Goal: Task Accomplishment & Management: Manage account settings

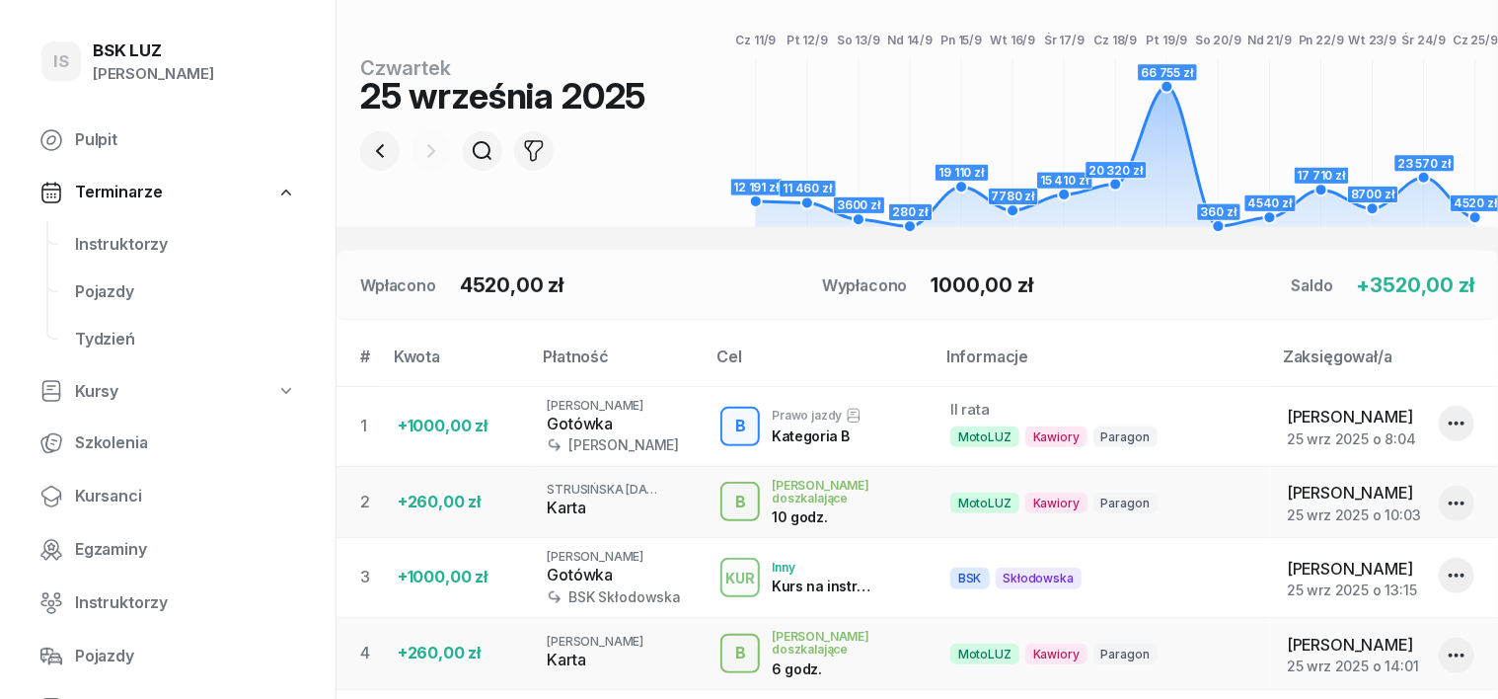
scroll to position [205, 0]
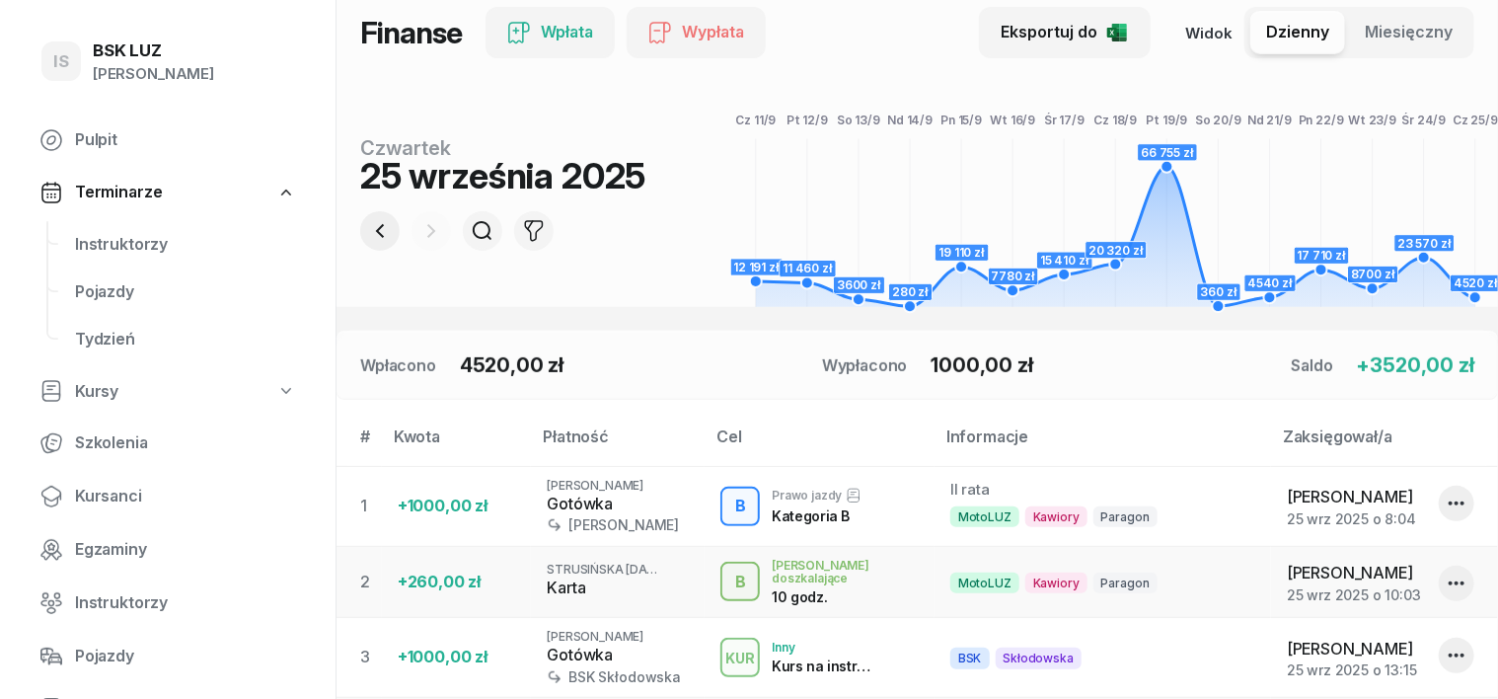
click at [368, 224] on icon "button" at bounding box center [380, 231] width 24 height 24
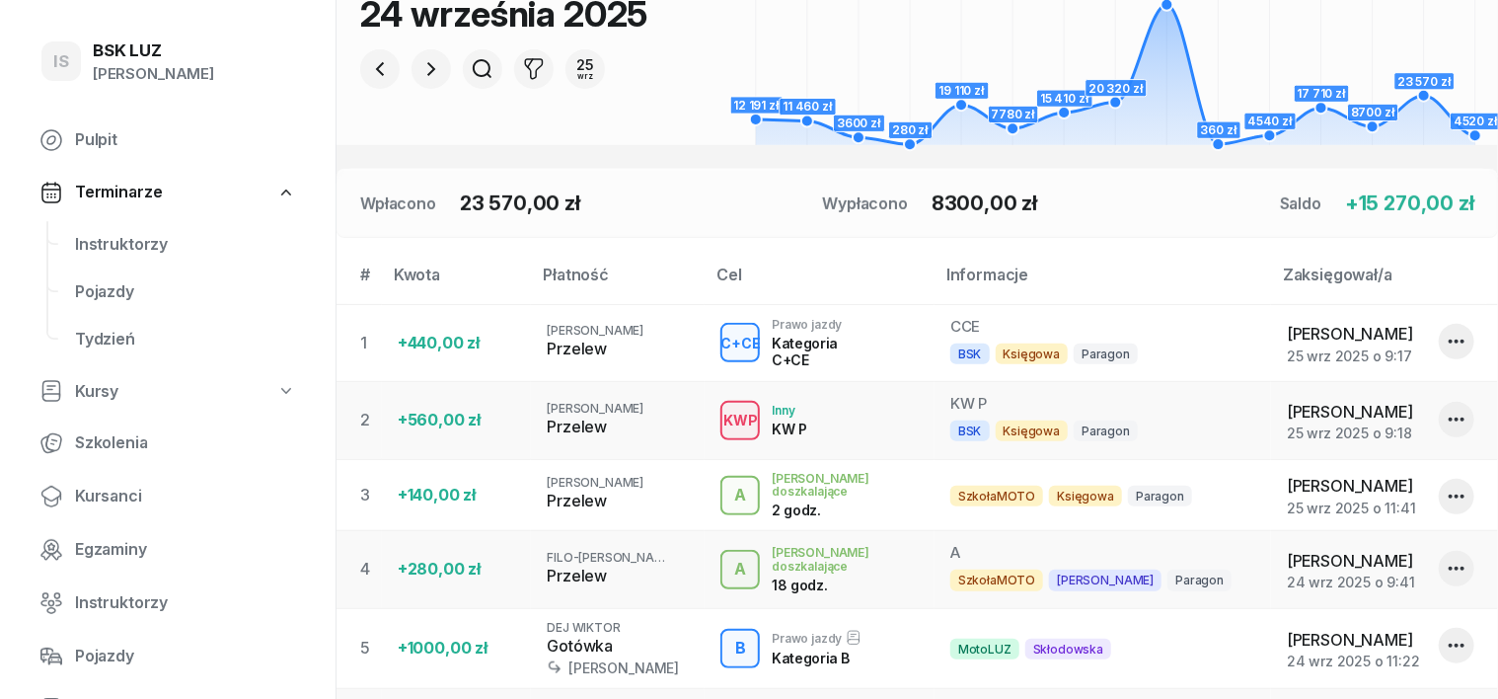
scroll to position [82, 0]
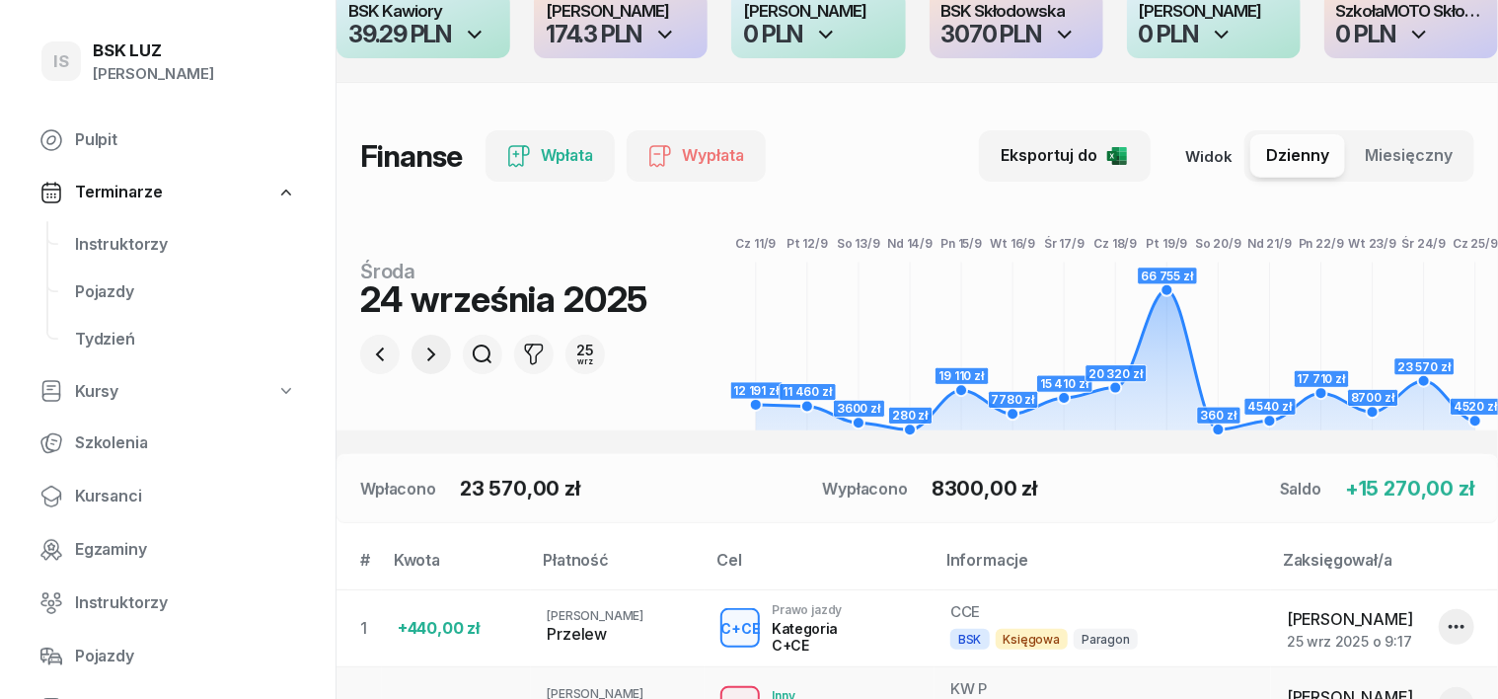
click at [419, 351] on icon "button" at bounding box center [431, 354] width 24 height 24
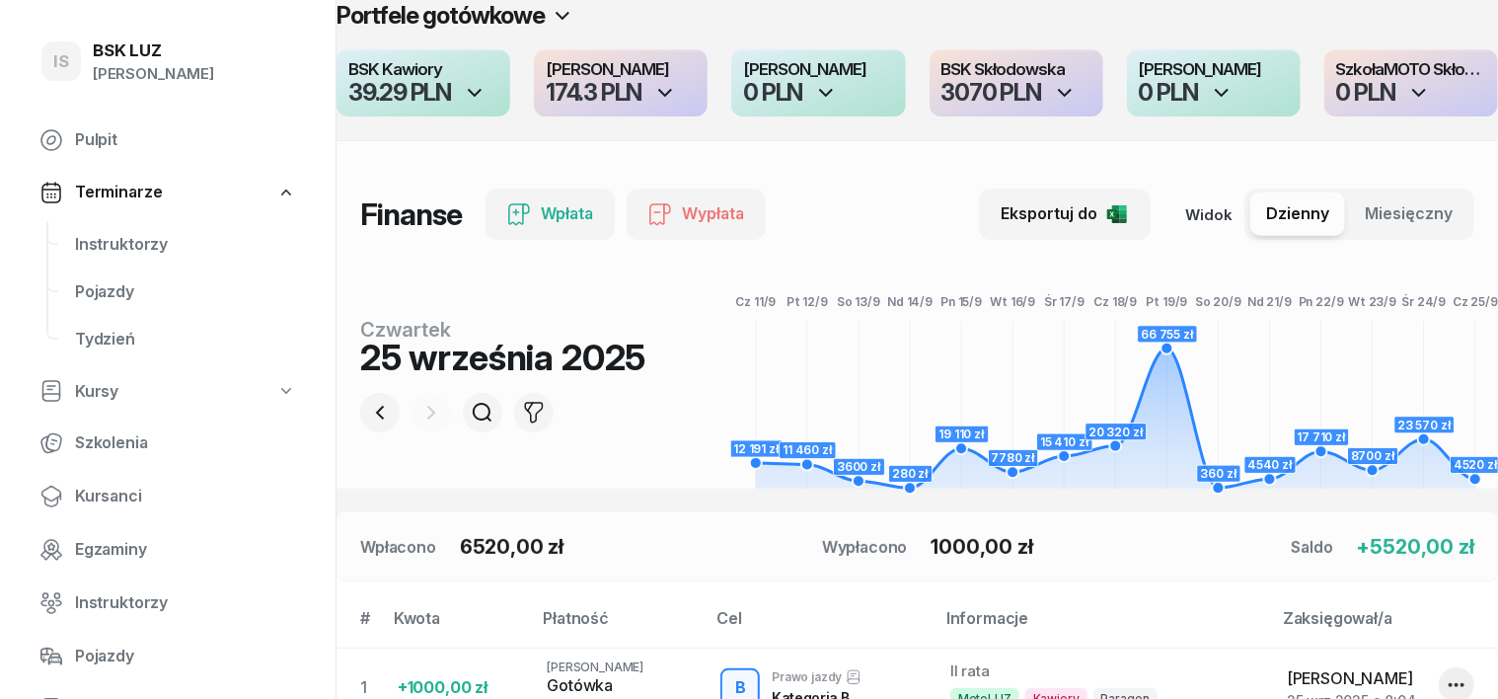
scroll to position [0, 0]
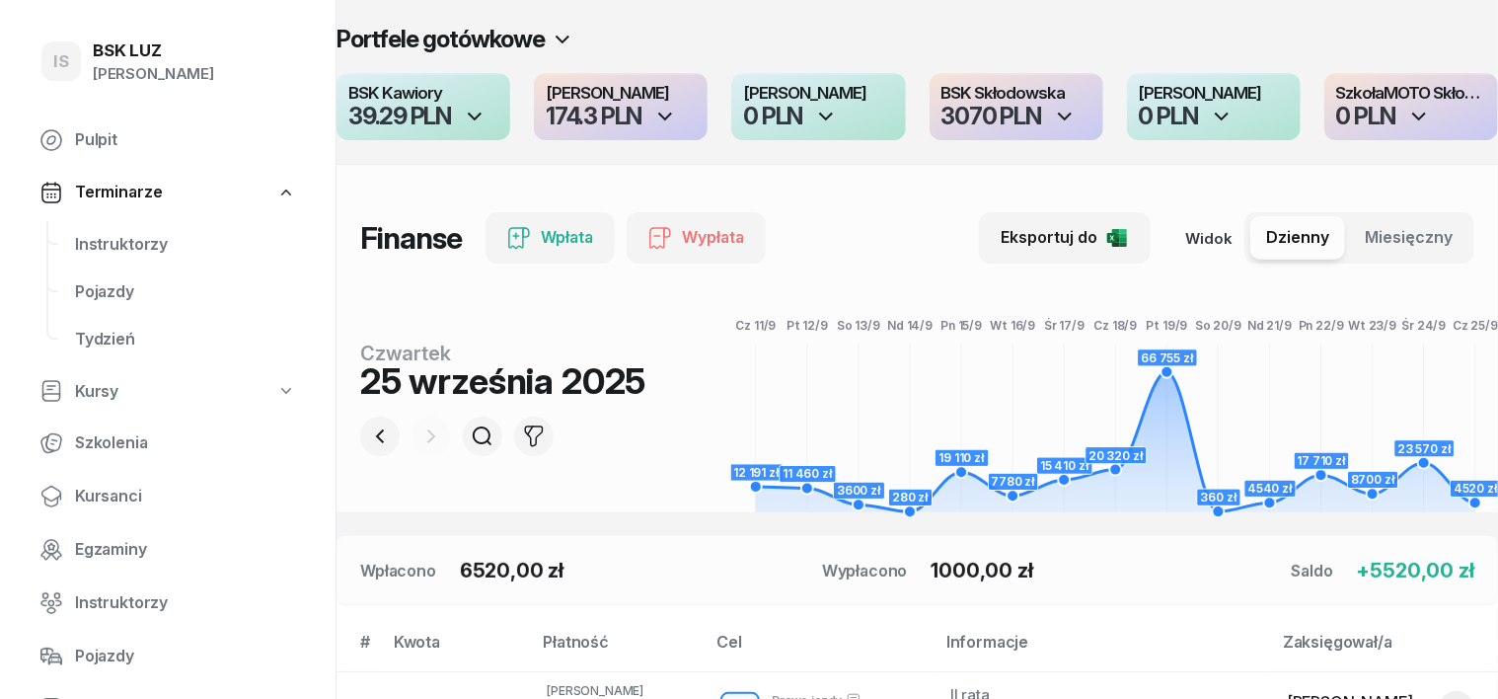
click at [1061, 116] on icon "button" at bounding box center [1065, 117] width 24 height 24
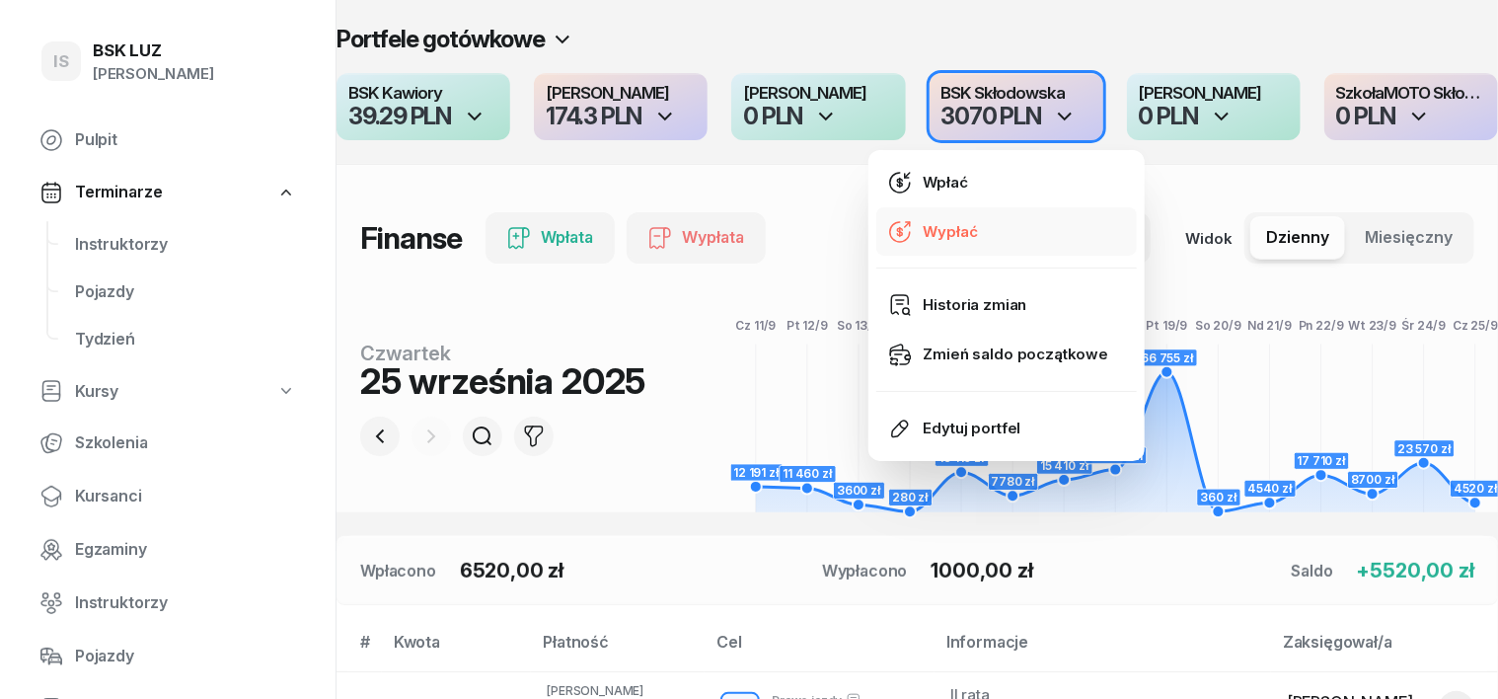
click at [959, 232] on div "Wypłać" at bounding box center [951, 232] width 54 height 26
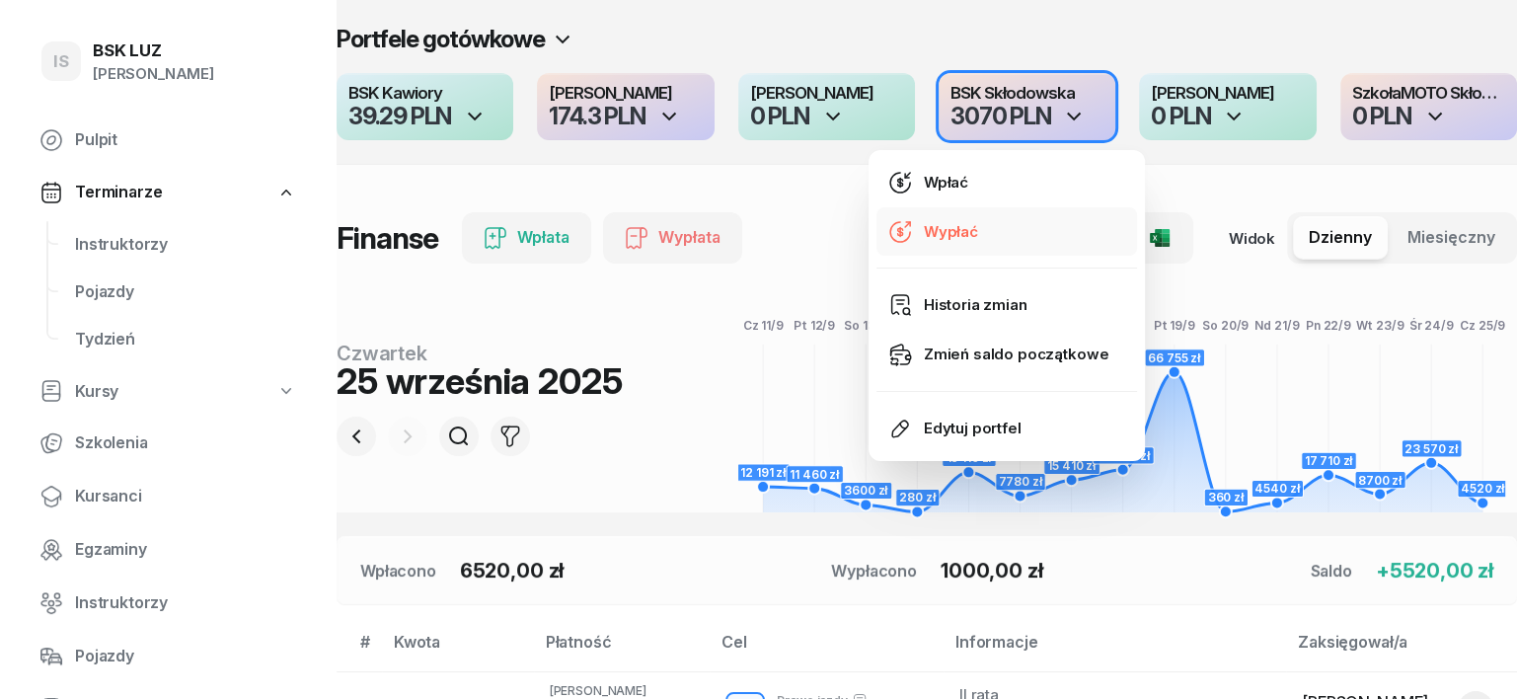
select select "19"
select select "22"
select select "67eba15d0a04ba7908a5e5c0"
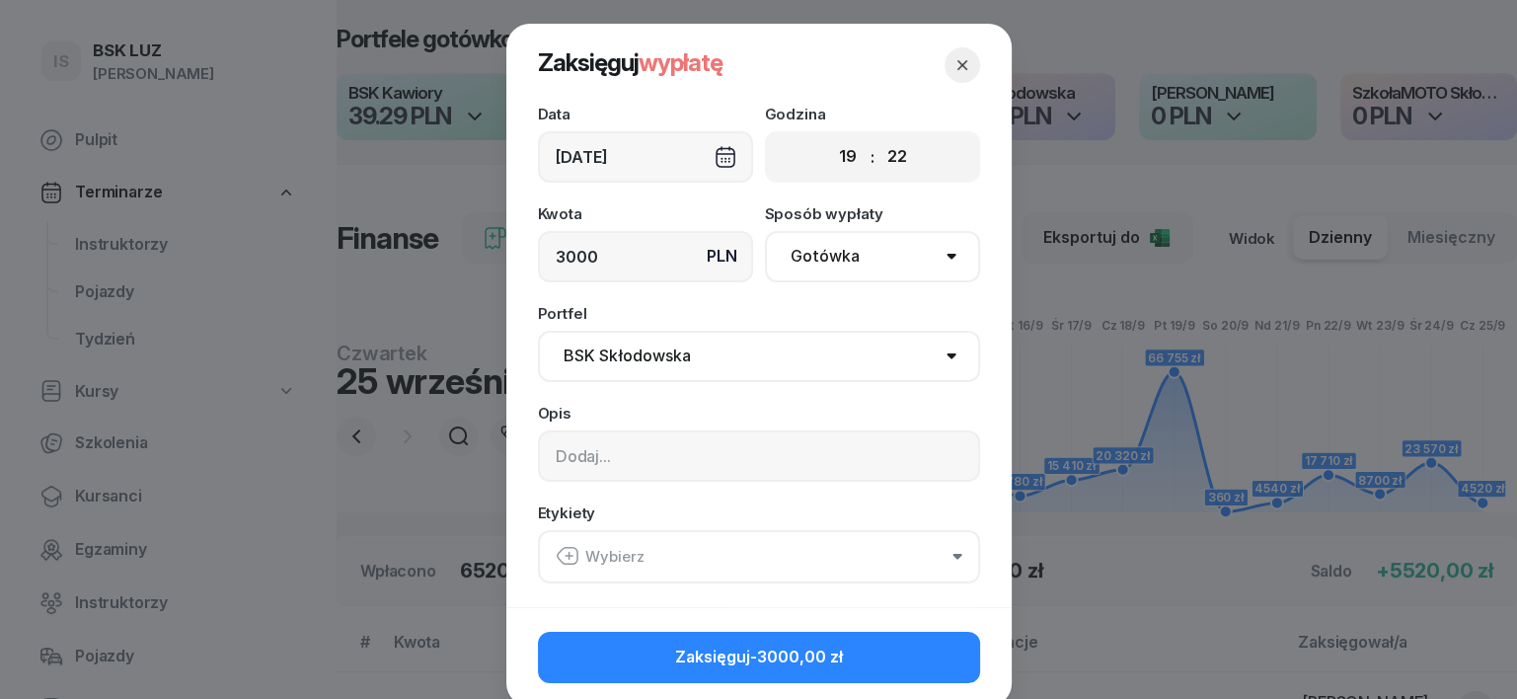
type input "3000"
click at [555, 458] on input at bounding box center [759, 455] width 442 height 51
type input "[PERSON_NAME]"
click at [560, 550] on icon "button" at bounding box center [568, 556] width 24 height 24
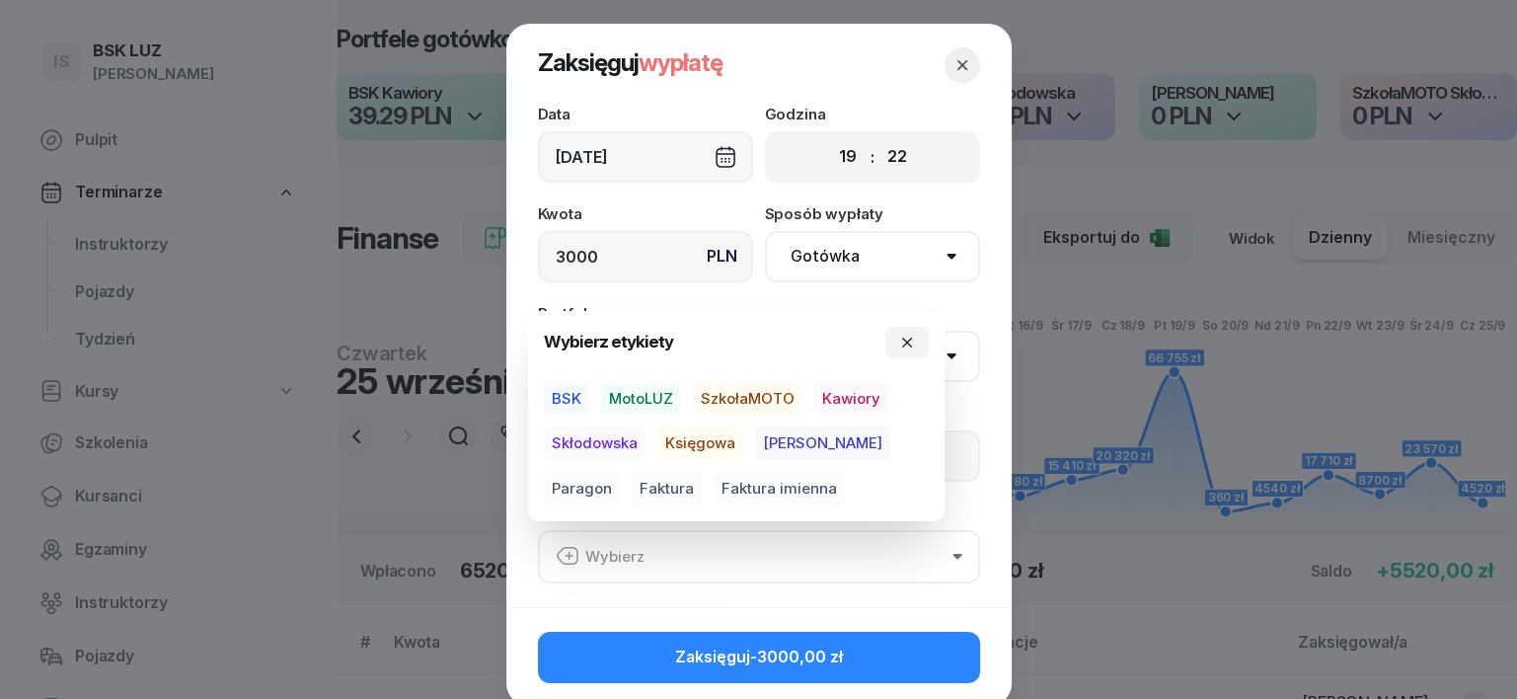
click at [562, 395] on span "BSK" at bounding box center [566, 399] width 45 height 34
drag, startPoint x: 616, startPoint y: 439, endPoint x: 667, endPoint y: 436, distance: 51.4
click at [623, 440] on span "Skłodowska" at bounding box center [595, 443] width 102 height 34
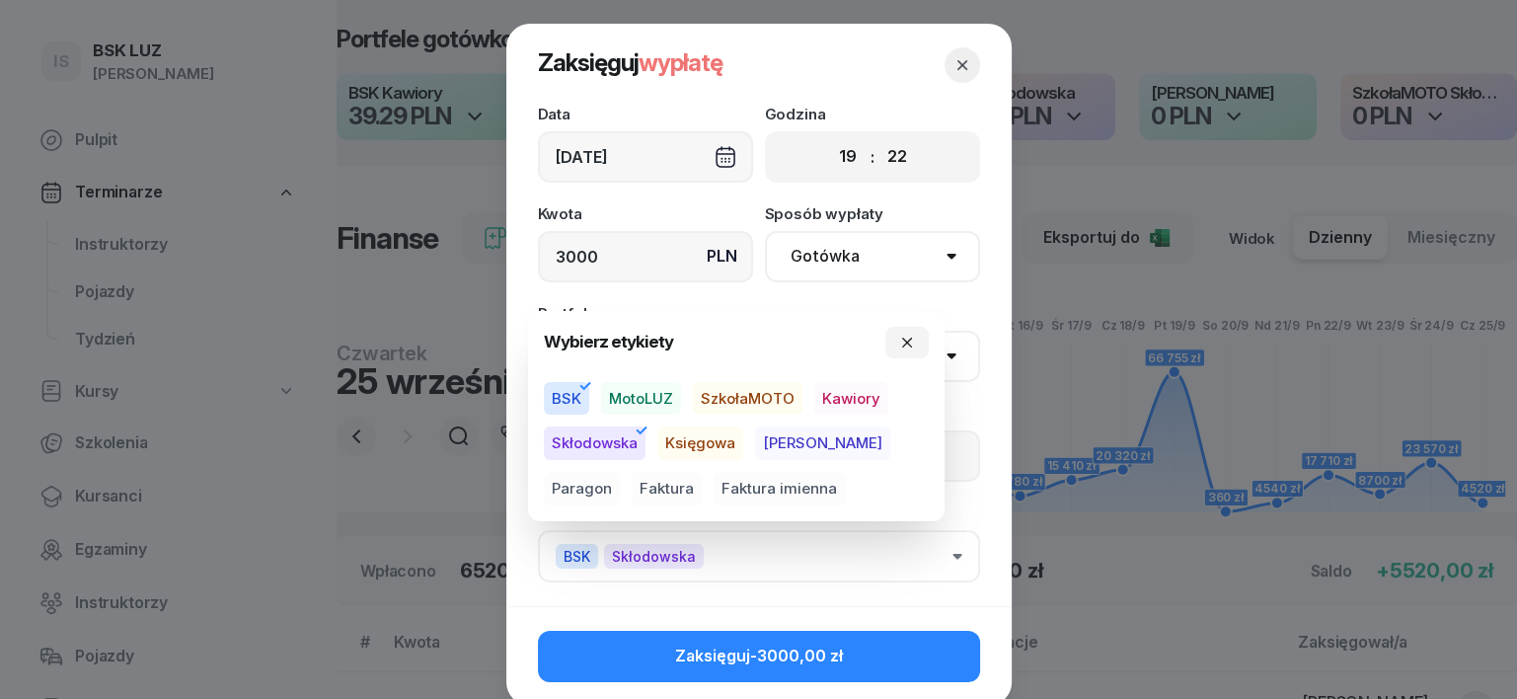
drag, startPoint x: 907, startPoint y: 338, endPoint x: 892, endPoint y: 400, distance: 62.9
click at [907, 342] on icon "button" at bounding box center [907, 343] width 16 height 16
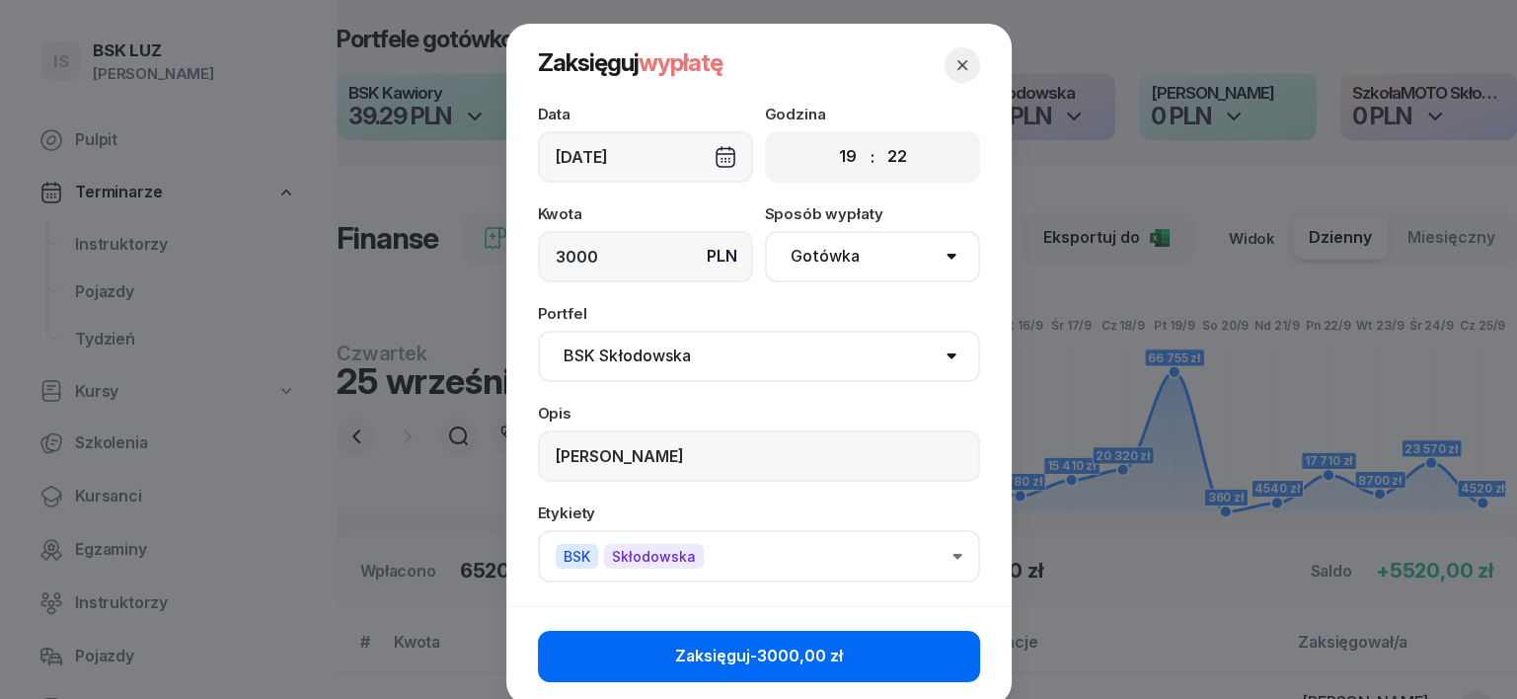
click at [941, 661] on button "Zaksięguj -3000,00 zł" at bounding box center [759, 656] width 442 height 51
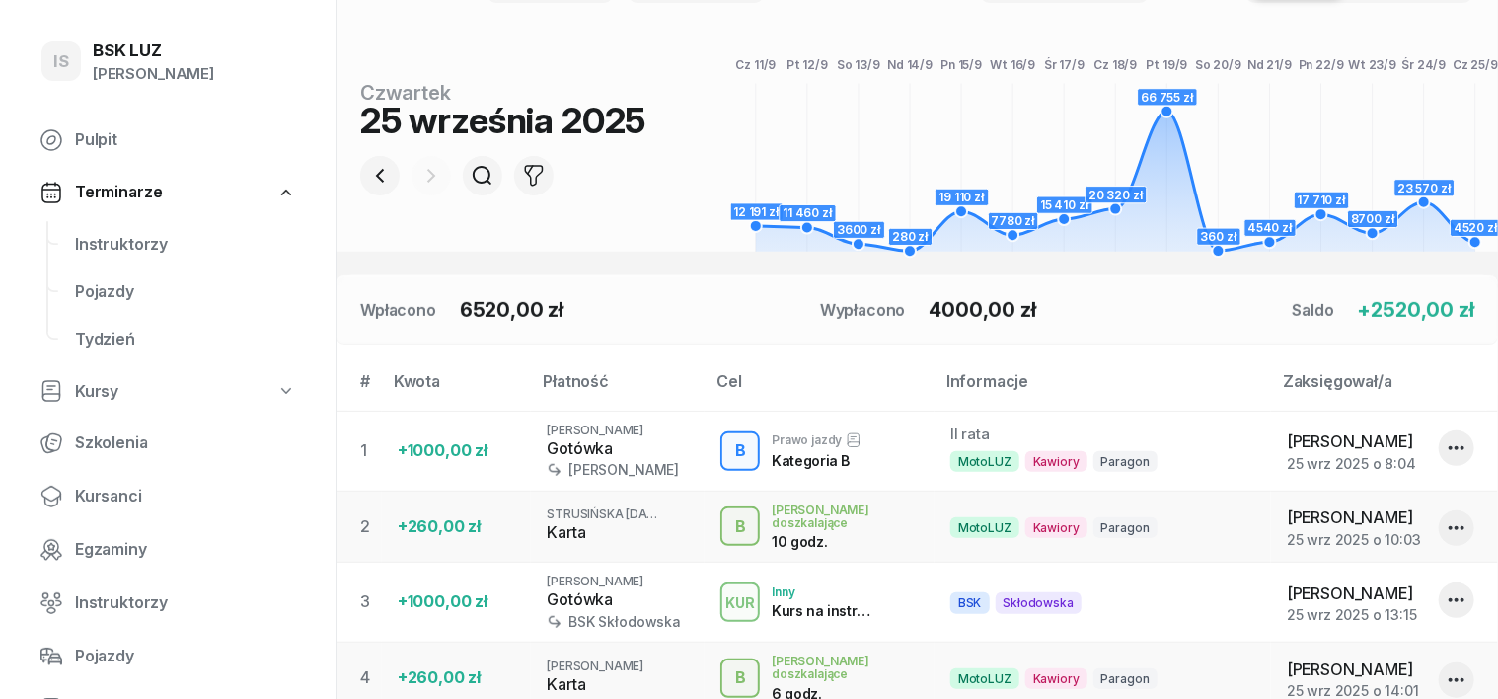
scroll to position [133, 0]
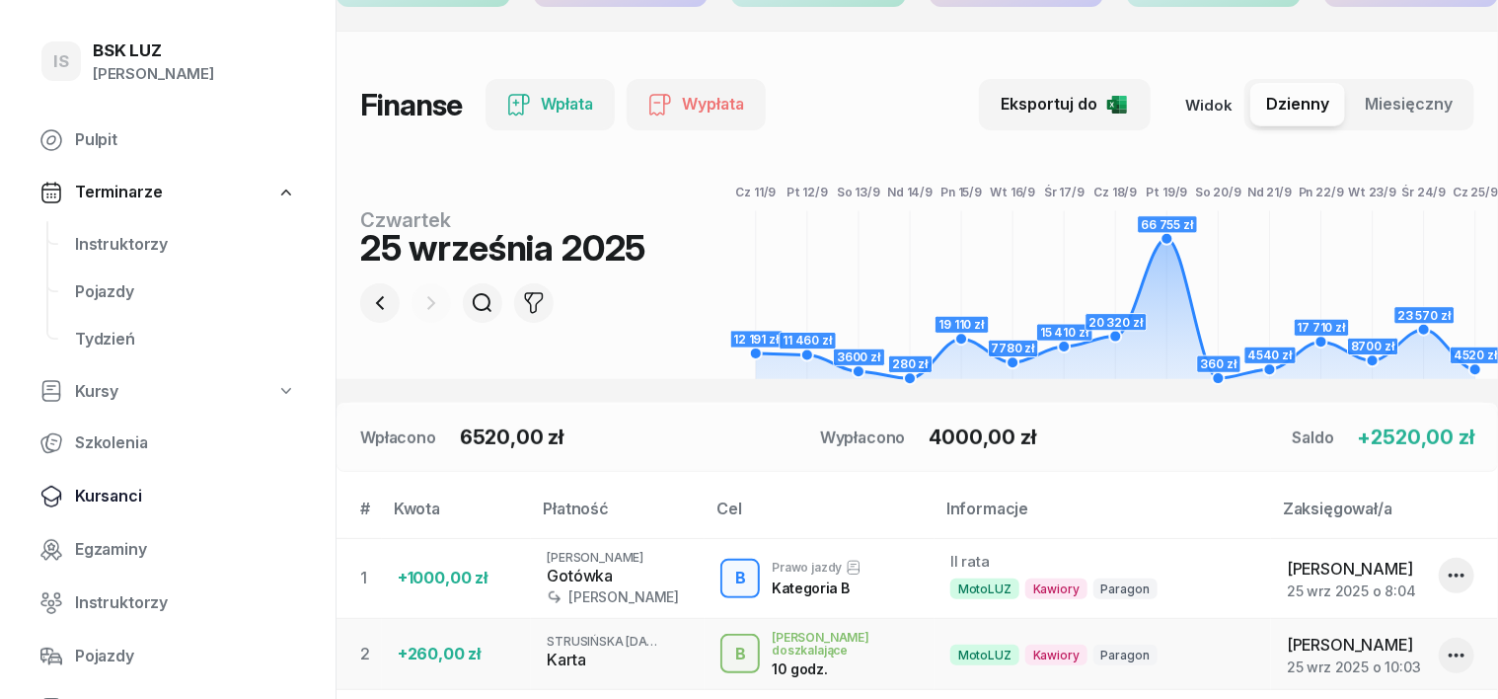
click at [94, 502] on span "Kursanci" at bounding box center [185, 497] width 221 height 26
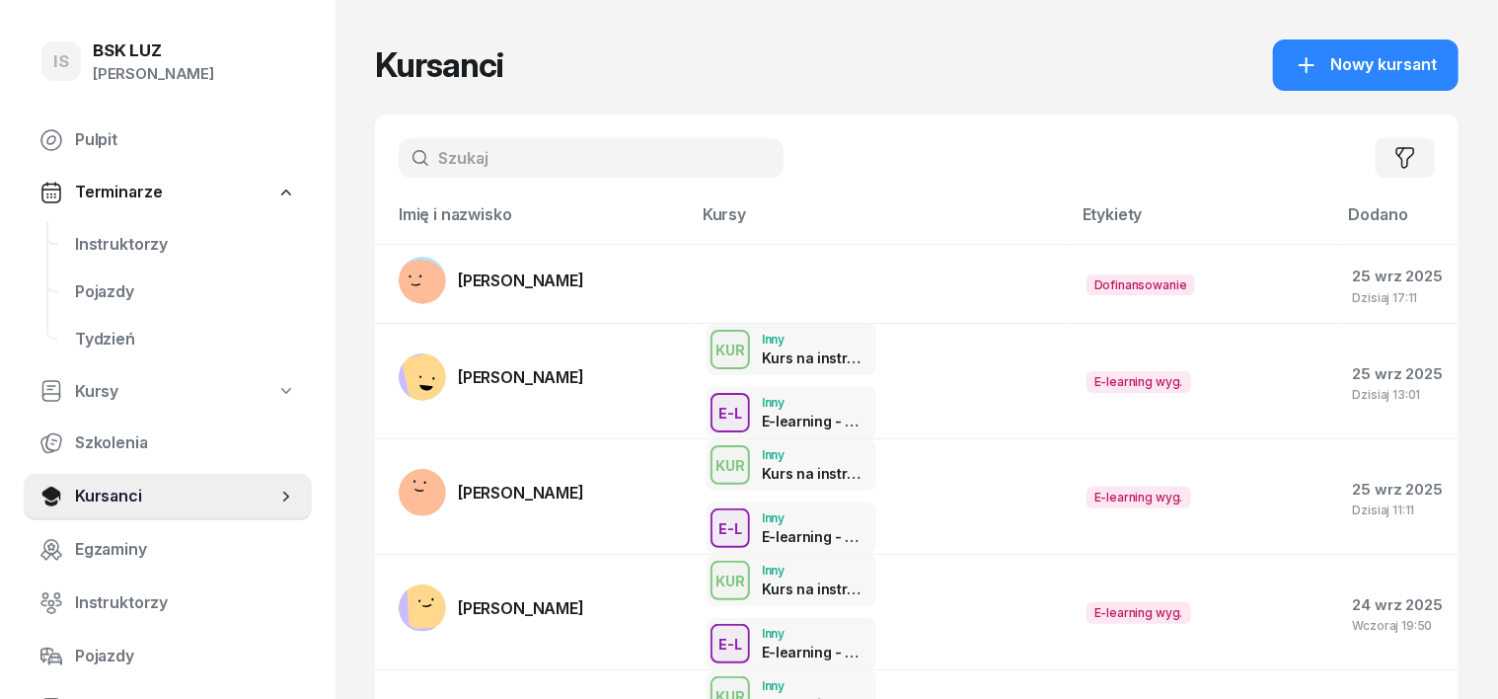
click at [407, 156] on input "text" at bounding box center [591, 157] width 385 height 39
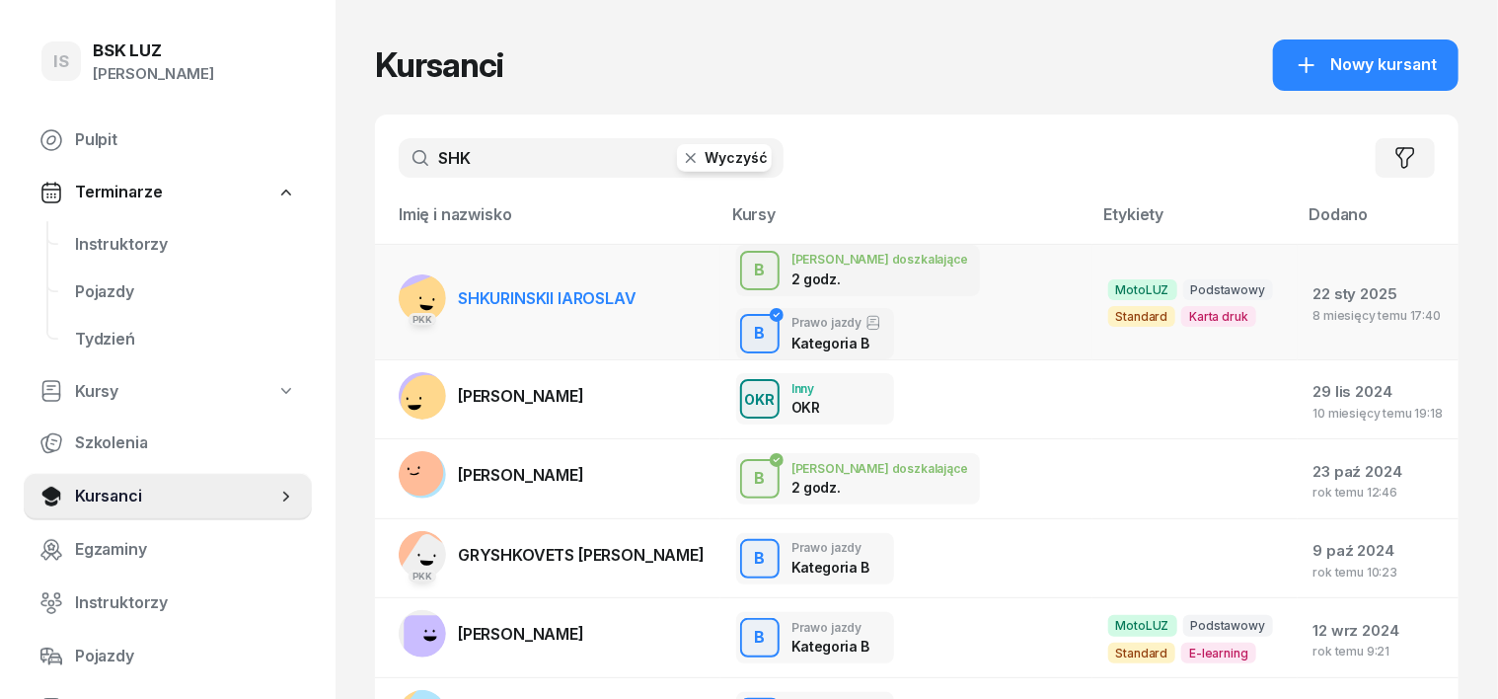
type input "SHK"
click at [399, 305] on div "PKK" at bounding box center [422, 318] width 47 height 26
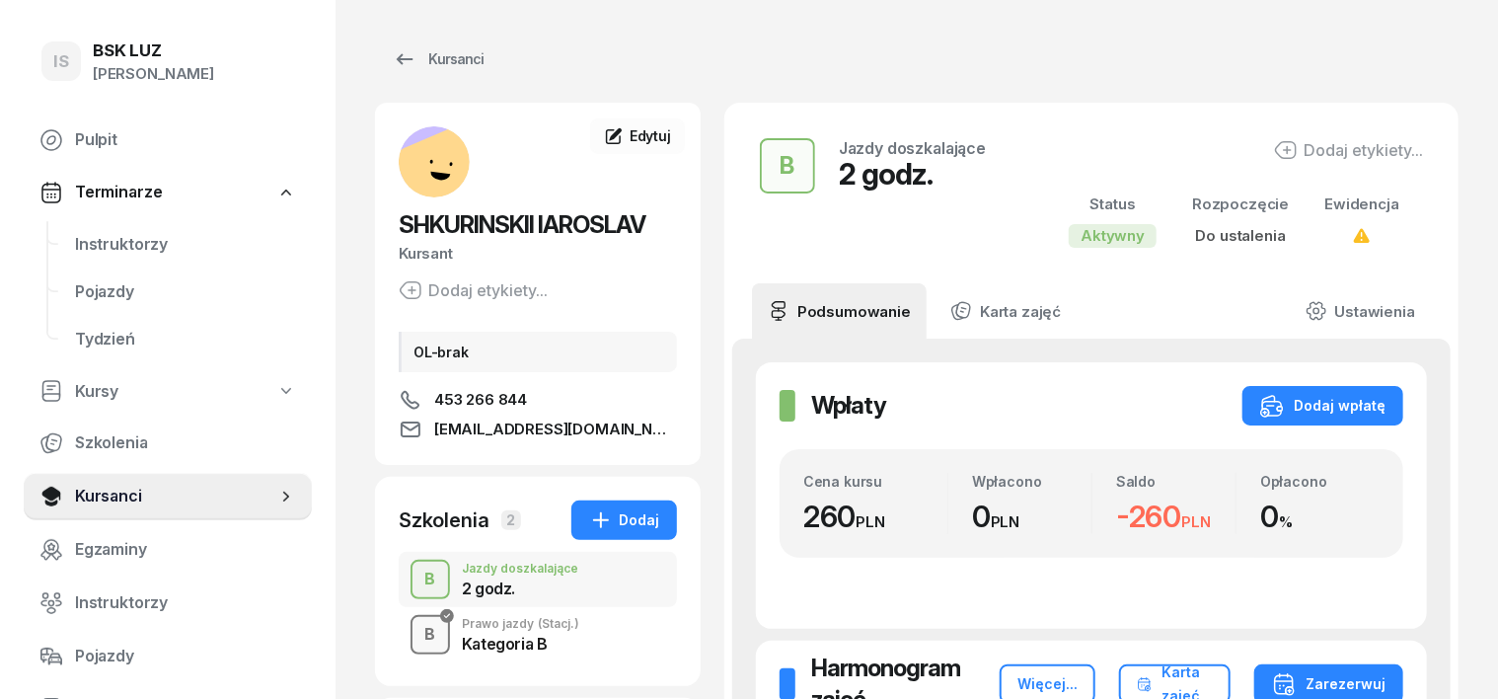
click at [417, 636] on div "B" at bounding box center [430, 635] width 27 height 34
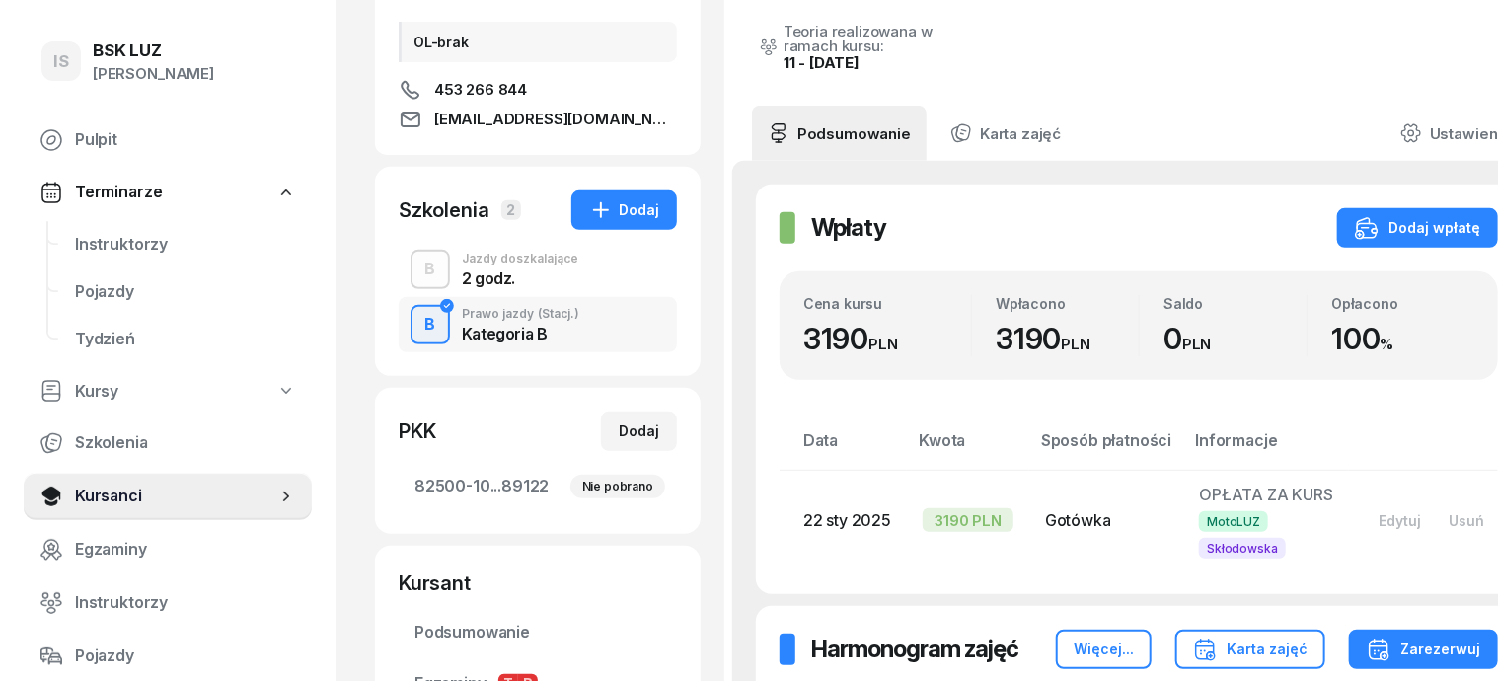
scroll to position [247, 0]
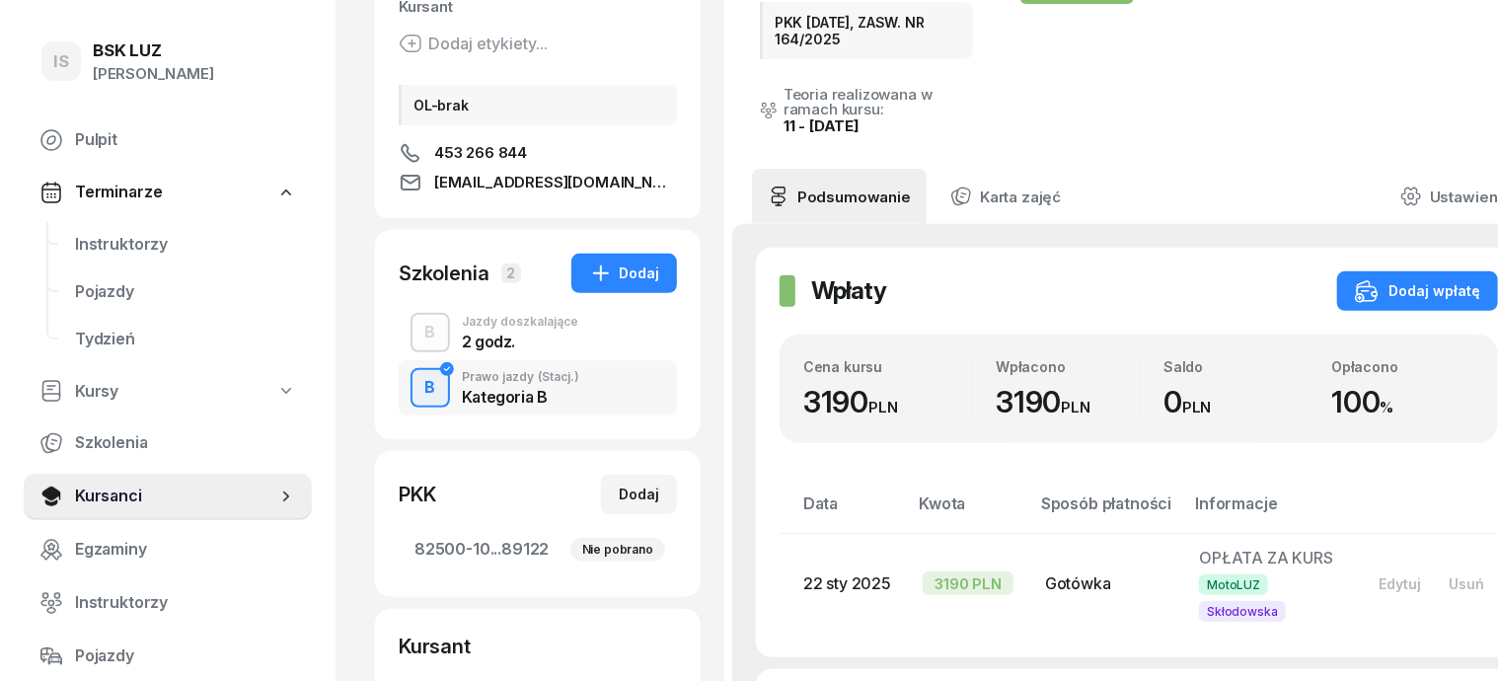
drag, startPoint x: 391, startPoint y: 330, endPoint x: 403, endPoint y: 334, distance: 12.5
click at [417, 331] on div "B" at bounding box center [430, 333] width 27 height 34
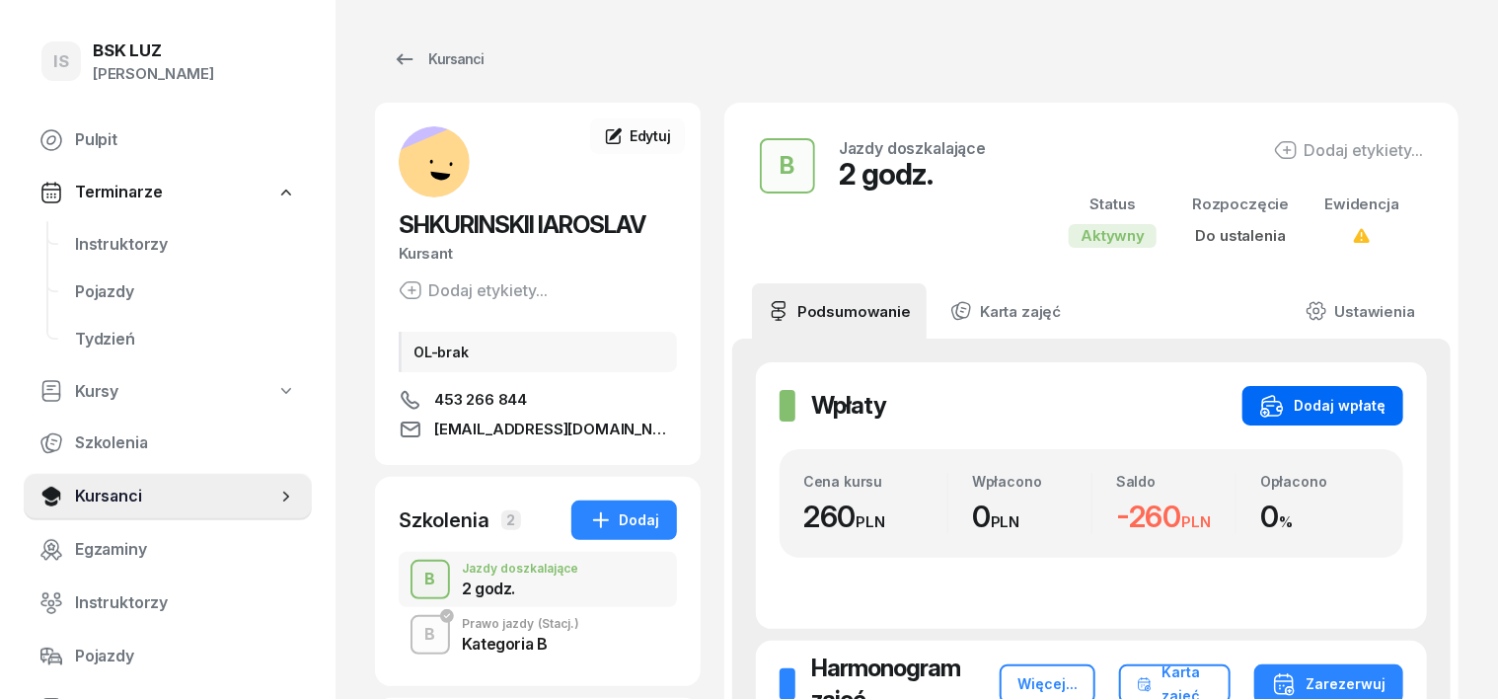
click at [1387, 393] on button "Dodaj wpłatę" at bounding box center [1322, 405] width 161 height 39
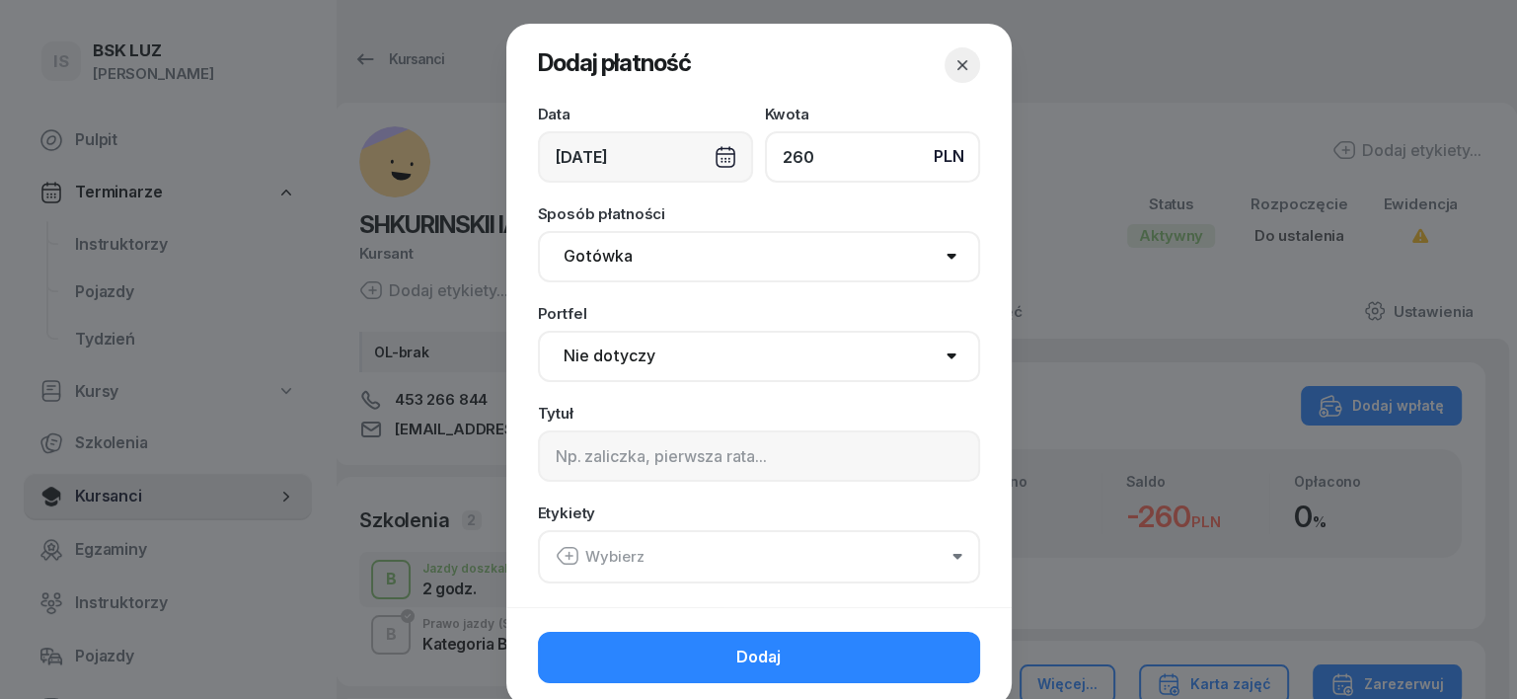
type input "260"
drag, startPoint x: 578, startPoint y: 257, endPoint x: 583, endPoint y: 276, distance: 20.3
click at [581, 271] on select "Gotówka Karta Przelew Płatności online BLIK" at bounding box center [759, 256] width 442 height 51
select select "transfer"
click at [538, 231] on select "Gotówka Karta Przelew Płatności online BLIK" at bounding box center [759, 256] width 442 height 51
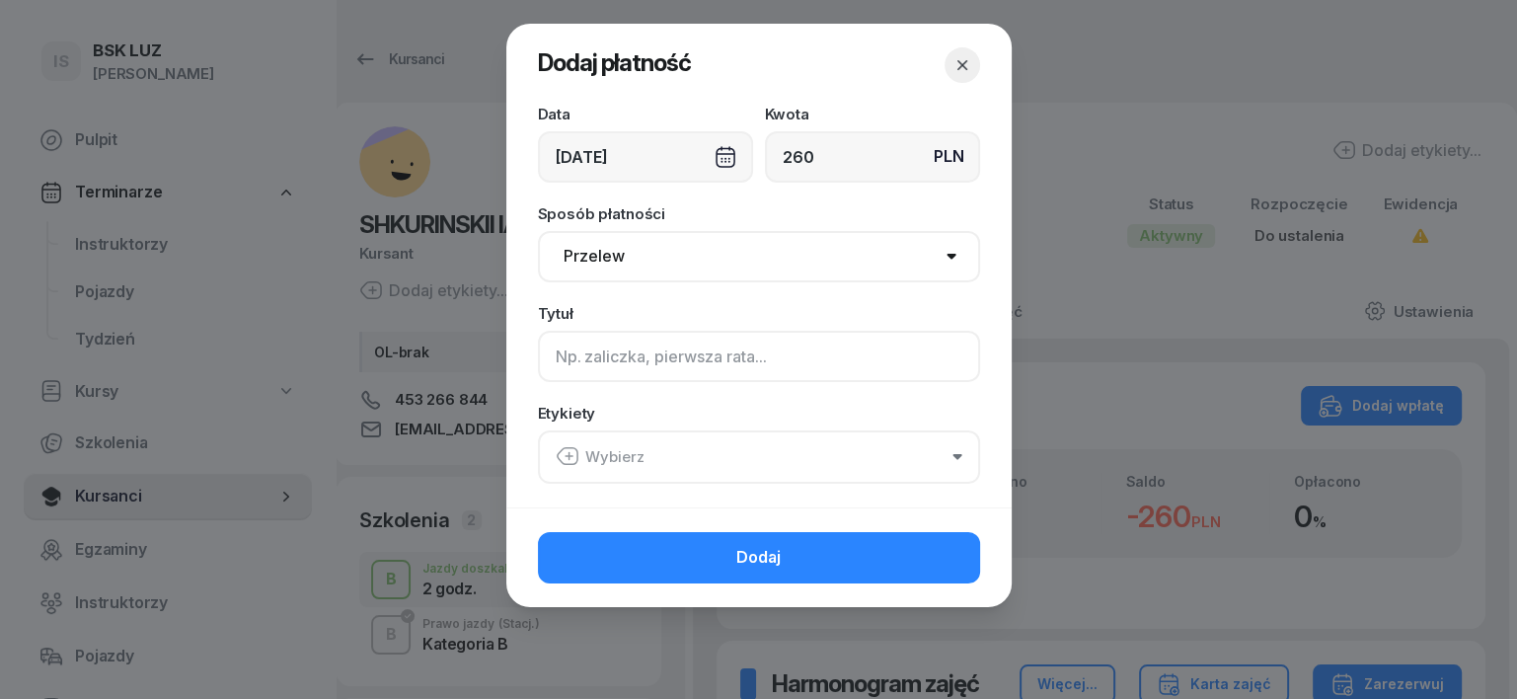
click at [588, 364] on input at bounding box center [759, 356] width 442 height 51
type input "B"
click at [564, 457] on icon "button" at bounding box center [568, 456] width 24 height 24
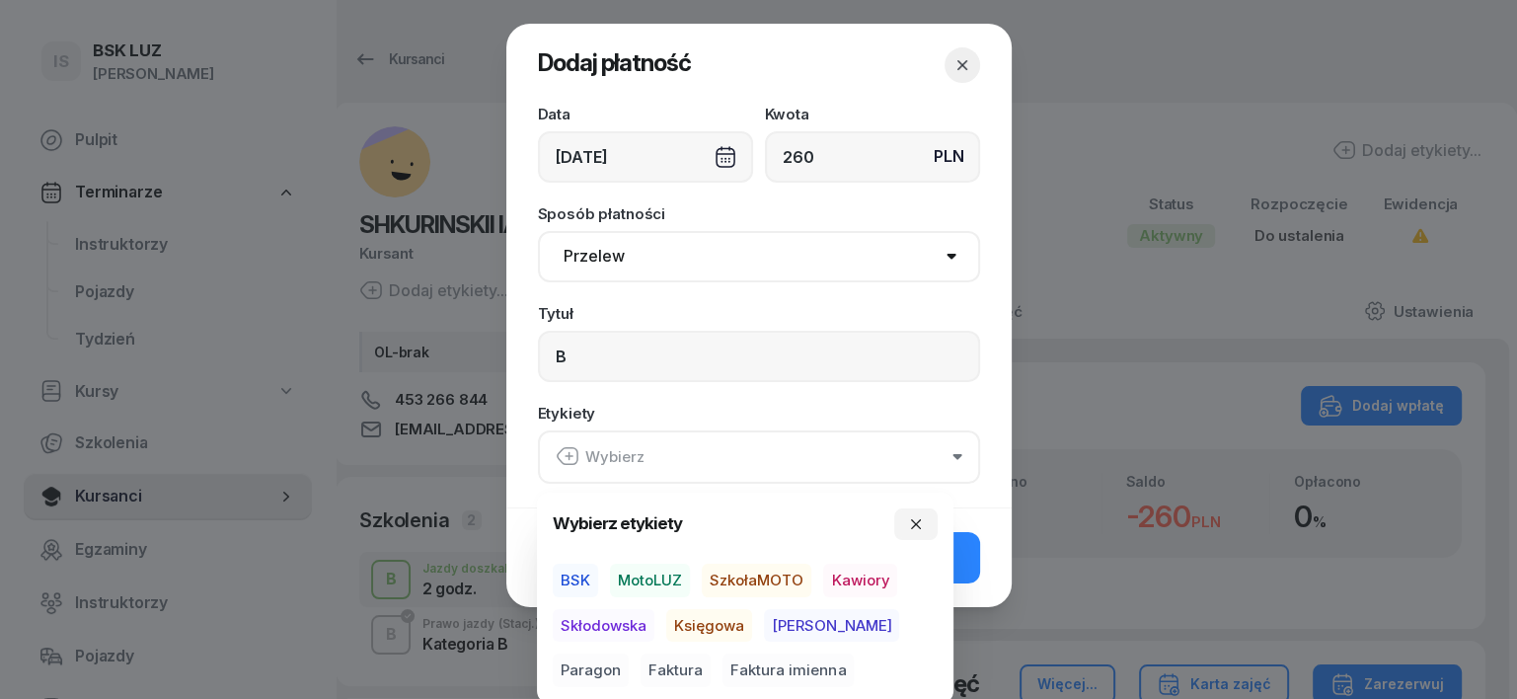
drag, startPoint x: 659, startPoint y: 578, endPoint x: 676, endPoint y: 594, distance: 23.0
click at [667, 583] on span "MotoLUZ" at bounding box center [650, 580] width 80 height 34
drag, startPoint x: 702, startPoint y: 627, endPoint x: 764, endPoint y: 636, distance: 62.8
click at [726, 632] on span "Księgowa" at bounding box center [709, 625] width 86 height 34
drag, startPoint x: 852, startPoint y: 620, endPoint x: 919, endPoint y: 582, distance: 76.9
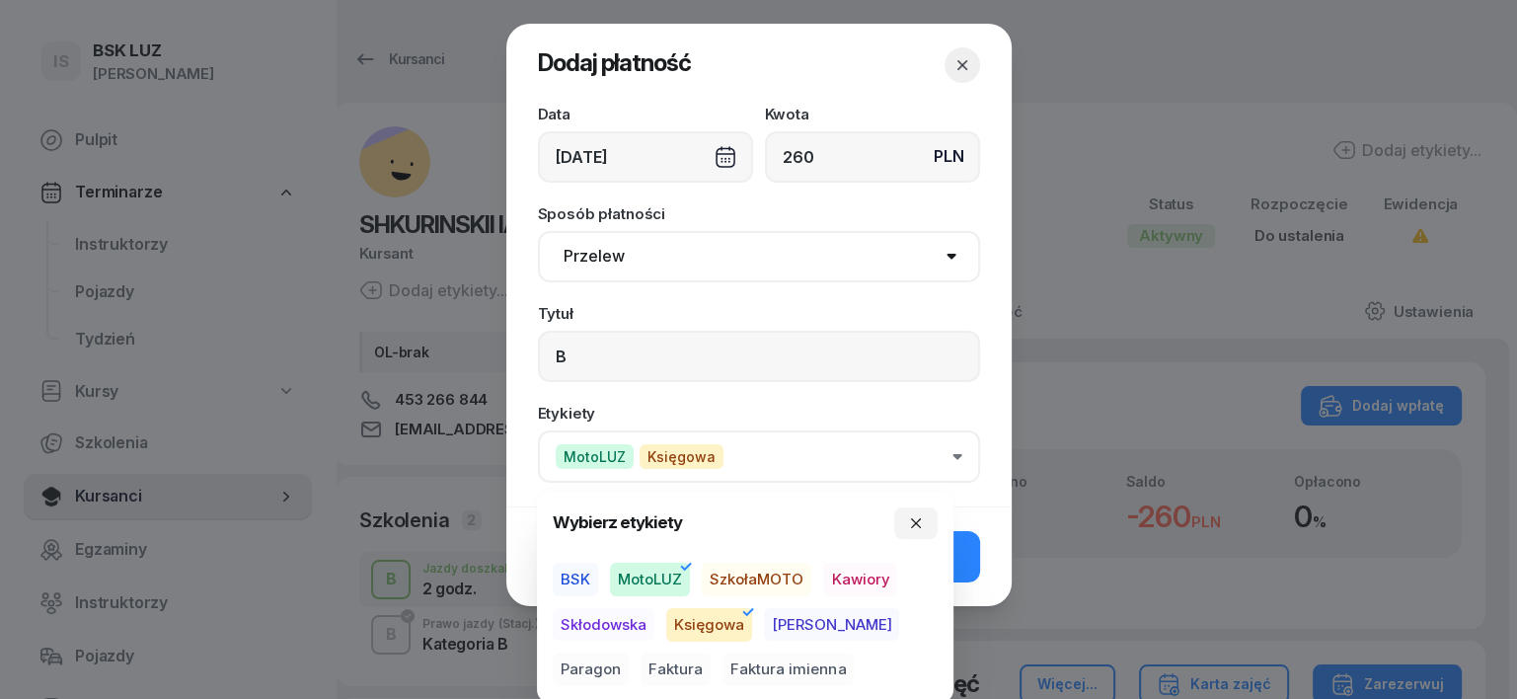
click at [629, 653] on span "Paragon" at bounding box center [591, 670] width 76 height 34
click at [920, 530] on icon "button" at bounding box center [916, 523] width 16 height 16
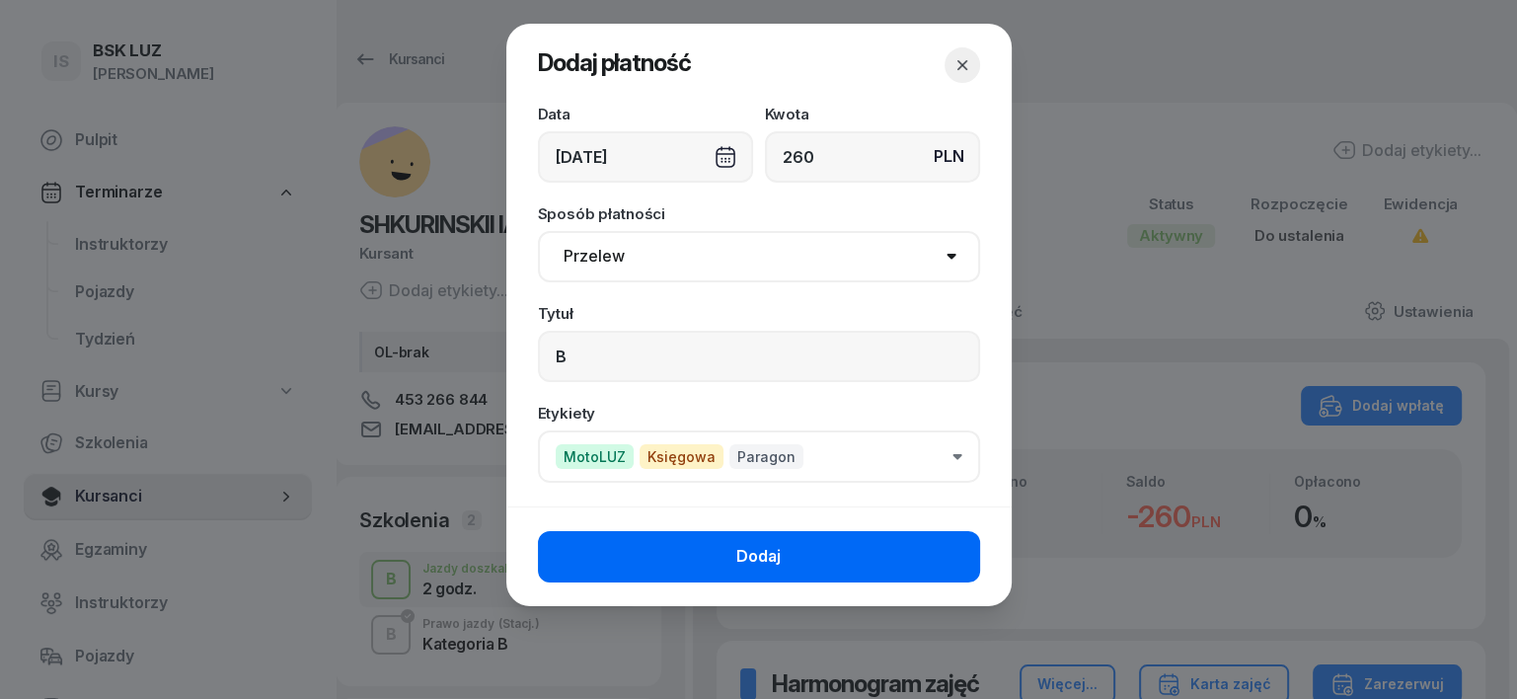
click at [939, 558] on button "Dodaj" at bounding box center [759, 556] width 442 height 51
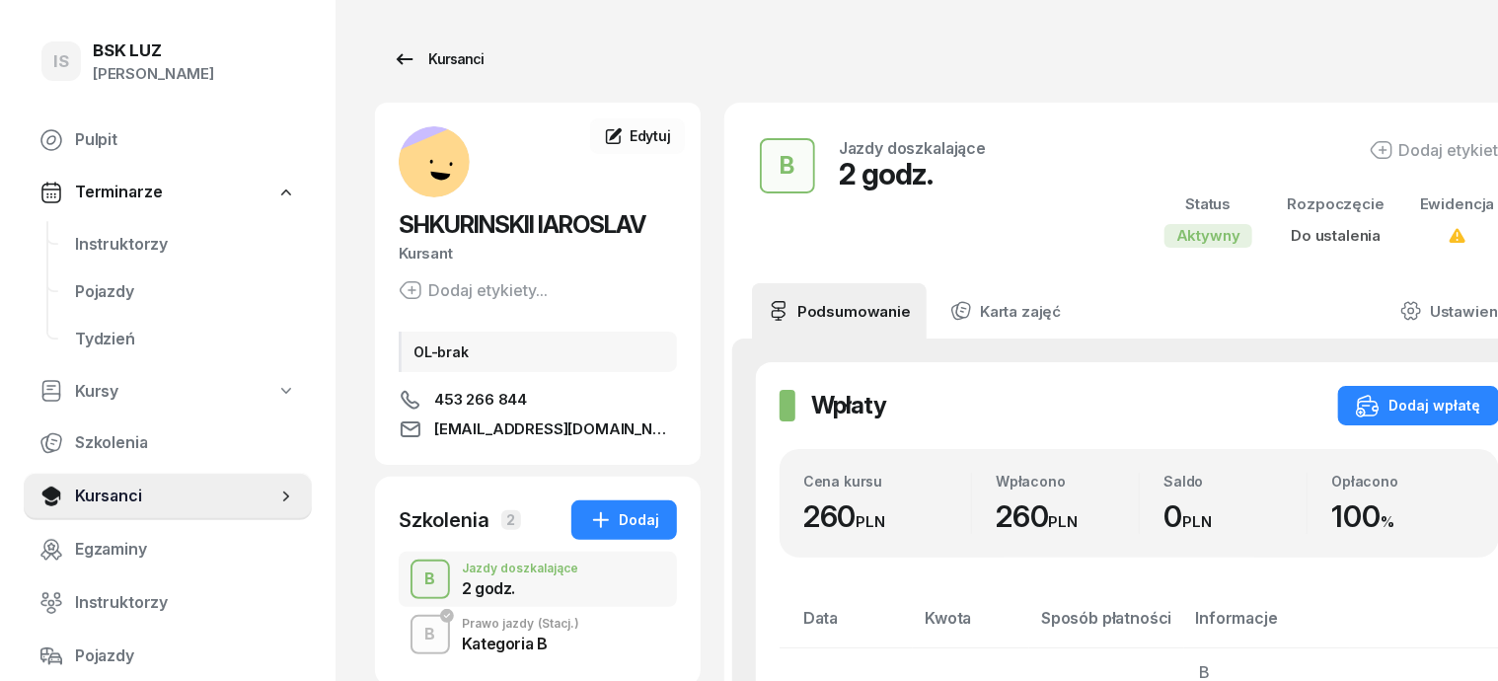
click at [425, 58] on div "Kursanci" at bounding box center [438, 59] width 91 height 24
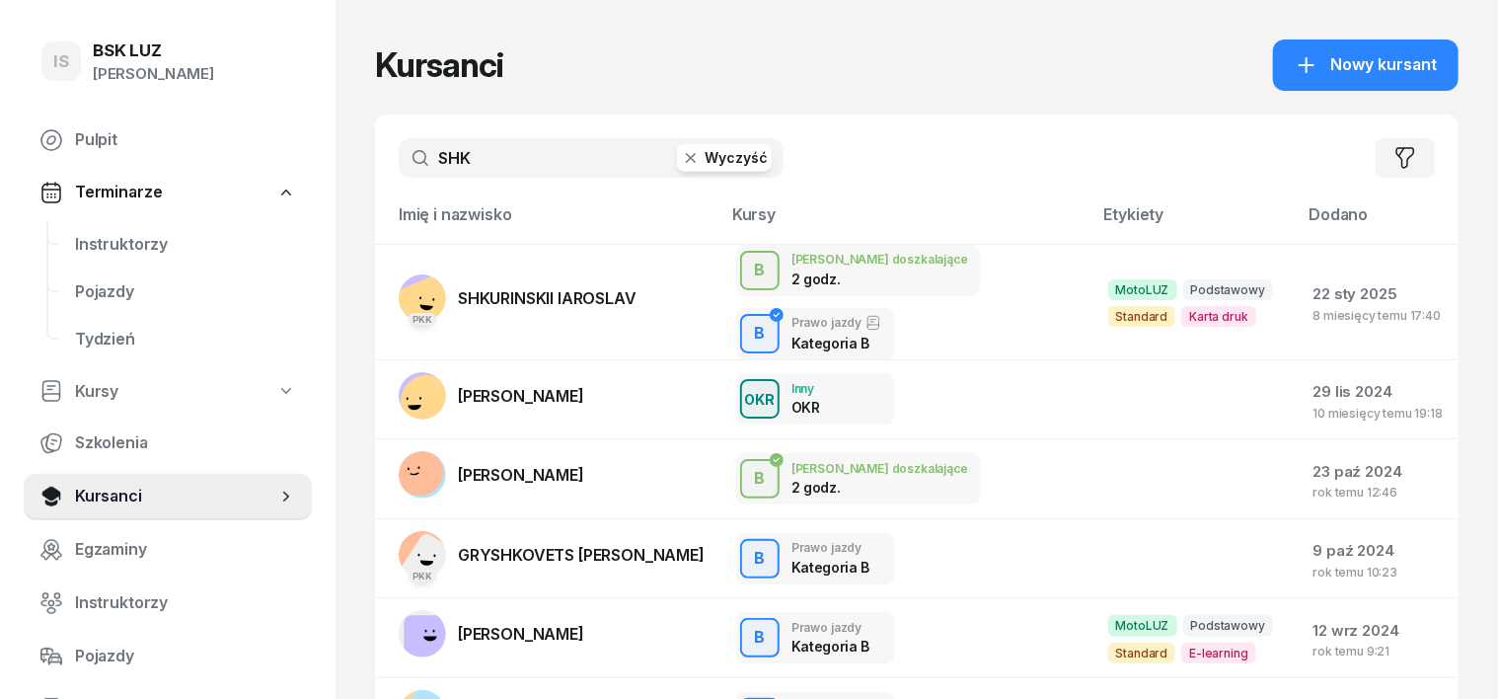
click at [681, 162] on icon "button" at bounding box center [691, 158] width 20 height 20
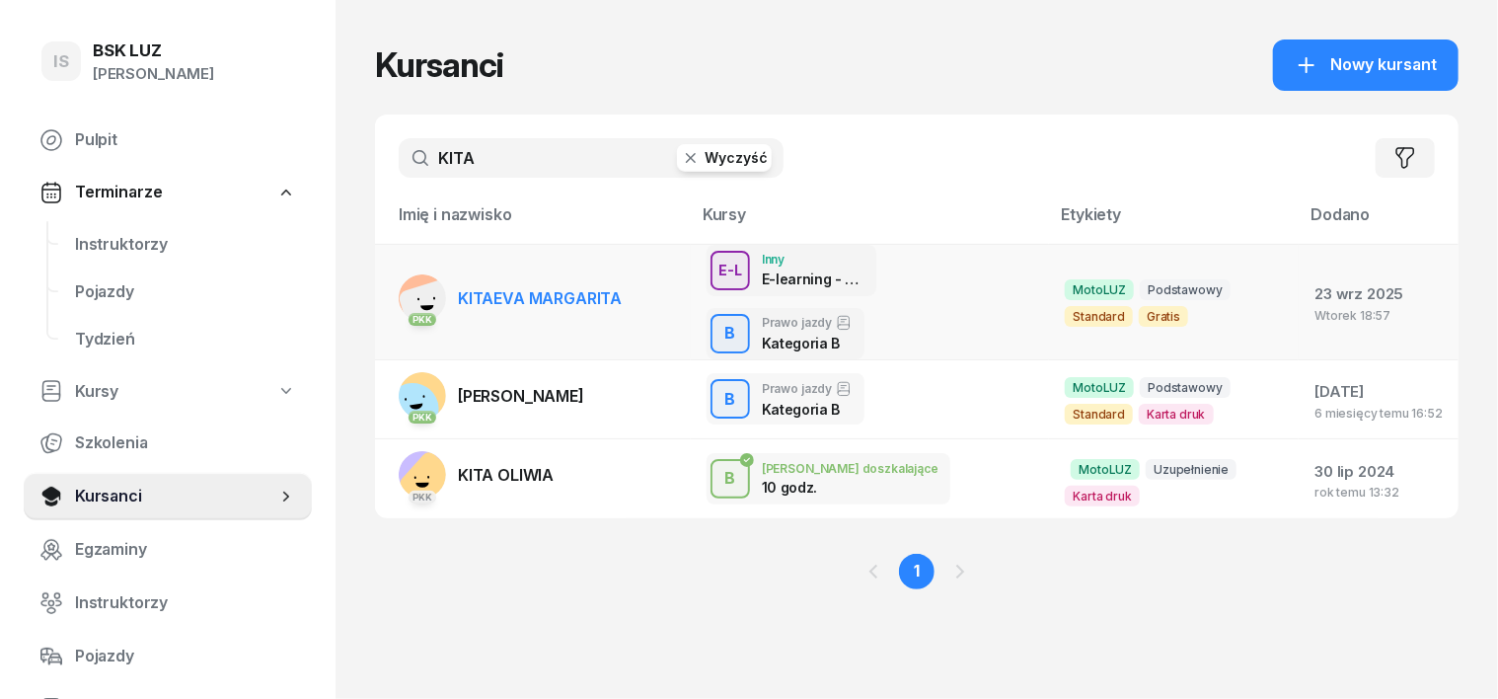
type input "KITA"
click at [398, 283] on rect at bounding box center [430, 309] width 65 height 65
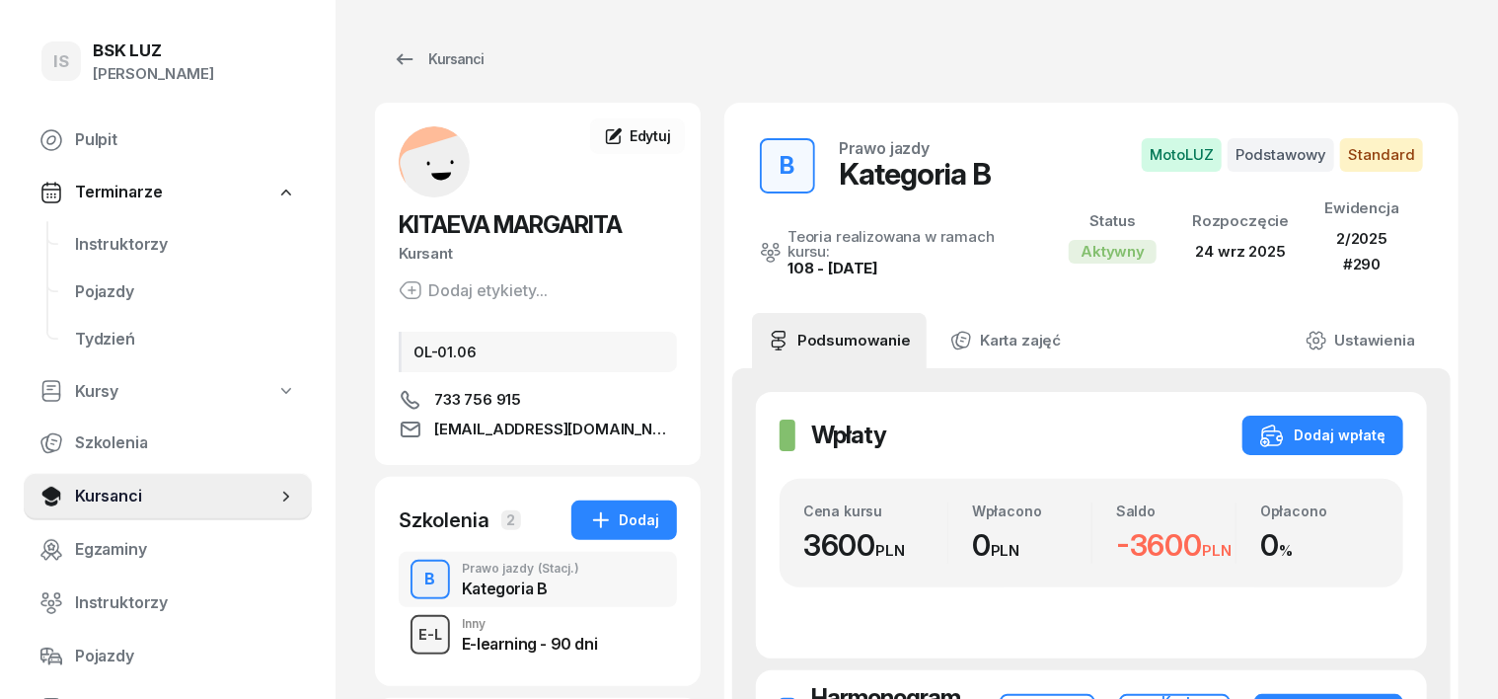
click at [411, 628] on div "E-L" at bounding box center [430, 634] width 39 height 25
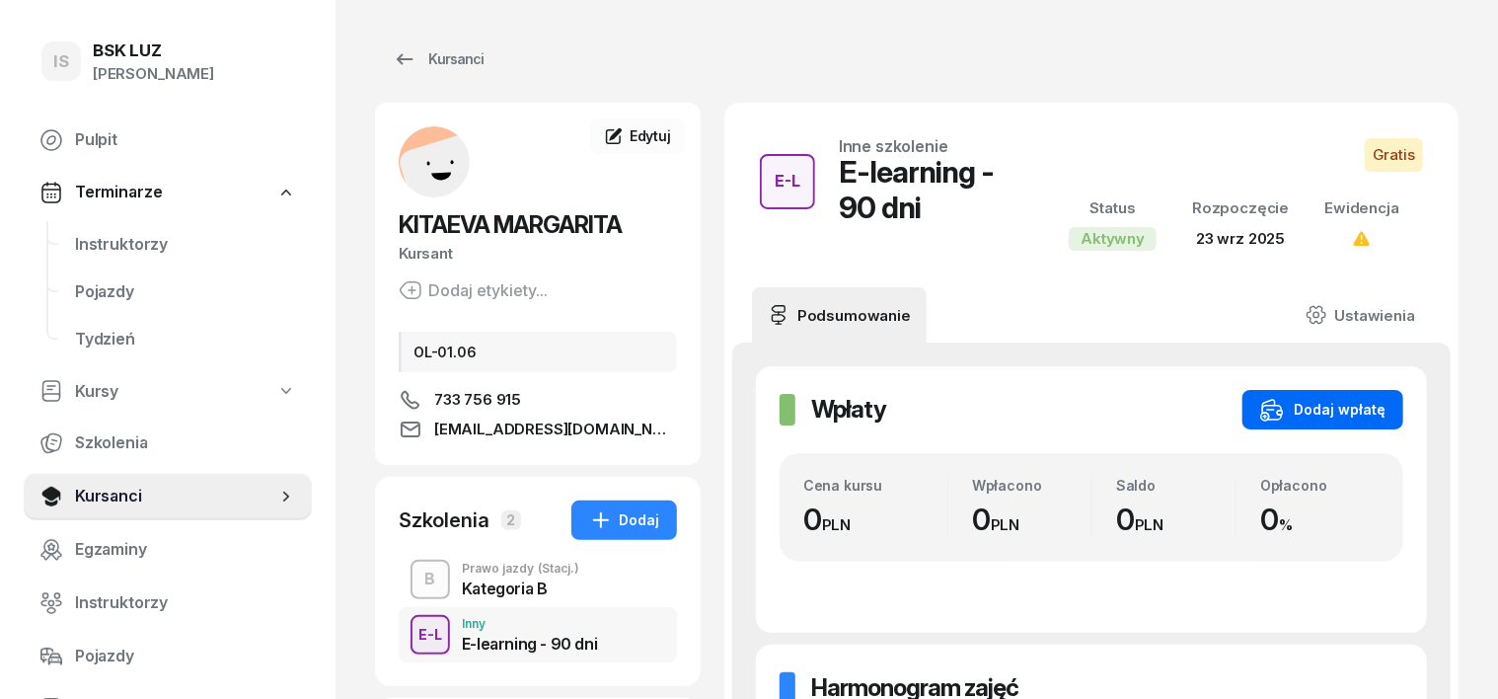
click at [1386, 398] on div "Dodaj wpłatę" at bounding box center [1322, 410] width 125 height 24
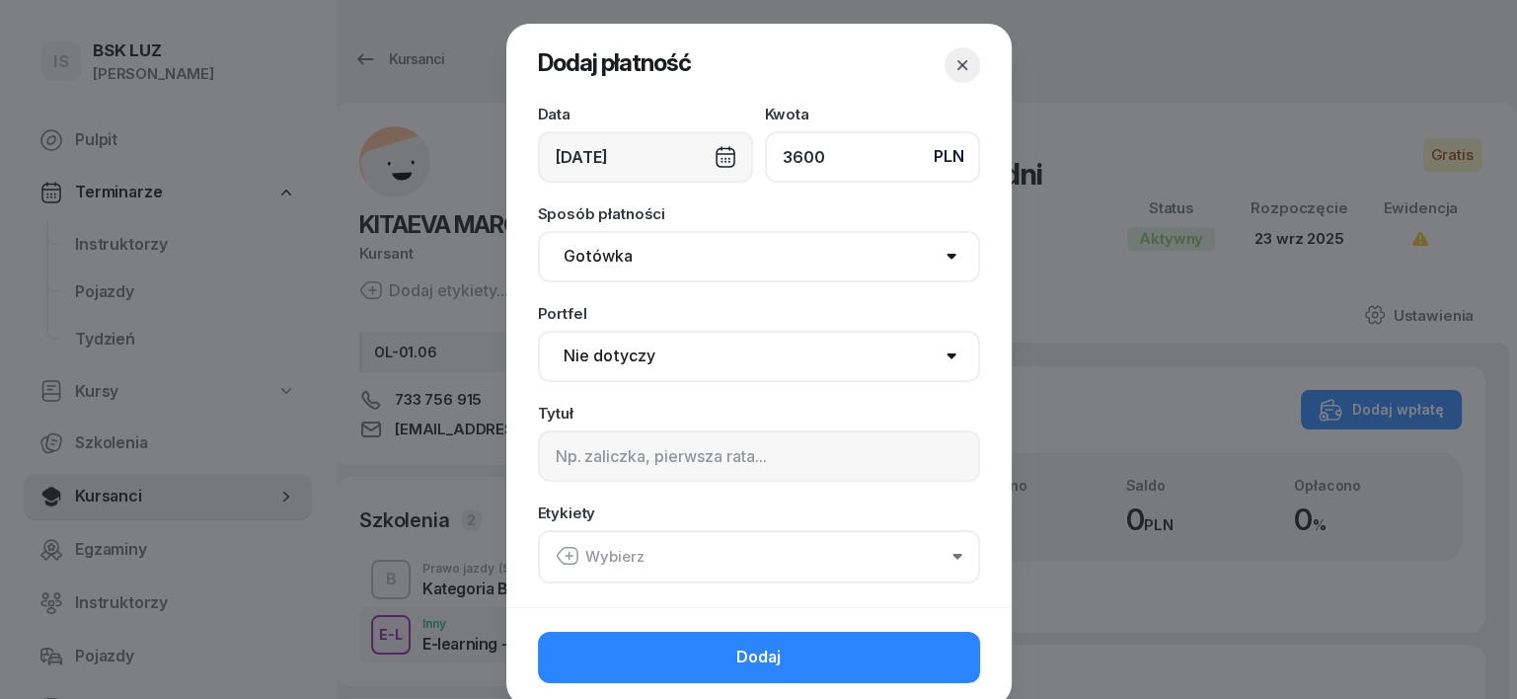
type input "3600"
drag, startPoint x: 576, startPoint y: 254, endPoint x: 561, endPoint y: 280, distance: 31.0
click at [572, 261] on select "Gotówka Karta Przelew Płatności online BLIK" at bounding box center [759, 256] width 442 height 51
select select "transfer"
click at [538, 231] on select "Gotówka Karta Przelew Płatności online BLIK" at bounding box center [759, 256] width 442 height 51
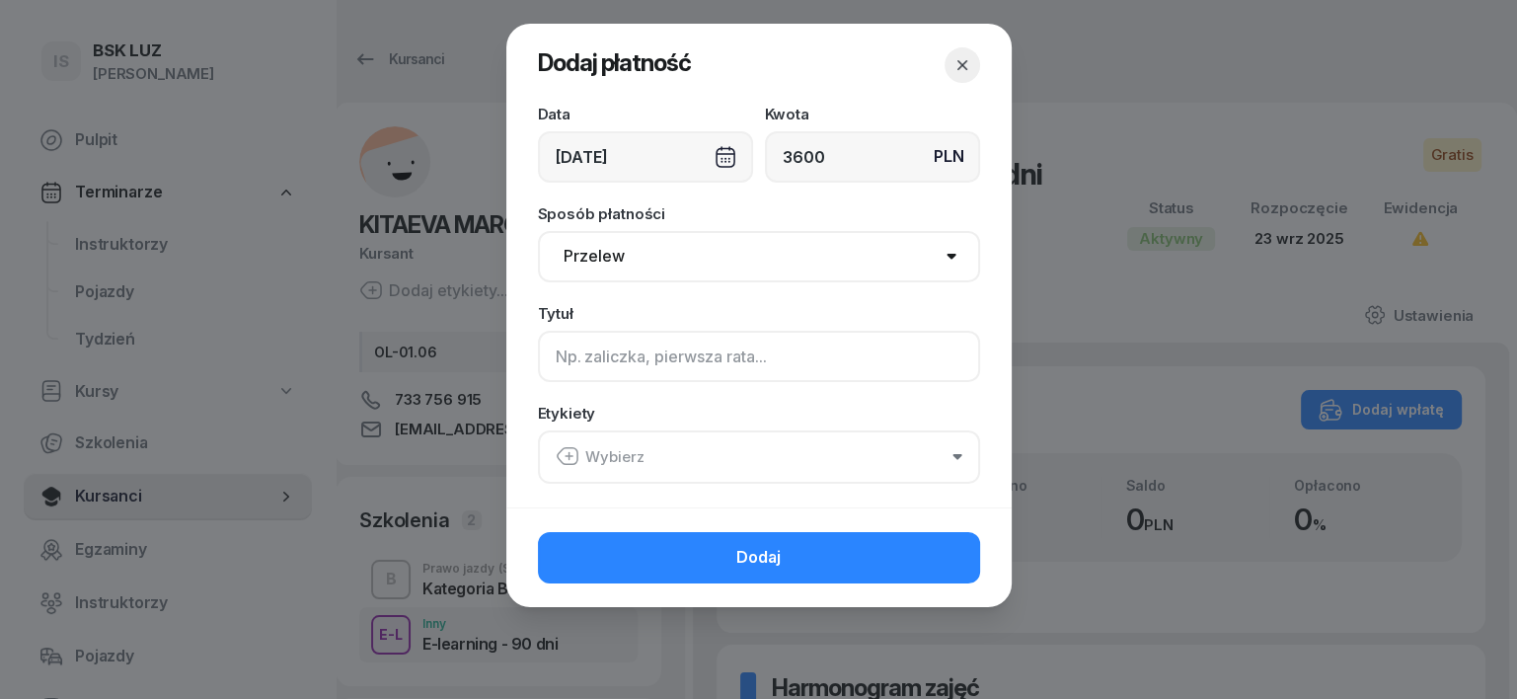
click at [596, 361] on input at bounding box center [759, 356] width 442 height 51
type input "B"
click at [563, 453] on icon "button" at bounding box center [568, 456] width 24 height 24
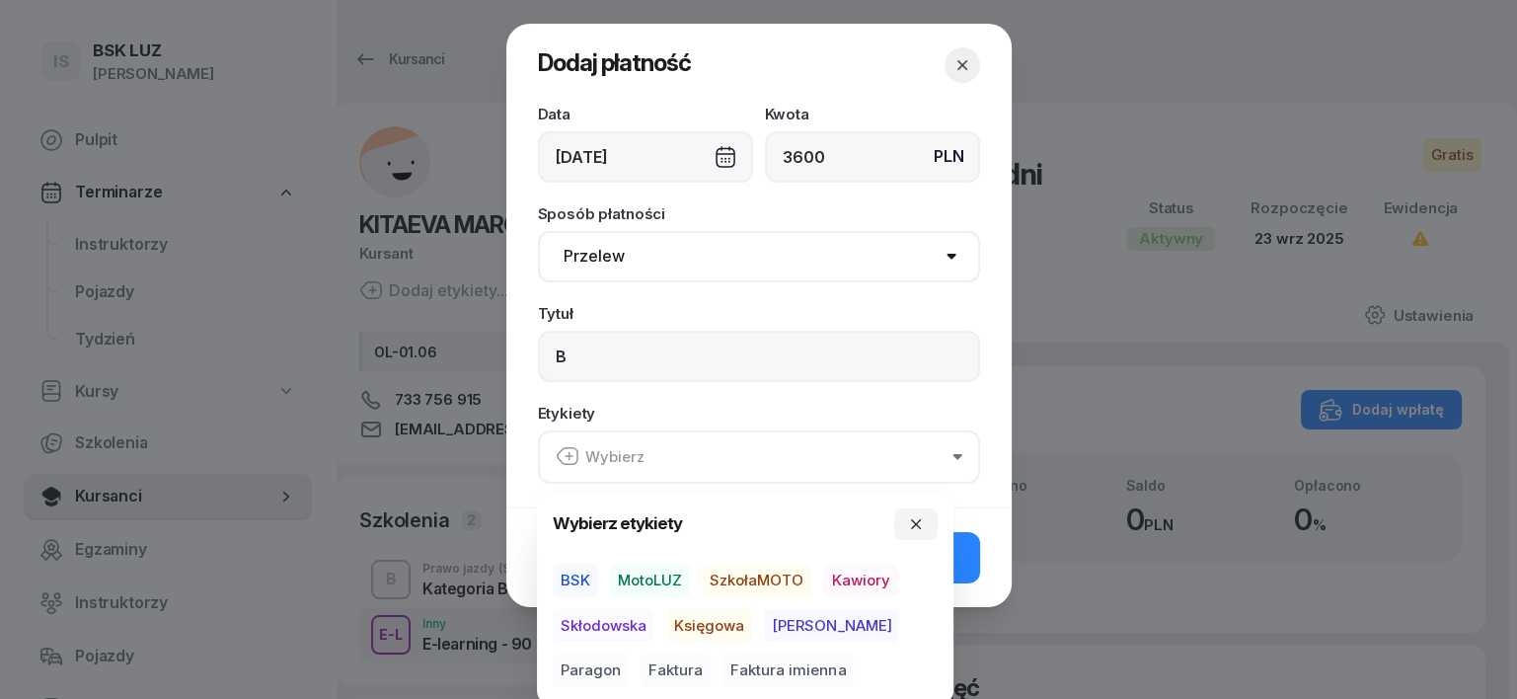
click at [649, 580] on span "MotoLUZ" at bounding box center [650, 580] width 80 height 34
drag, startPoint x: 722, startPoint y: 620, endPoint x: 817, endPoint y: 617, distance: 94.8
click at [750, 622] on div "BSK MotoLUZ SzkołaMOTO Kawiory Skłodowska Księgowa [PERSON_NAME] Faktura Faktur…" at bounding box center [745, 623] width 385 height 123
click at [629, 653] on span "Paragon" at bounding box center [591, 670] width 76 height 34
click at [738, 619] on span "Księgowa" at bounding box center [709, 625] width 86 height 34
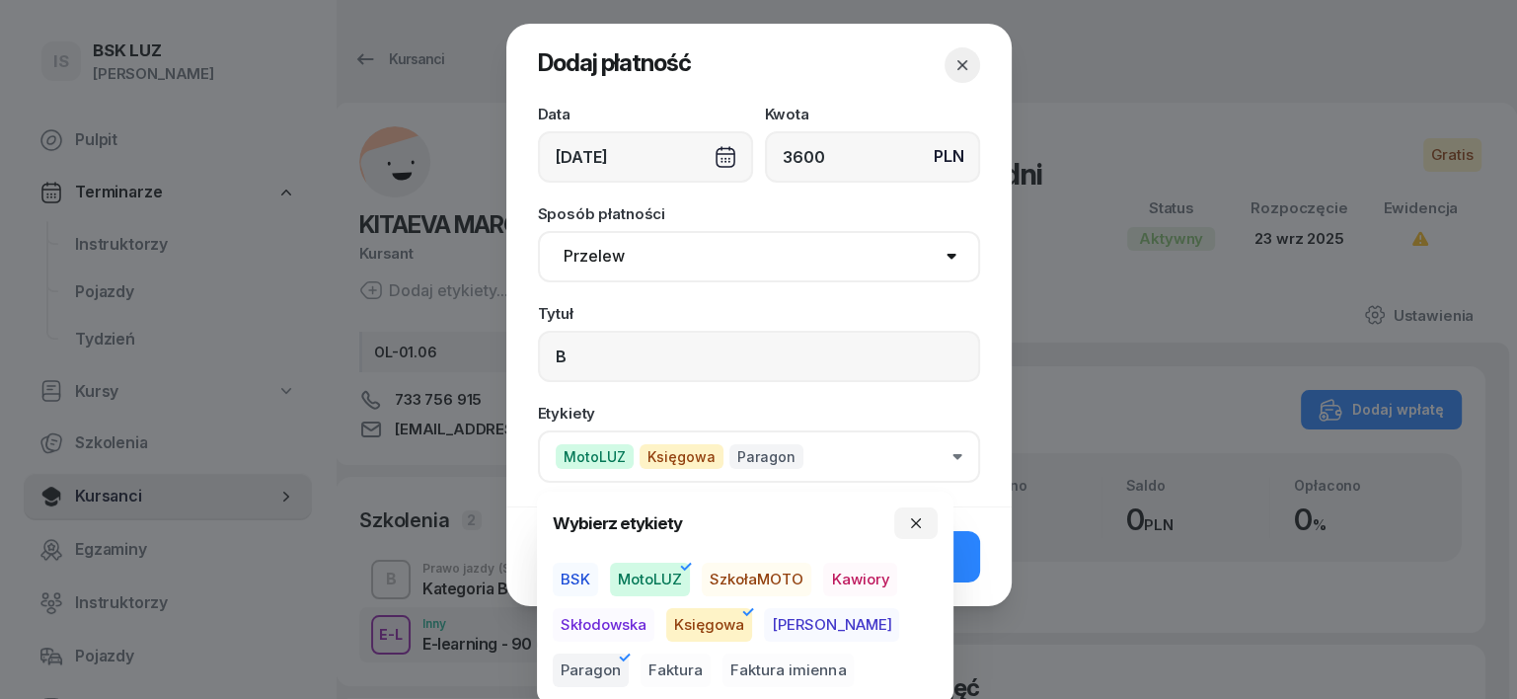
click at [955, 454] on icon "button" at bounding box center [957, 457] width 10 height 6
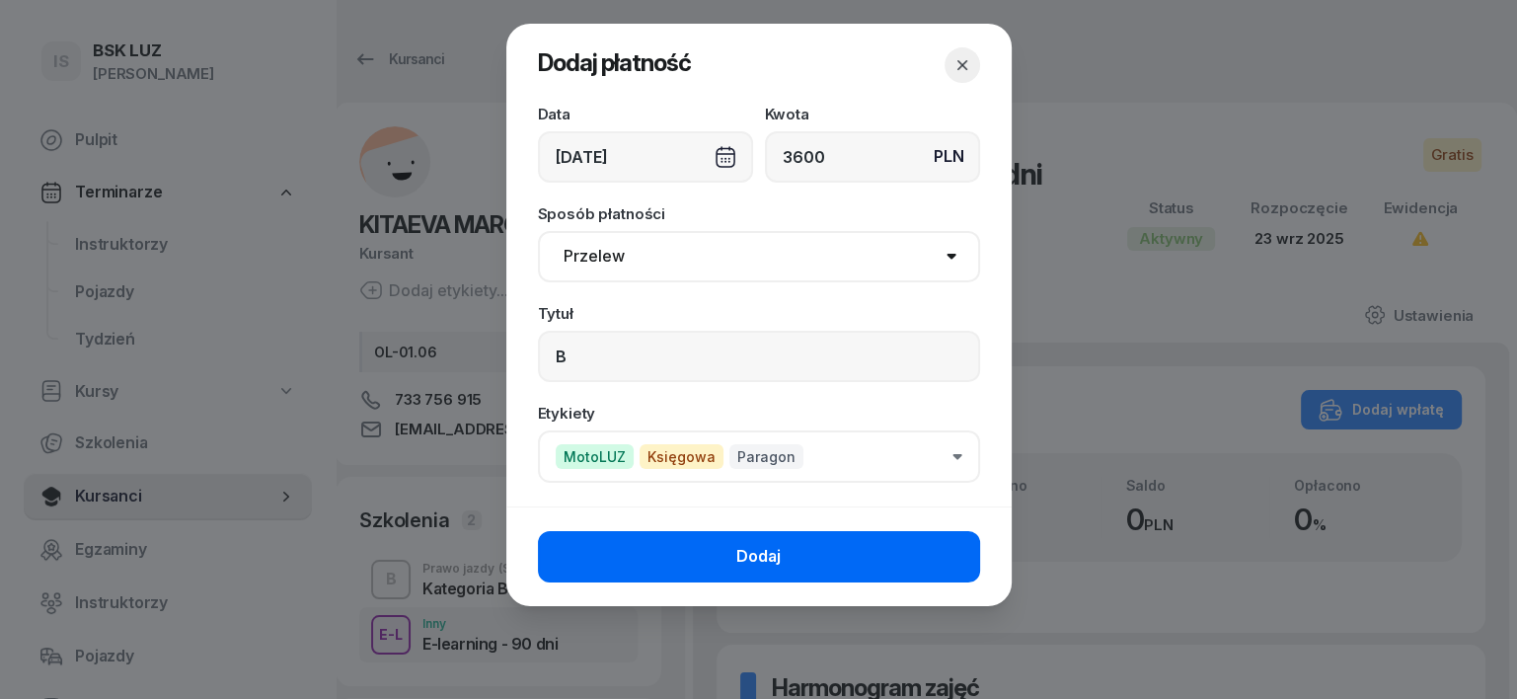
click at [900, 567] on button "Dodaj" at bounding box center [759, 556] width 442 height 51
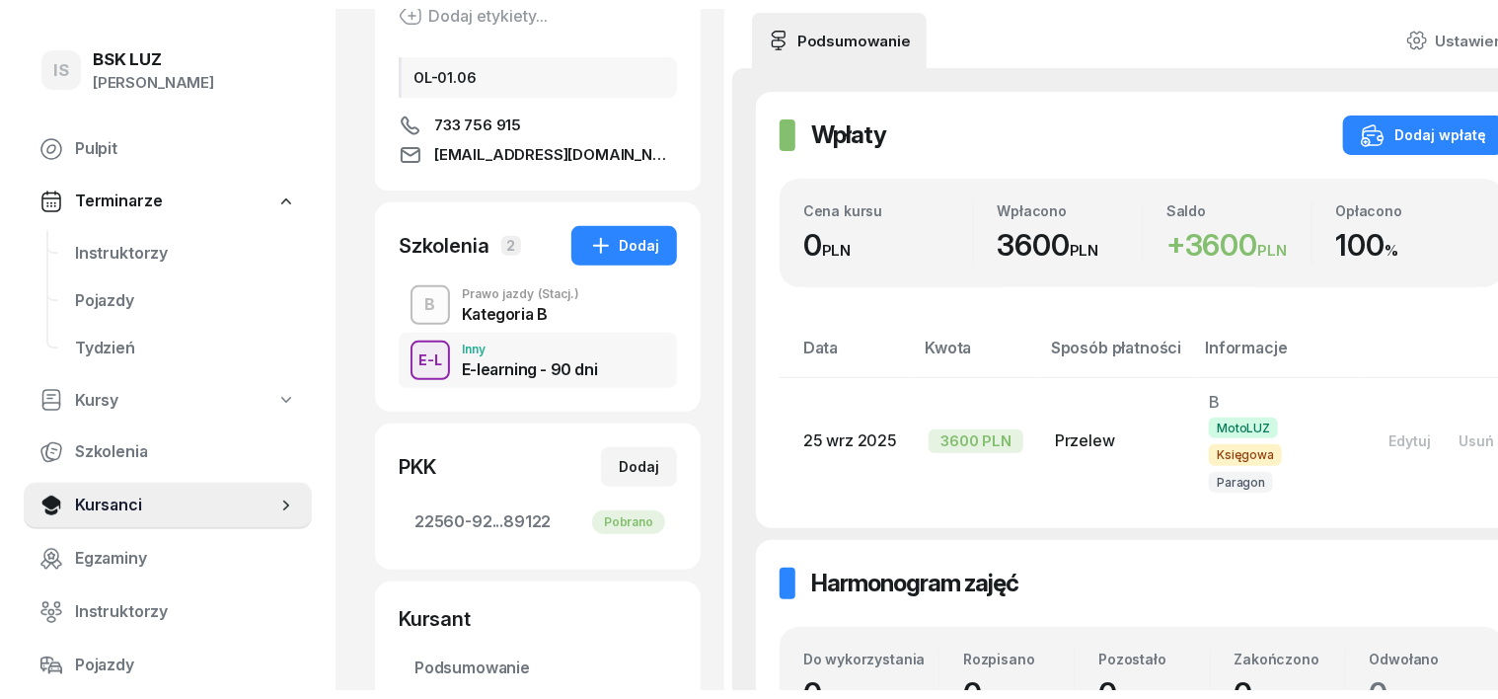
scroll to position [370, 0]
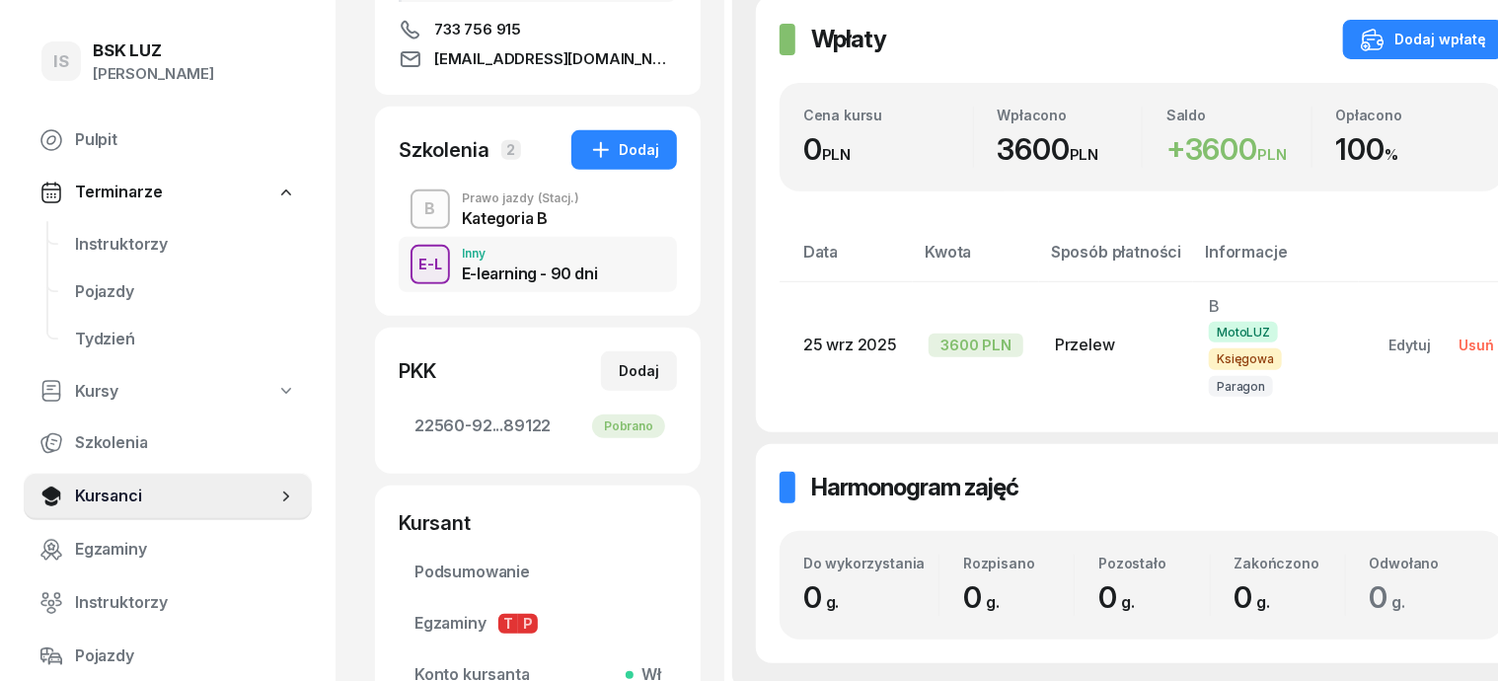
click at [1459, 343] on div "Usuń" at bounding box center [1477, 345] width 36 height 17
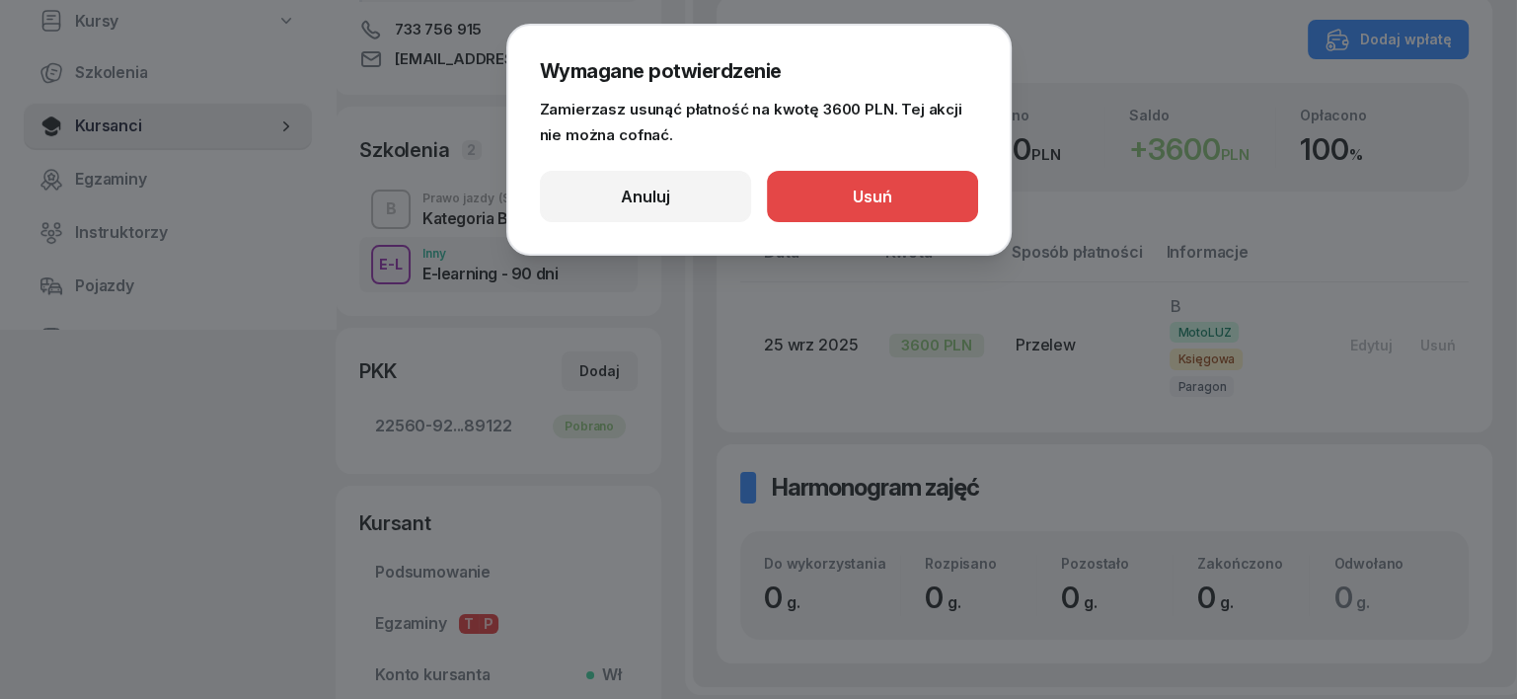
click at [929, 186] on button "Usuń" at bounding box center [872, 196] width 211 height 51
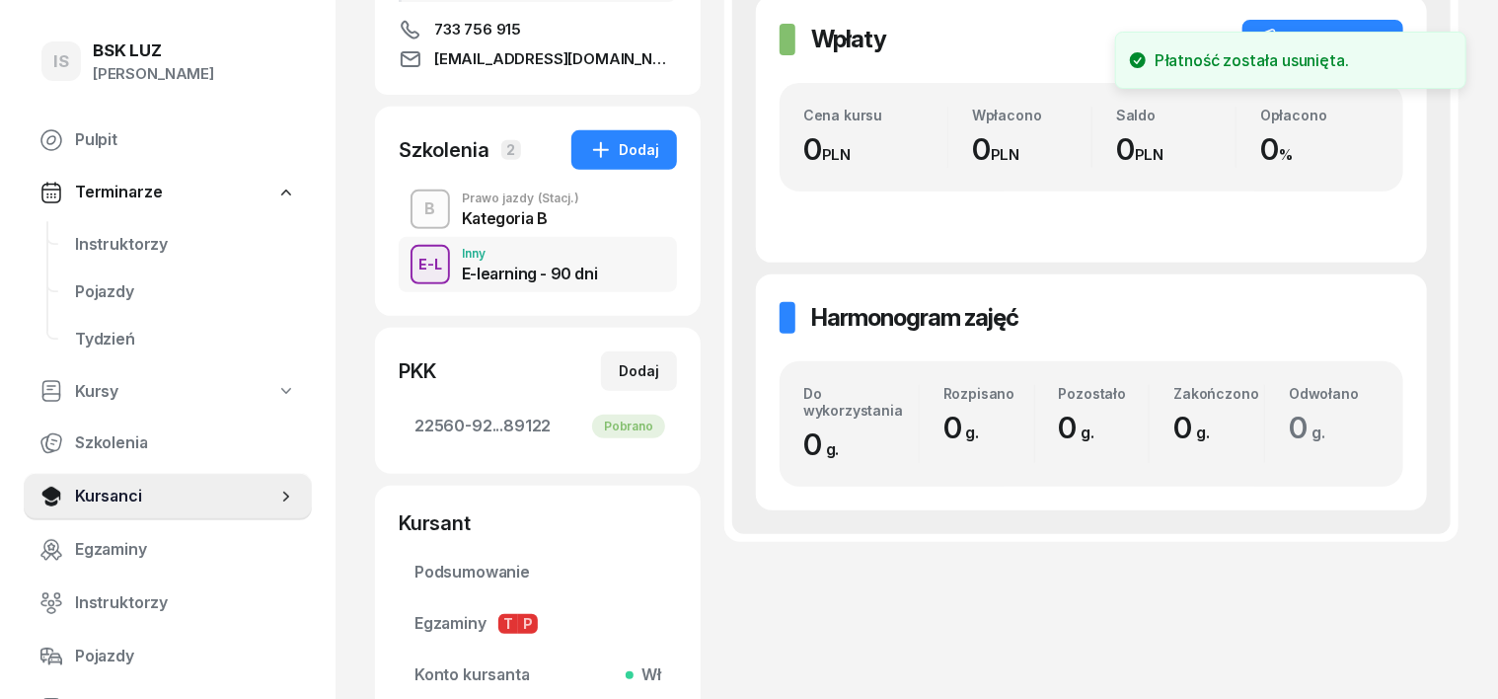
click at [417, 201] on div "B" at bounding box center [430, 209] width 27 height 34
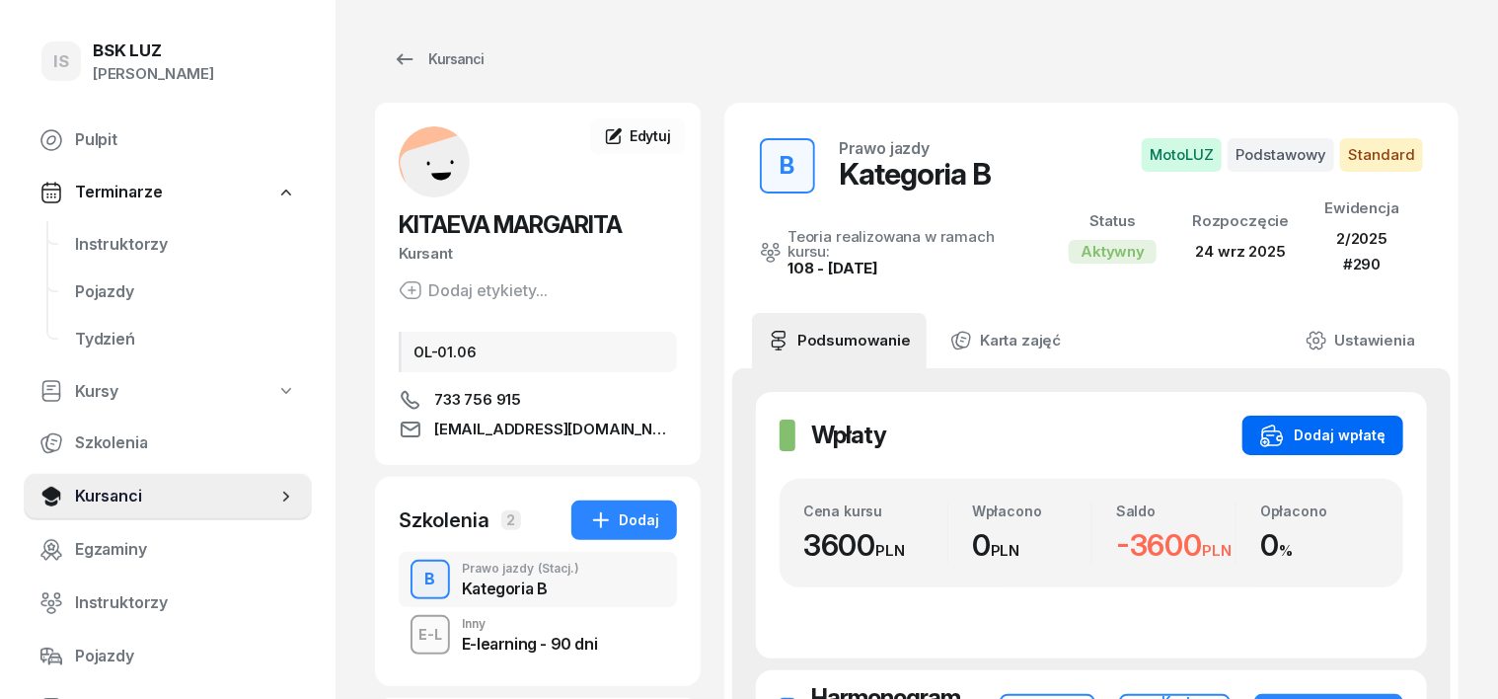
click at [1386, 423] on div "Dodaj wpłatę" at bounding box center [1322, 435] width 125 height 24
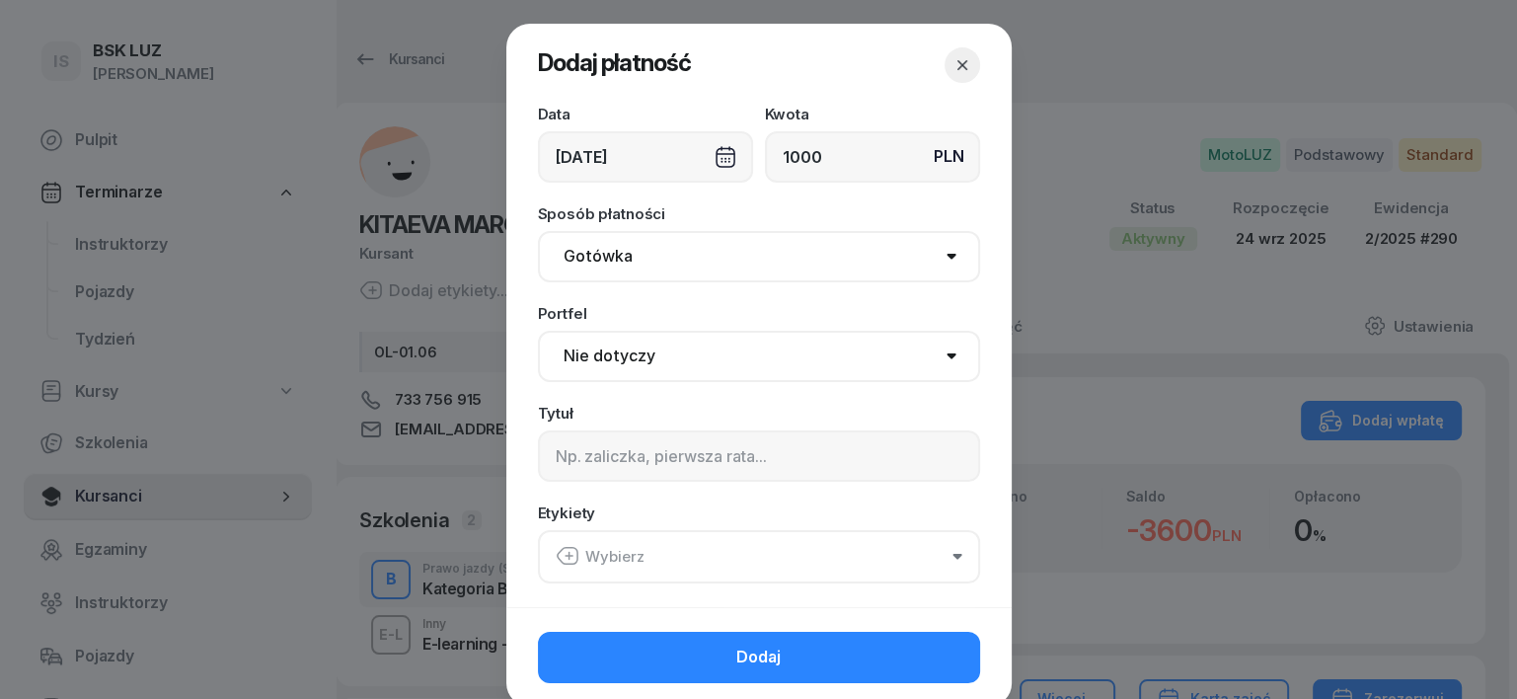
type input "1000"
click at [597, 254] on select "Gotówka Karta Przelew Płatności online BLIK" at bounding box center [759, 256] width 442 height 51
select select "transfer"
click at [538, 231] on select "Gotówka Karta Przelew Płatności online BLIK" at bounding box center [759, 256] width 442 height 51
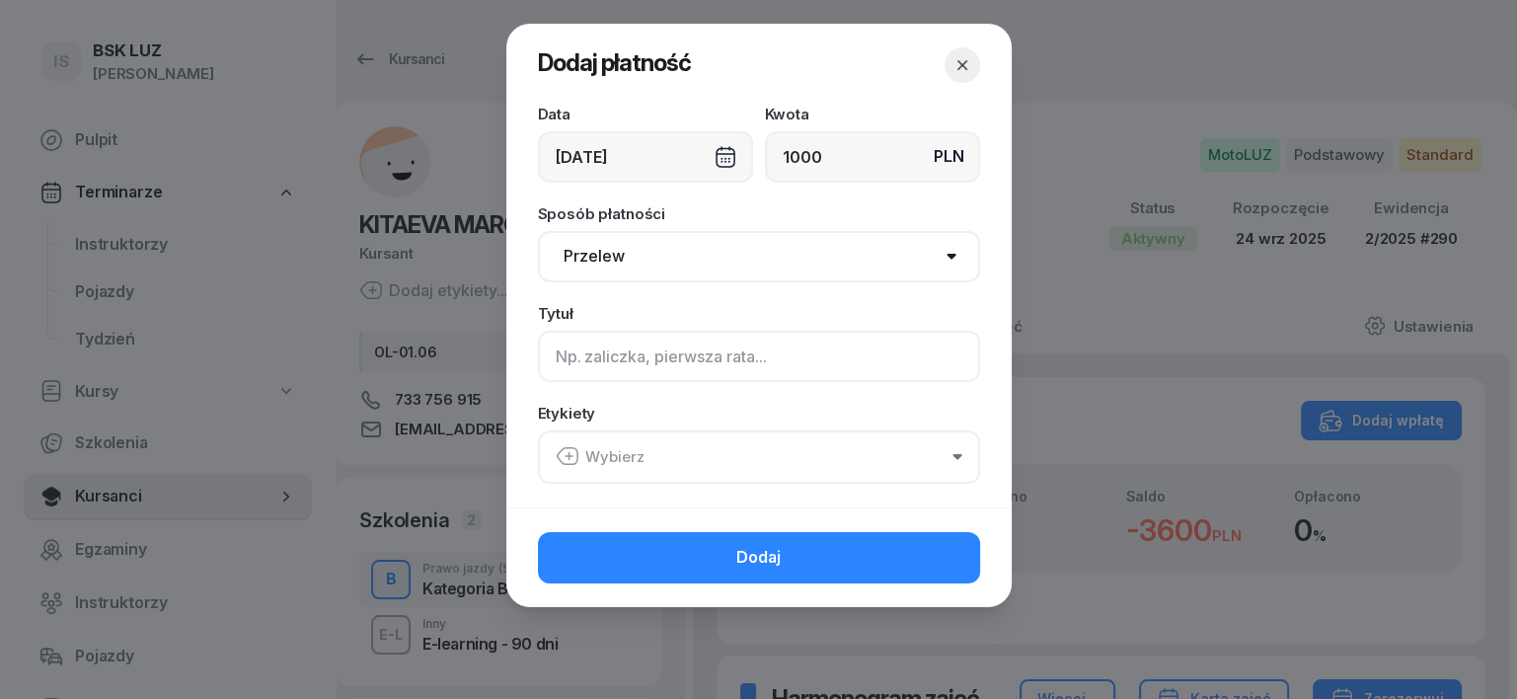
click at [576, 353] on input at bounding box center [759, 356] width 442 height 51
type input "B"
click at [568, 454] on icon "button" at bounding box center [568, 456] width 0 height 7
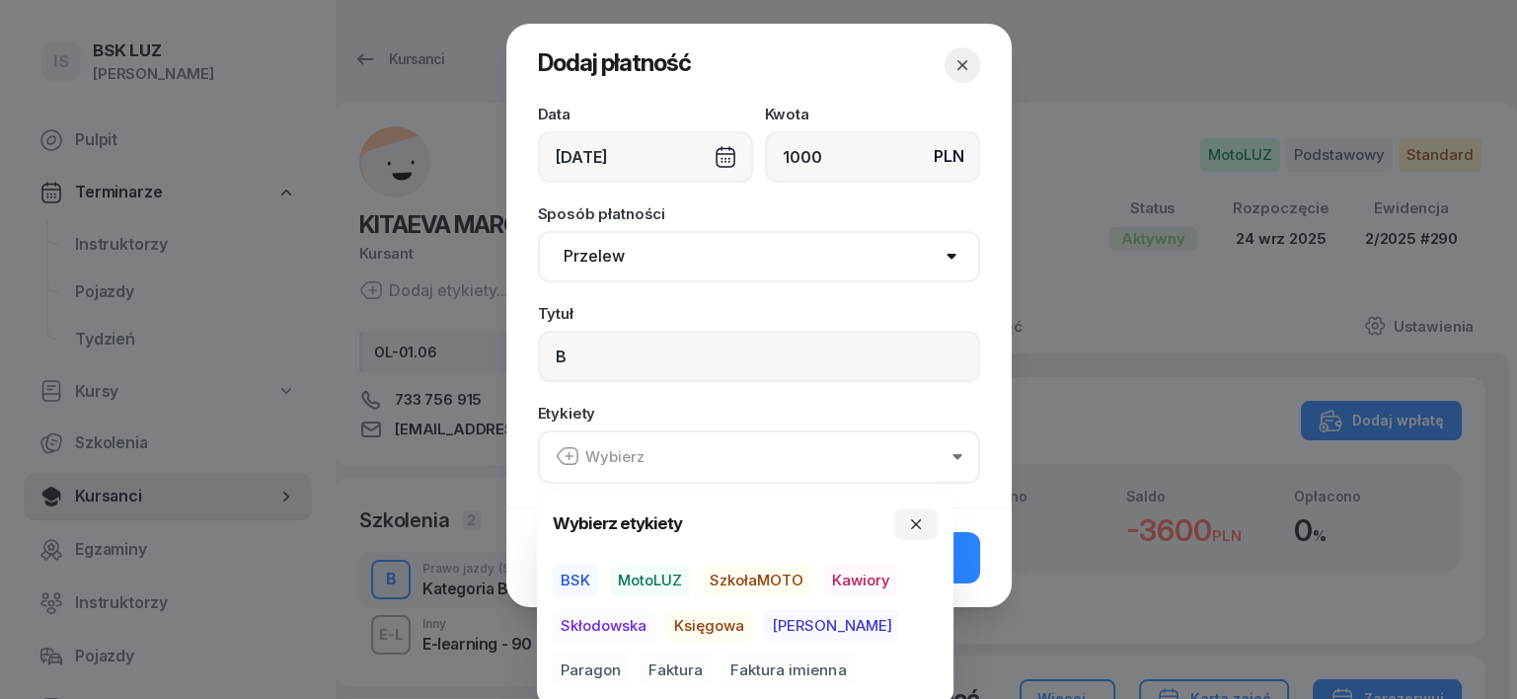
click at [654, 588] on span "MotoLUZ" at bounding box center [650, 580] width 80 height 34
drag, startPoint x: 708, startPoint y: 620, endPoint x: 825, endPoint y: 626, distance: 117.6
click at [736, 626] on span "Księgowa" at bounding box center [709, 625] width 86 height 34
drag, startPoint x: 874, startPoint y: 619, endPoint x: 896, endPoint y: 595, distance: 32.1
click at [629, 653] on span "Paragon" at bounding box center [591, 670] width 76 height 34
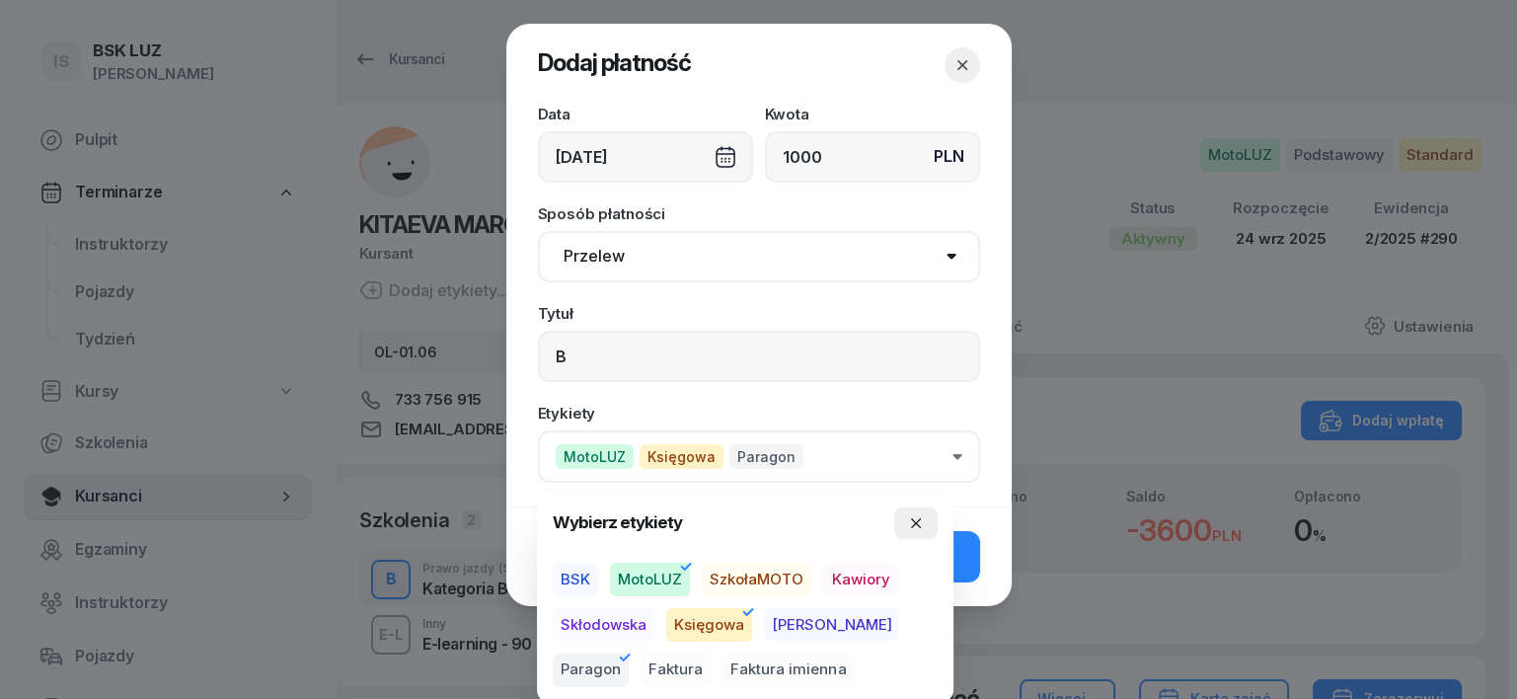
click at [912, 522] on icon "button" at bounding box center [916, 523] width 16 height 16
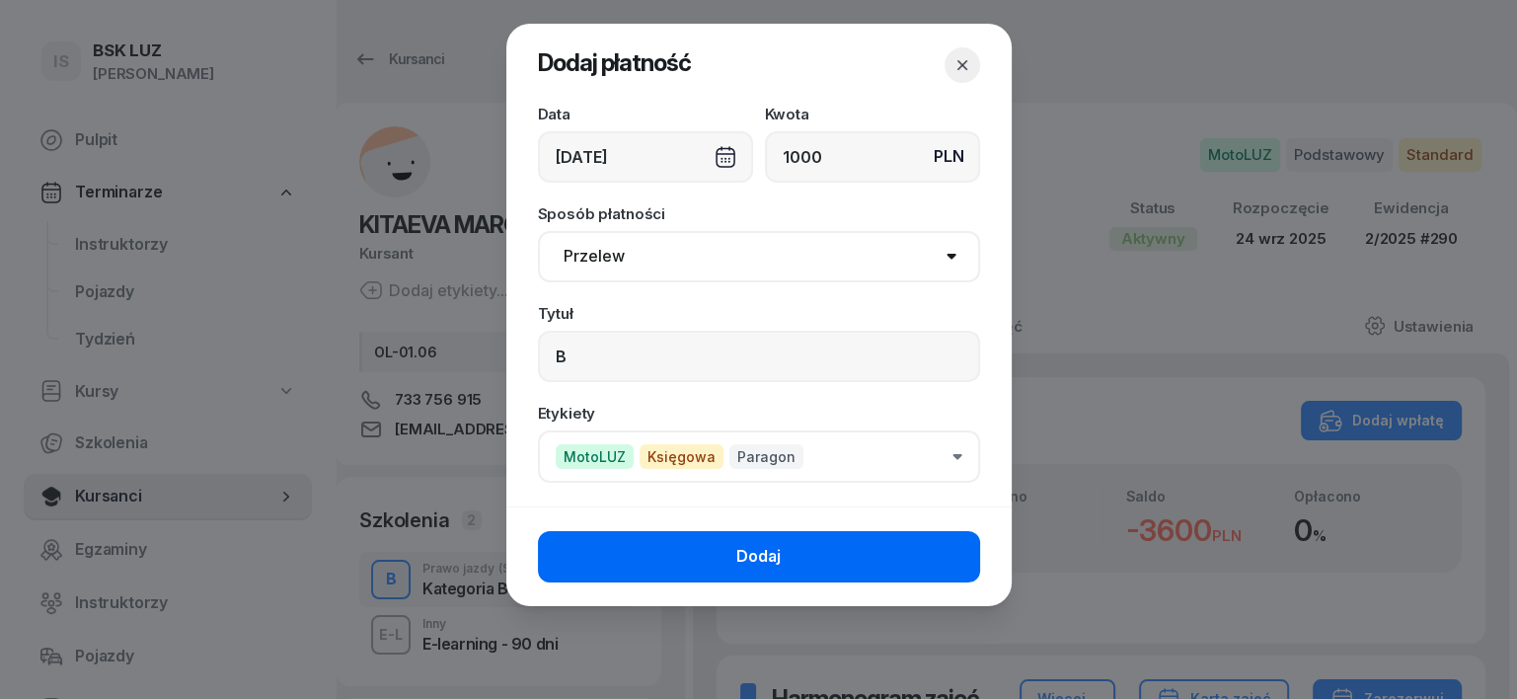
click at [939, 562] on button "Dodaj" at bounding box center [759, 556] width 442 height 51
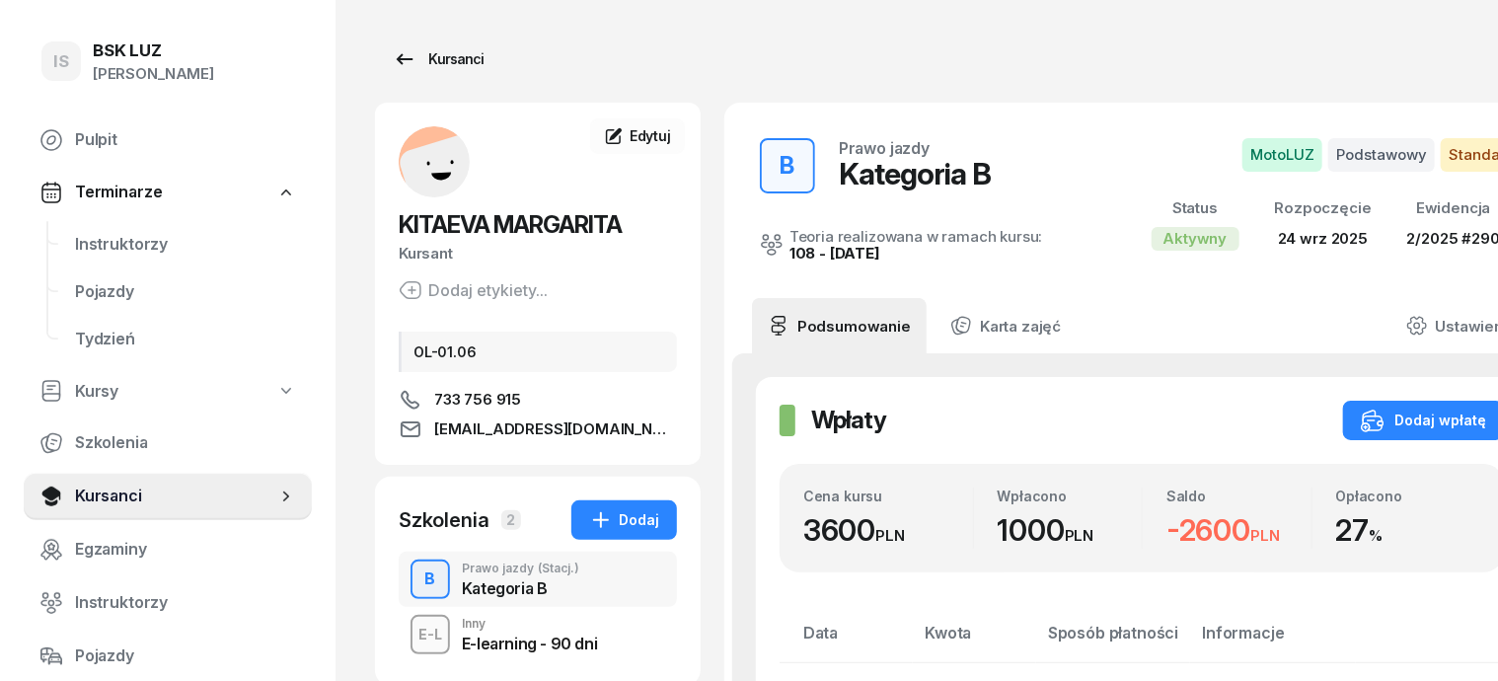
click at [415, 53] on div "Kursanci" at bounding box center [438, 59] width 91 height 24
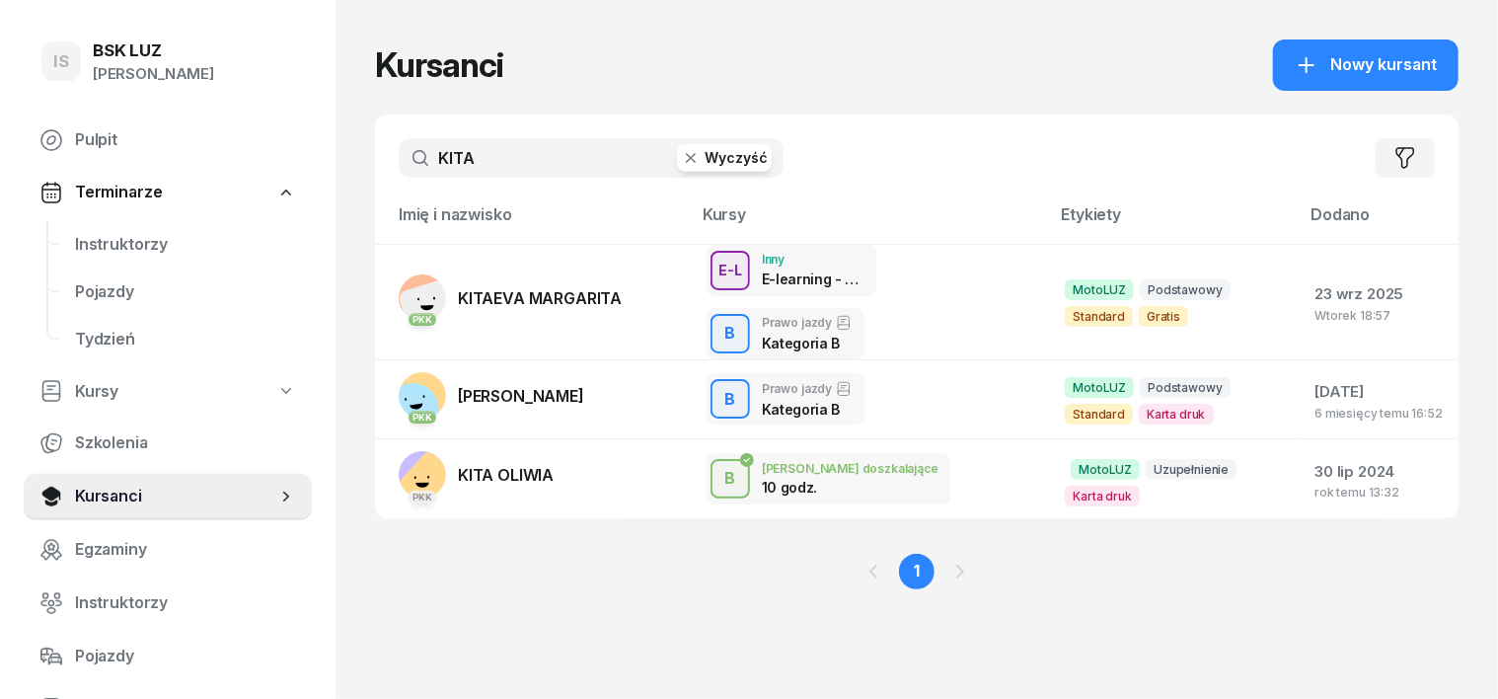
click at [681, 158] on icon "button" at bounding box center [691, 158] width 20 height 20
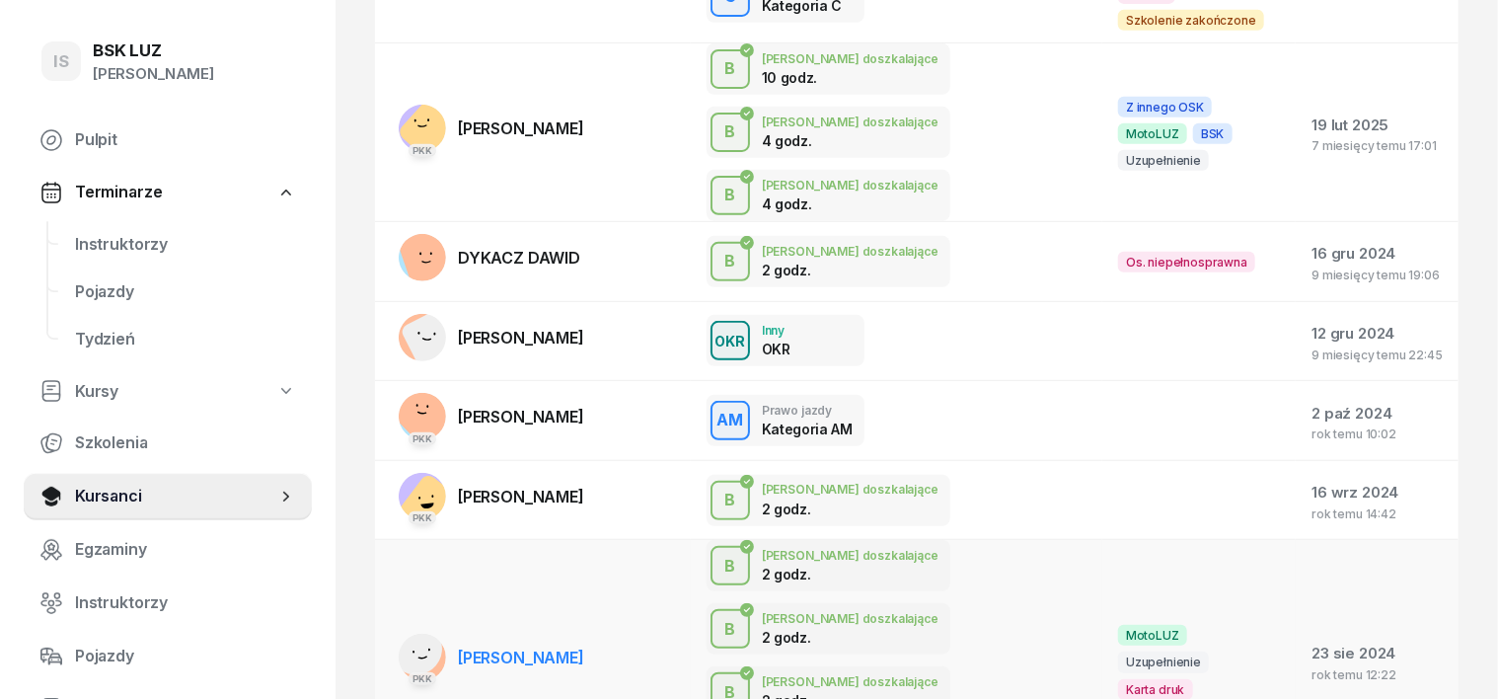
scroll to position [493, 0]
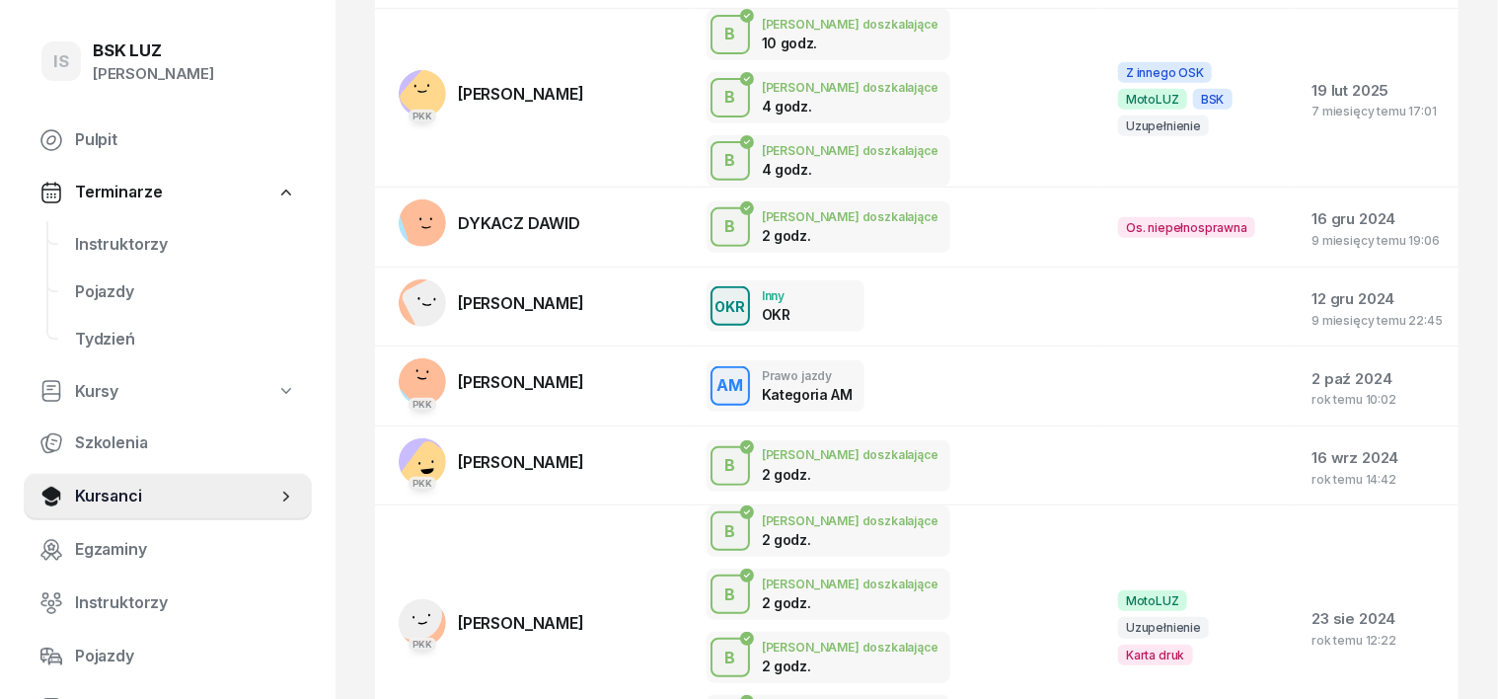
type input "KACZ"
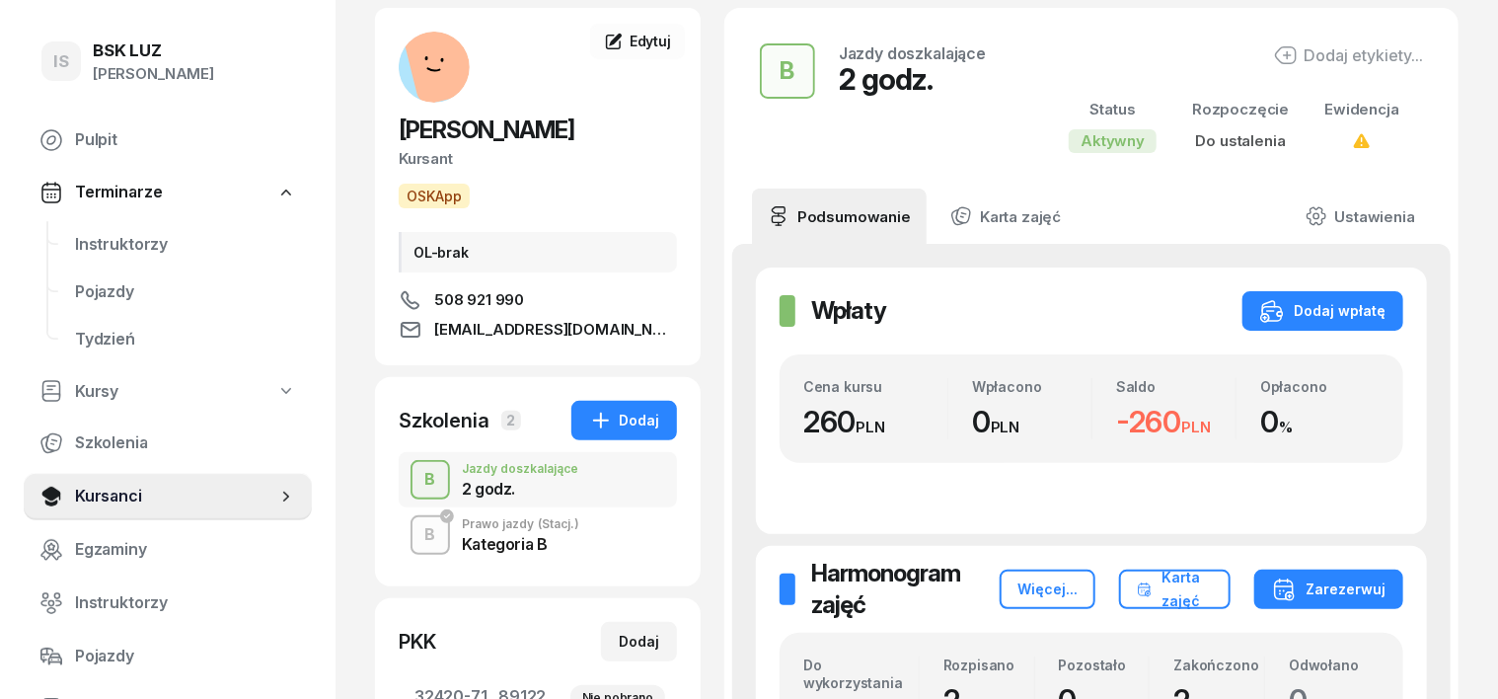
scroll to position [247, 0]
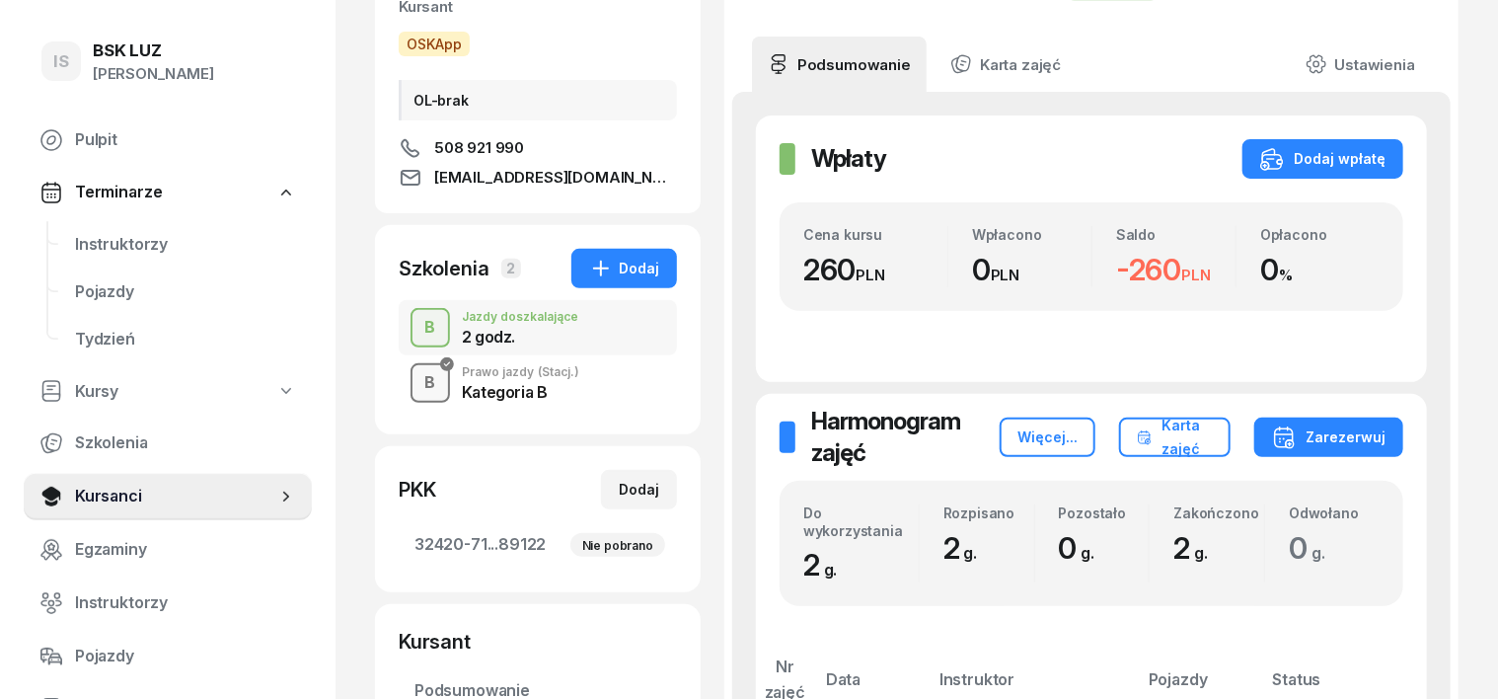
click at [417, 386] on div "B" at bounding box center [430, 383] width 27 height 34
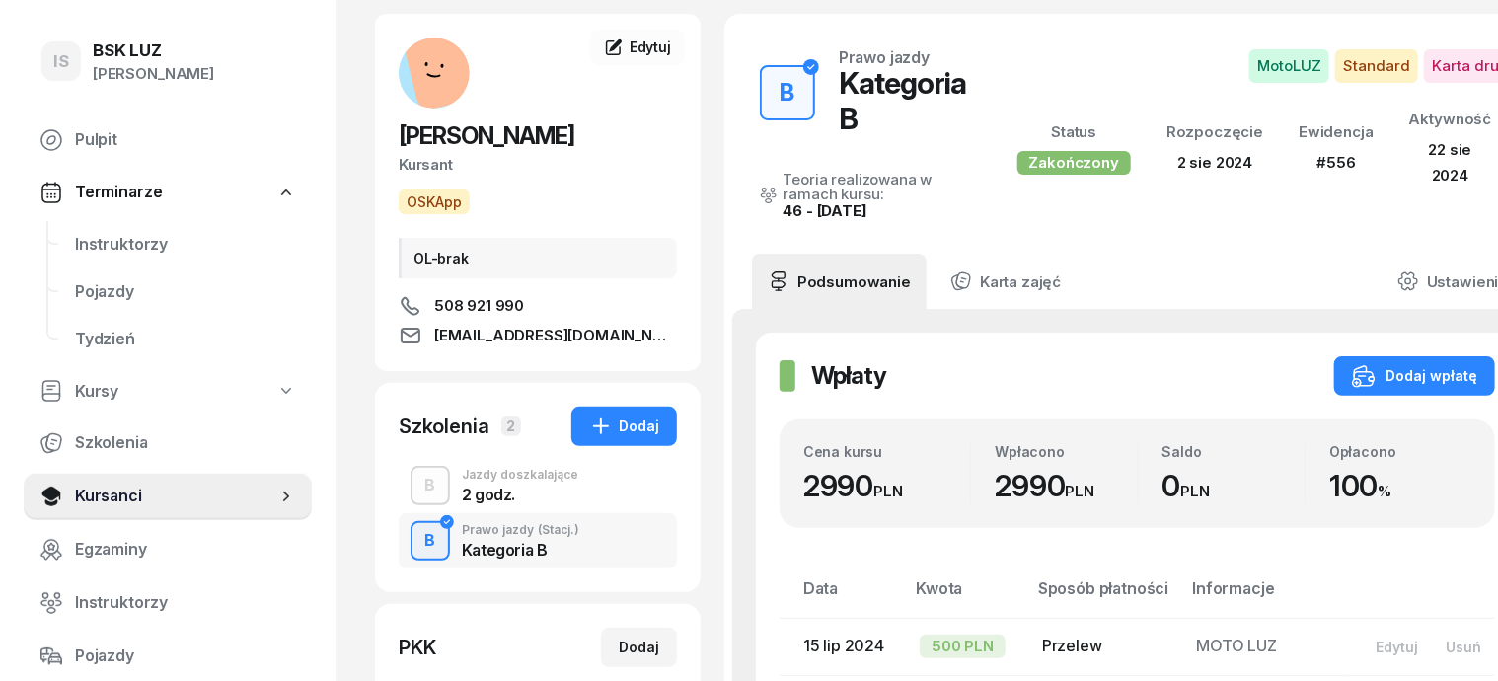
scroll to position [122, 0]
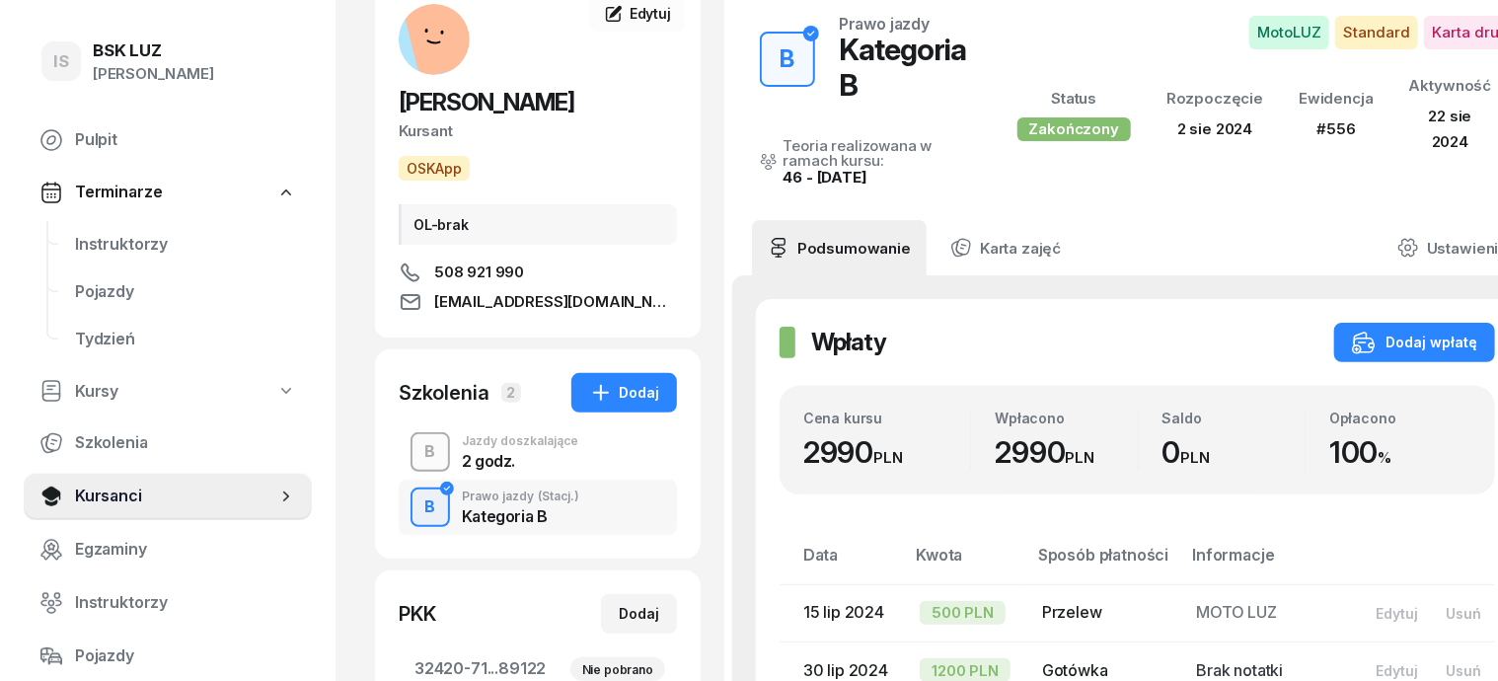
drag, startPoint x: 392, startPoint y: 447, endPoint x: 423, endPoint y: 454, distance: 32.3
click at [417, 447] on div "B" at bounding box center [430, 452] width 27 height 34
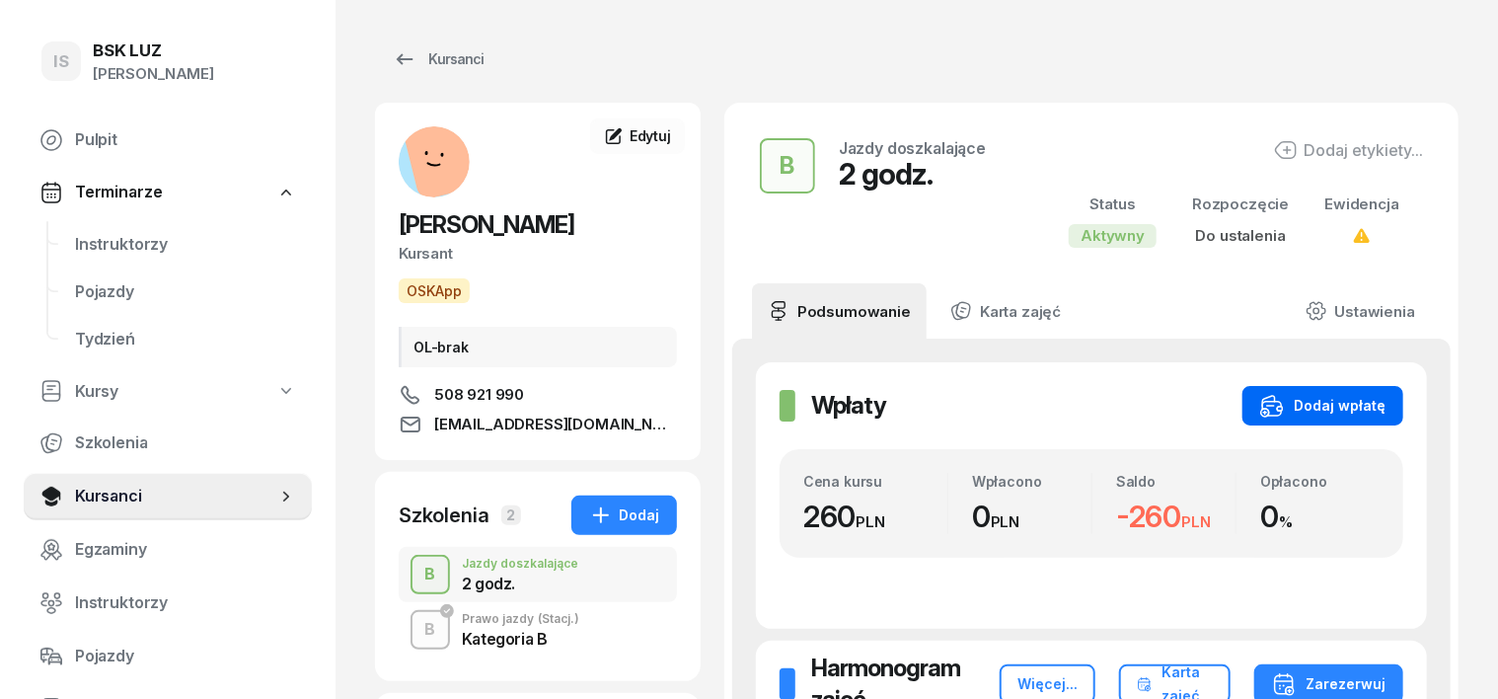
click at [1386, 406] on div "Dodaj wpłatę" at bounding box center [1322, 406] width 125 height 24
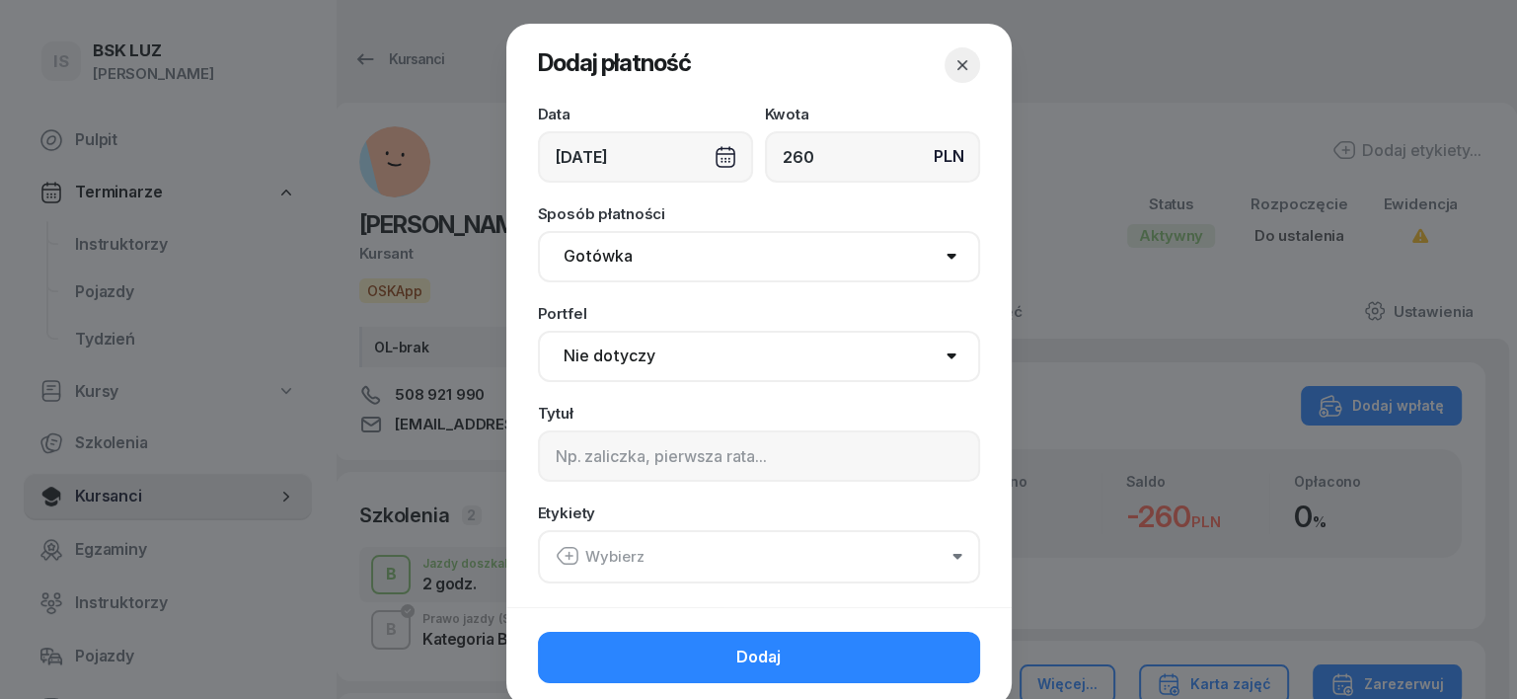
type input "260"
click at [581, 255] on select "Gotówka Karta Przelew Płatności online BLIK" at bounding box center [759, 256] width 442 height 51
click at [538, 231] on select "Gotówka Karta Przelew Płatności online BLIK" at bounding box center [759, 256] width 442 height 51
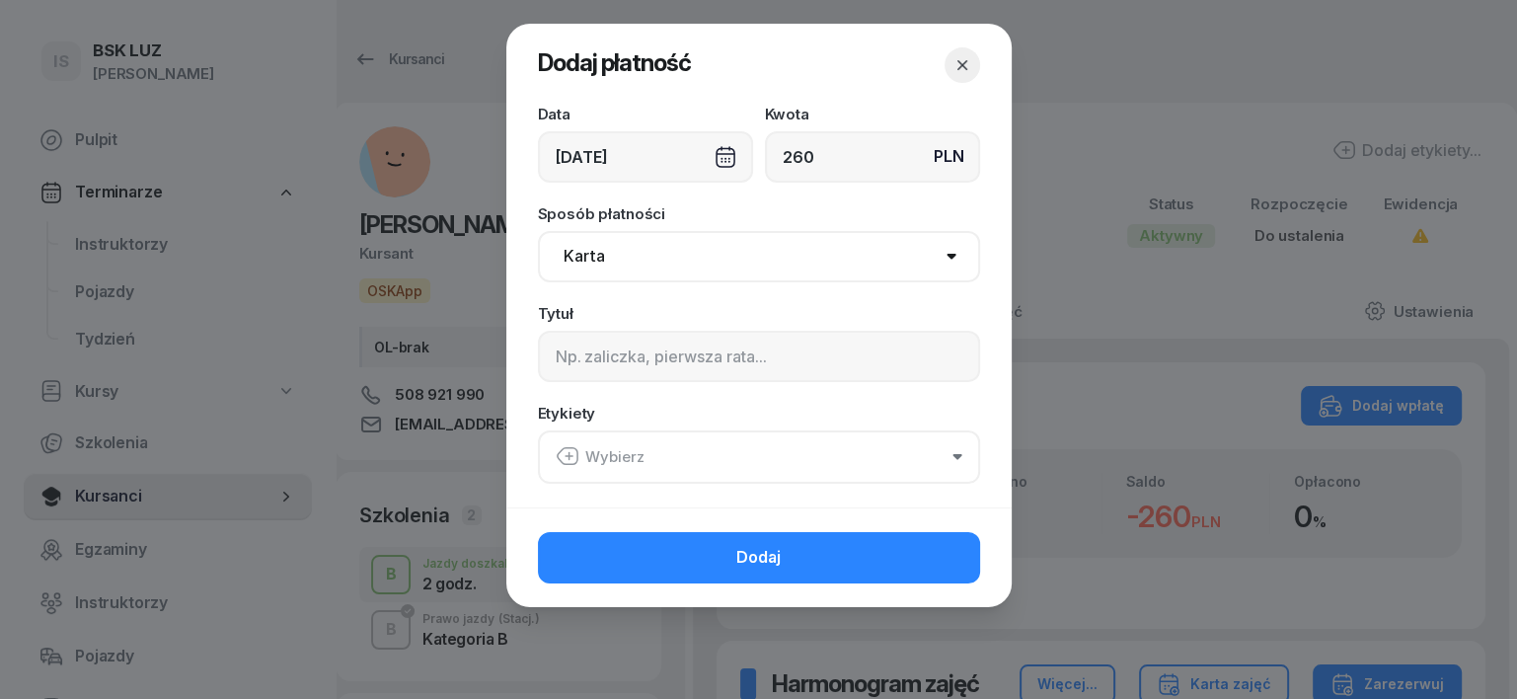
click at [595, 247] on select "Gotówka Karta Przelew Płatności online BLIK" at bounding box center [759, 256] width 442 height 51
select select "transfer"
click at [538, 231] on select "Gotówka Karta Przelew Płatności online BLIK" at bounding box center [759, 256] width 442 height 51
click at [554, 366] on input at bounding box center [759, 356] width 442 height 51
type input "B"
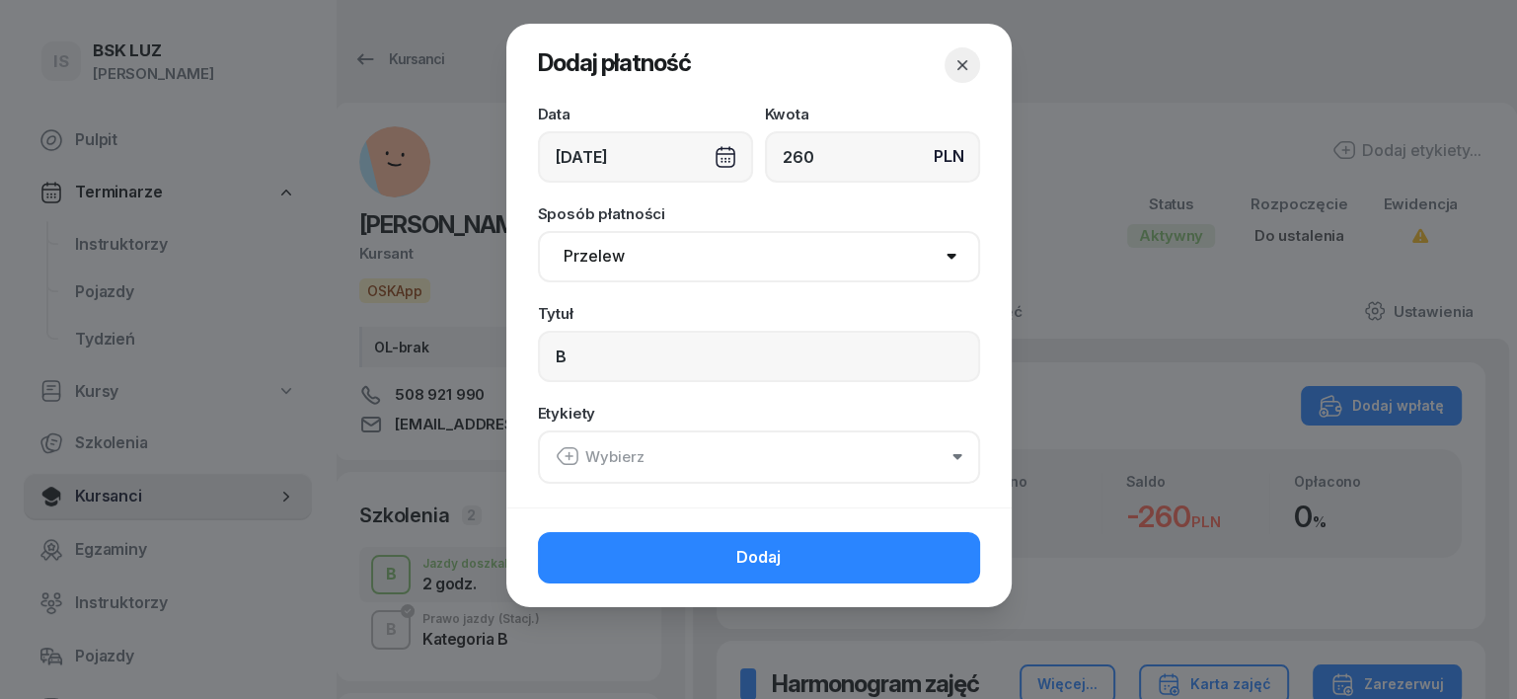
click at [565, 446] on icon "button" at bounding box center [568, 456] width 24 height 24
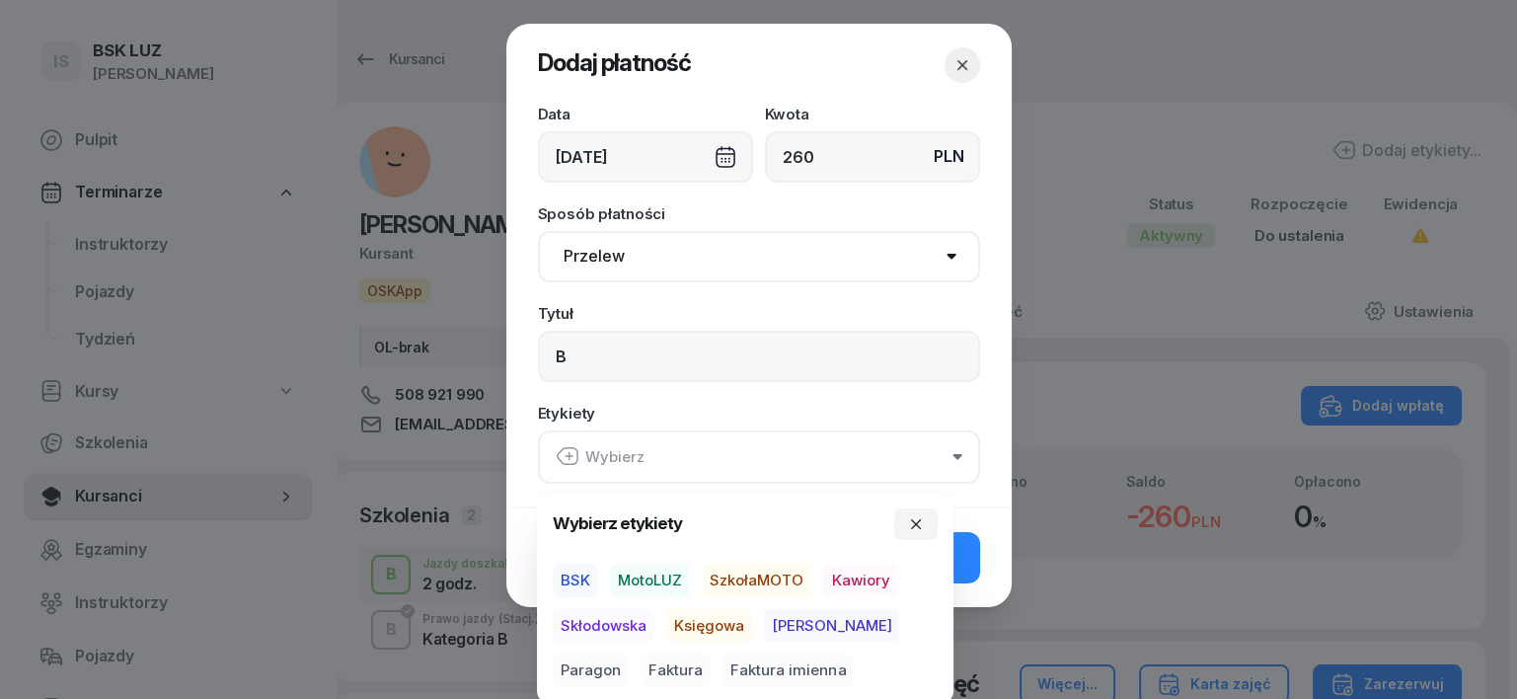
drag, startPoint x: 643, startPoint y: 575, endPoint x: 661, endPoint y: 606, distance: 35.4
click at [649, 588] on span "MotoLUZ" at bounding box center [650, 580] width 80 height 34
drag, startPoint x: 686, startPoint y: 621, endPoint x: 830, endPoint y: 600, distance: 145.6
click at [726, 620] on span "Księgowa" at bounding box center [709, 625] width 86 height 34
click at [629, 653] on span "Paragon" at bounding box center [591, 670] width 76 height 34
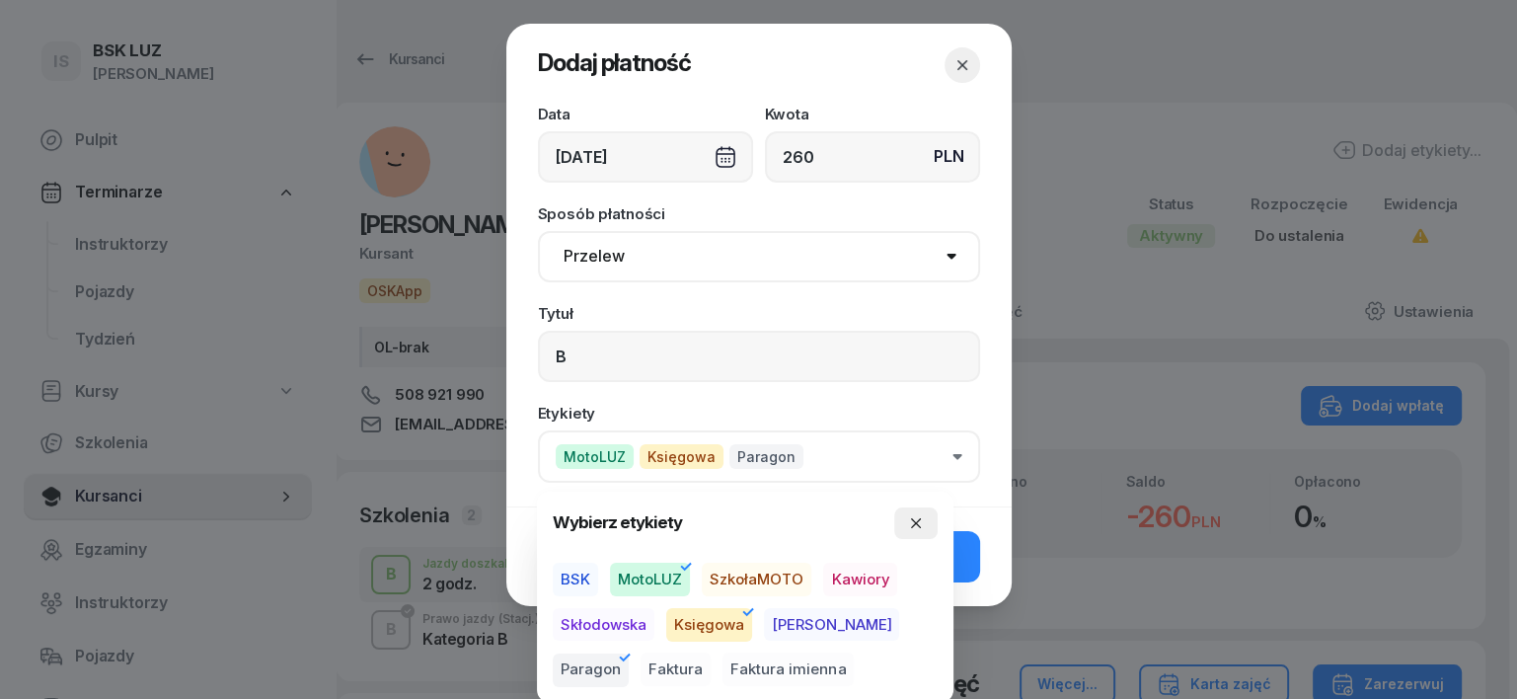
click at [926, 513] on button "button" at bounding box center [915, 523] width 43 height 32
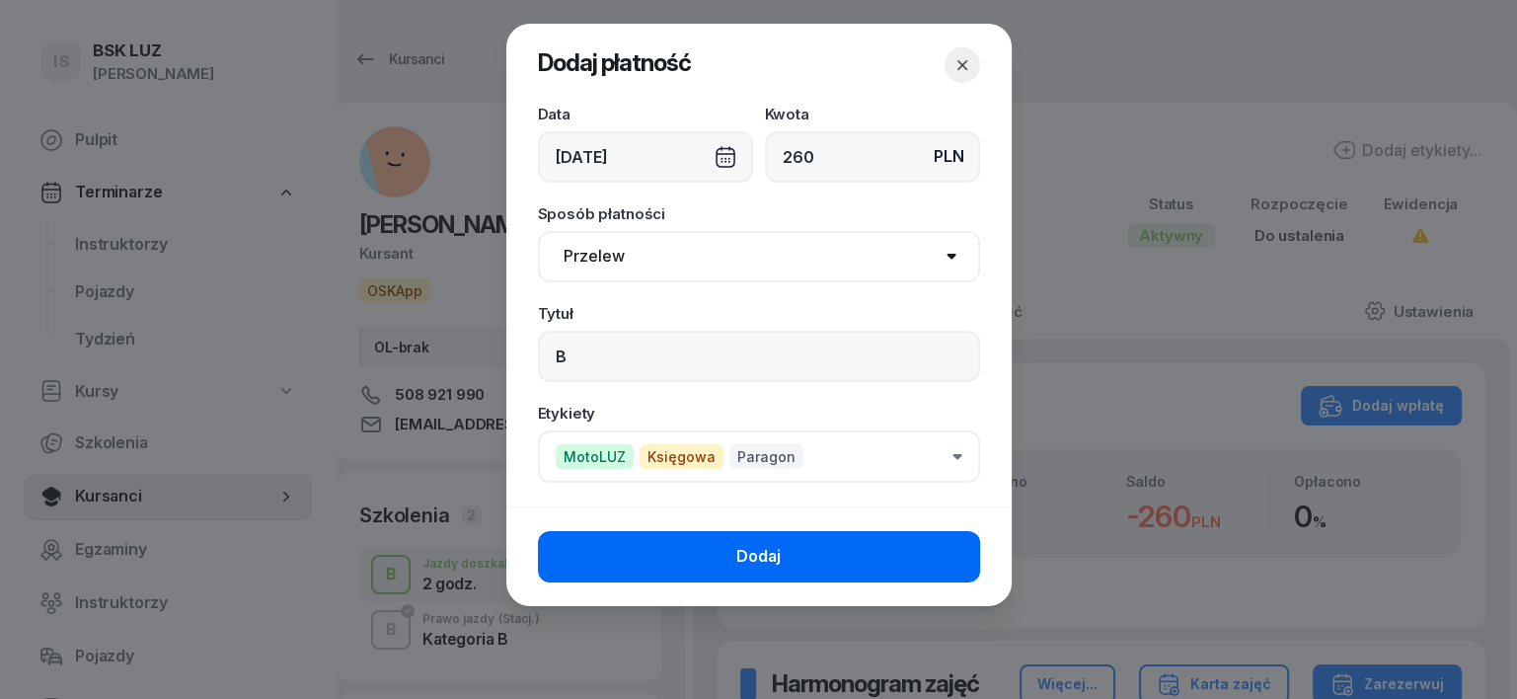
drag, startPoint x: 993, startPoint y: 555, endPoint x: 927, endPoint y: 541, distance: 67.5
click at [926, 539] on div "Dodaj" at bounding box center [758, 556] width 505 height 100
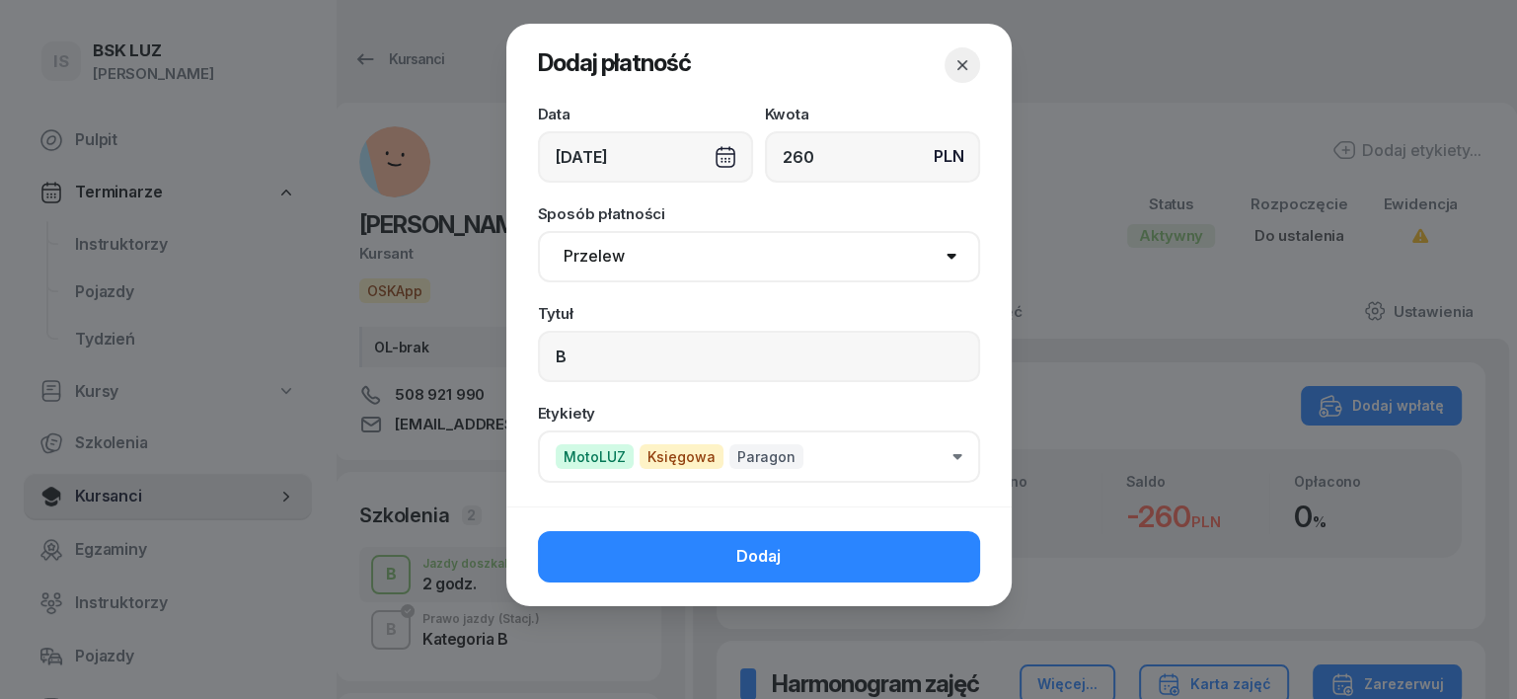
click at [928, 542] on button "Dodaj" at bounding box center [759, 556] width 442 height 51
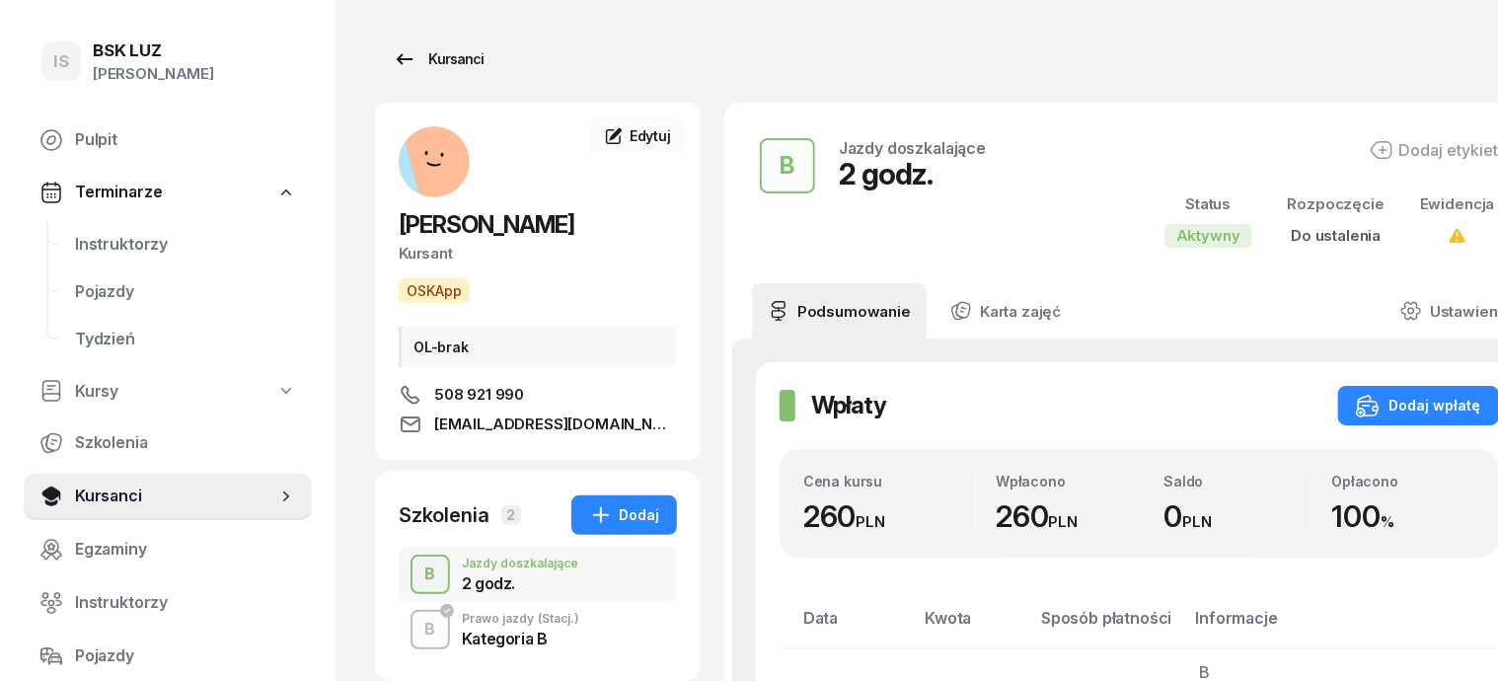
click at [414, 66] on div "Kursanci" at bounding box center [438, 59] width 91 height 24
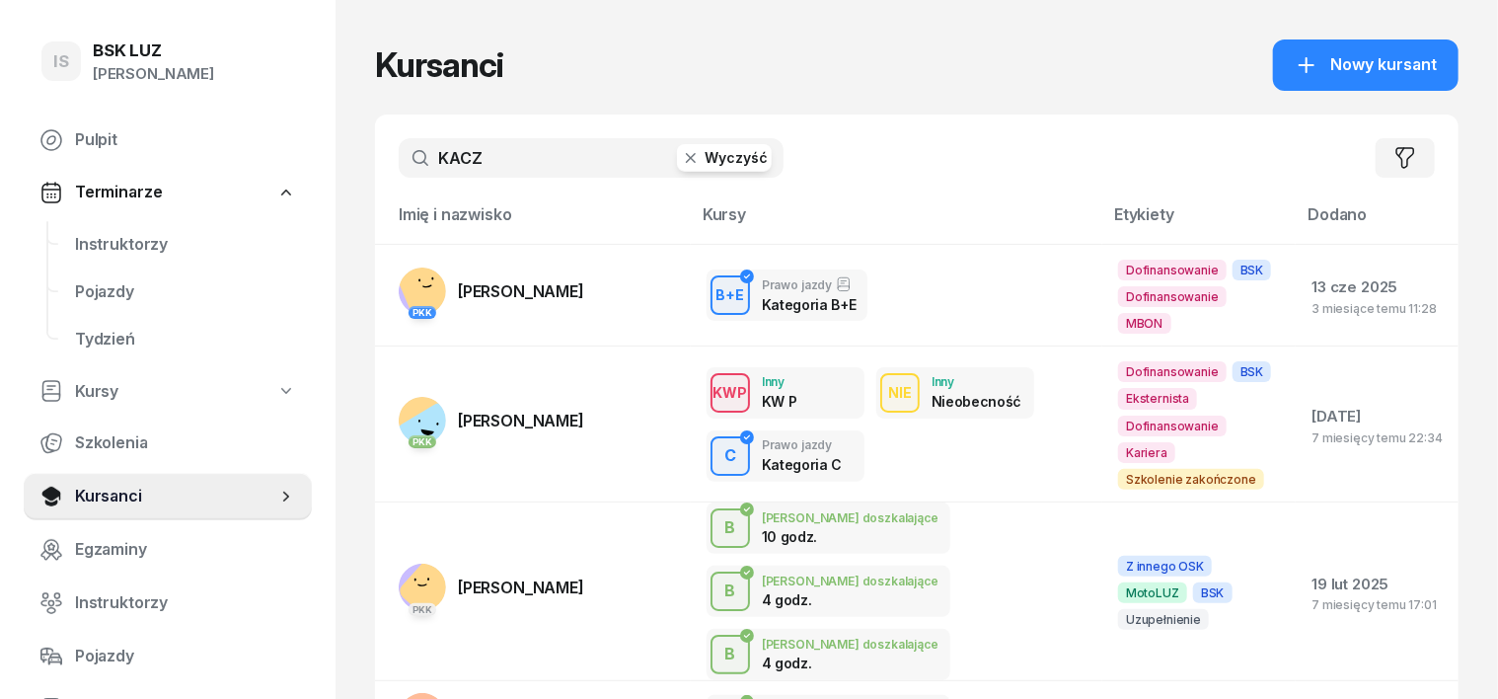
click at [681, 159] on icon "button" at bounding box center [691, 158] width 20 height 20
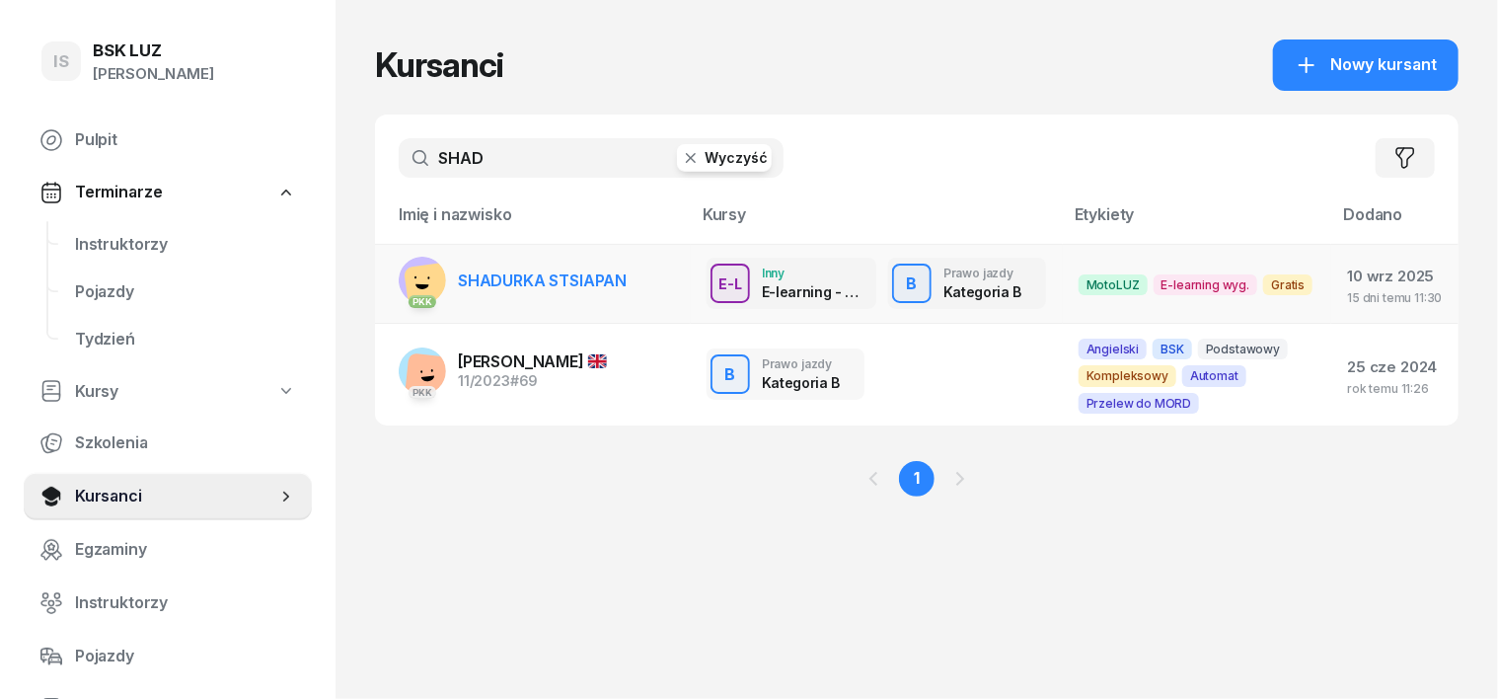
type input "SHAD"
click at [404, 272] on rect at bounding box center [433, 290] width 59 height 59
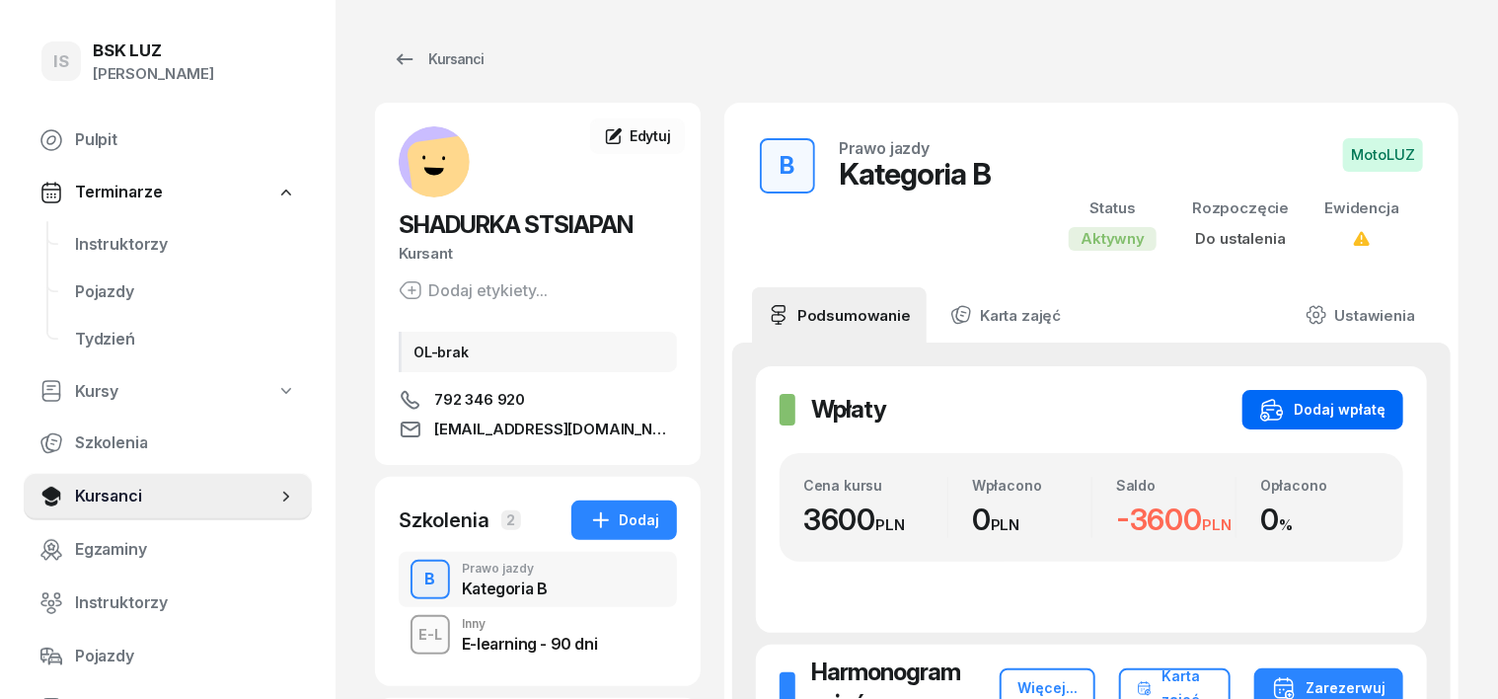
click at [1403, 394] on button "Dodaj wpłatę" at bounding box center [1322, 409] width 161 height 39
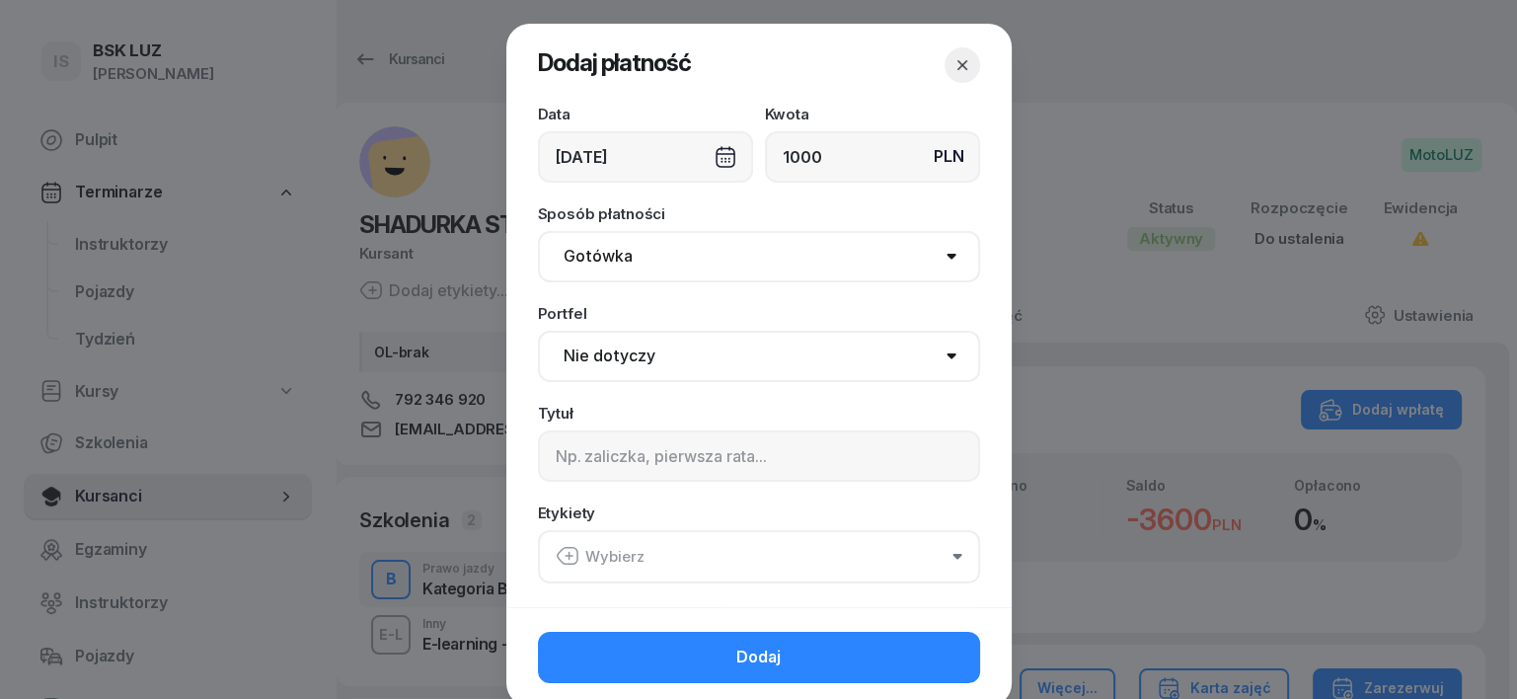
type input "1000"
drag, startPoint x: 580, startPoint y: 259, endPoint x: 575, endPoint y: 280, distance: 22.3
click at [578, 268] on select "Gotówka Karta Przelew Płatności online BLIK" at bounding box center [759, 256] width 442 height 51
select select "transfer"
click at [538, 231] on select "Gotówka Karta Przelew Płatności online BLIK" at bounding box center [759, 256] width 442 height 51
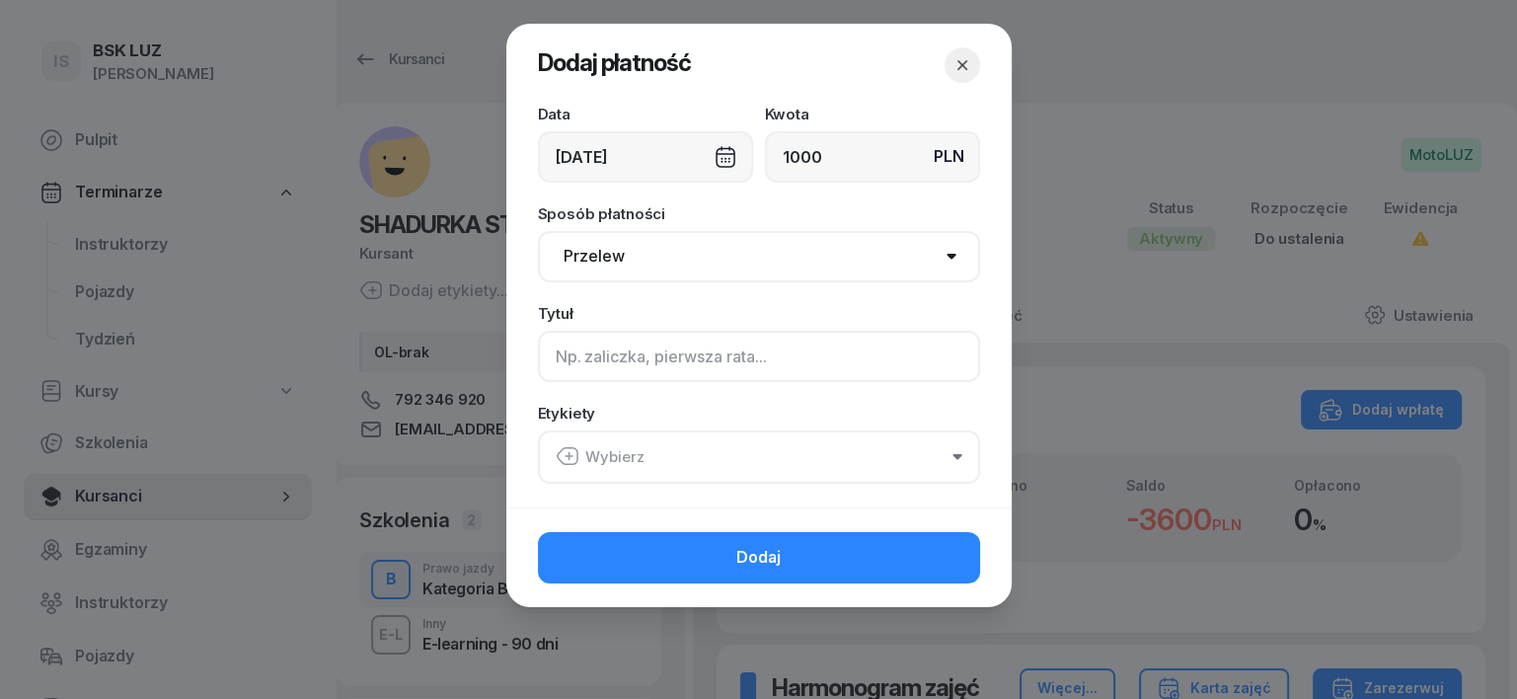
click at [563, 352] on input at bounding box center [759, 356] width 442 height 51
type input "B"
click at [562, 454] on icon "button" at bounding box center [568, 456] width 24 height 24
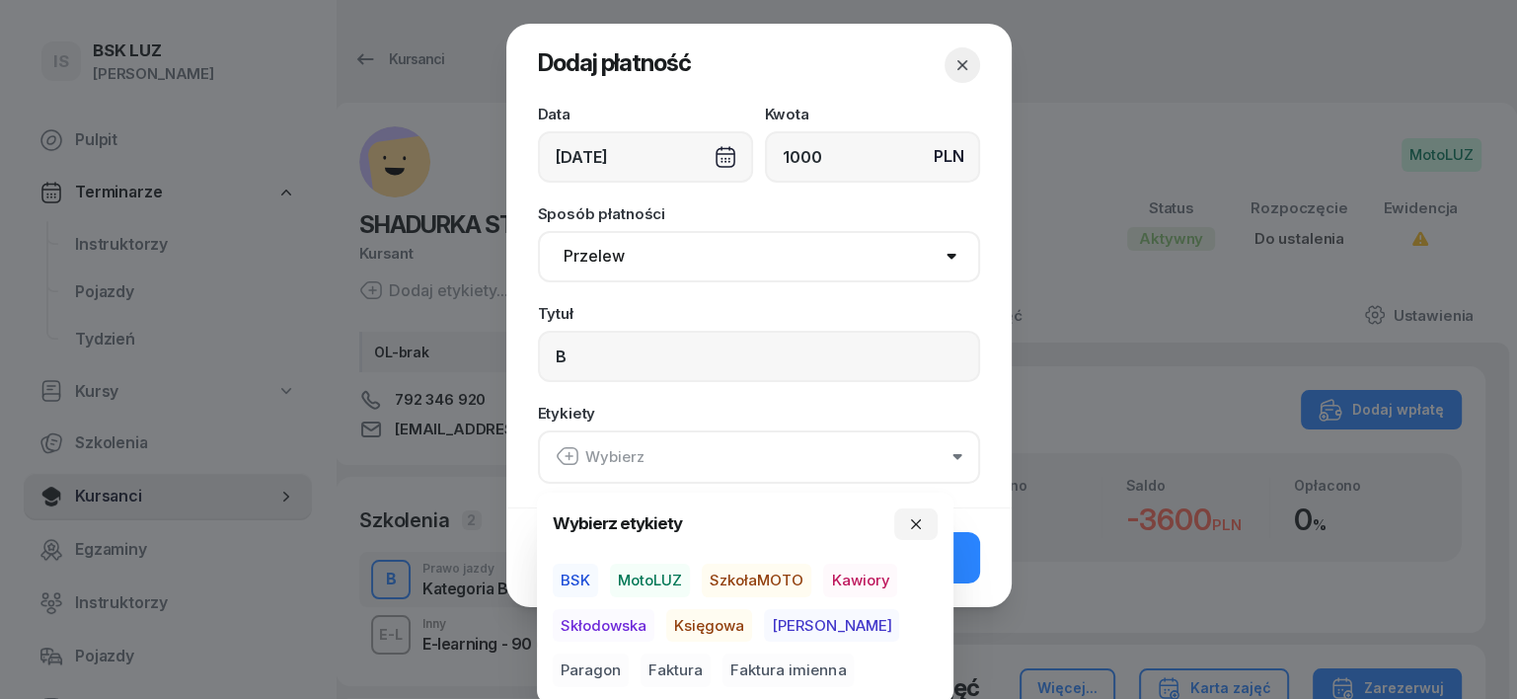
drag, startPoint x: 663, startPoint y: 578, endPoint x: 672, endPoint y: 584, distance: 10.7
click at [667, 581] on span "MotoLUZ" at bounding box center [650, 580] width 80 height 34
click at [706, 617] on span "Księgowa" at bounding box center [709, 625] width 86 height 34
click at [629, 653] on span "Paragon" at bounding box center [591, 670] width 76 height 34
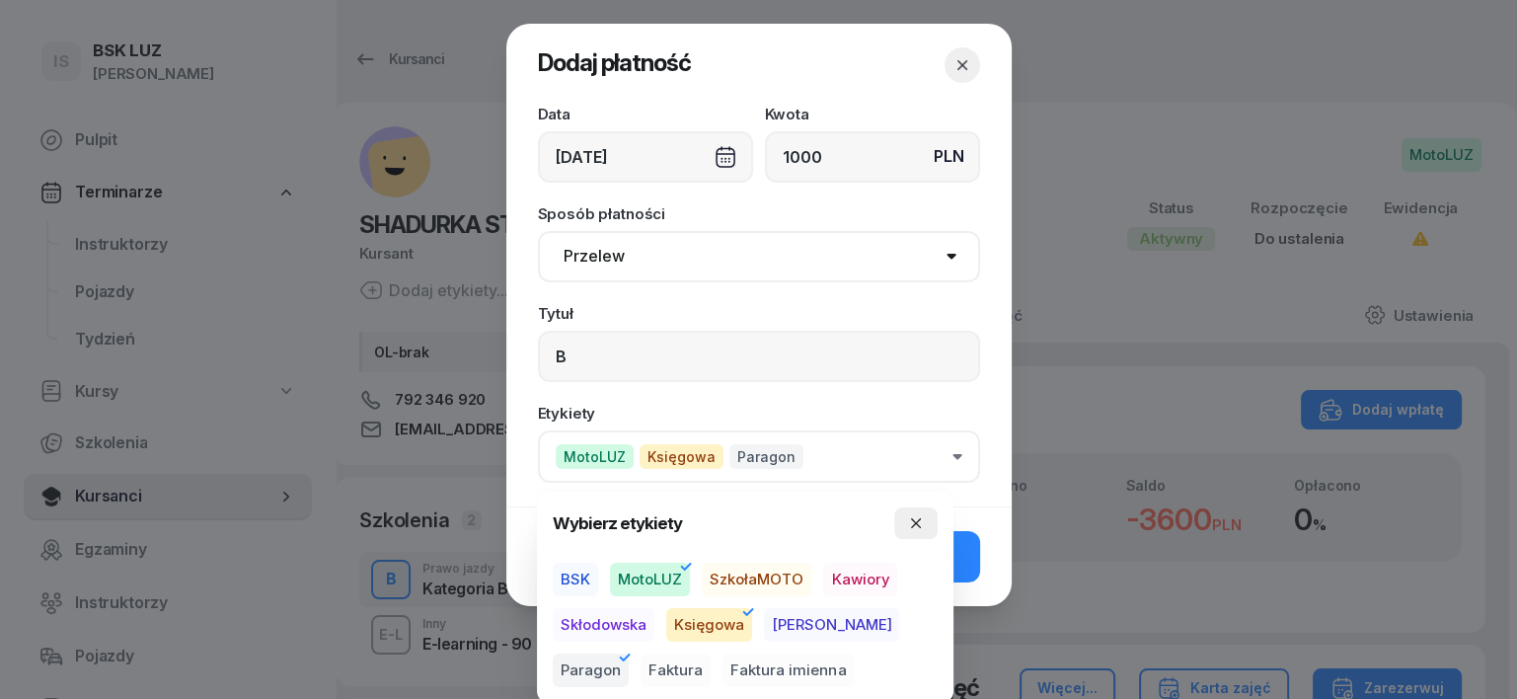
drag, startPoint x: 914, startPoint y: 525, endPoint x: 928, endPoint y: 523, distance: 14.0
click at [925, 525] on button "button" at bounding box center [915, 523] width 43 height 32
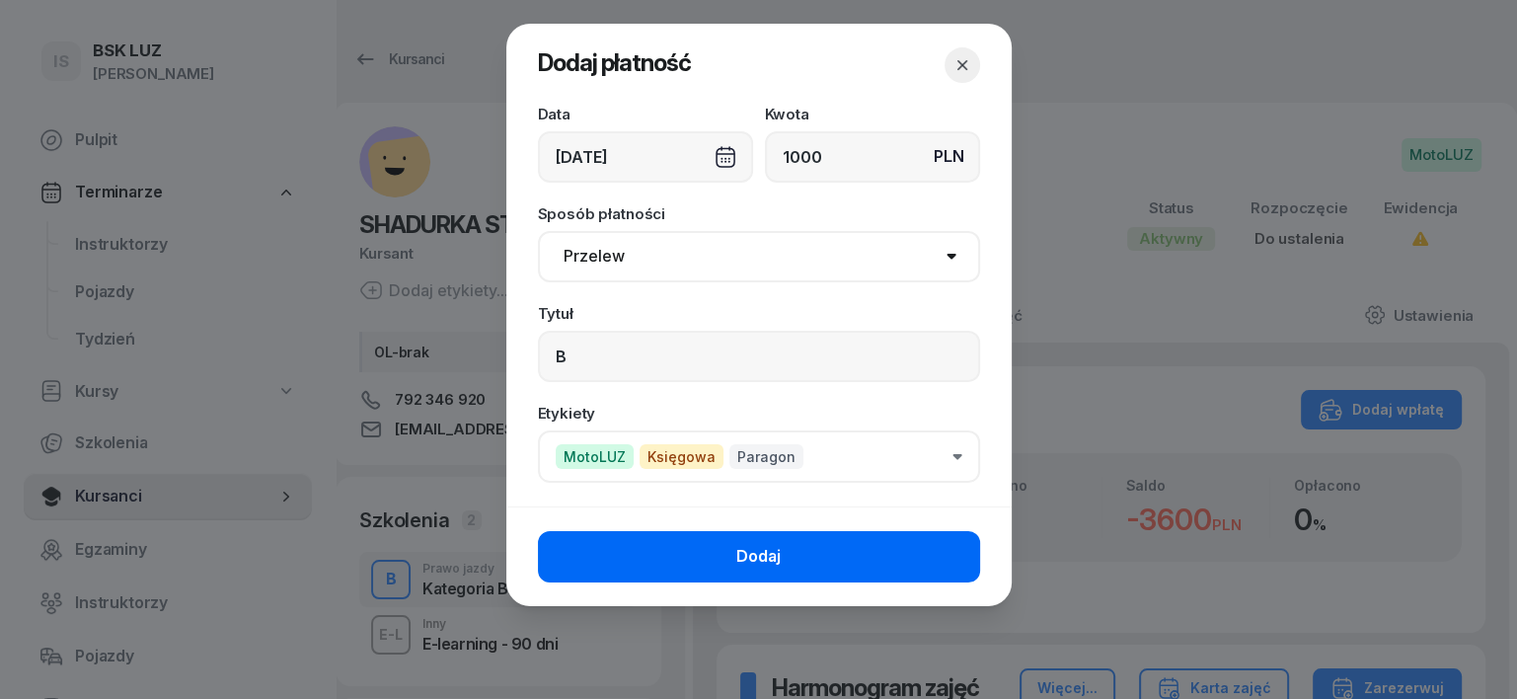
click at [882, 566] on button "Dodaj" at bounding box center [759, 556] width 442 height 51
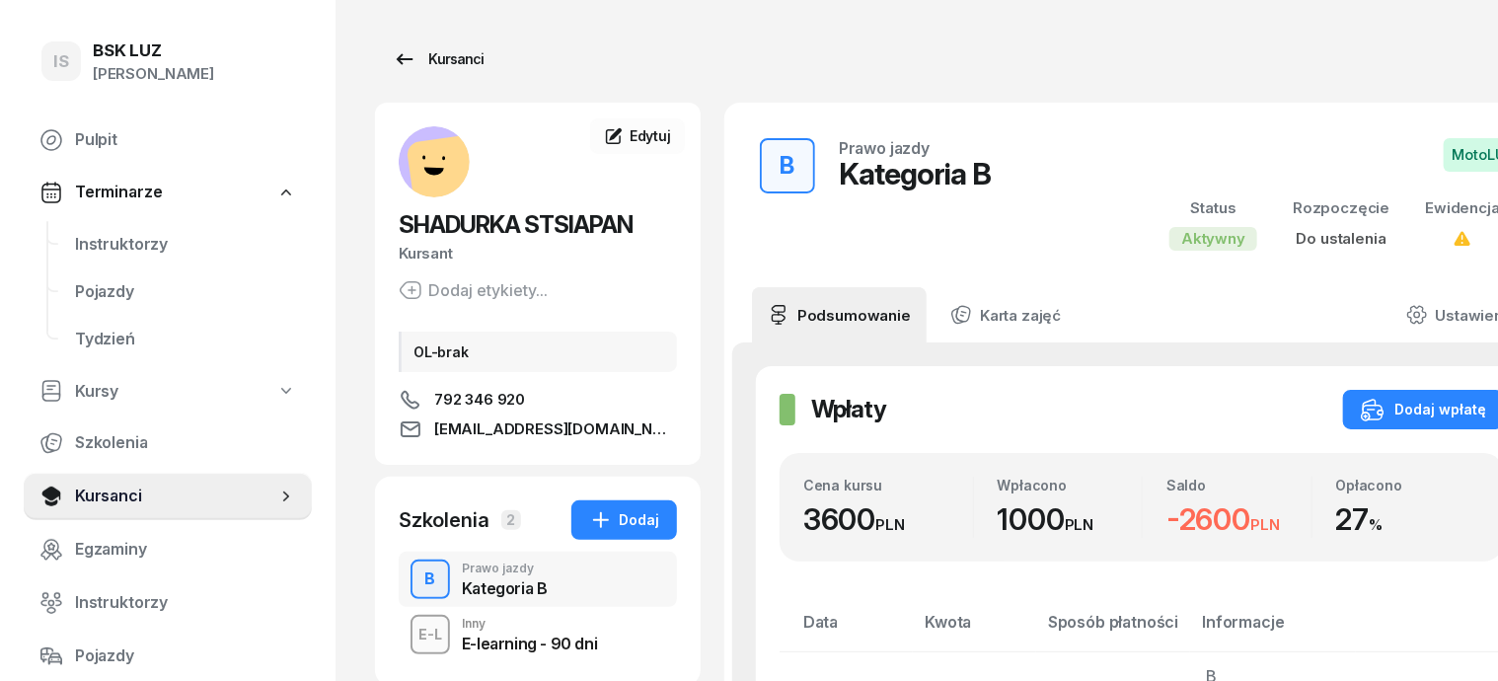
click at [437, 55] on div "Kursanci" at bounding box center [438, 59] width 91 height 24
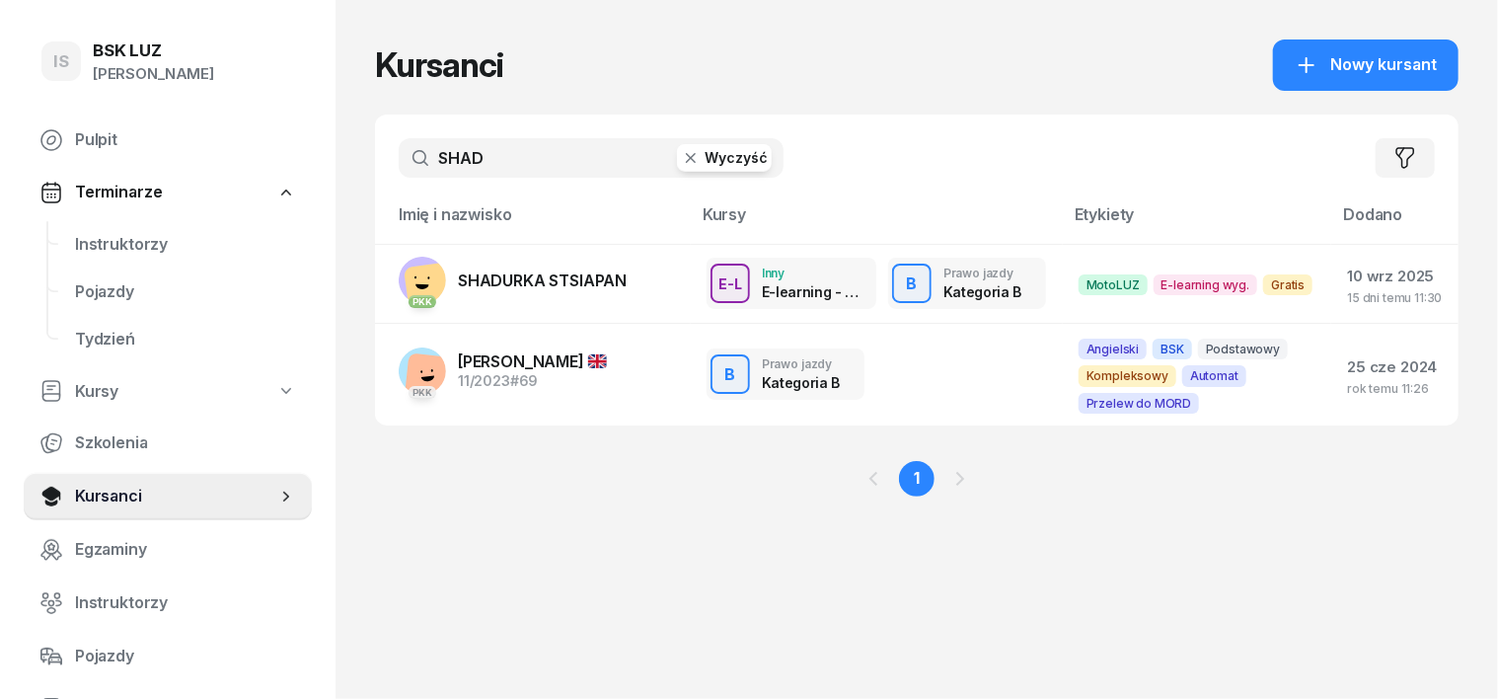
click at [681, 154] on icon "button" at bounding box center [691, 158] width 20 height 20
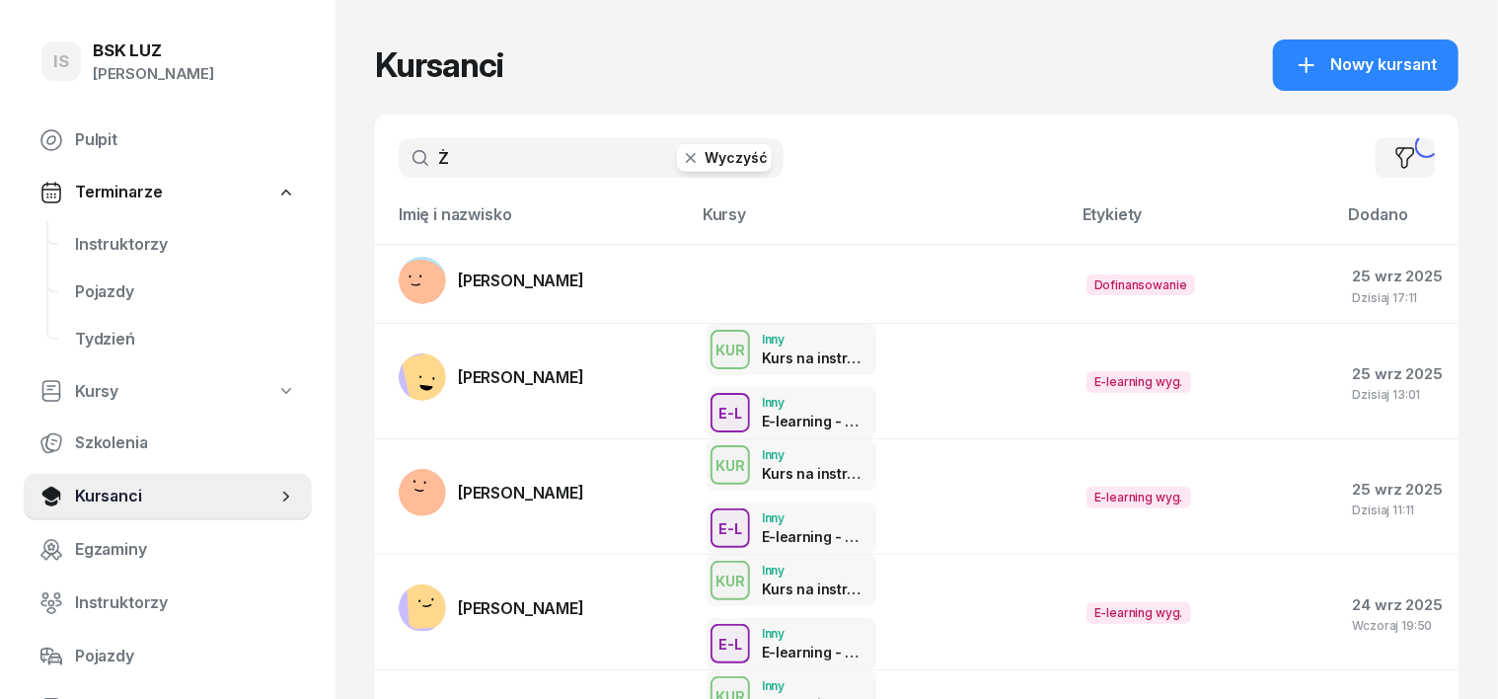
click at [562, 186] on div "Ż Wyczyść Filtruj" at bounding box center [917, 157] width 1084 height 87
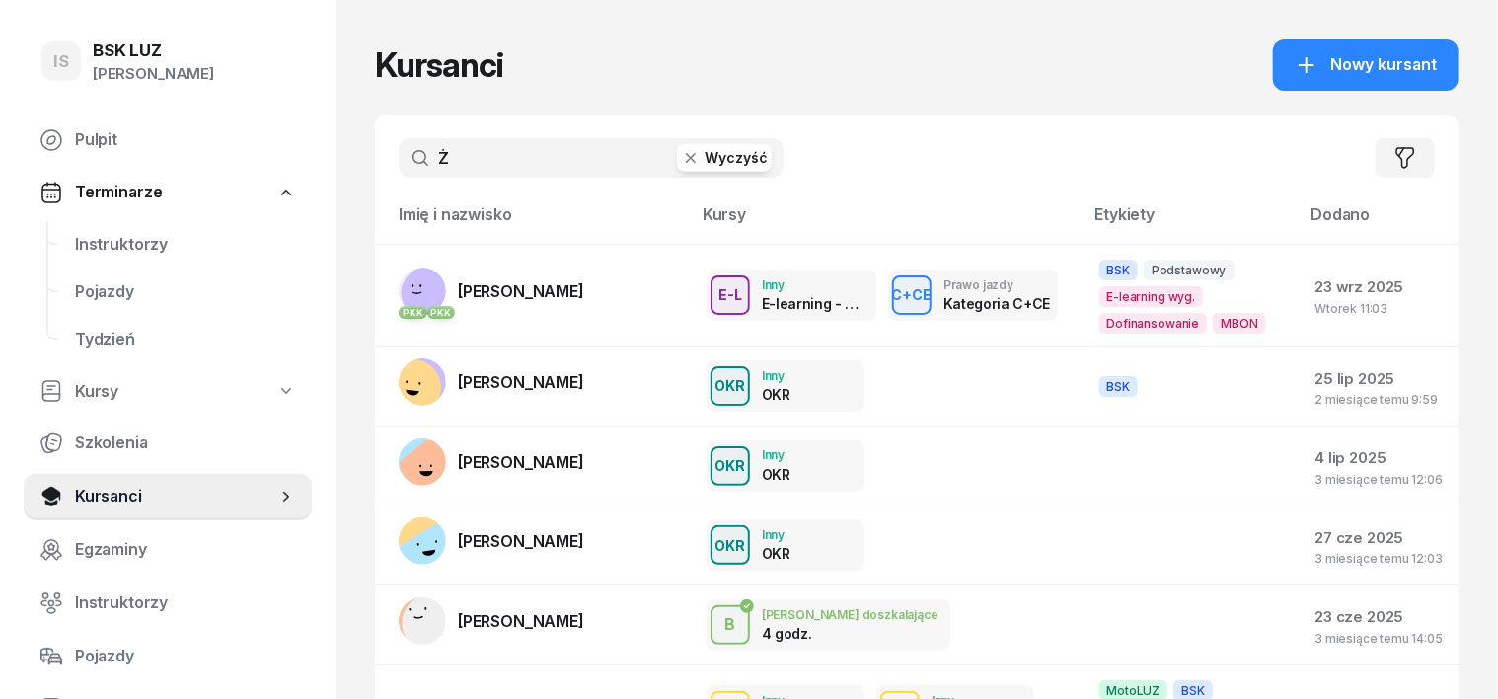
drag, startPoint x: 445, startPoint y: 143, endPoint x: 439, endPoint y: 152, distance: 10.7
click at [439, 150] on input "Ż" at bounding box center [591, 157] width 385 height 39
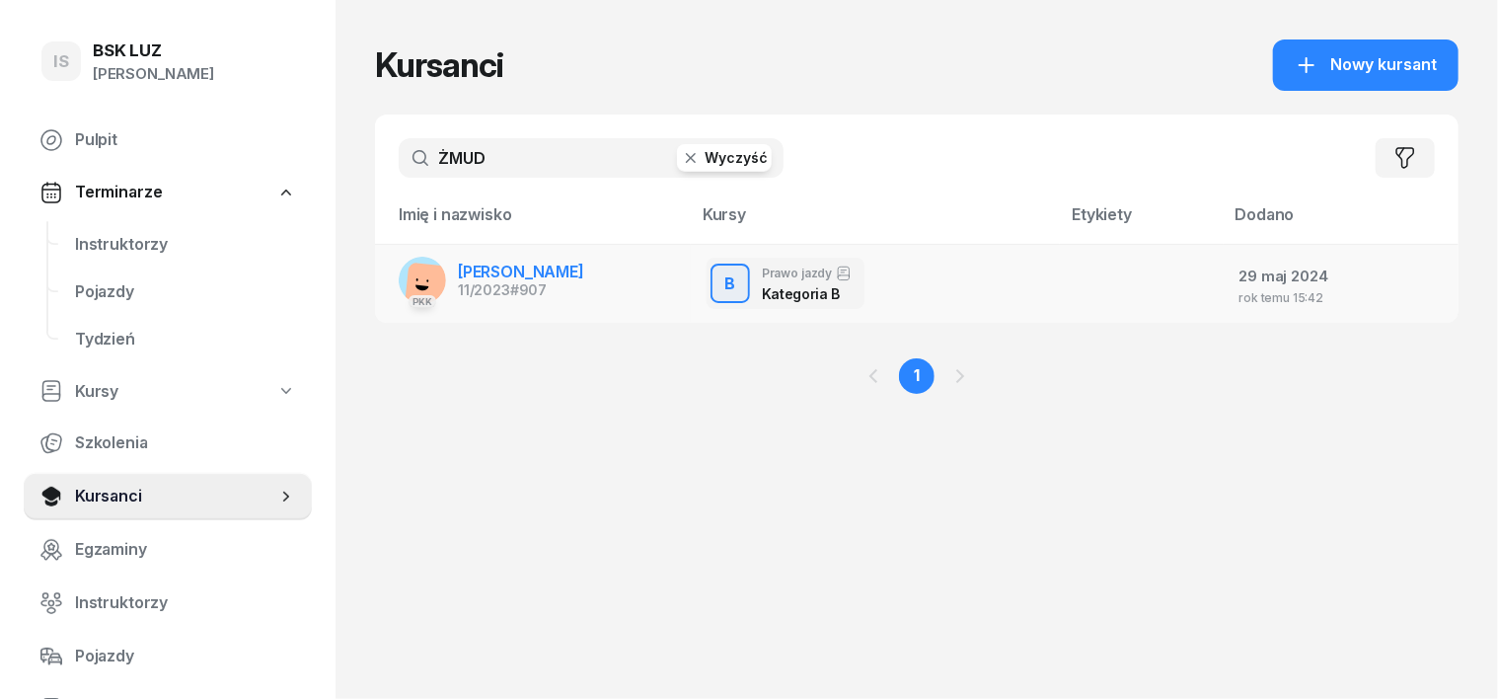
type input "ŻMUD"
click at [399, 279] on rect at bounding box center [422, 280] width 47 height 47
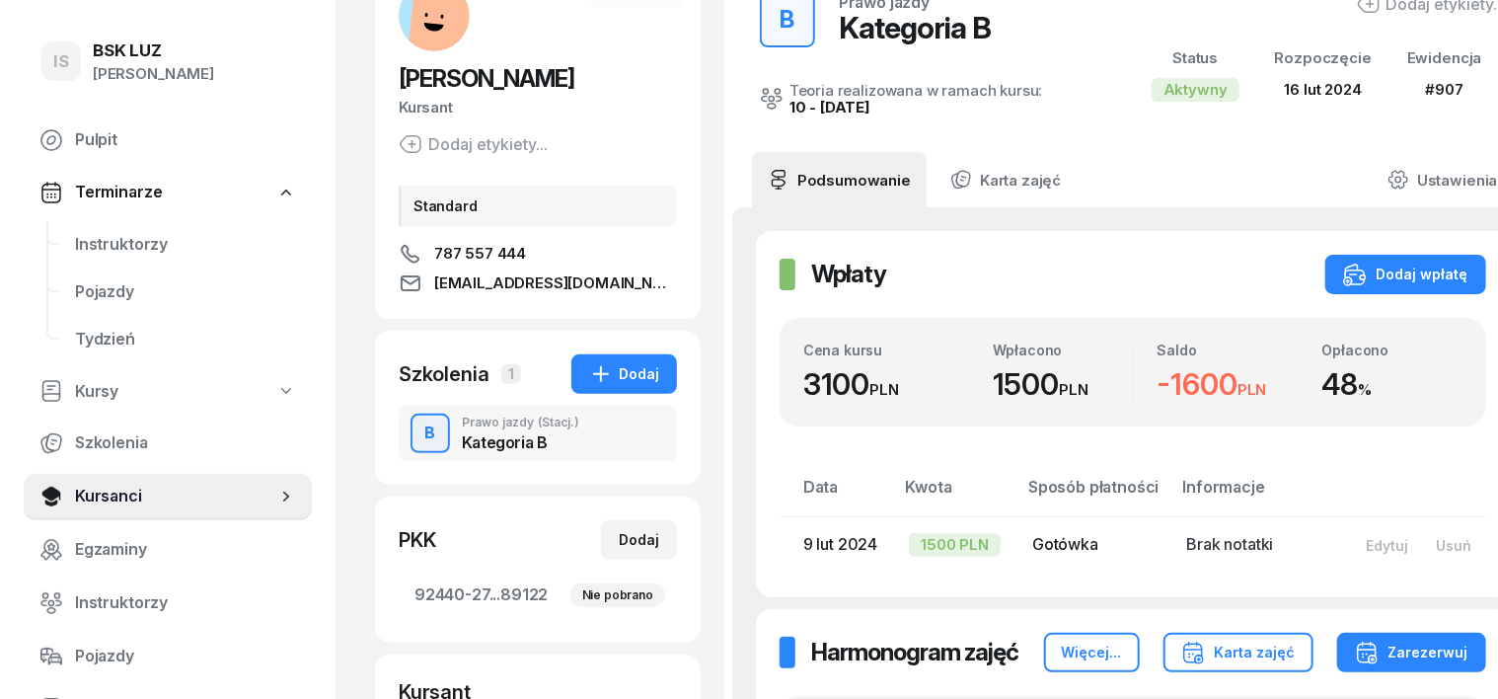
scroll to position [122, 0]
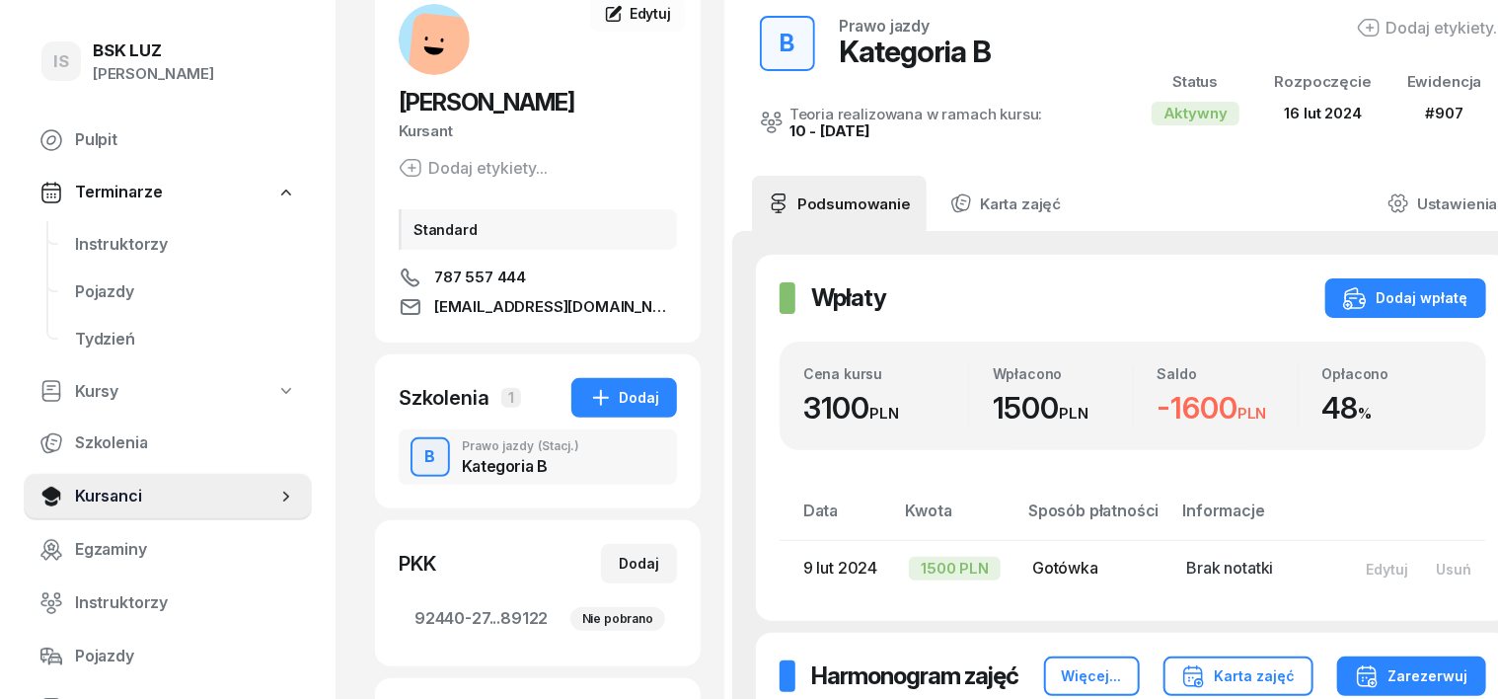
click at [630, 12] on span "Edytuj" at bounding box center [650, 13] width 41 height 17
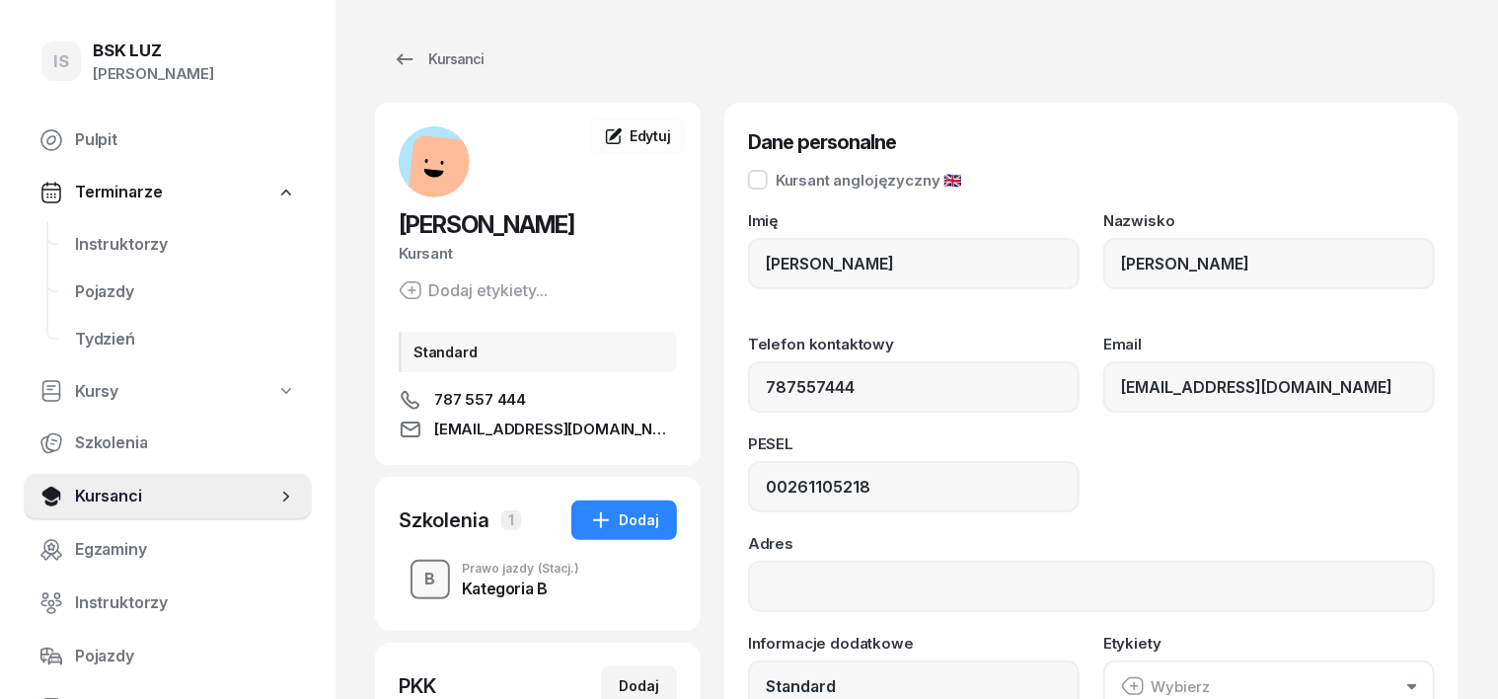
click at [417, 579] on div "B" at bounding box center [430, 579] width 27 height 34
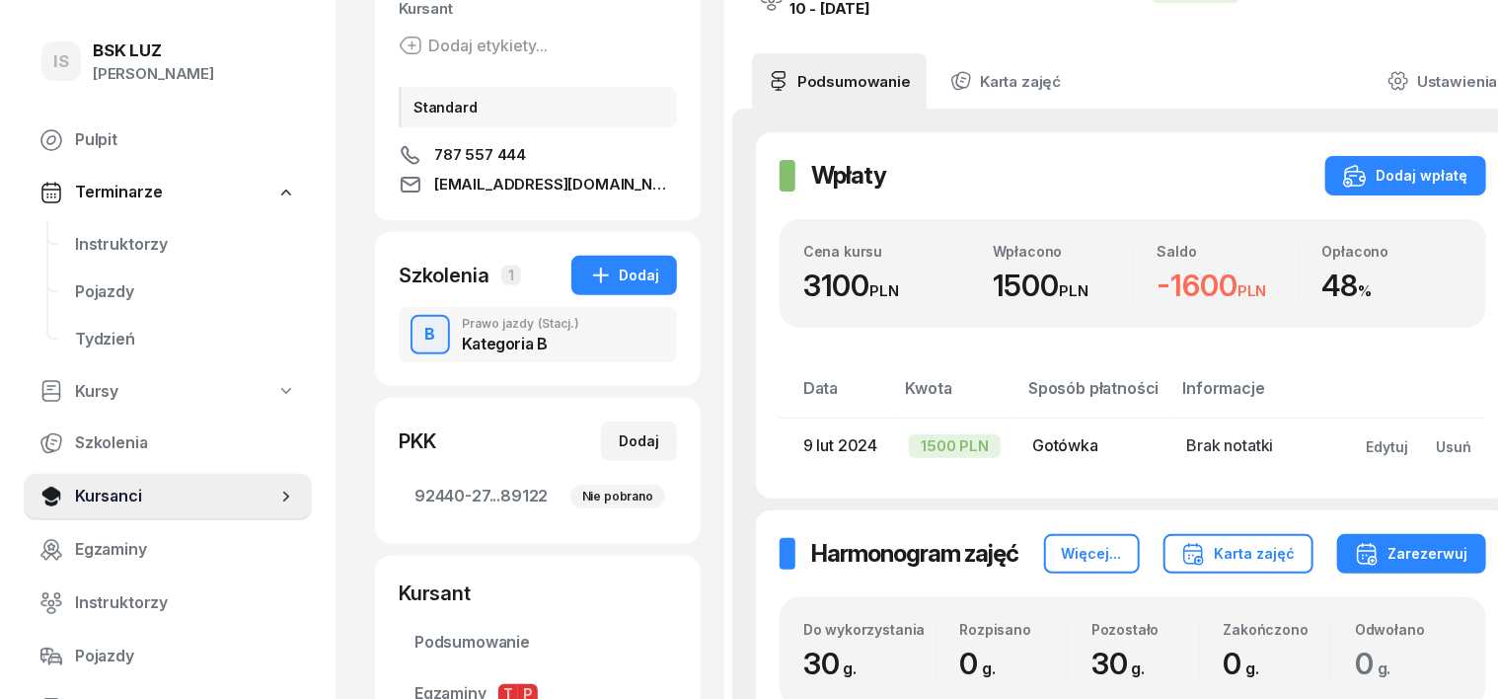
scroll to position [247, 0]
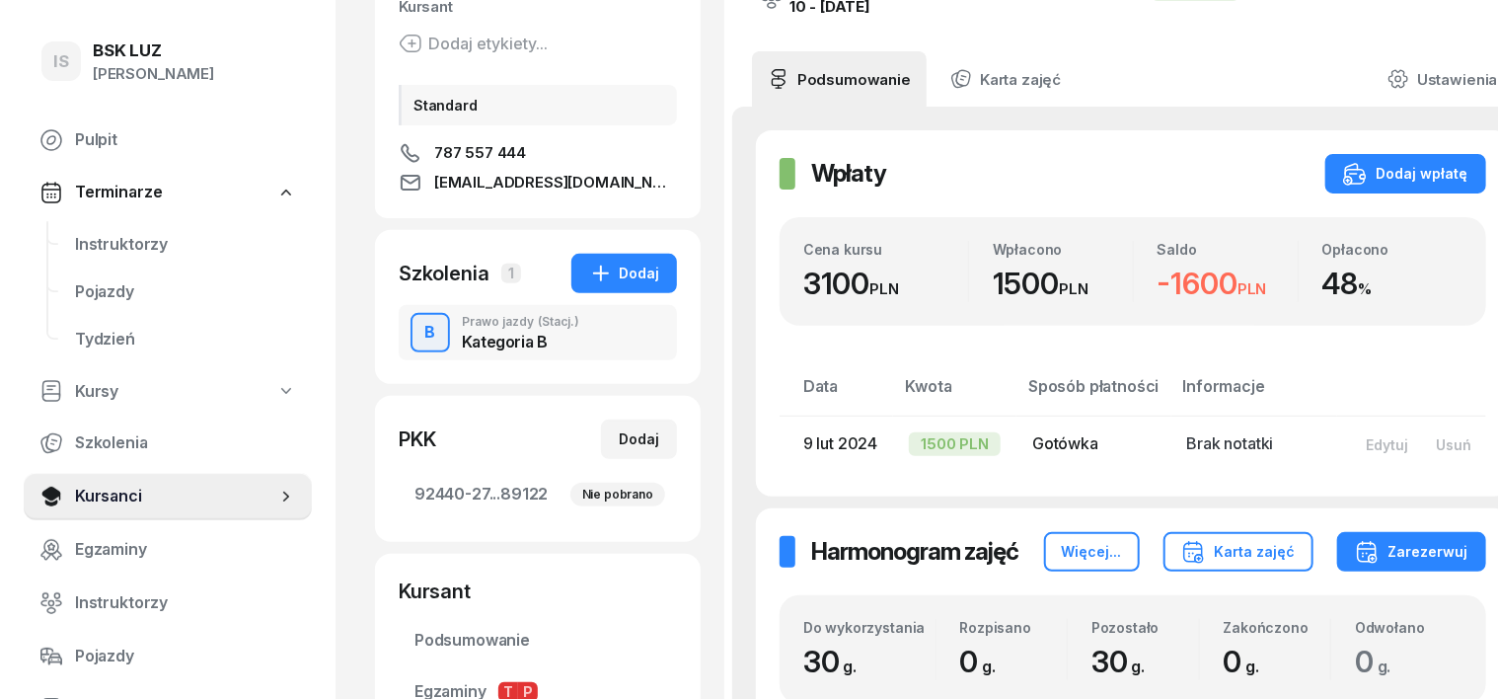
click at [405, 8] on div "Kursant" at bounding box center [538, 7] width 278 height 26
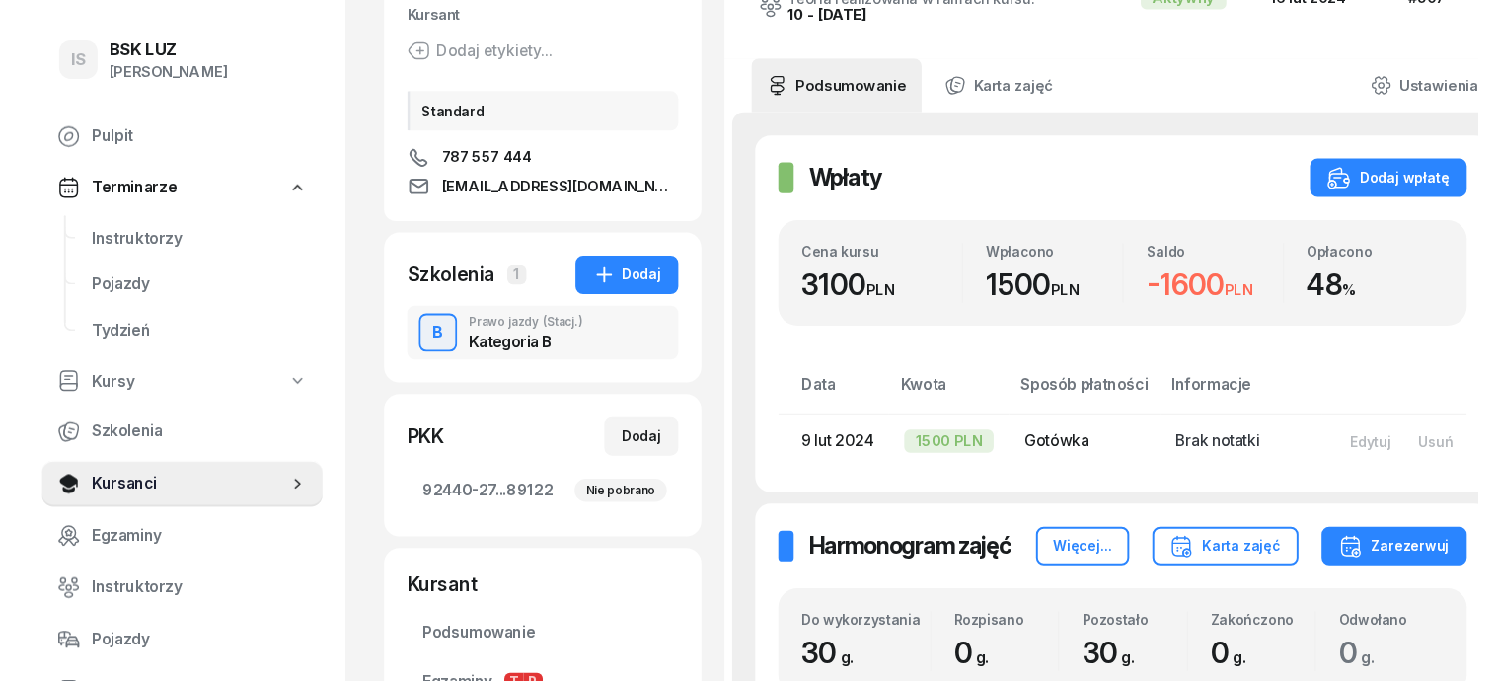
scroll to position [0, 0]
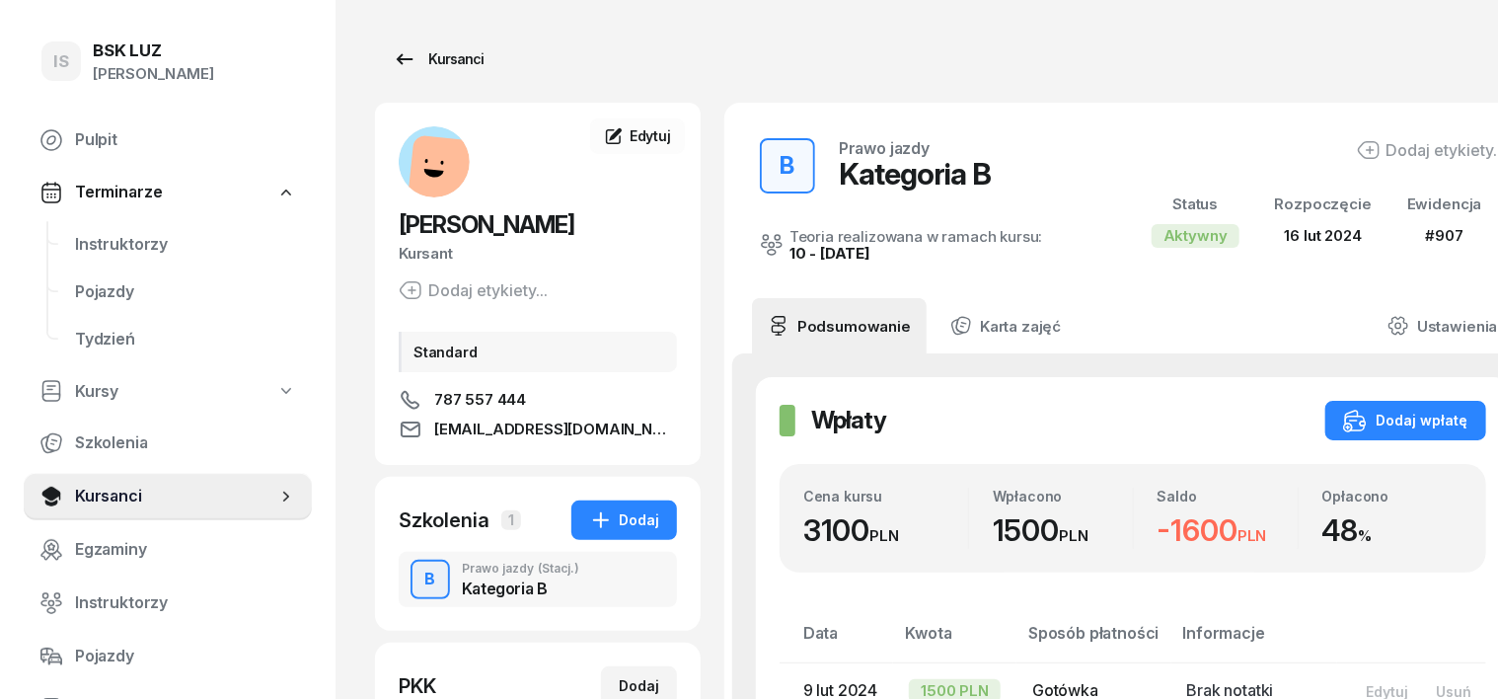
click at [424, 58] on div "Kursanci" at bounding box center [438, 59] width 91 height 24
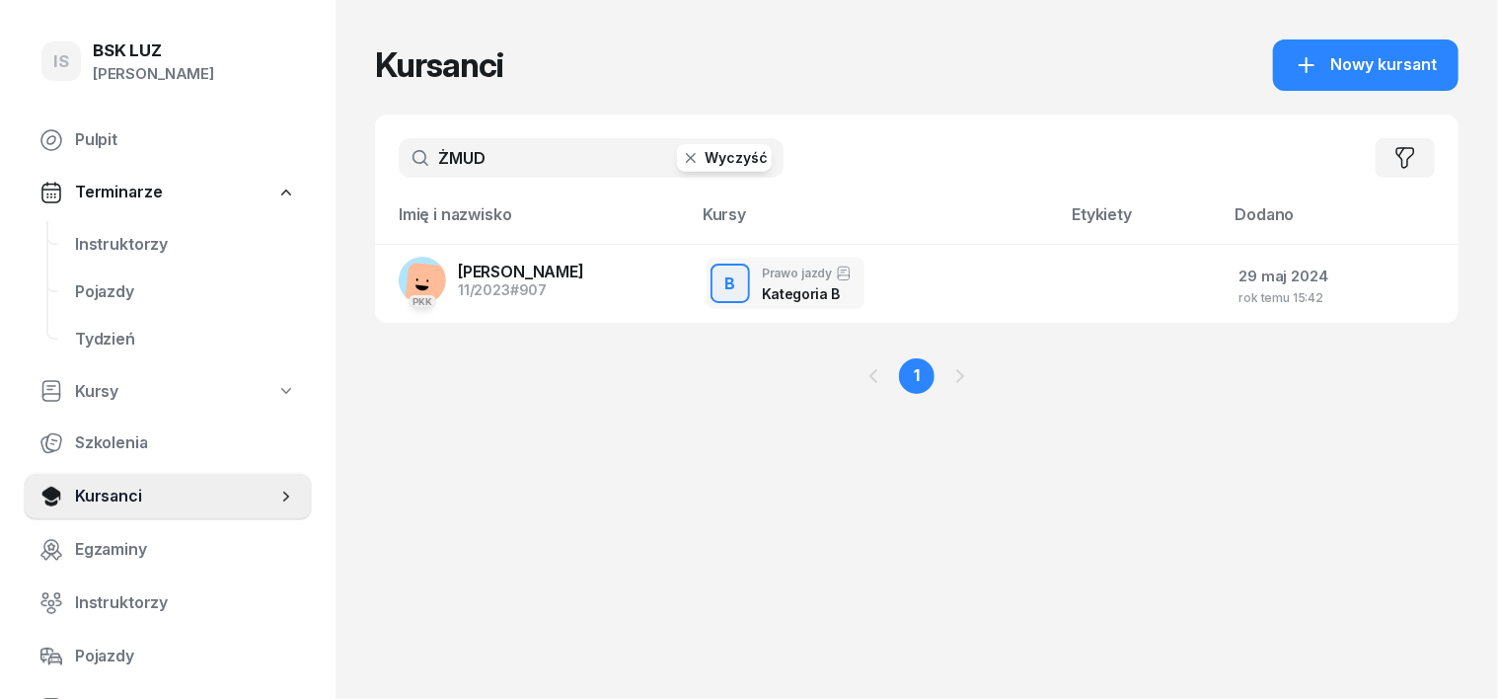
click at [686, 161] on icon "button" at bounding box center [691, 158] width 10 height 10
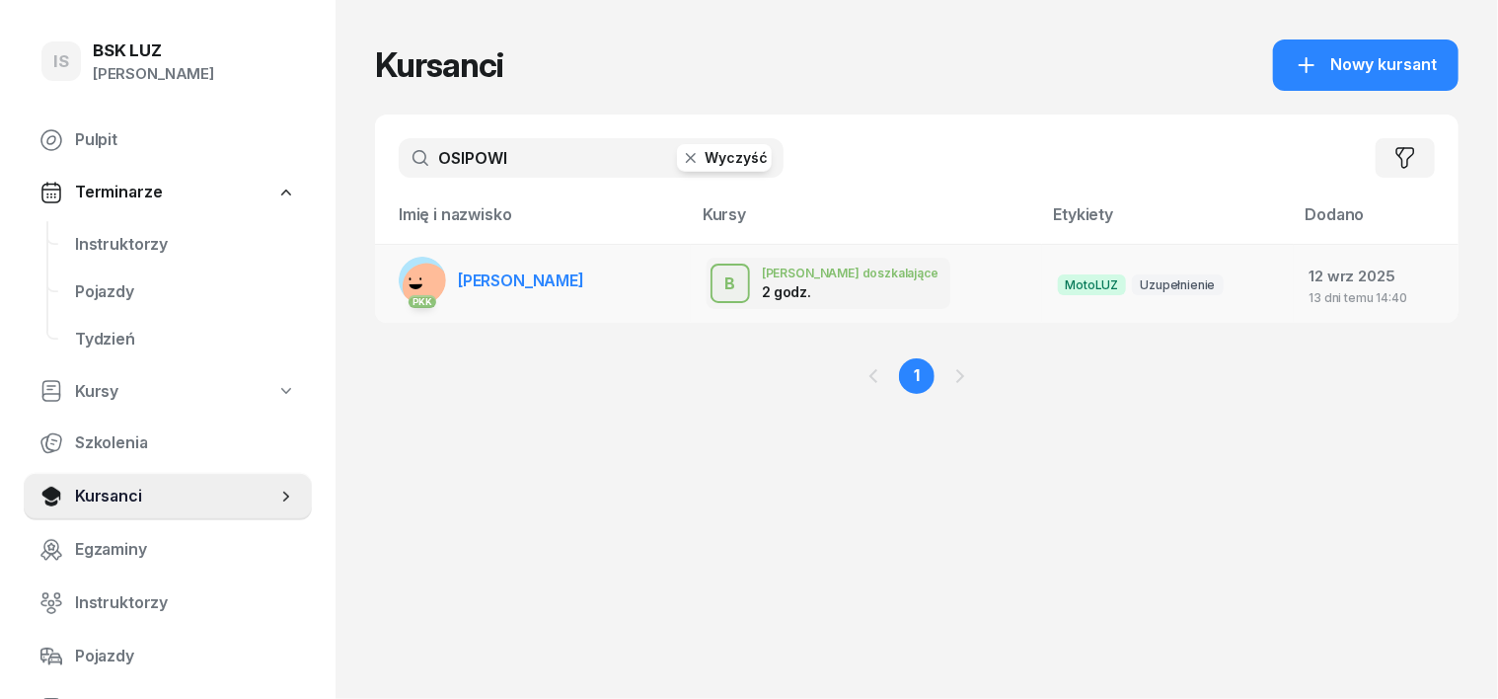
type input "OSIPOWI"
click at [400, 273] on rect at bounding box center [427, 287] width 54 height 54
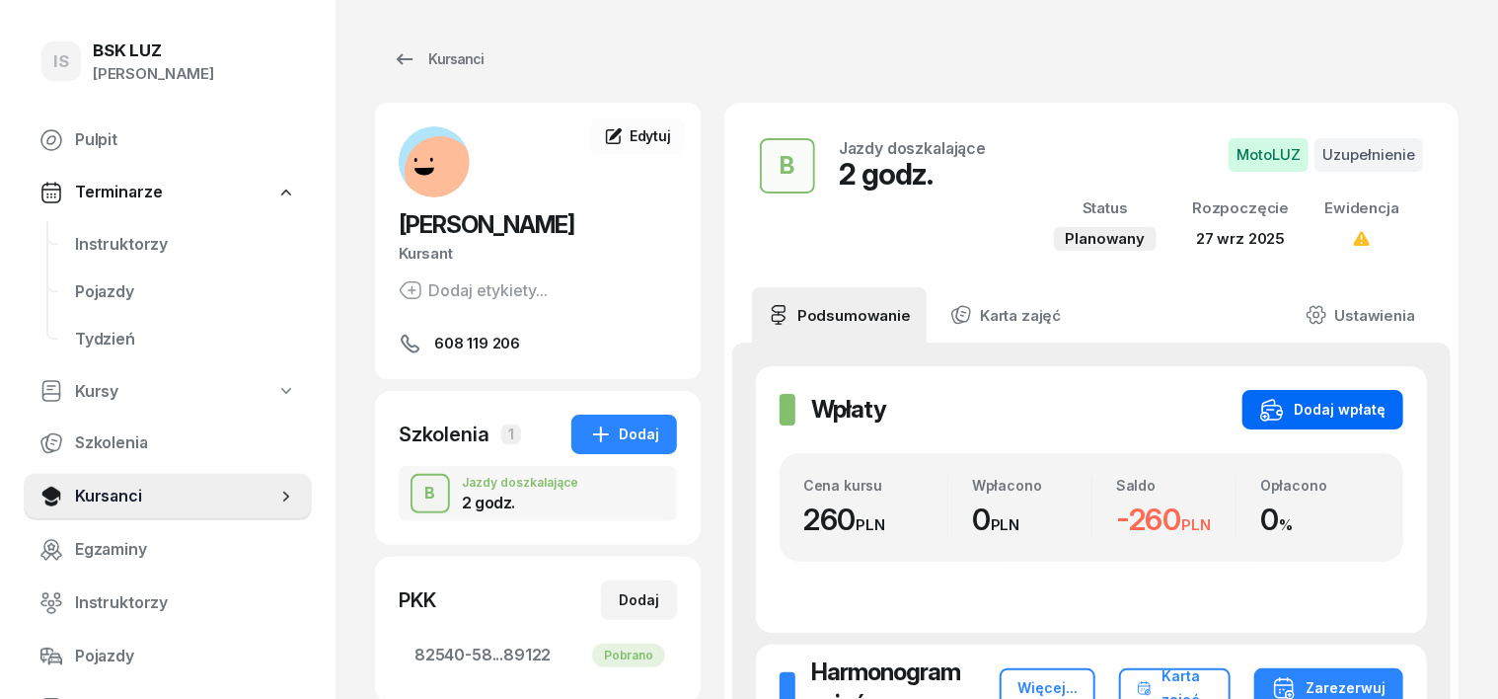
click at [1386, 404] on div "Dodaj wpłatę" at bounding box center [1322, 410] width 125 height 24
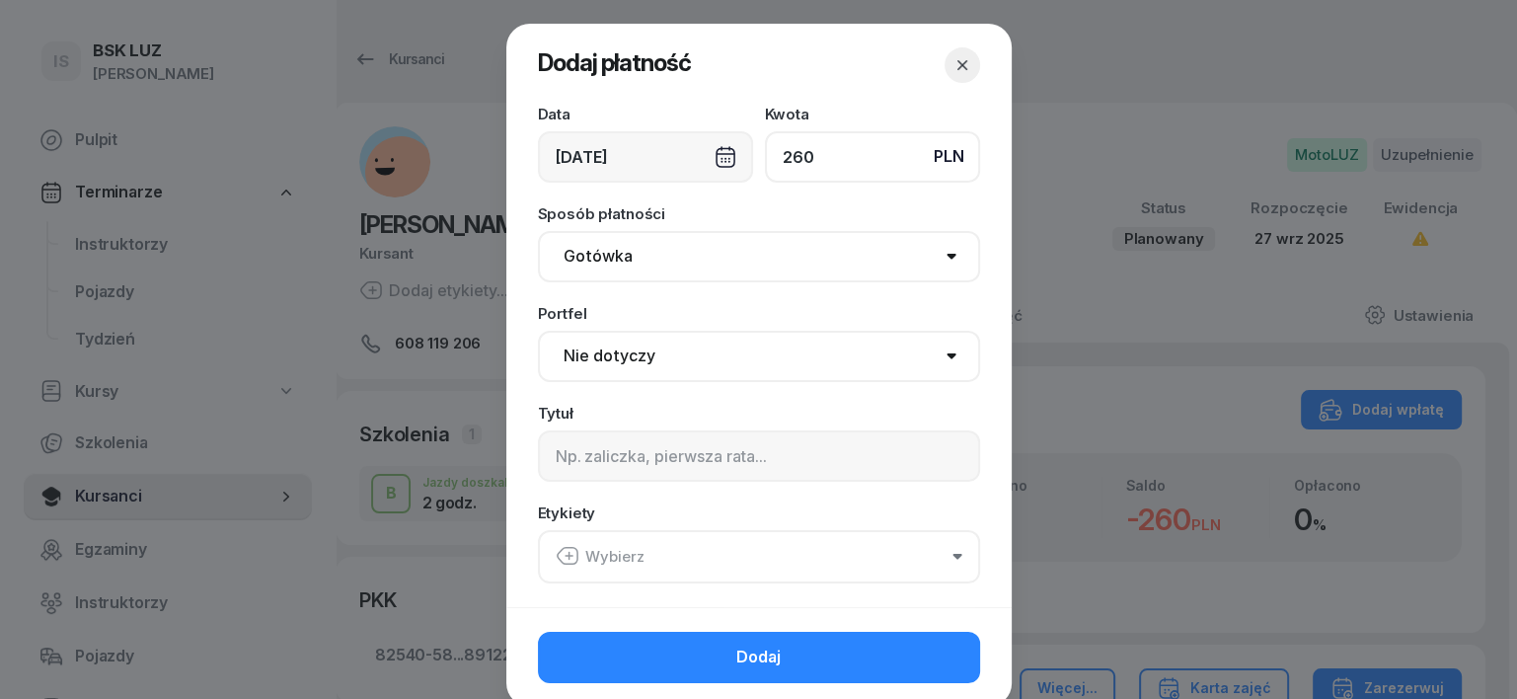
type input "260"
click at [596, 264] on select "Gotówka Karta Przelew Płatności online BLIK" at bounding box center [759, 256] width 442 height 51
select select "transfer"
click at [538, 231] on select "Gotówka Karta Przelew Płatności online BLIK" at bounding box center [759, 256] width 442 height 51
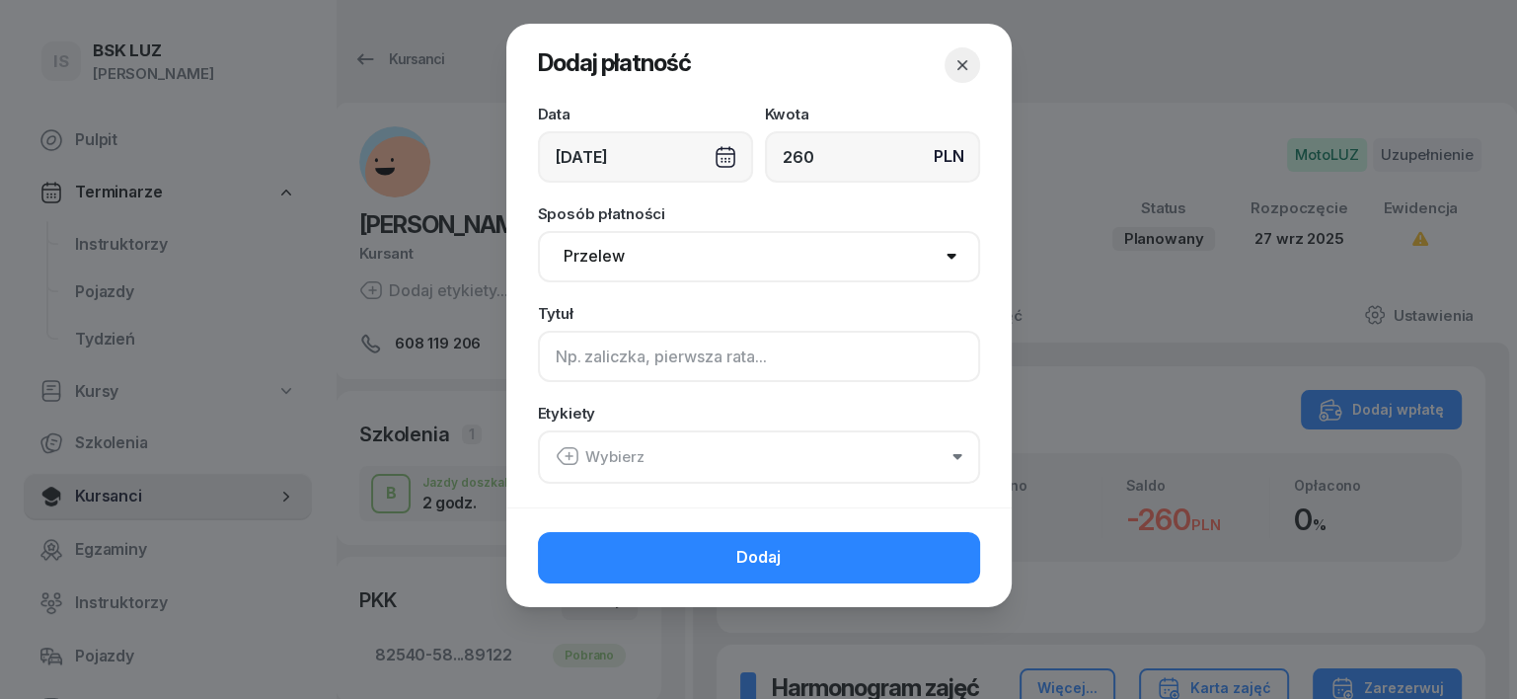
click at [562, 352] on input at bounding box center [759, 356] width 442 height 51
type input "B"
click at [562, 448] on icon "button" at bounding box center [568, 456] width 24 height 24
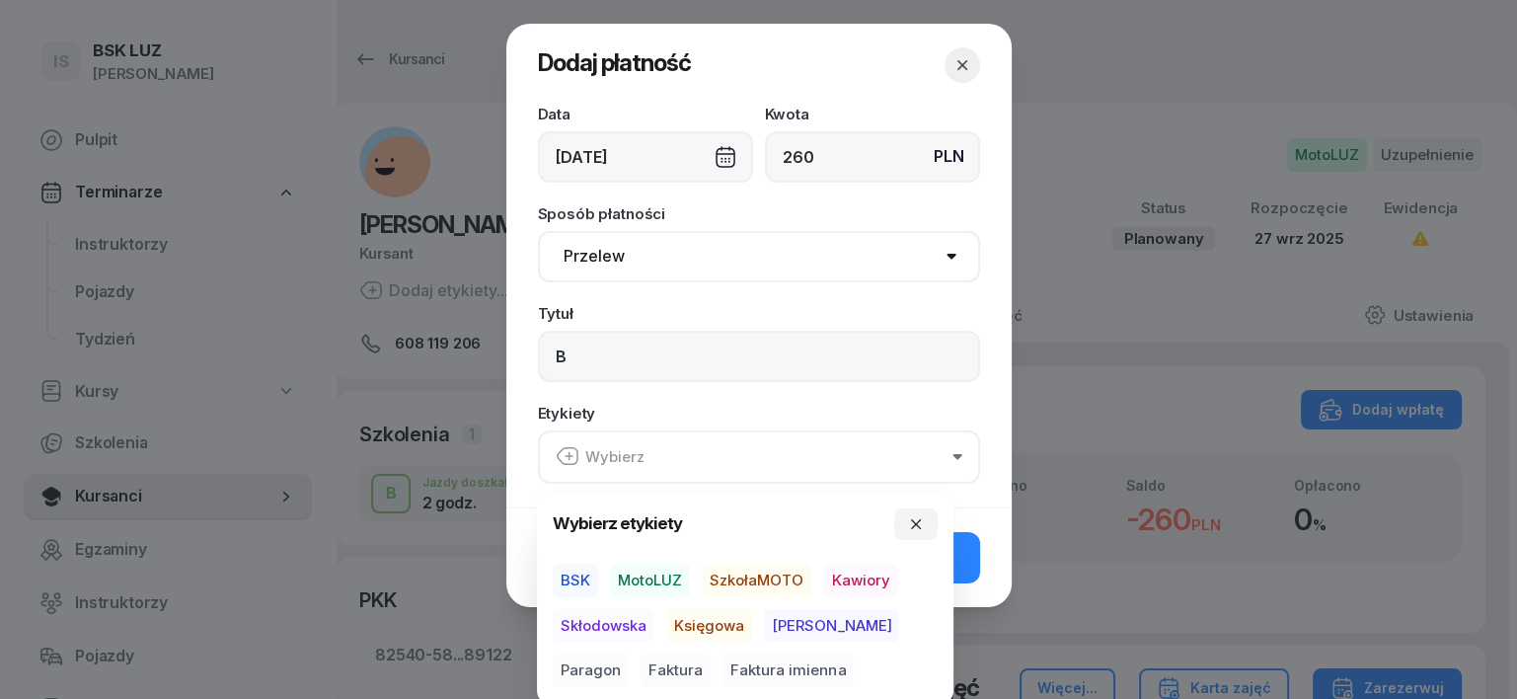
drag, startPoint x: 656, startPoint y: 576, endPoint x: 663, endPoint y: 599, distance: 23.7
click at [663, 599] on div "BSK MotoLUZ SzkołaMOTO Kawiory Skłodowska Księgowa [PERSON_NAME] Faktura Faktur…" at bounding box center [745, 624] width 385 height 123
drag, startPoint x: 689, startPoint y: 624, endPoint x: 719, endPoint y: 628, distance: 30.8
click at [709, 628] on span "Księgowa" at bounding box center [709, 626] width 86 height 34
click at [629, 653] on span "Paragon" at bounding box center [591, 670] width 76 height 34
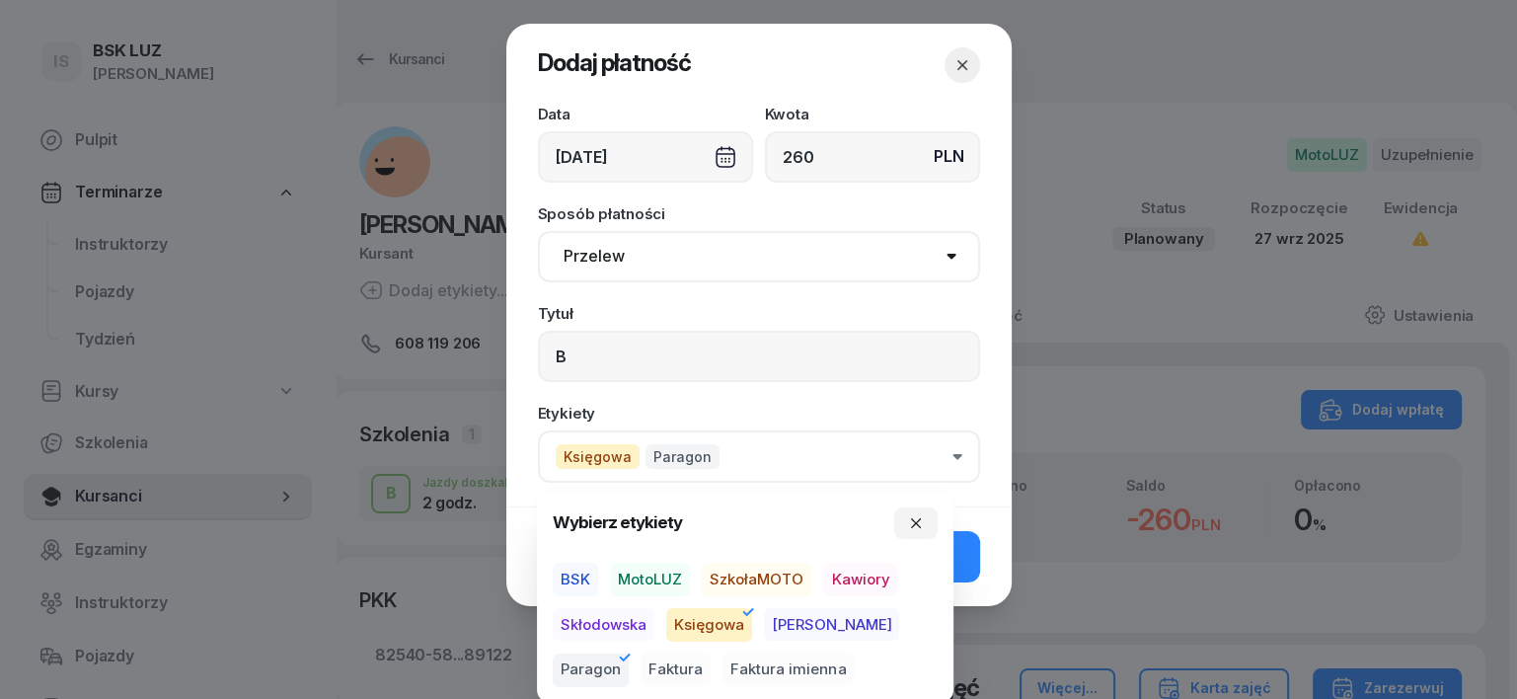
click at [685, 574] on span "MotoLUZ" at bounding box center [650, 579] width 80 height 34
drag, startPoint x: 897, startPoint y: 515, endPoint x: 908, endPoint y: 526, distance: 15.4
click at [897, 519] on button "button" at bounding box center [915, 523] width 43 height 32
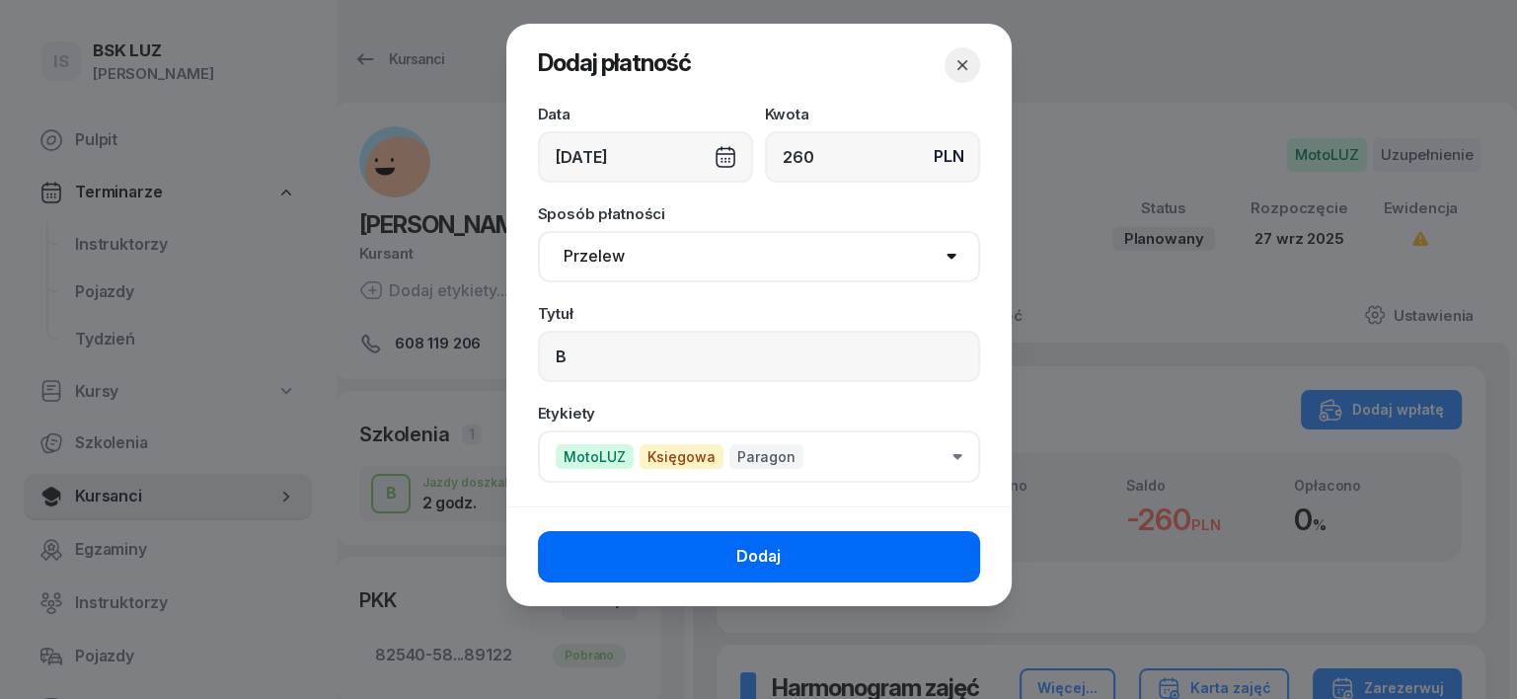
click at [944, 555] on button "Dodaj" at bounding box center [759, 556] width 442 height 51
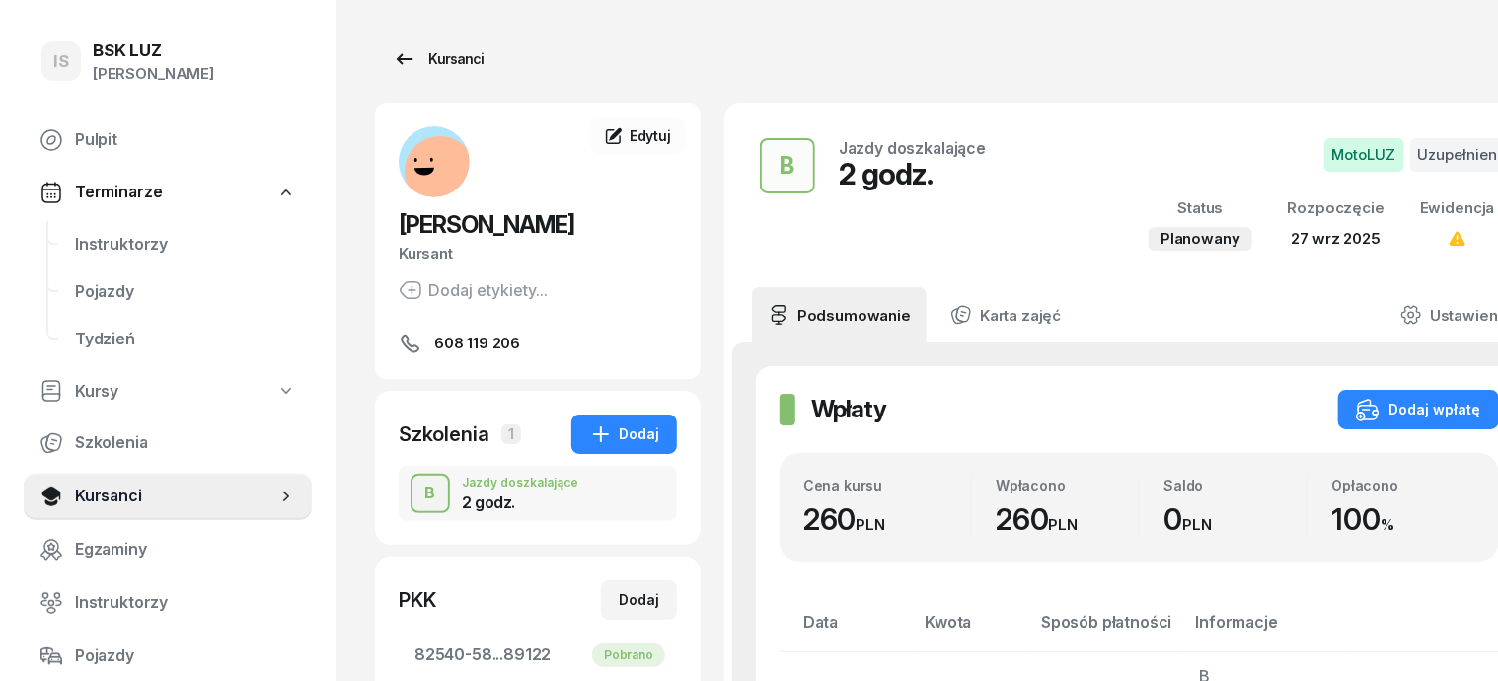
click at [408, 56] on div "Kursanci" at bounding box center [438, 59] width 91 height 24
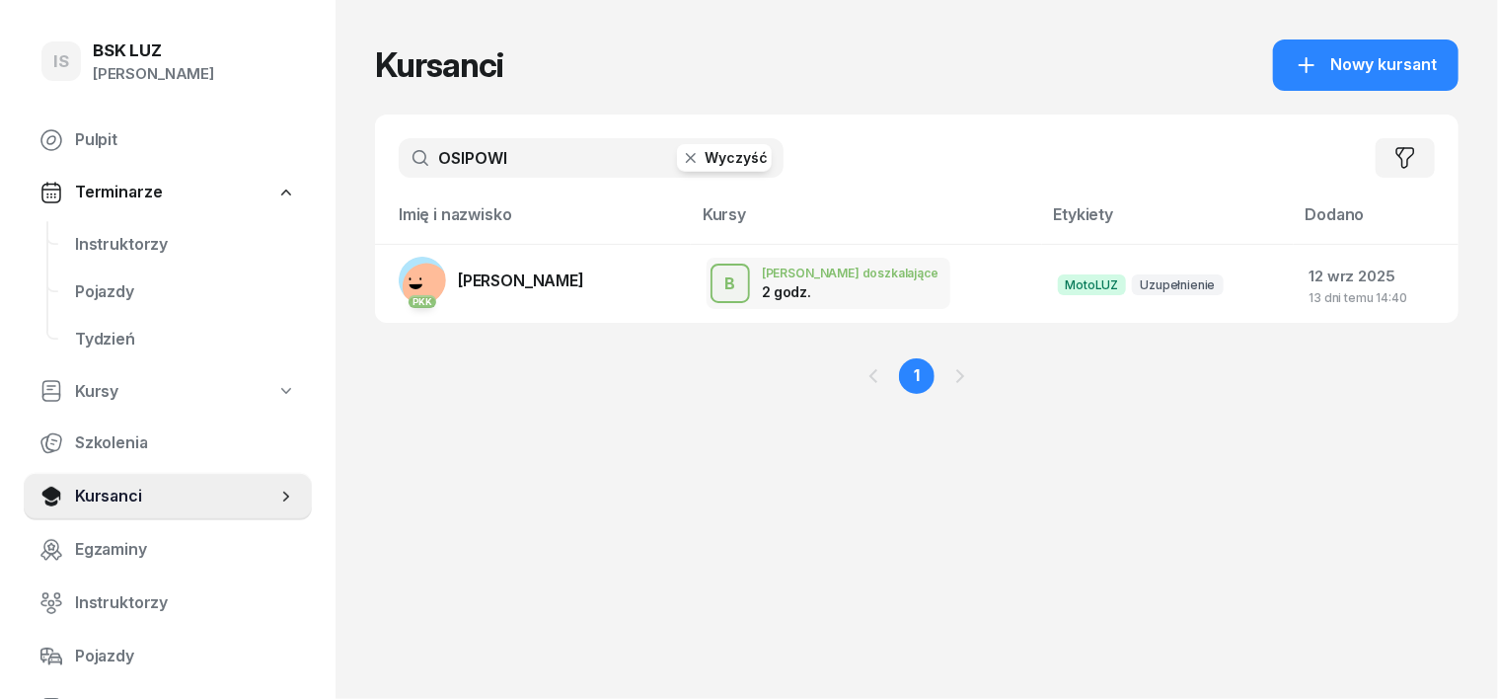
click at [681, 148] on icon "button" at bounding box center [691, 158] width 20 height 20
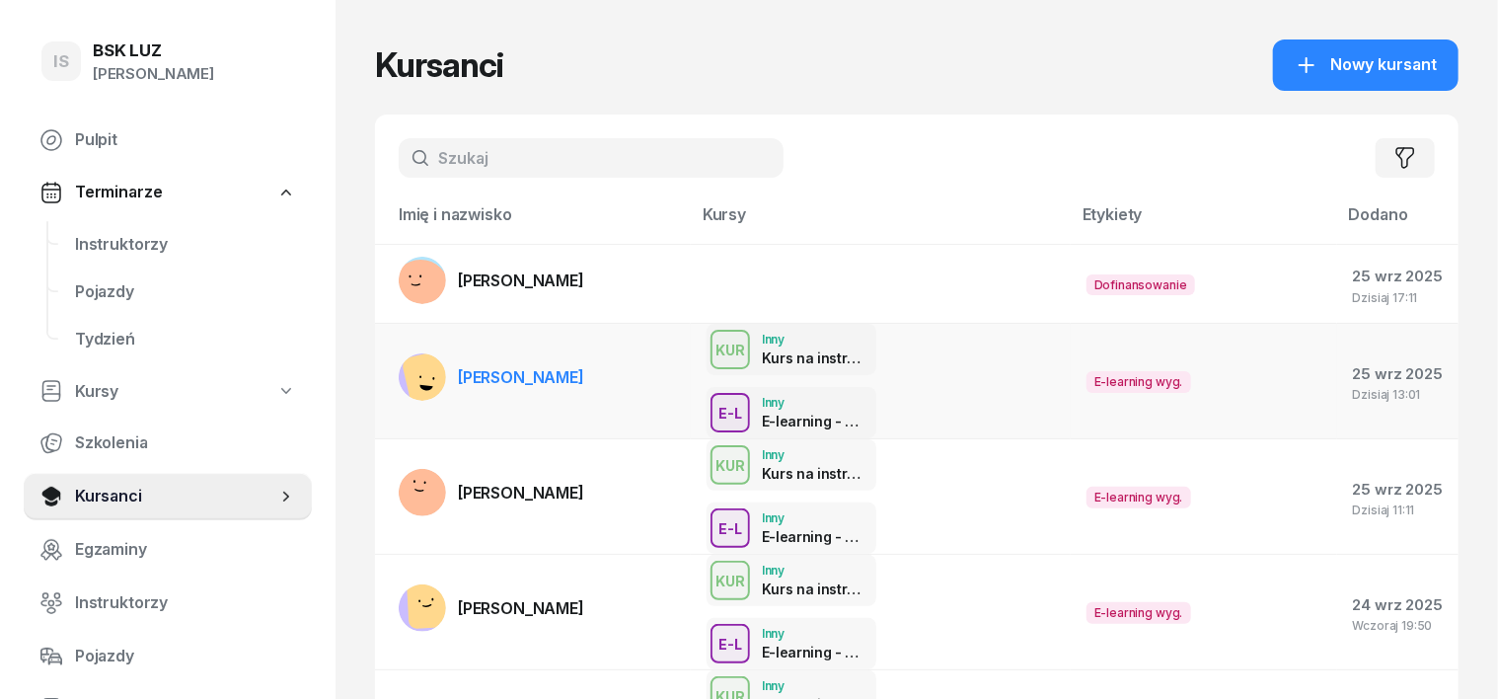
click at [401, 349] on rect at bounding box center [435, 380] width 68 height 68
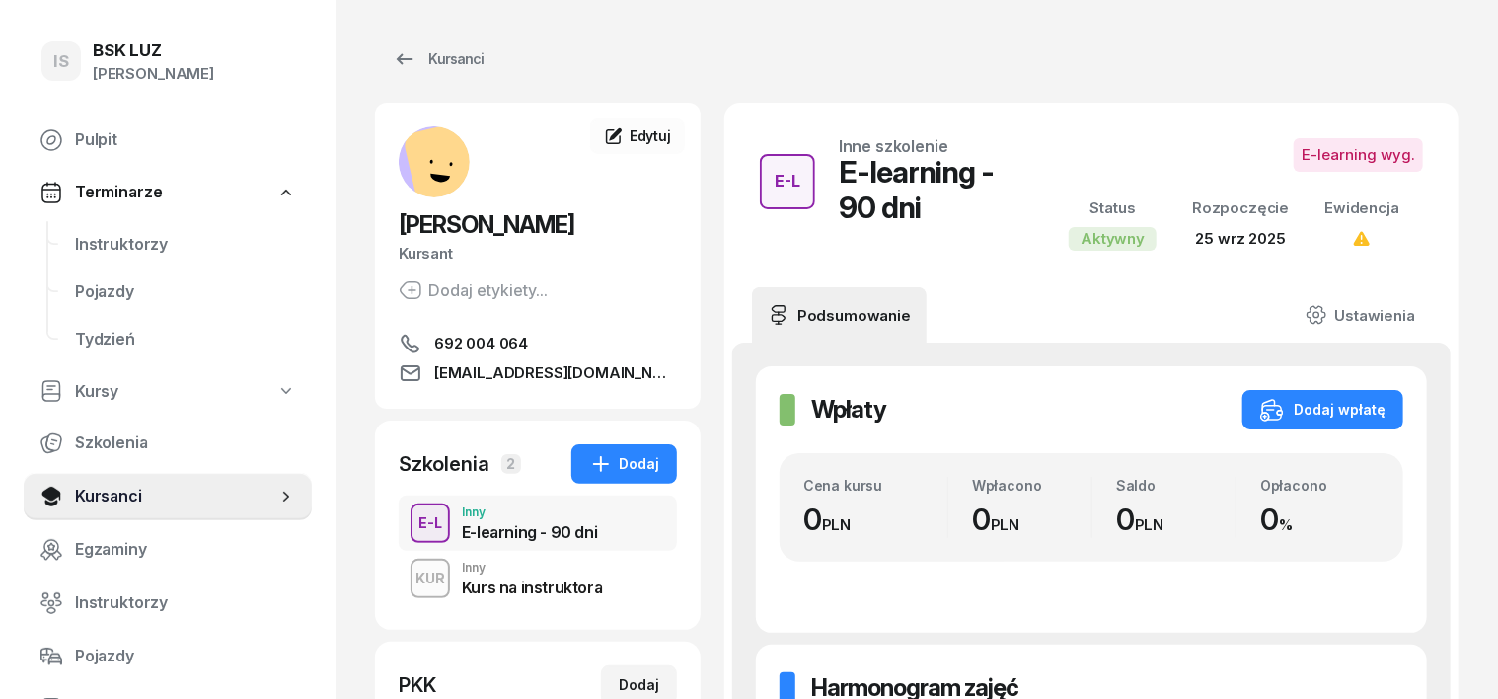
click at [408, 583] on div "KUR" at bounding box center [430, 577] width 45 height 25
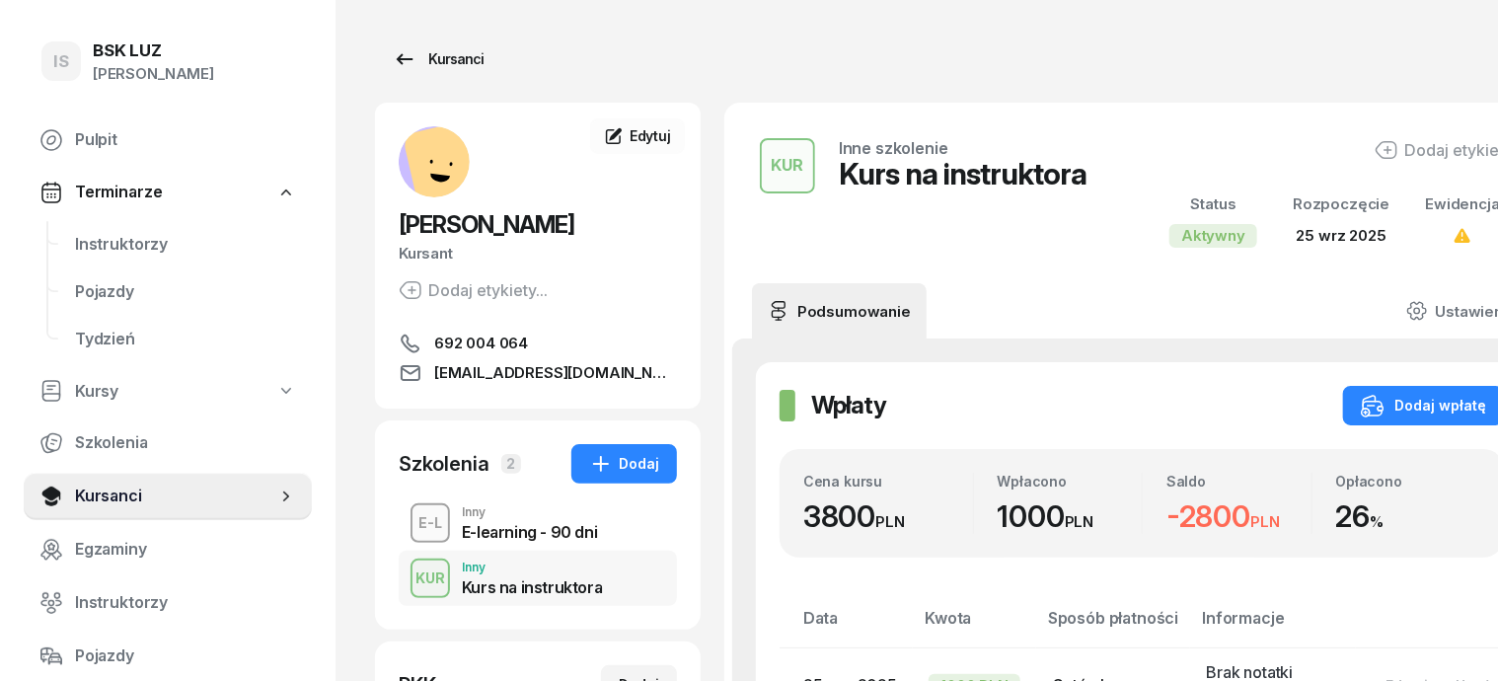
click at [421, 58] on div "Kursanci" at bounding box center [438, 59] width 91 height 24
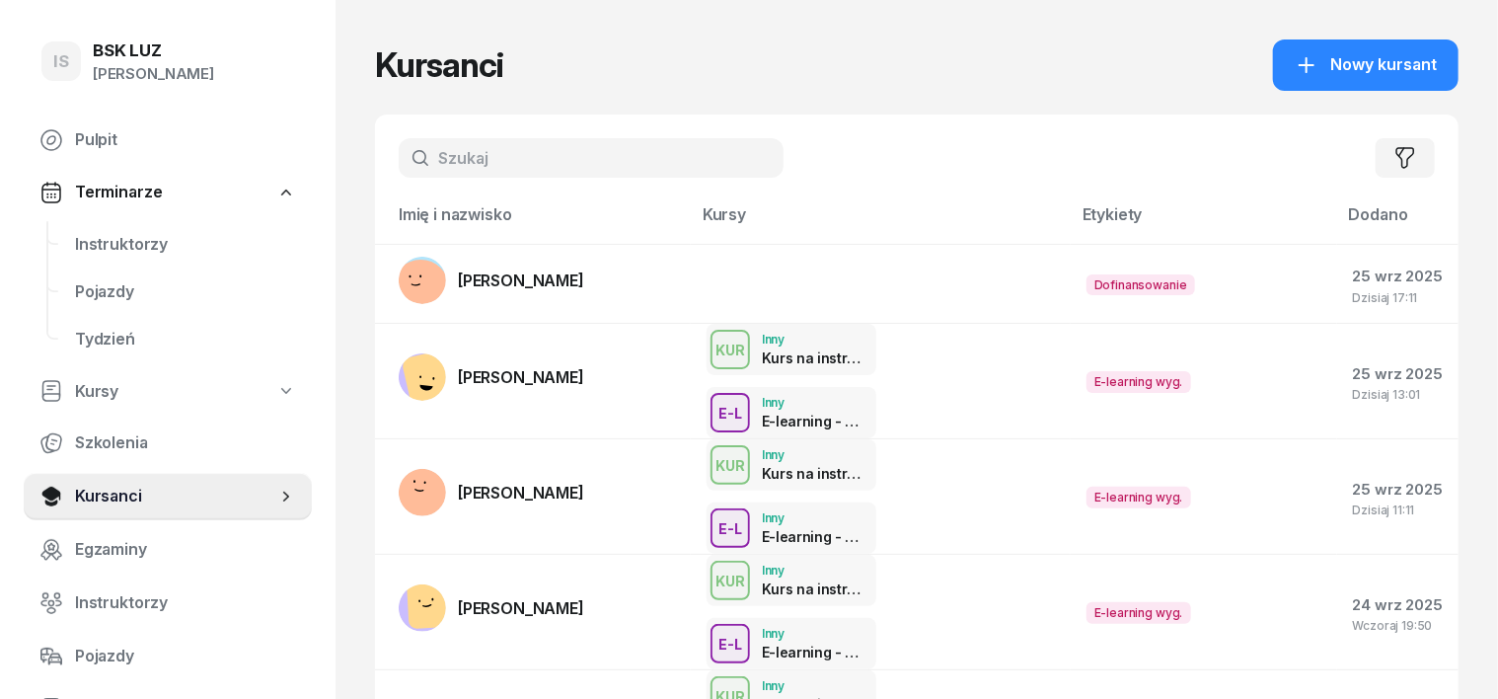
click at [399, 154] on input "text" at bounding box center [591, 157] width 385 height 39
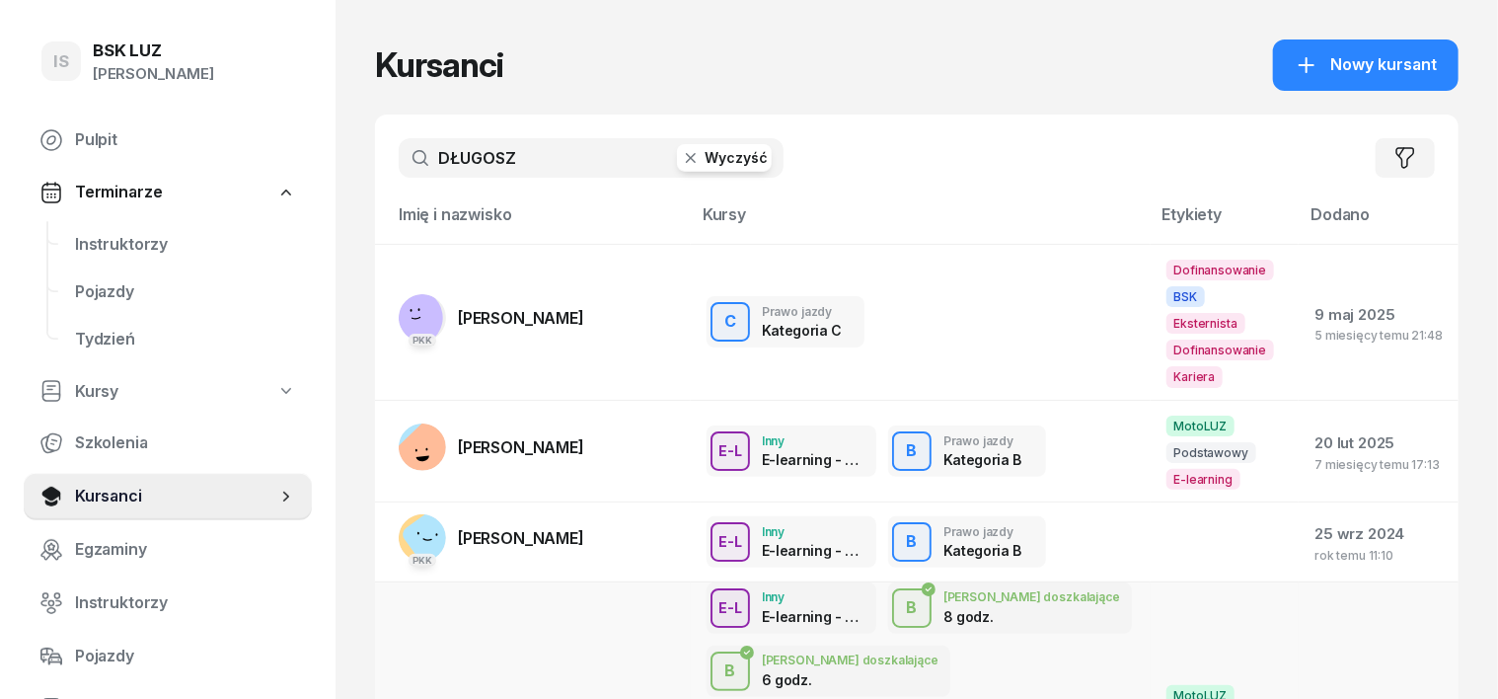
type input "DŁUGOSZ"
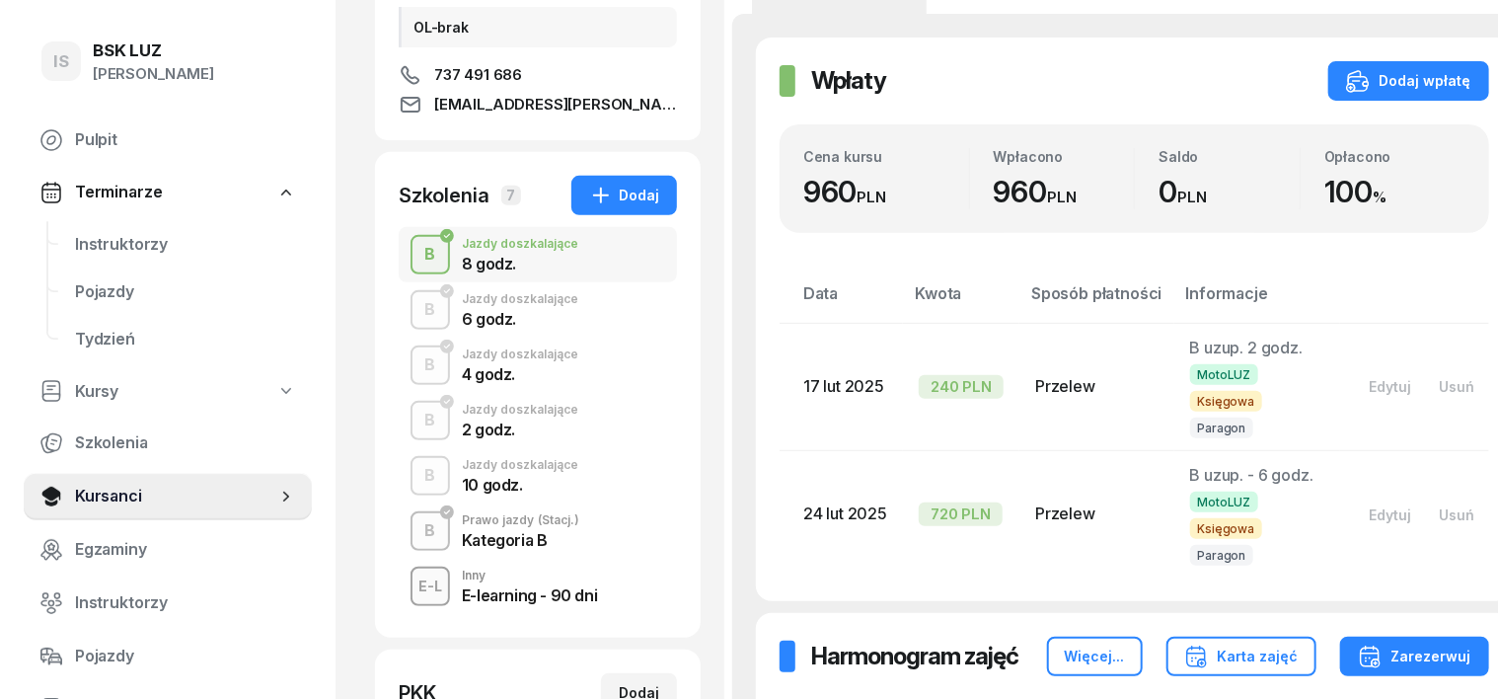
scroll to position [370, 0]
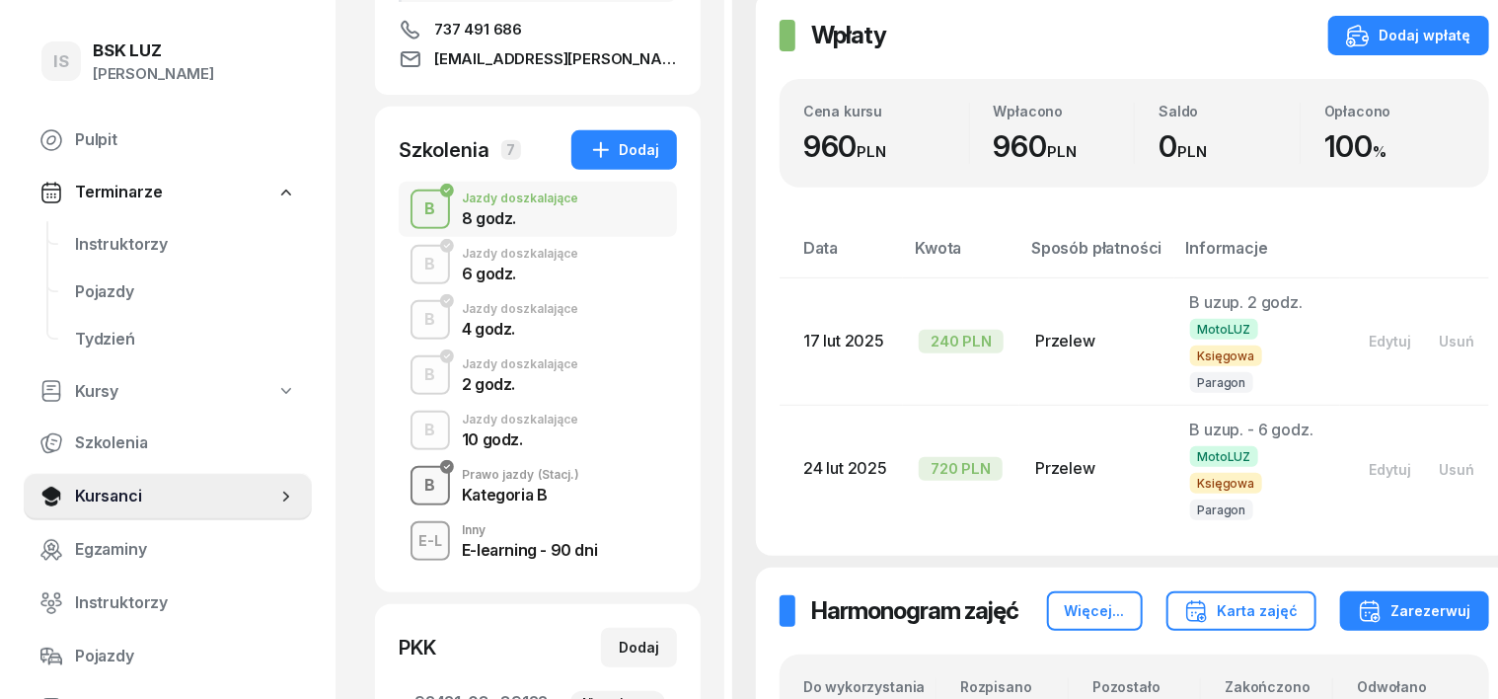
click at [417, 489] on div "B" at bounding box center [430, 486] width 27 height 34
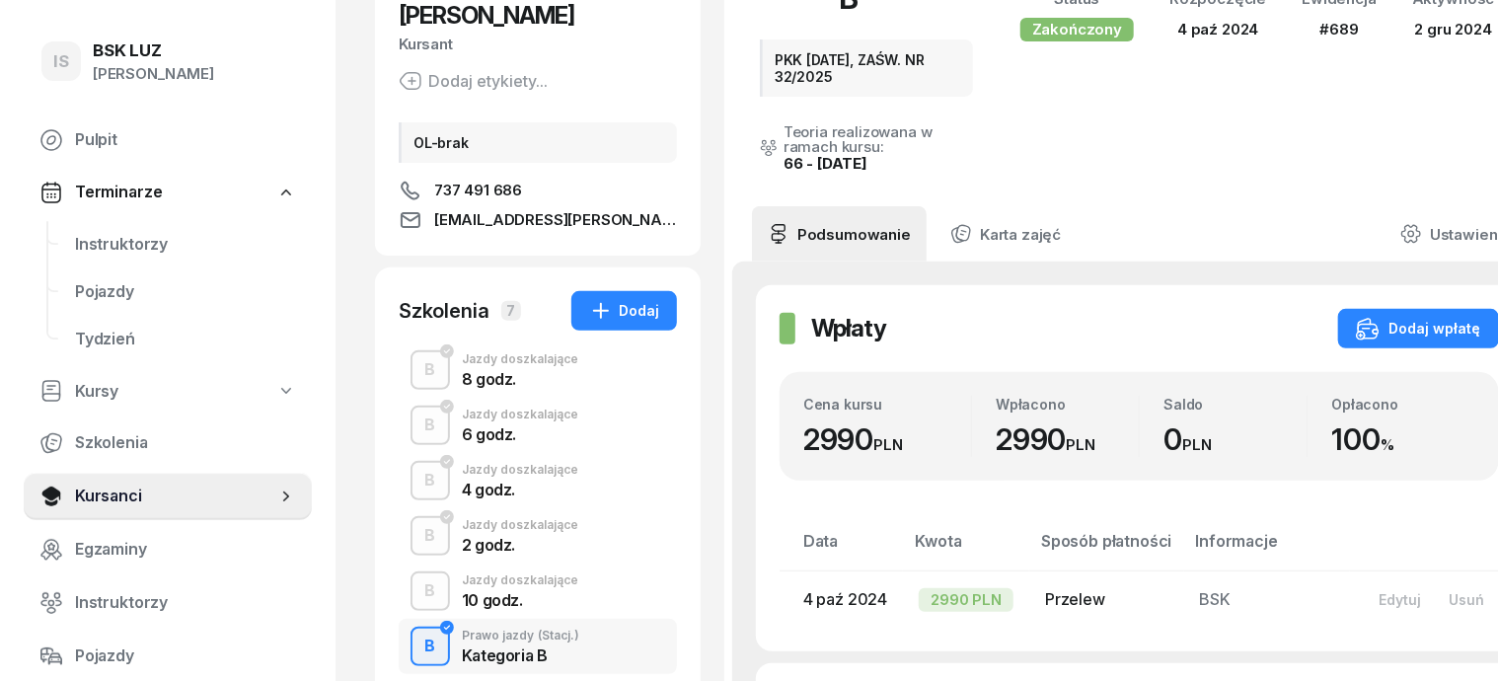
scroll to position [247, 0]
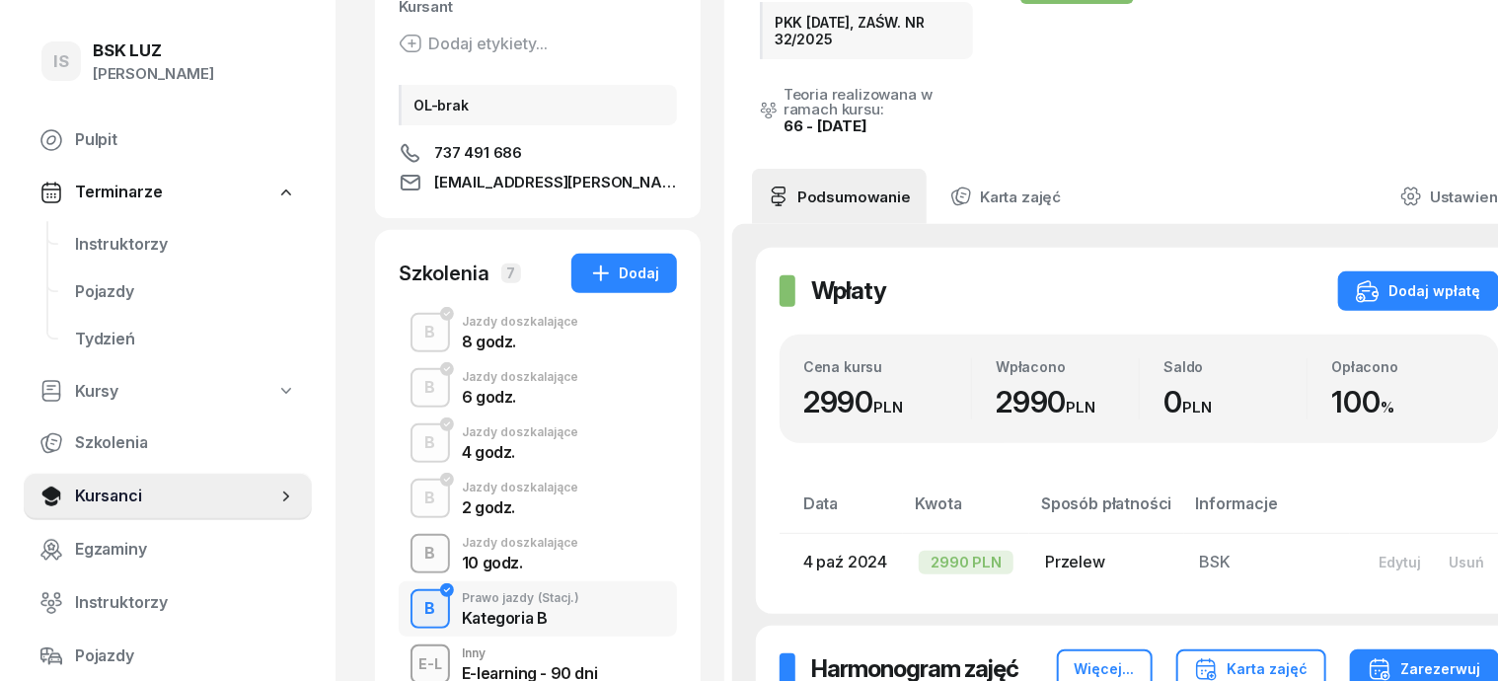
click at [417, 559] on div "B" at bounding box center [430, 554] width 27 height 34
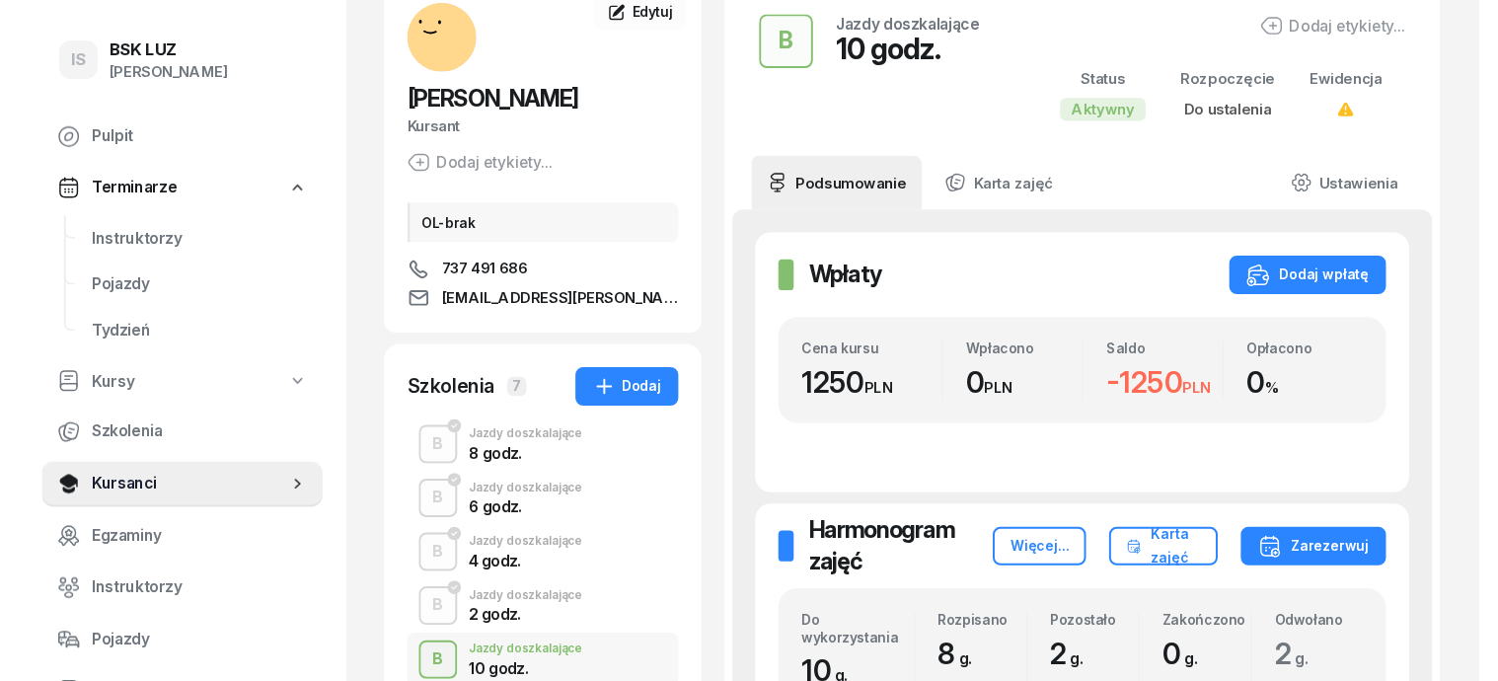
scroll to position [122, 0]
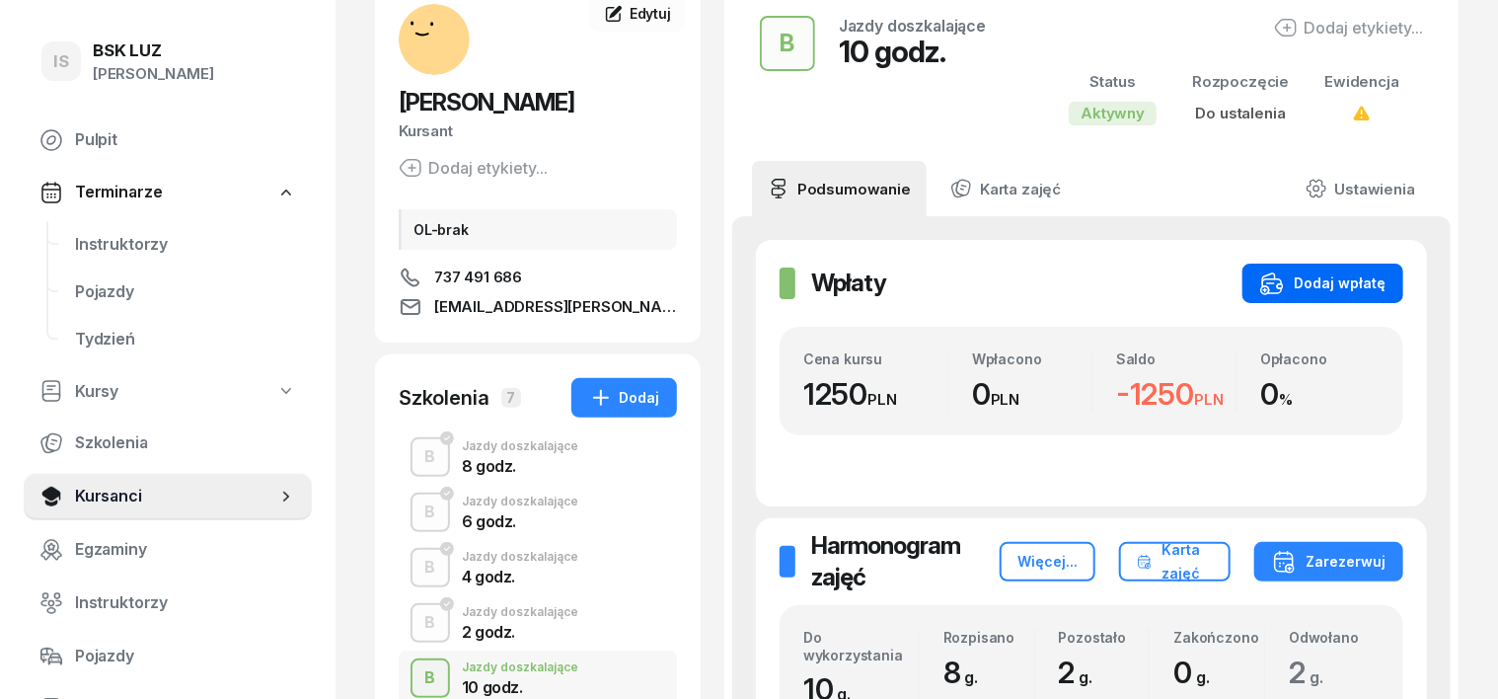
click at [1378, 275] on div "Dodaj wpłatę" at bounding box center [1322, 283] width 125 height 24
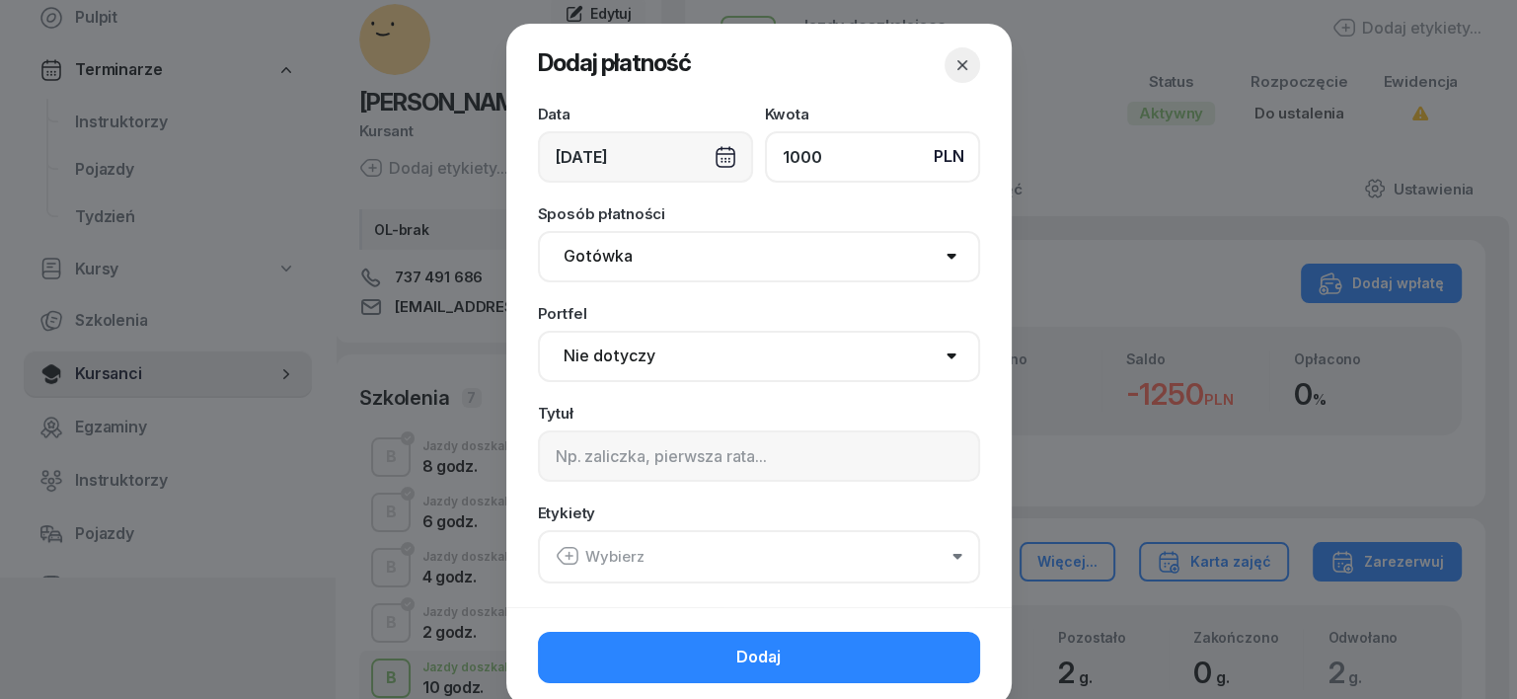
type input "1000"
click at [581, 261] on select "Gotówka Karta Przelew Płatności online BLIK" at bounding box center [759, 256] width 442 height 51
select select "transfer"
click at [538, 231] on select "Gotówka Karta Przelew Płatności online BLIK" at bounding box center [759, 256] width 442 height 51
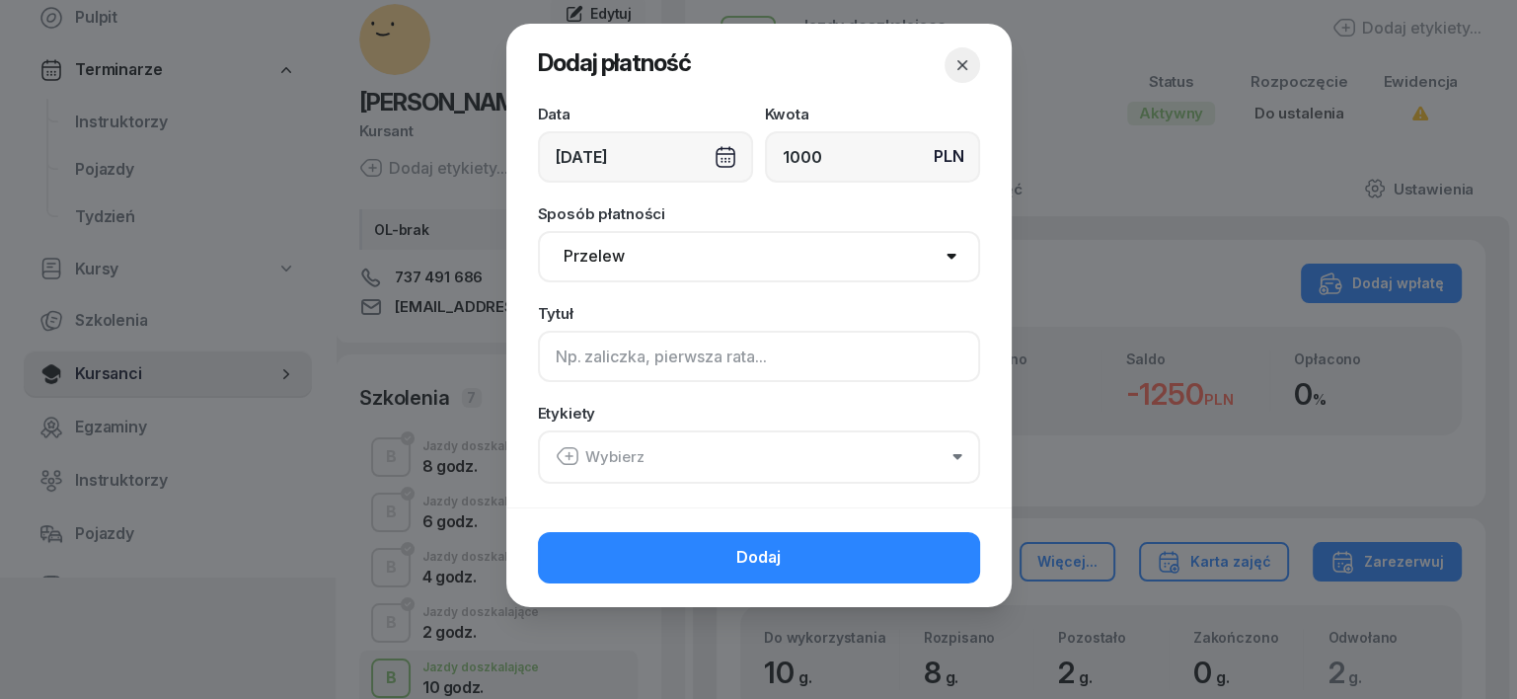
click at [558, 361] on input at bounding box center [759, 356] width 442 height 51
type input "B"
click at [568, 453] on icon "button" at bounding box center [568, 456] width 0 height 7
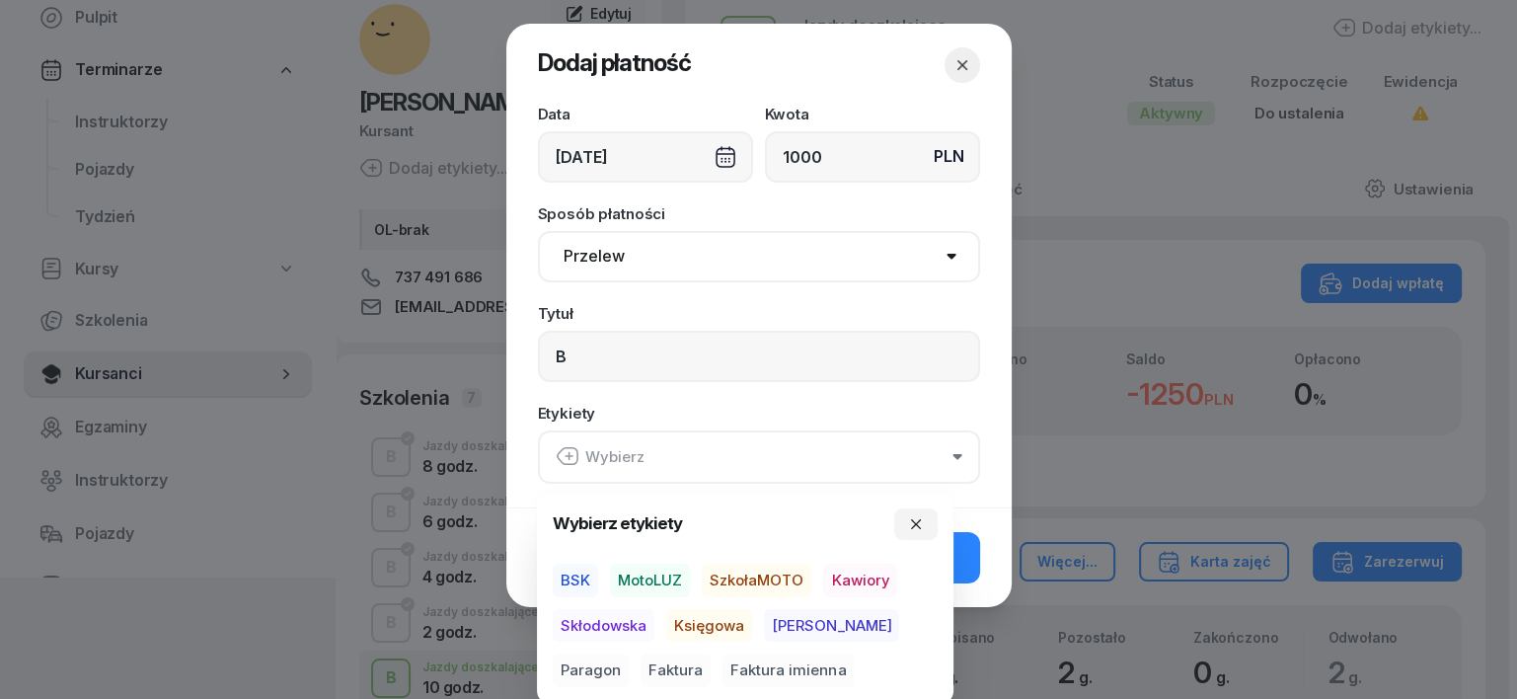
click at [662, 580] on span "MotoLUZ" at bounding box center [650, 580] width 80 height 34
click at [712, 630] on span "Księgowa" at bounding box center [709, 625] width 86 height 34
click at [629, 653] on span "Paragon" at bounding box center [591, 670] width 76 height 34
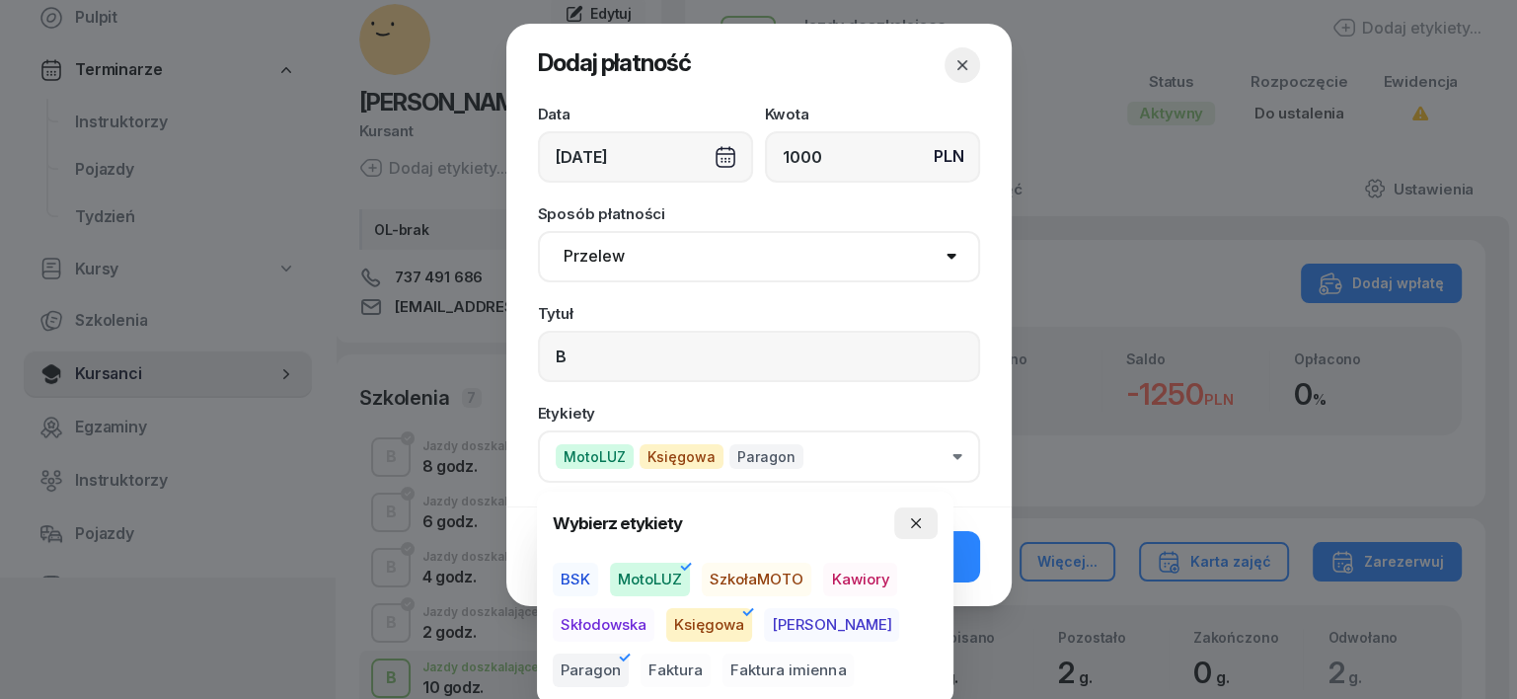
drag, startPoint x: 911, startPoint y: 520, endPoint x: 920, endPoint y: 533, distance: 15.6
click at [911, 521] on icon "button" at bounding box center [916, 523] width 16 height 16
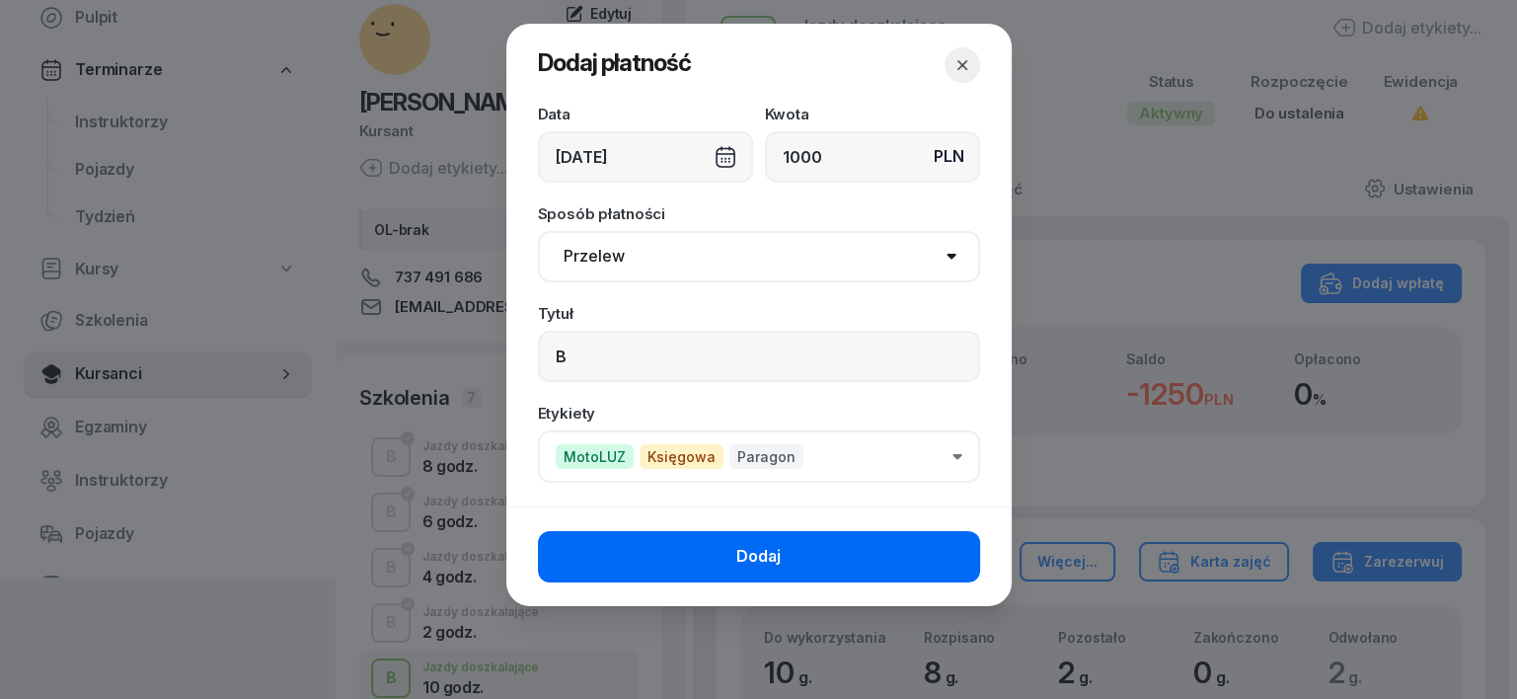
click at [950, 561] on button "Dodaj" at bounding box center [759, 556] width 442 height 51
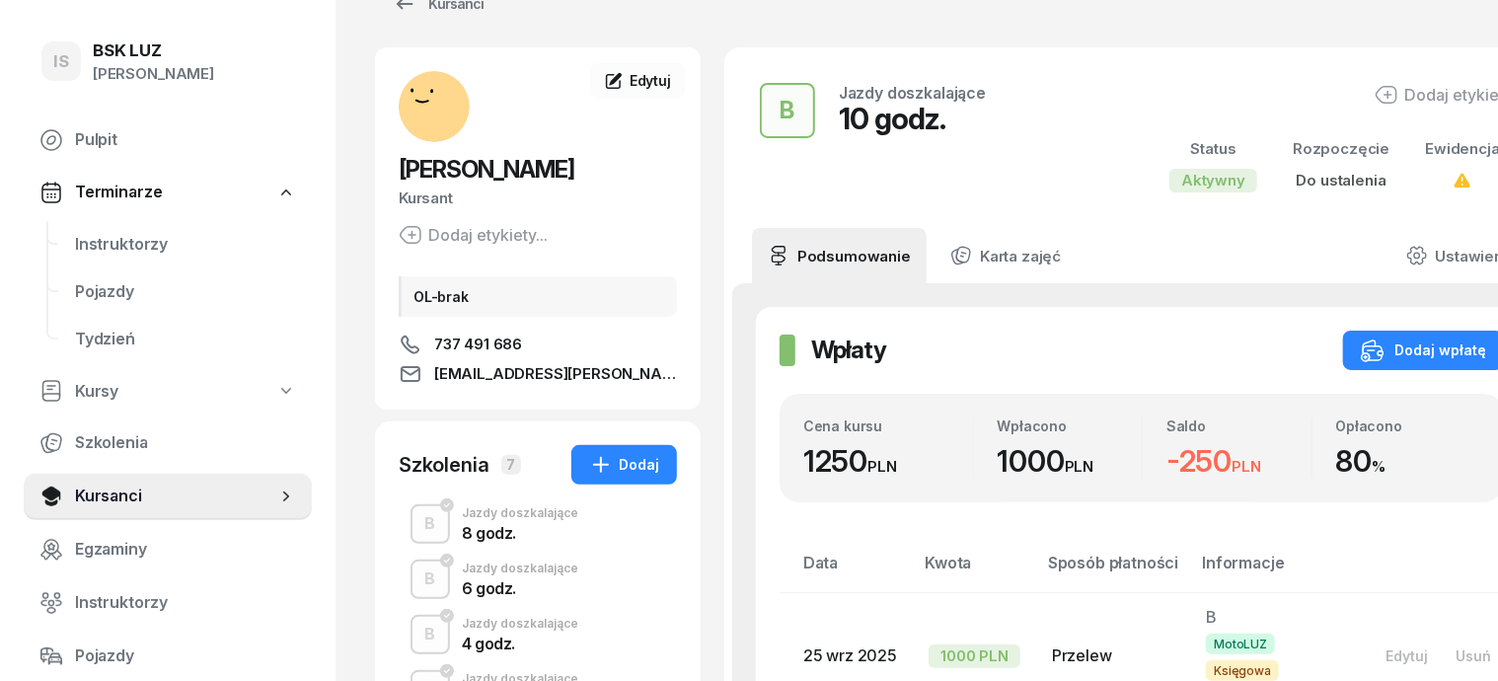
scroll to position [0, 0]
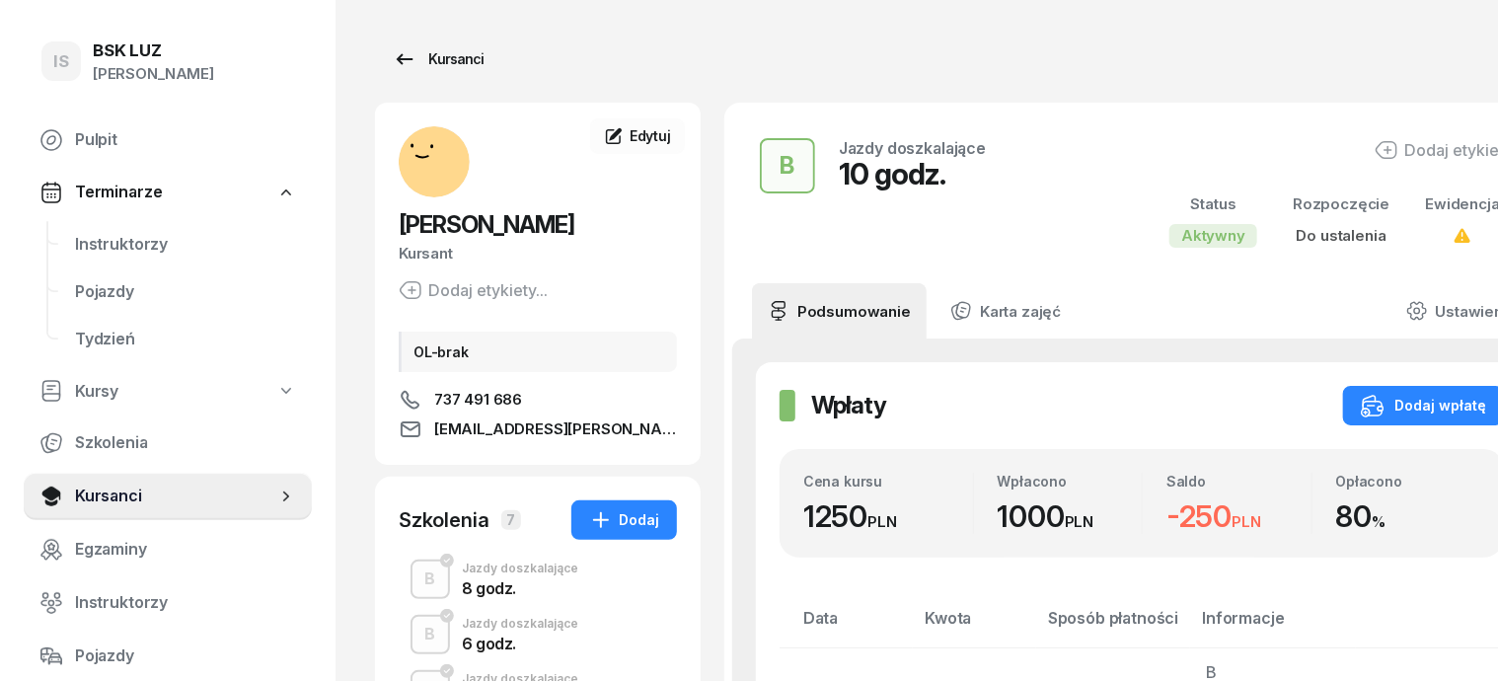
click at [403, 63] on div "Kursanci" at bounding box center [438, 59] width 91 height 24
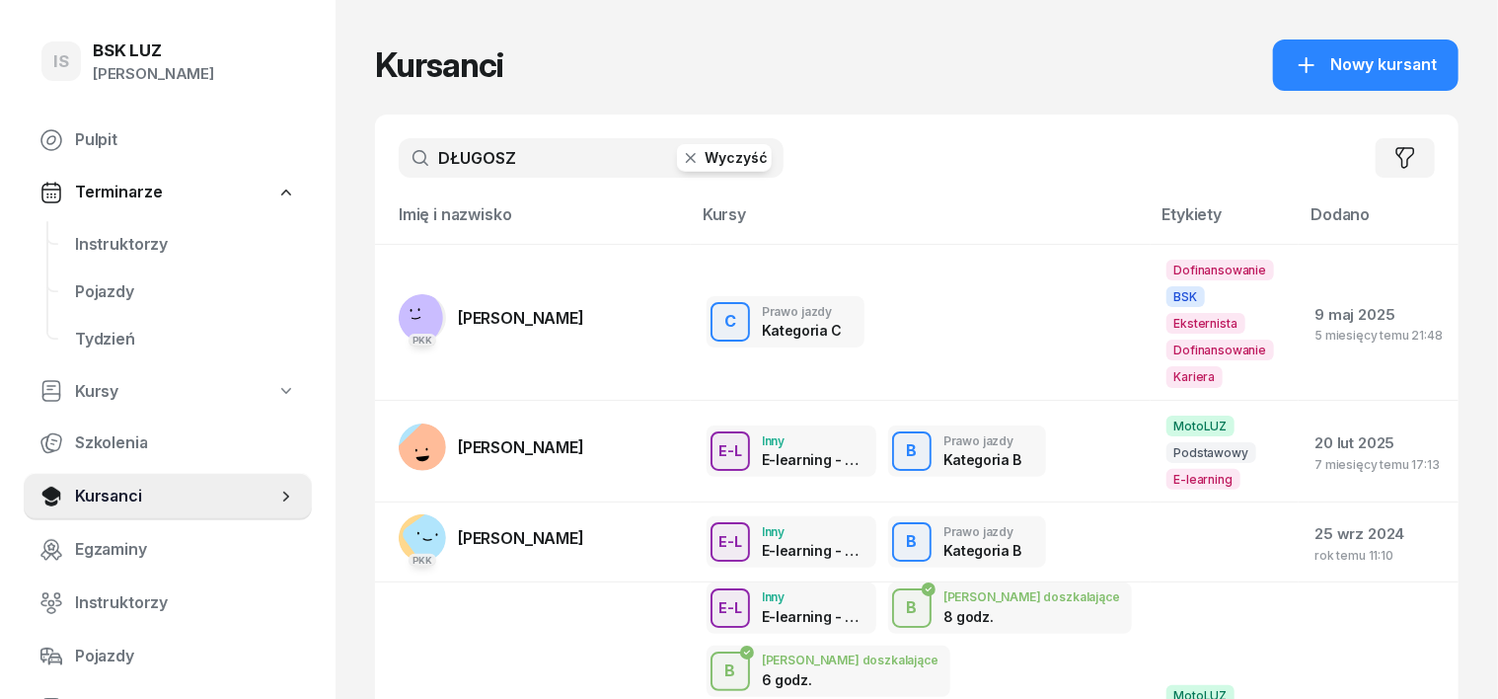
click at [681, 153] on icon "button" at bounding box center [691, 158] width 20 height 20
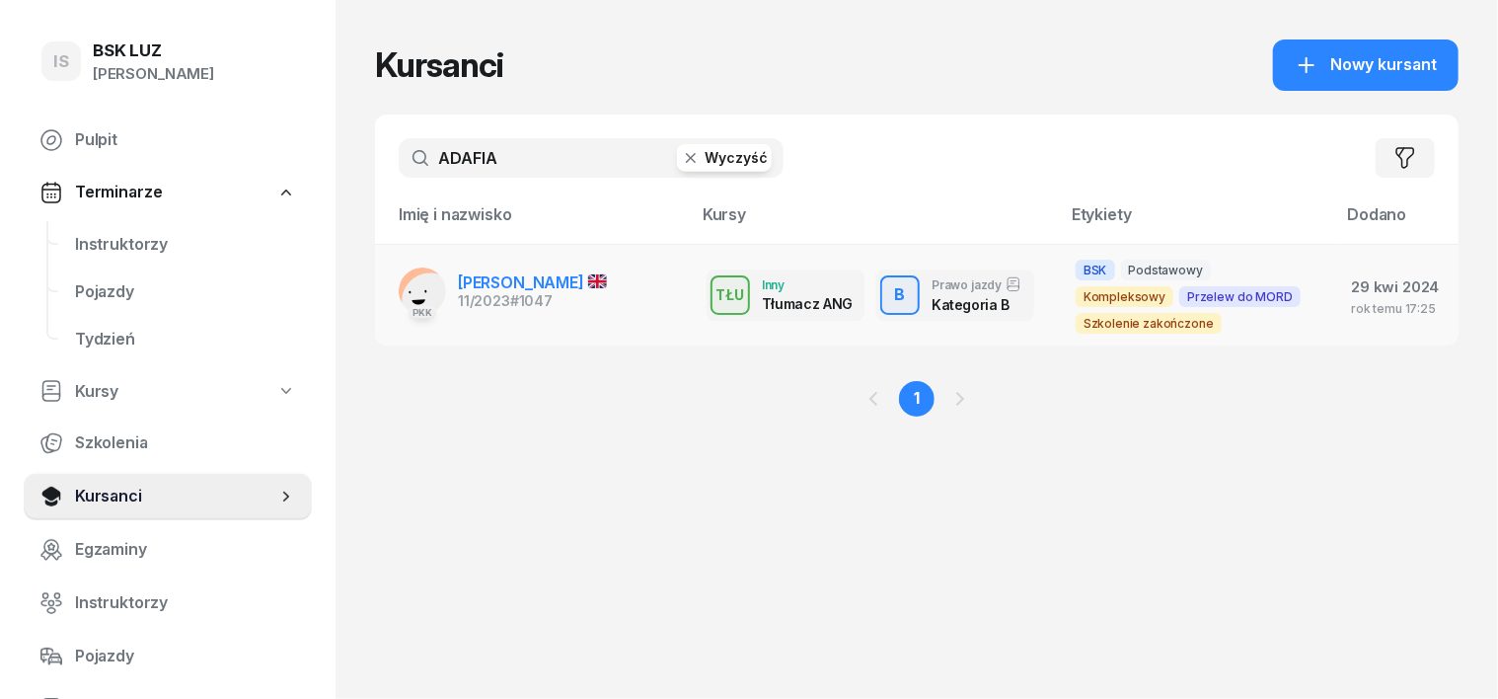
type input "ADAFIA"
click at [391, 292] on rect at bounding box center [431, 302] width 80 height 80
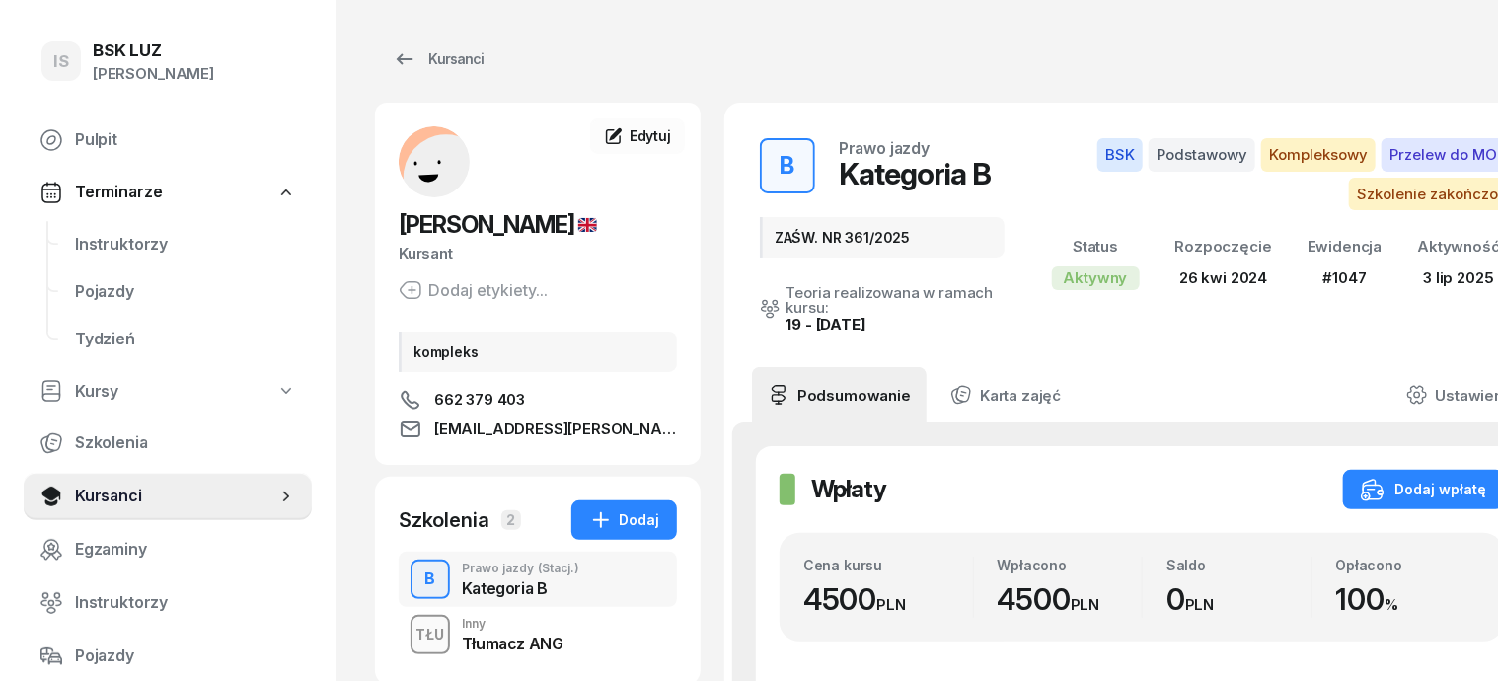
click at [409, 636] on div "TŁU" at bounding box center [431, 634] width 44 height 25
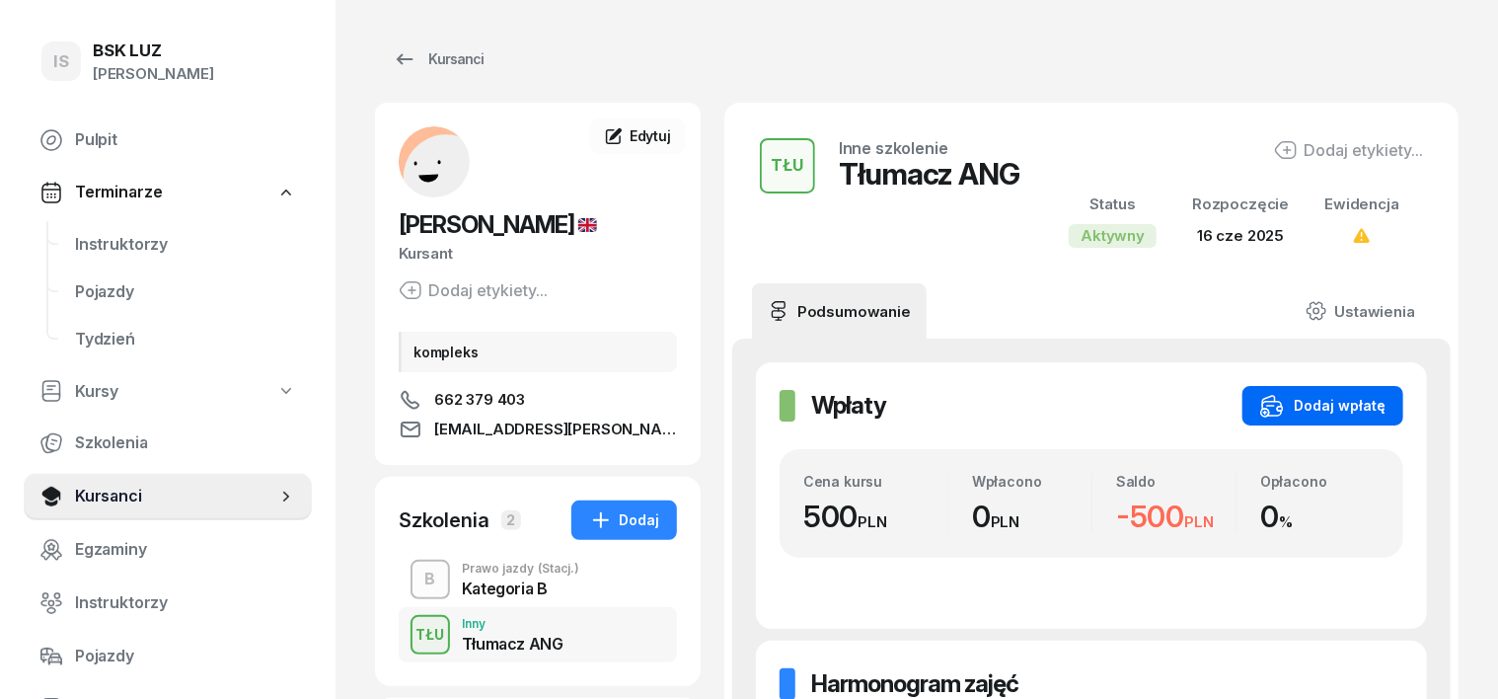
click at [1386, 395] on div "Dodaj wpłatę" at bounding box center [1322, 406] width 125 height 24
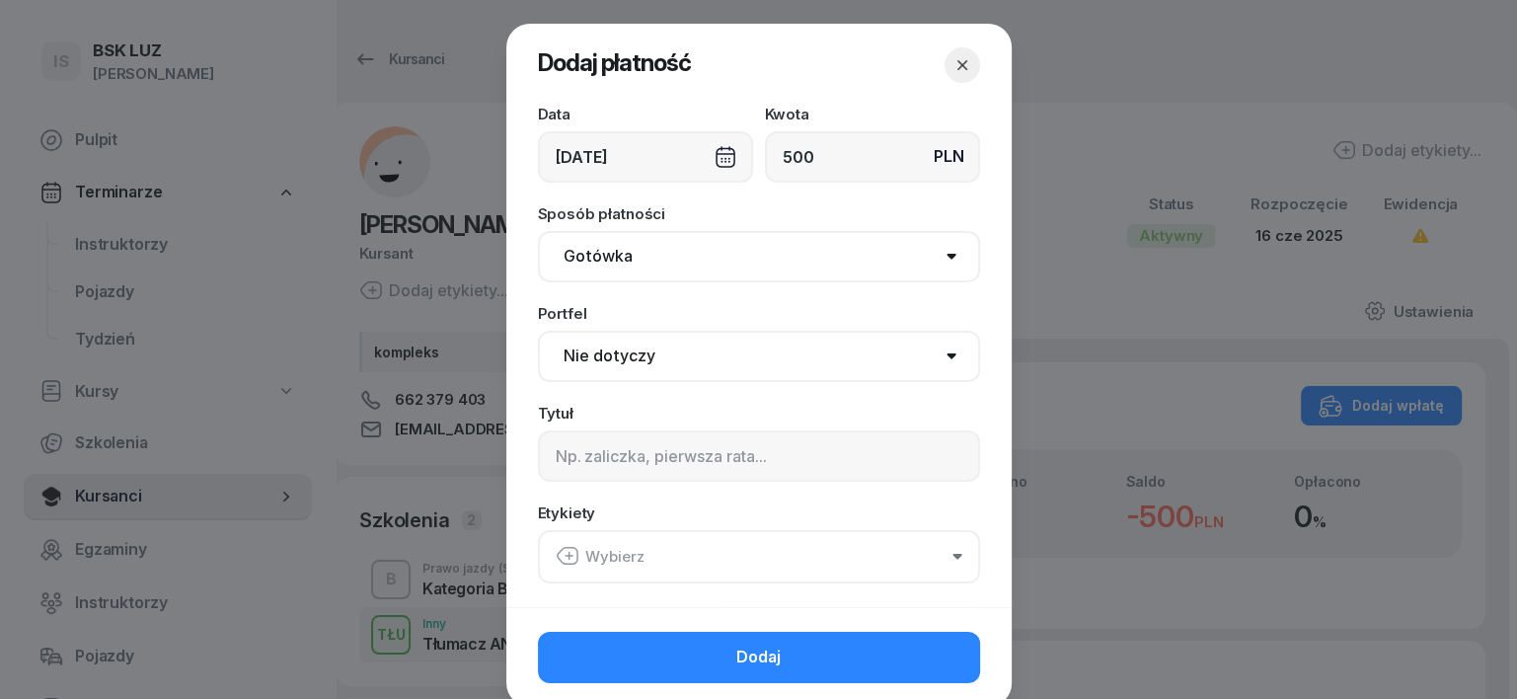
type input "500"
click at [574, 261] on select "Gotówka Karta Przelew Płatności online BLIK" at bounding box center [759, 256] width 442 height 51
select select "transfer"
click at [538, 231] on select "Gotówka Karta Przelew Płatności online BLIK" at bounding box center [759, 256] width 442 height 51
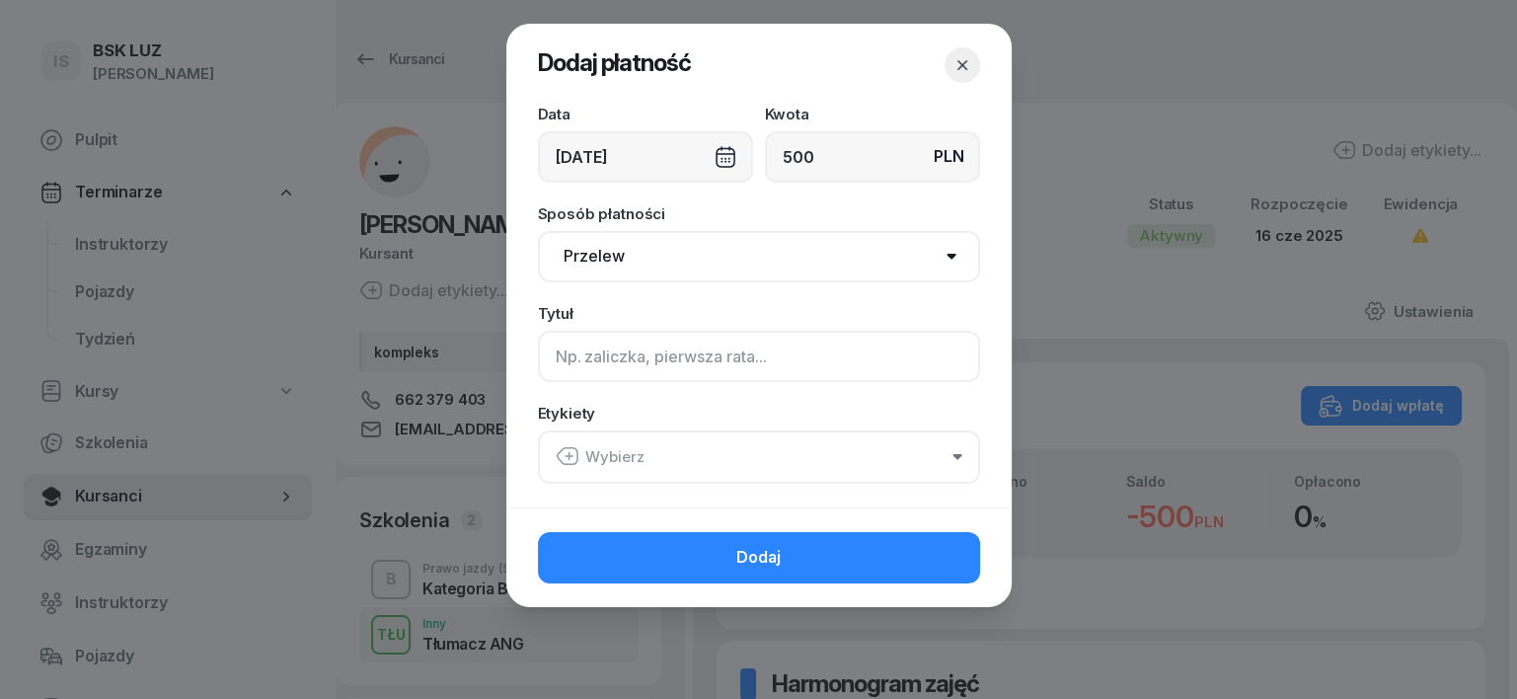
click at [561, 355] on input at bounding box center [759, 356] width 442 height 51
click at [569, 451] on icon "button" at bounding box center [568, 456] width 24 height 24
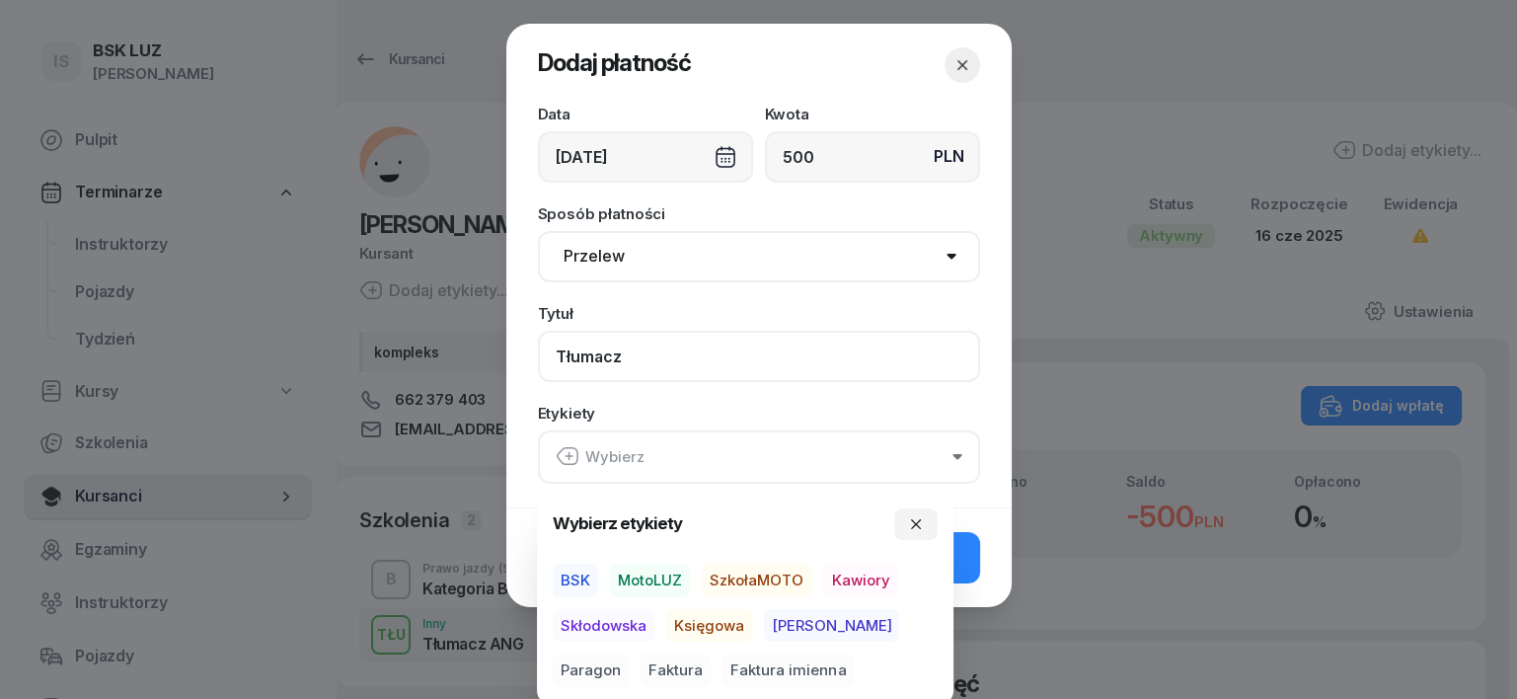
click at [549, 355] on input "Tłumacz" at bounding box center [759, 356] width 442 height 51
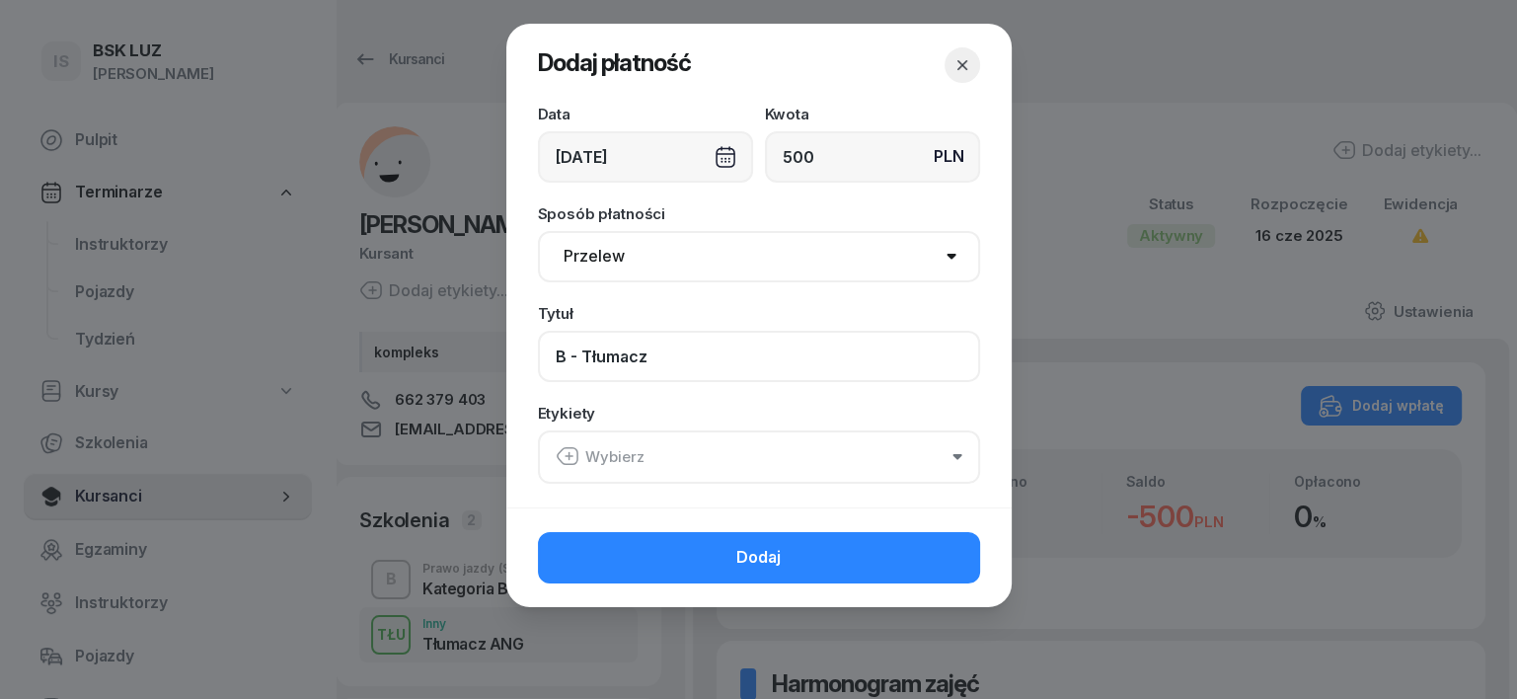
type input "B - Tłumacz"
click at [565, 456] on icon "button" at bounding box center [568, 456] width 7 height 0
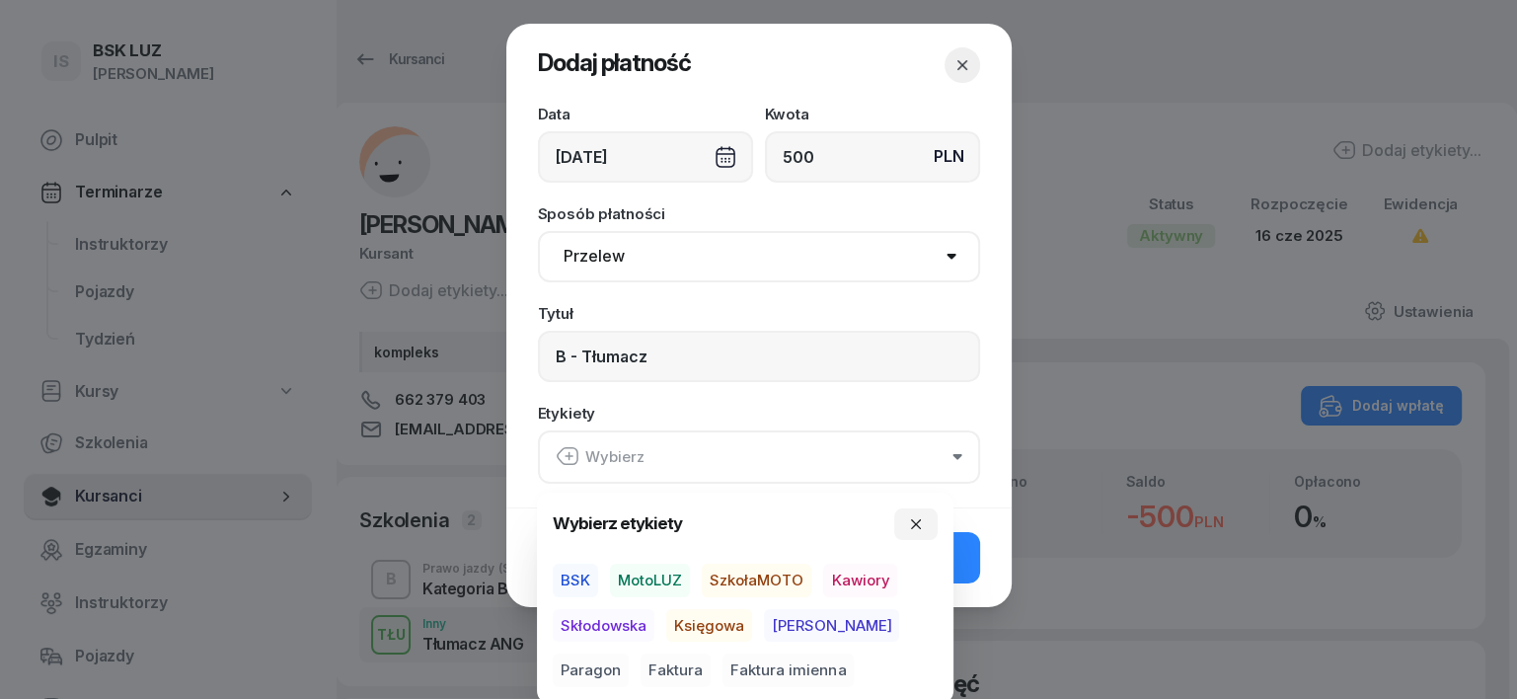
click at [658, 578] on span "MotoLUZ" at bounding box center [650, 580] width 80 height 34
click at [683, 626] on span "Księgowa" at bounding box center [709, 625] width 86 height 34
click at [629, 653] on span "Paragon" at bounding box center [591, 670] width 76 height 34
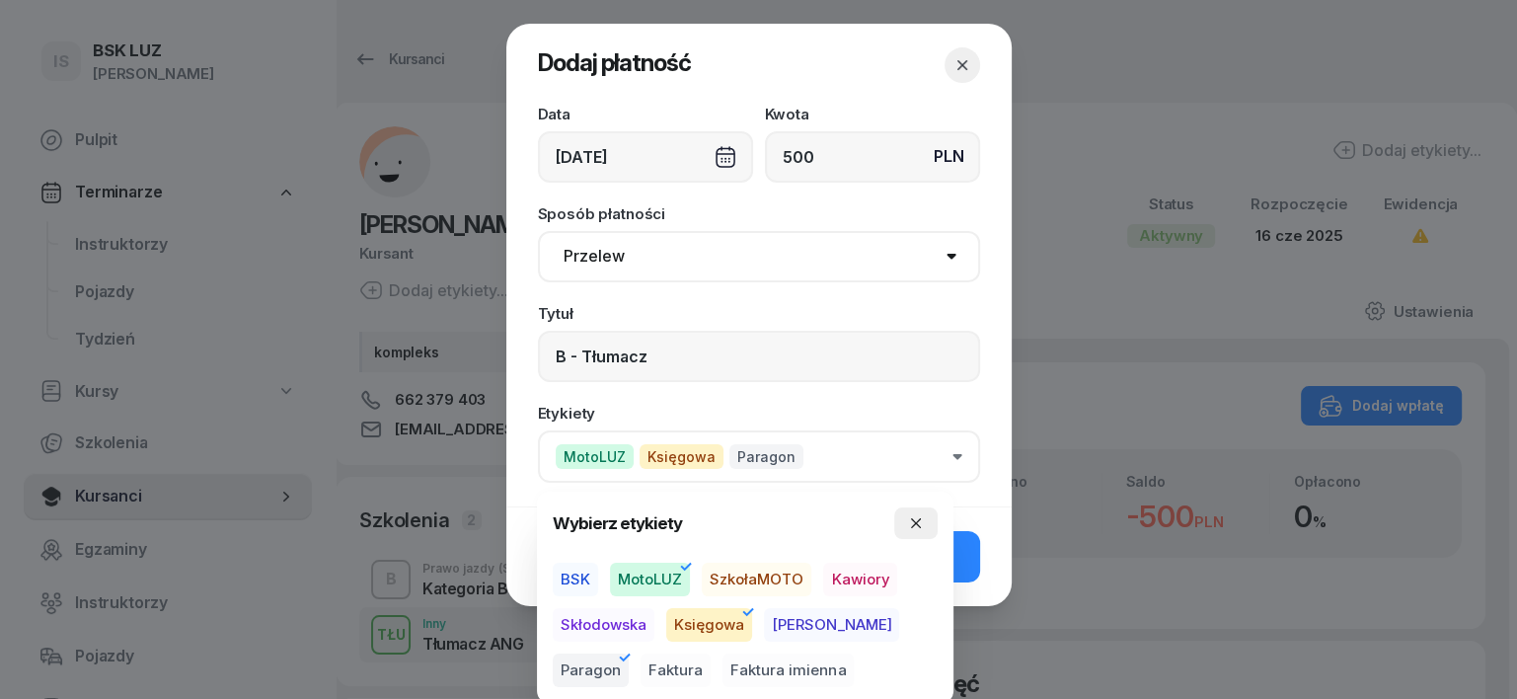
click at [923, 525] on icon "button" at bounding box center [916, 523] width 16 height 16
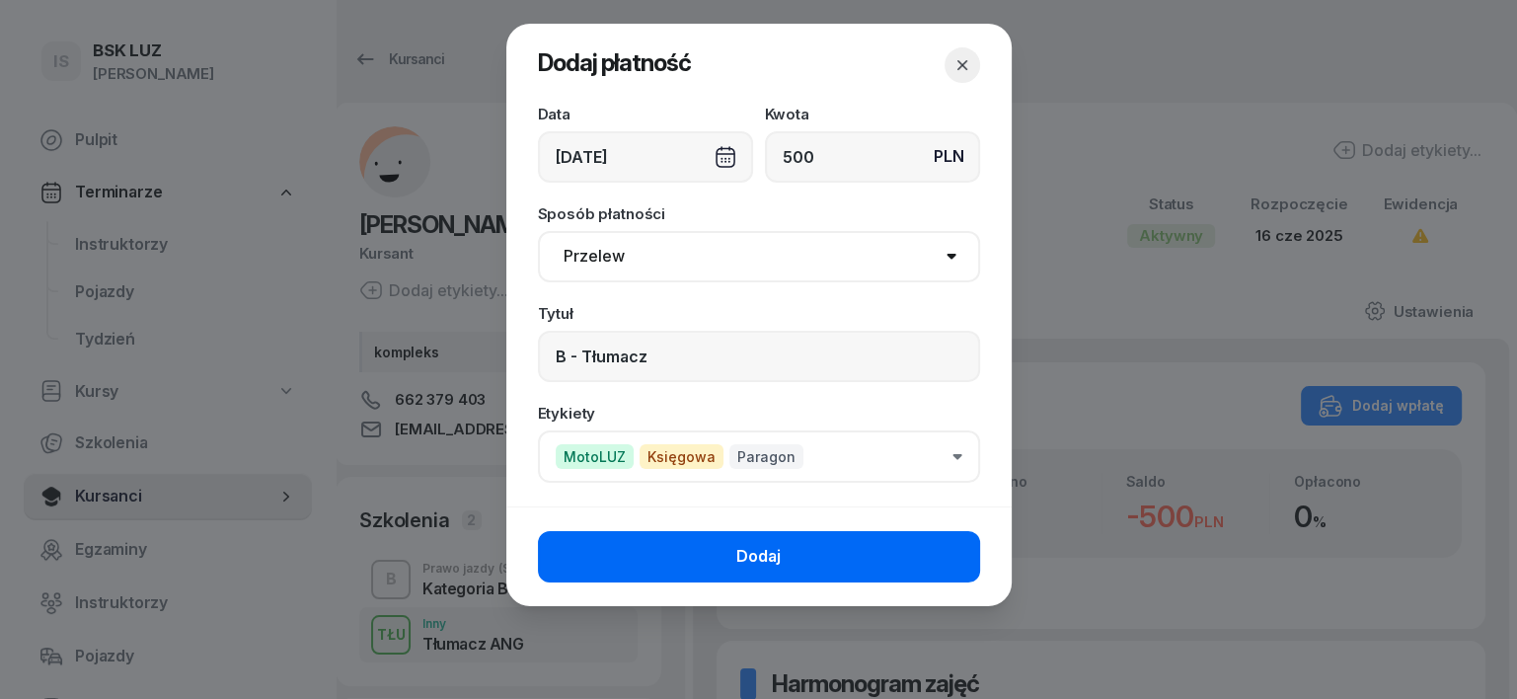
click at [939, 564] on button "Dodaj" at bounding box center [759, 556] width 442 height 51
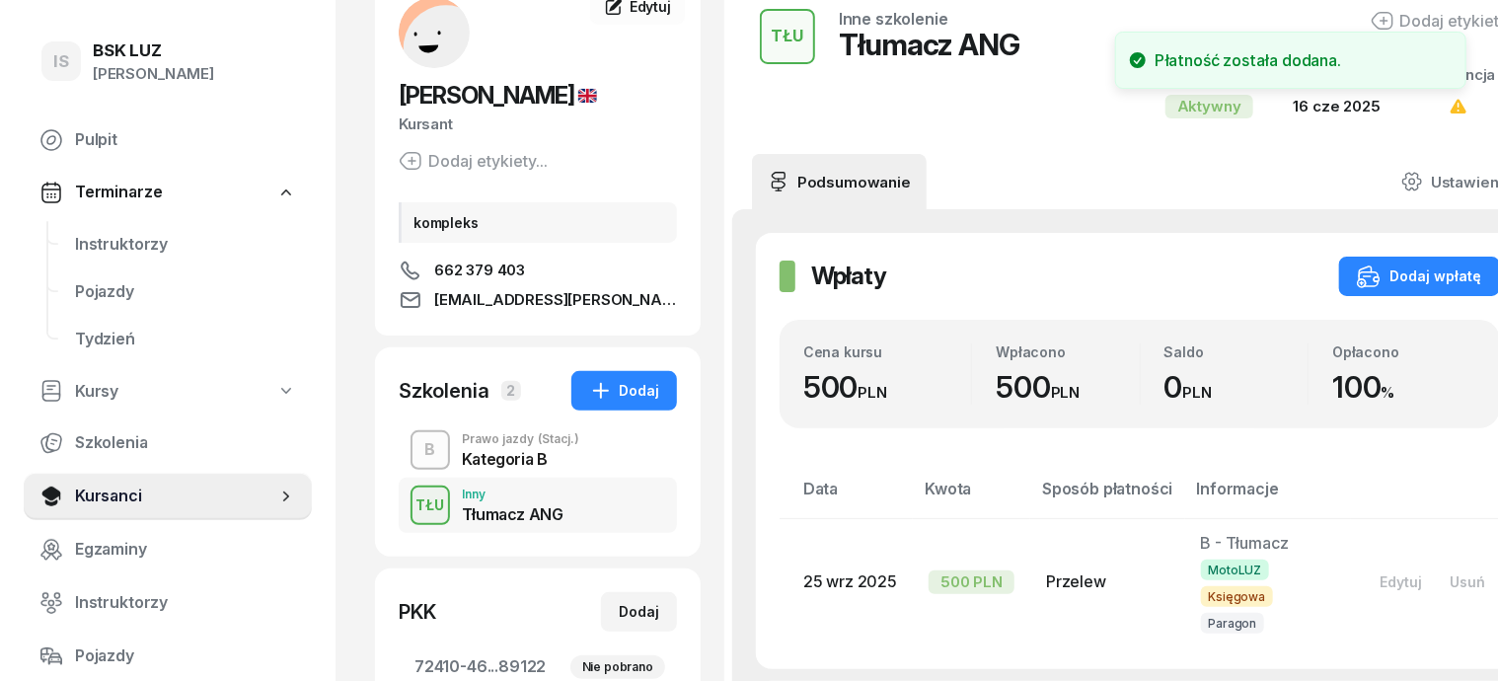
scroll to position [247, 0]
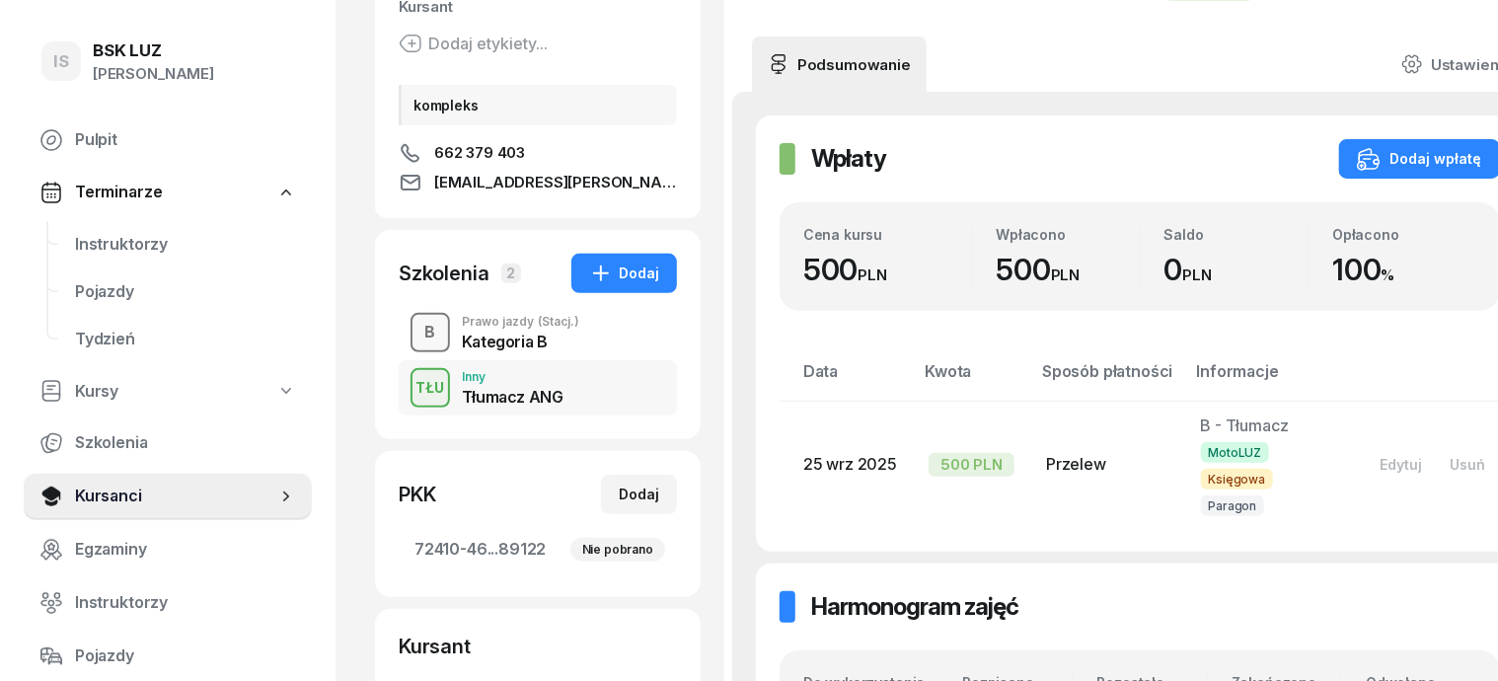
drag, startPoint x: 388, startPoint y: 322, endPoint x: 395, endPoint y: 332, distance: 12.0
click at [417, 324] on div "B" at bounding box center [430, 333] width 27 height 34
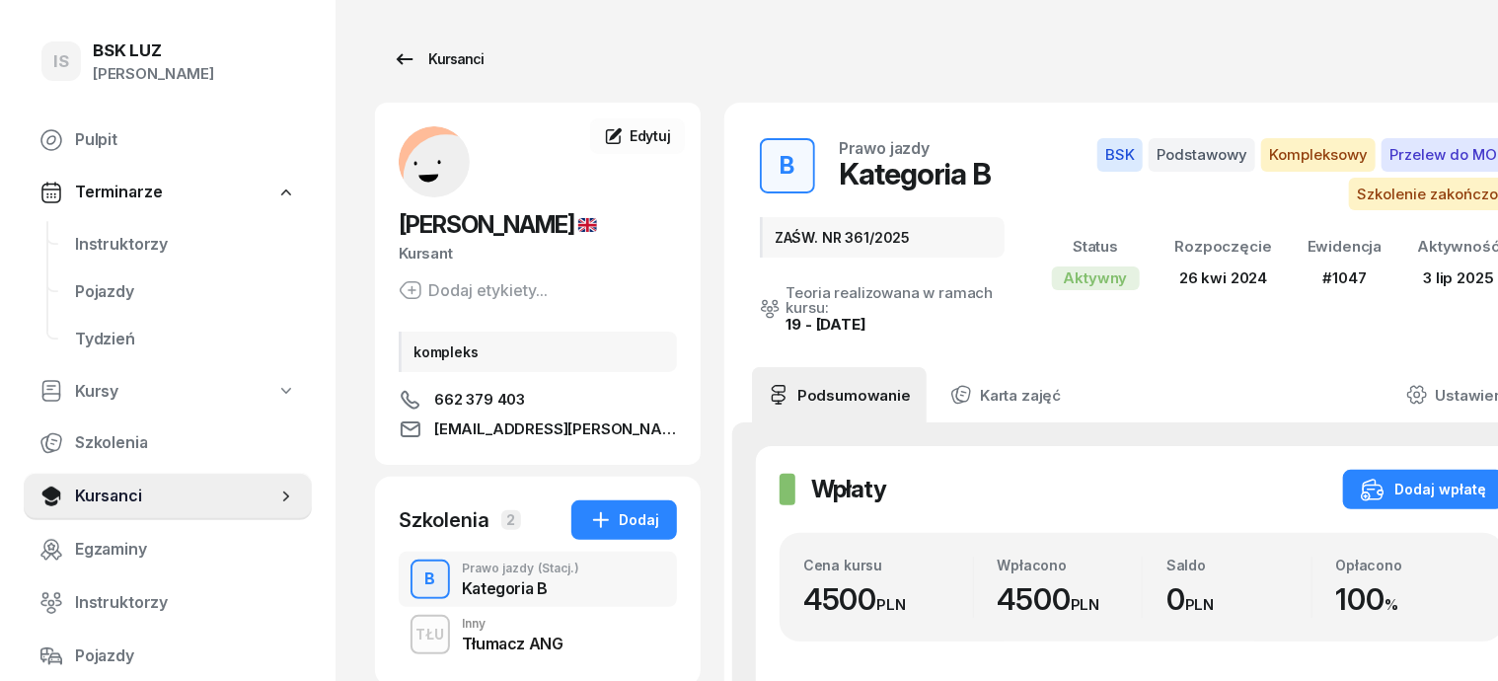
click at [419, 60] on div "Kursanci" at bounding box center [438, 59] width 91 height 24
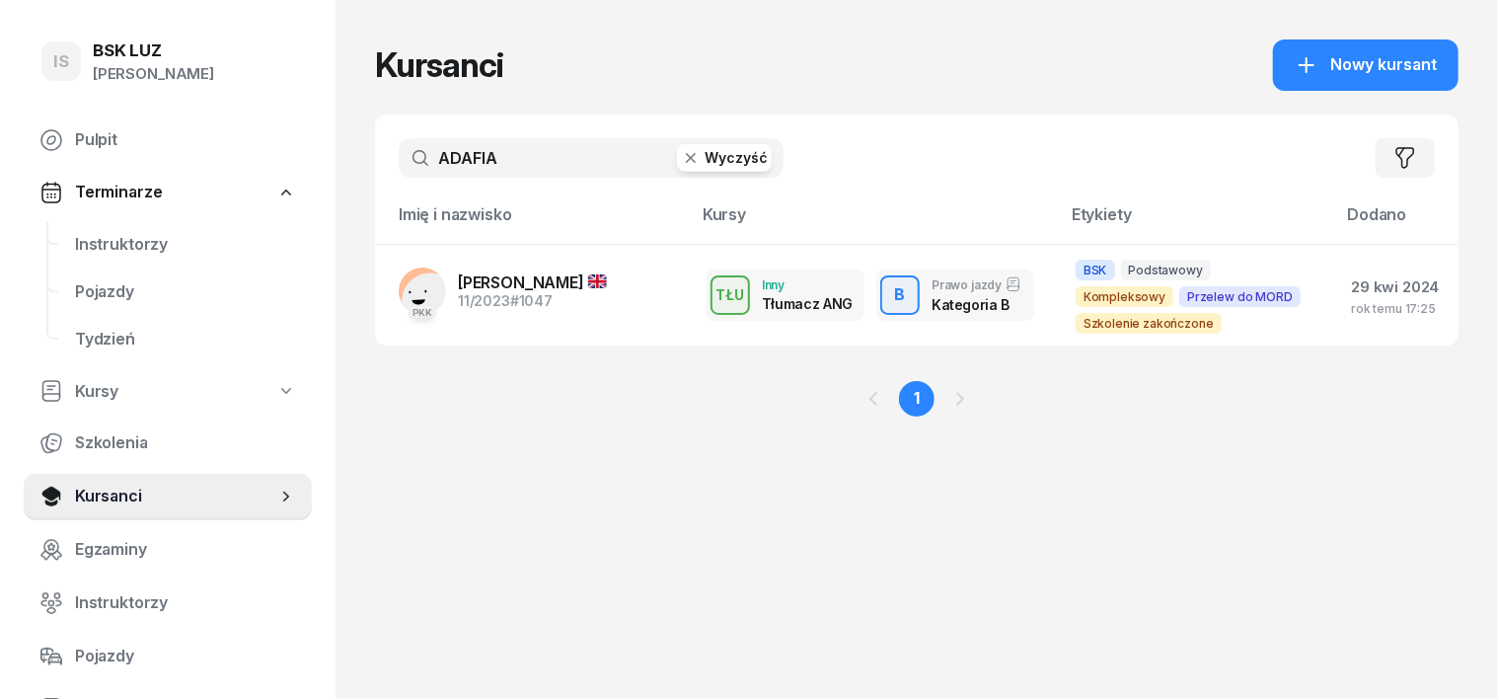
click at [686, 159] on icon "button" at bounding box center [691, 158] width 10 height 10
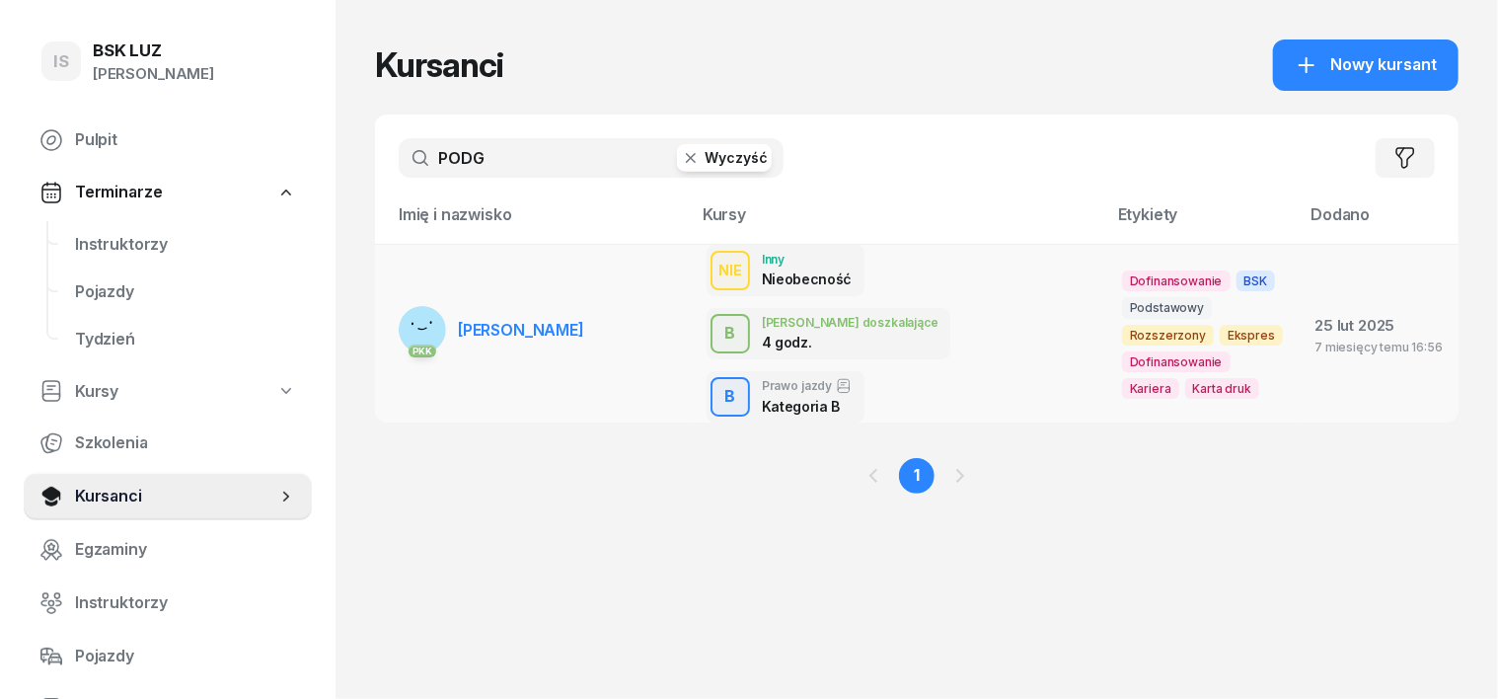
type input "PODG"
click at [397, 303] on rect at bounding box center [423, 329] width 52 height 52
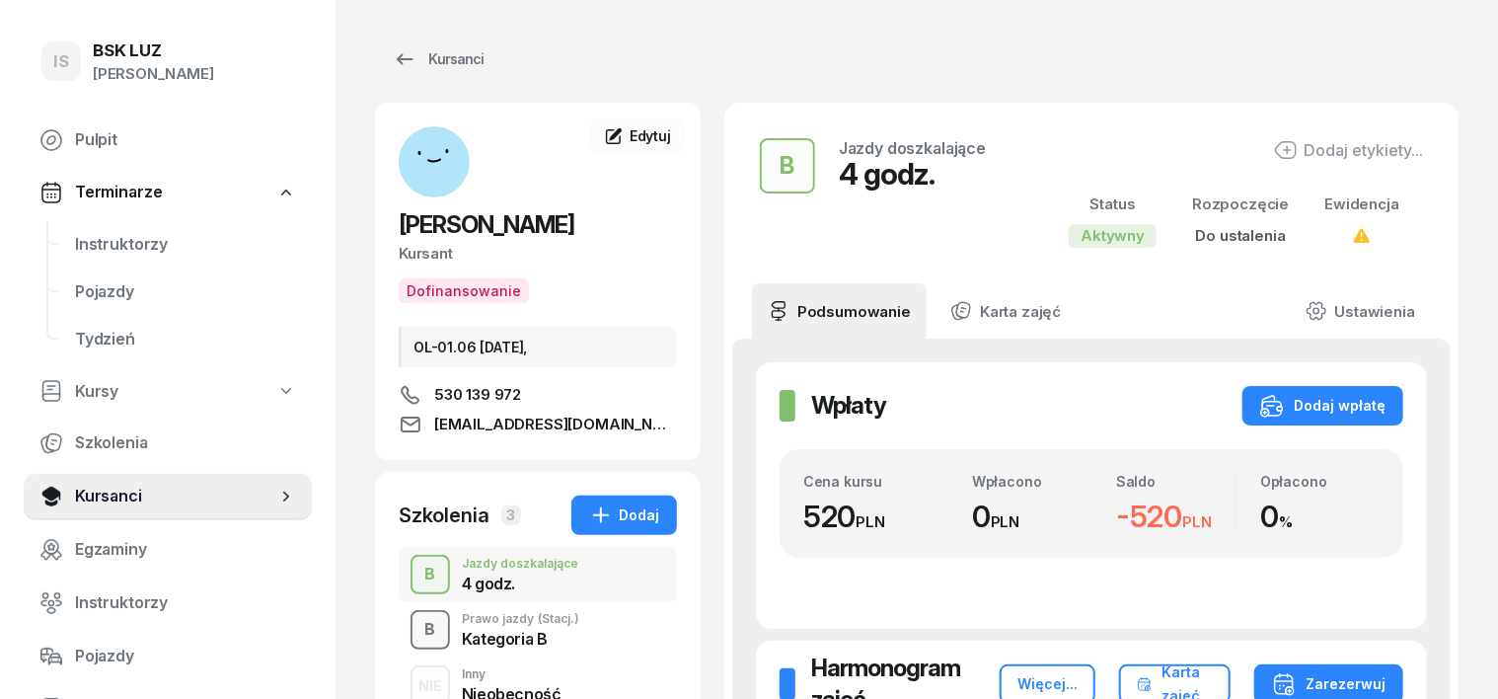
click at [417, 637] on div "B" at bounding box center [430, 630] width 27 height 34
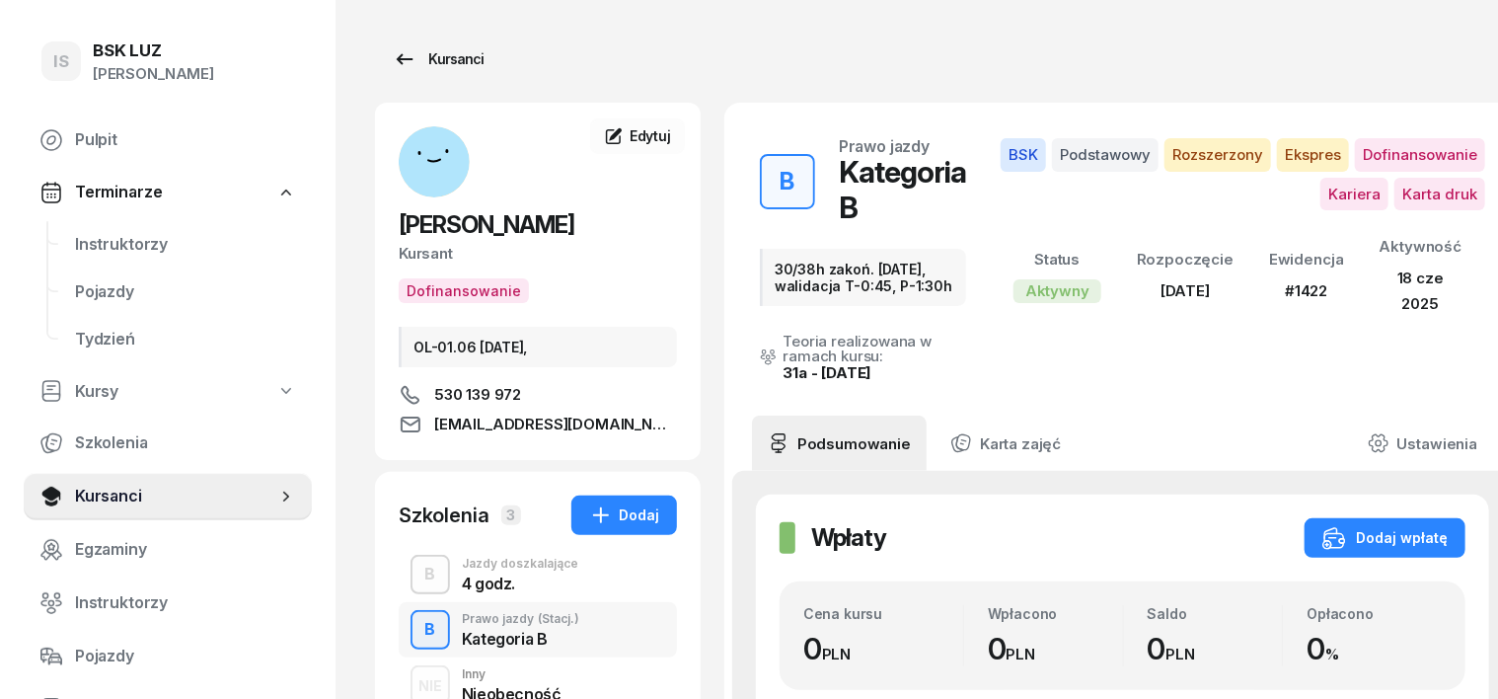
click at [429, 55] on div "Kursanci" at bounding box center [438, 59] width 91 height 24
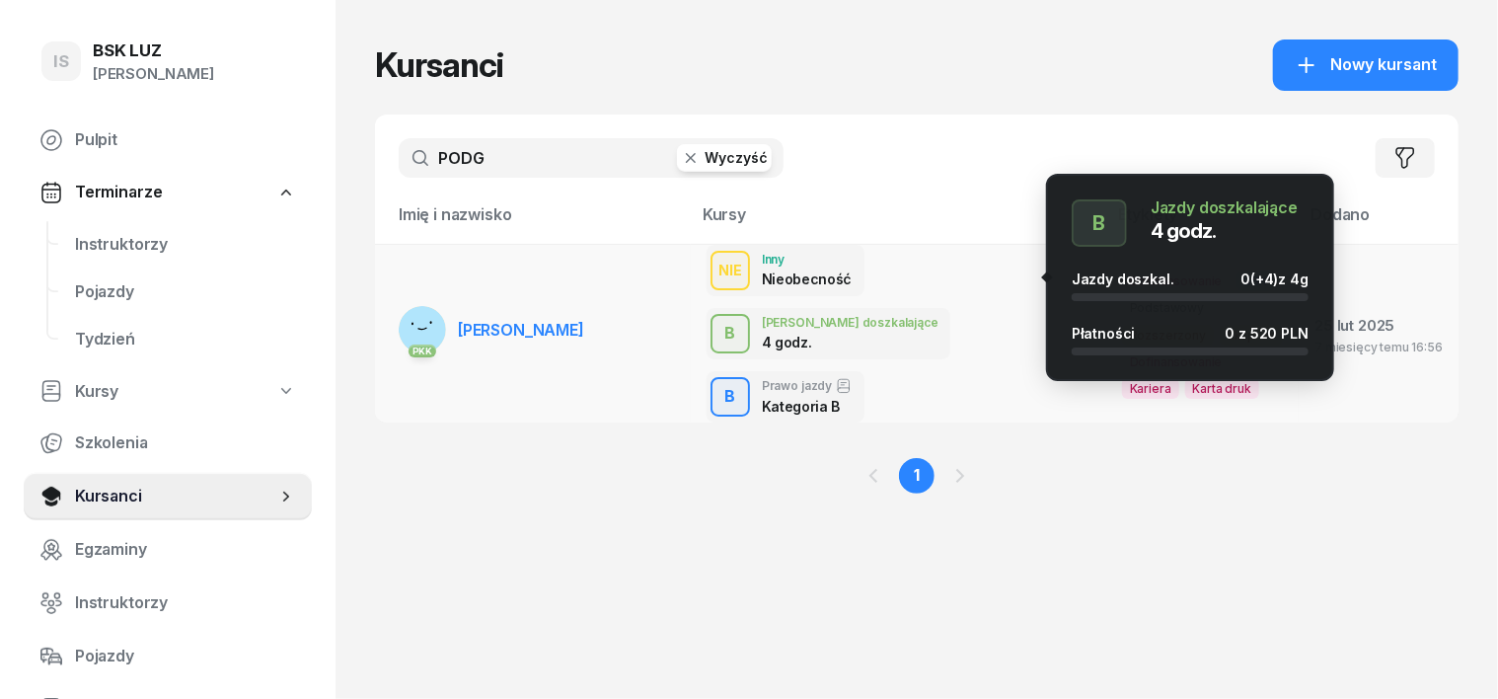
click at [744, 317] on div "B" at bounding box center [730, 334] width 27 height 34
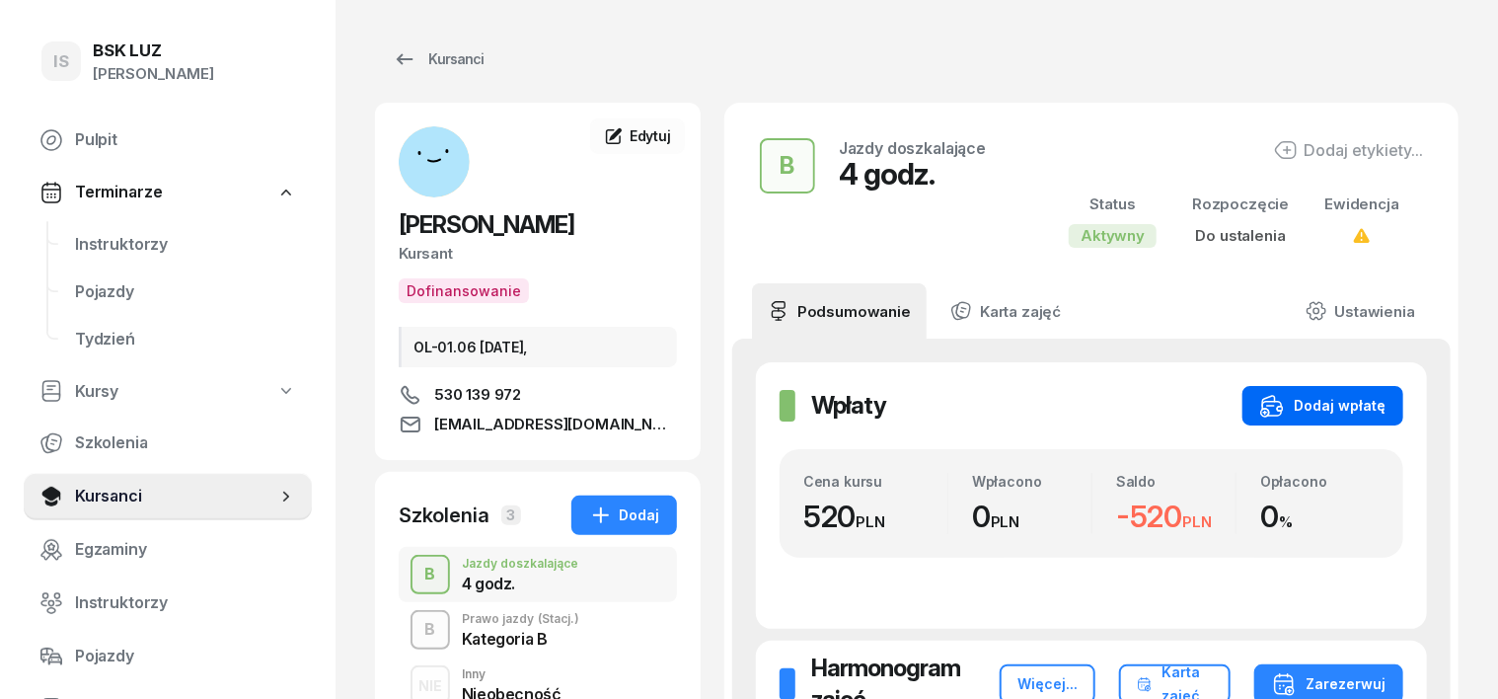
click at [1386, 404] on div "Dodaj wpłatę" at bounding box center [1322, 406] width 125 height 24
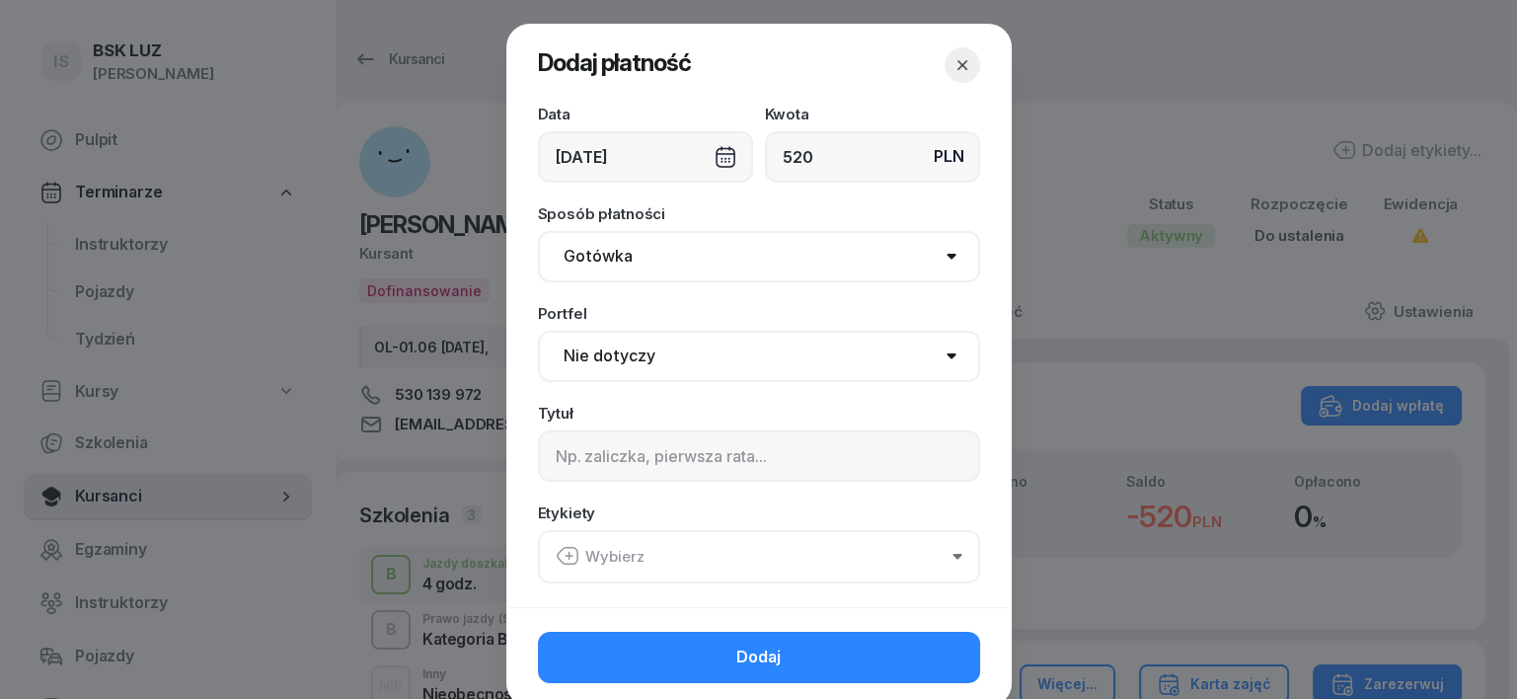
type input "520"
click at [603, 261] on select "Gotówka Karta Przelew Płatności online BLIK" at bounding box center [759, 256] width 442 height 51
select select "transfer"
click at [538, 231] on select "Gotówka Karta Przelew Płatności online BLIK" at bounding box center [759, 256] width 442 height 51
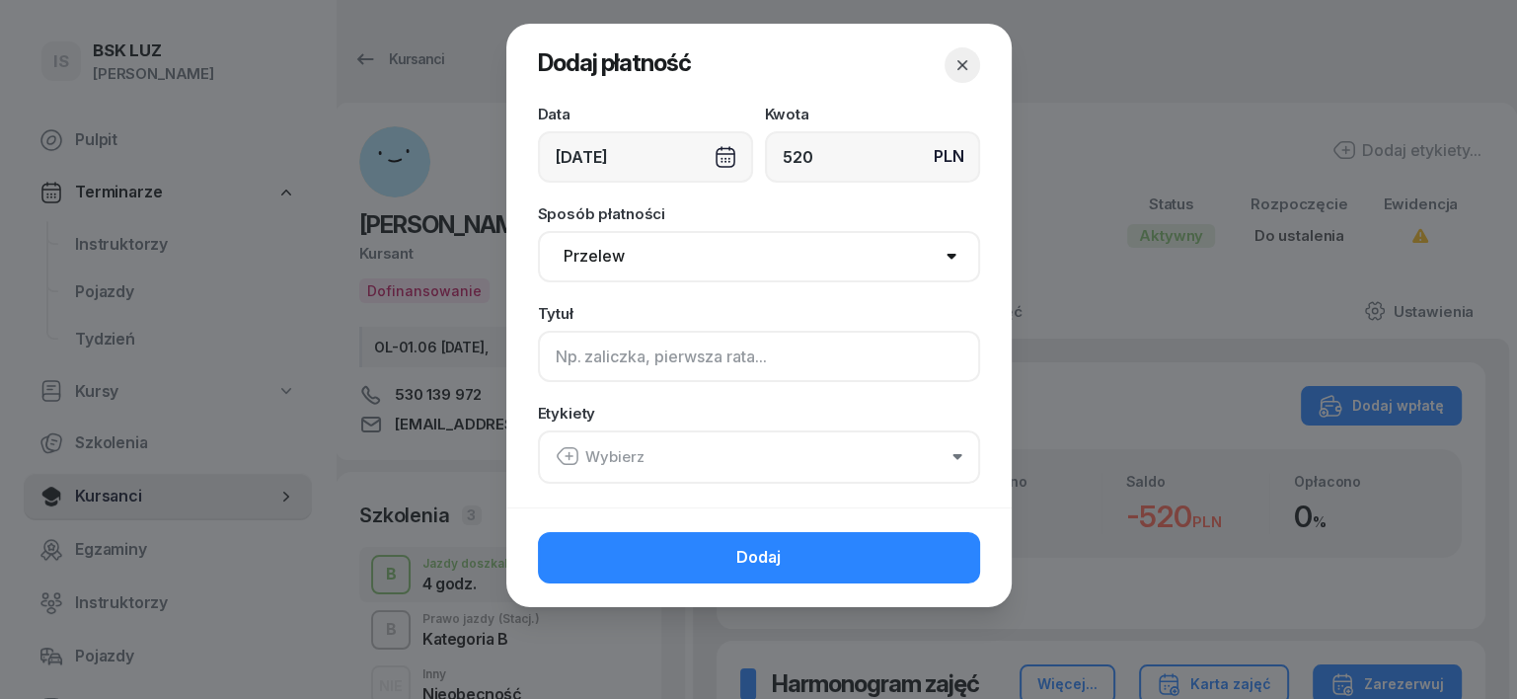
click at [588, 355] on input at bounding box center [759, 356] width 442 height 51
type input "B"
click at [563, 451] on icon "button" at bounding box center [568, 456] width 24 height 24
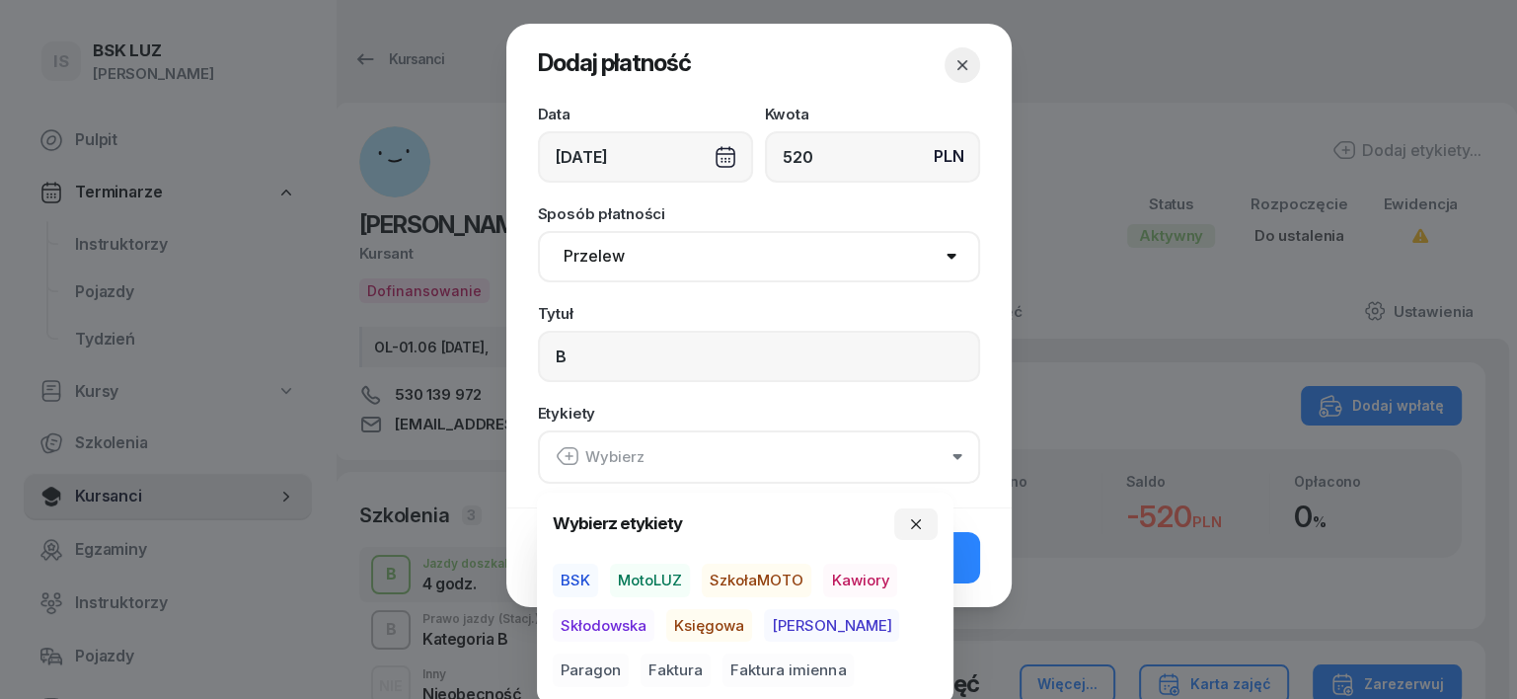
click at [652, 572] on span "MotoLUZ" at bounding box center [650, 580] width 80 height 34
drag, startPoint x: 717, startPoint y: 624, endPoint x: 849, endPoint y: 610, distance: 132.0
click at [805, 623] on div "BSK MotoLUZ SzkołaMOTO Kawiory Skłodowska Księgowa [PERSON_NAME] Faktura Faktur…" at bounding box center [745, 623] width 385 height 123
click at [629, 653] on span "Paragon" at bounding box center [591, 670] width 76 height 34
click at [739, 624] on span "Księgowa" at bounding box center [709, 625] width 86 height 34
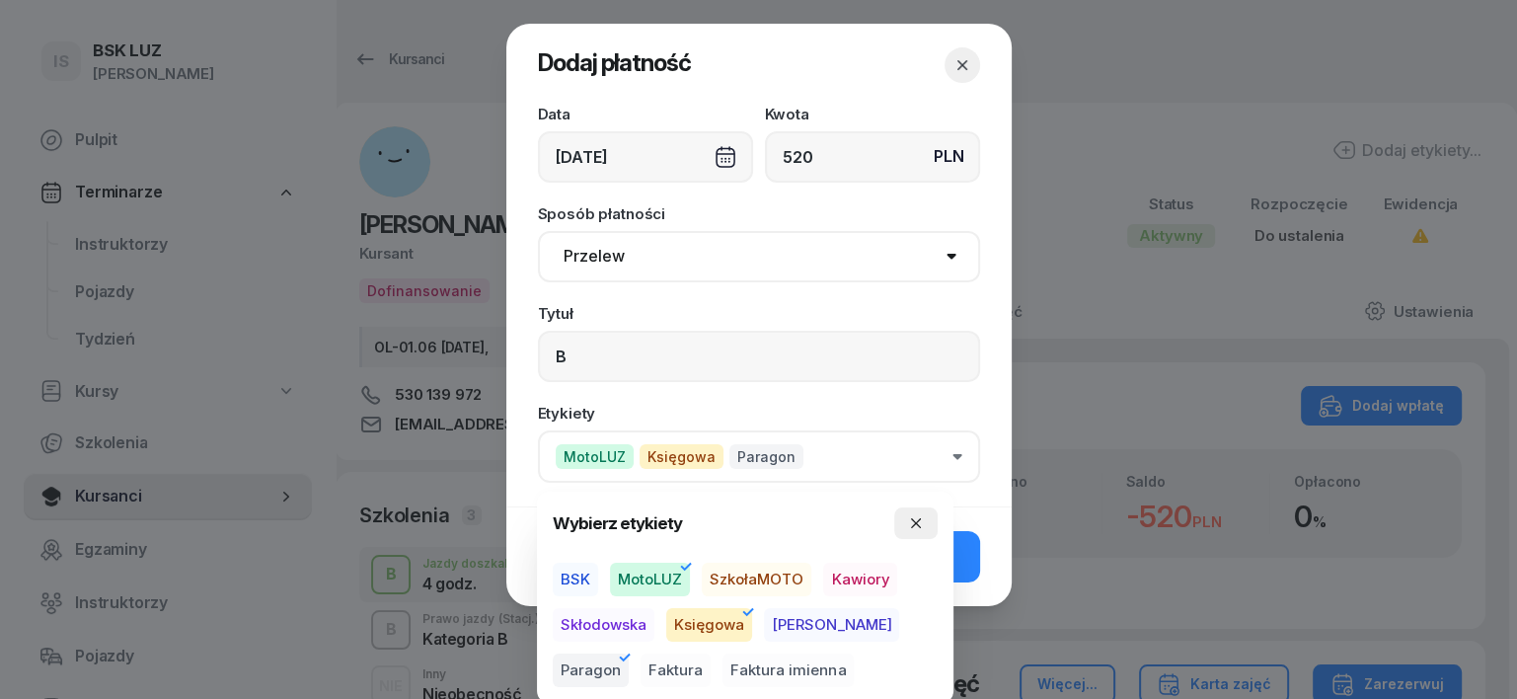
click at [920, 516] on icon "button" at bounding box center [916, 523] width 16 height 16
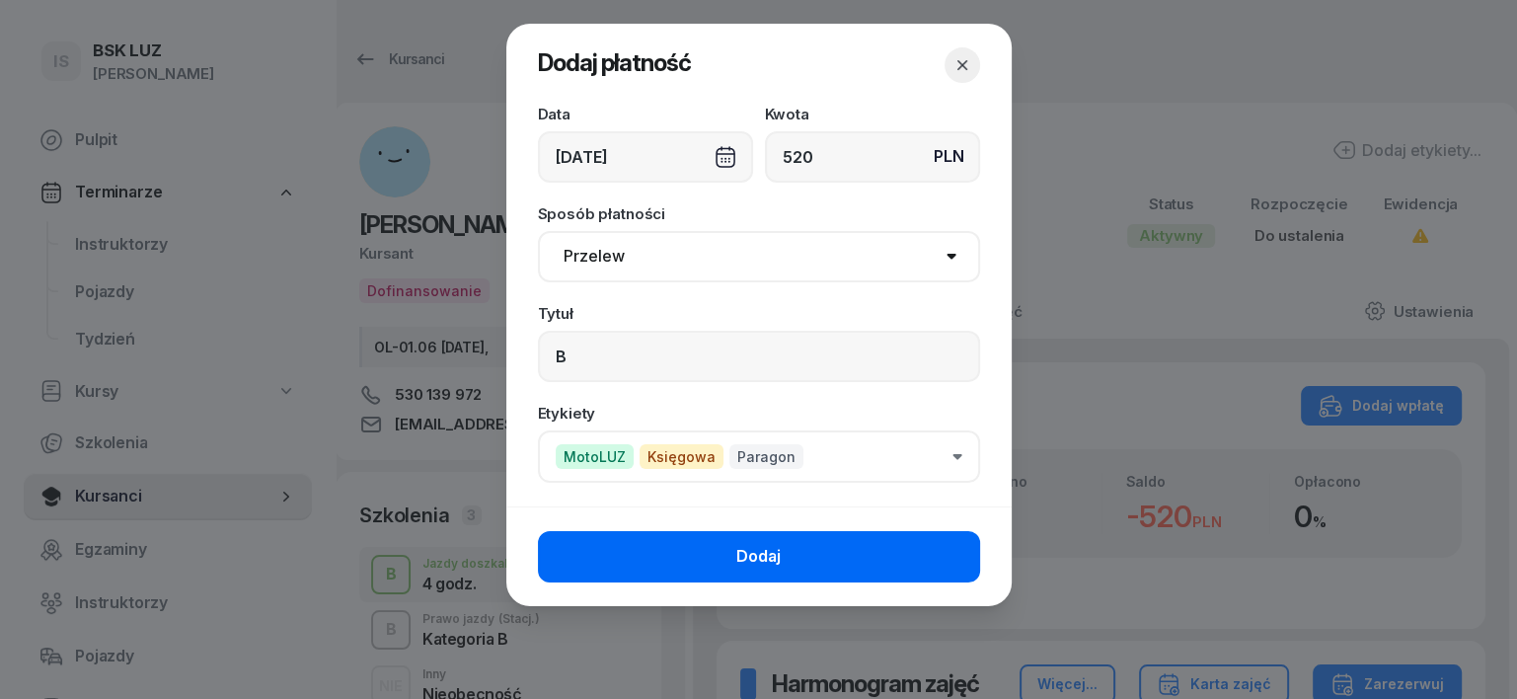
click at [929, 554] on button "Dodaj" at bounding box center [759, 556] width 442 height 51
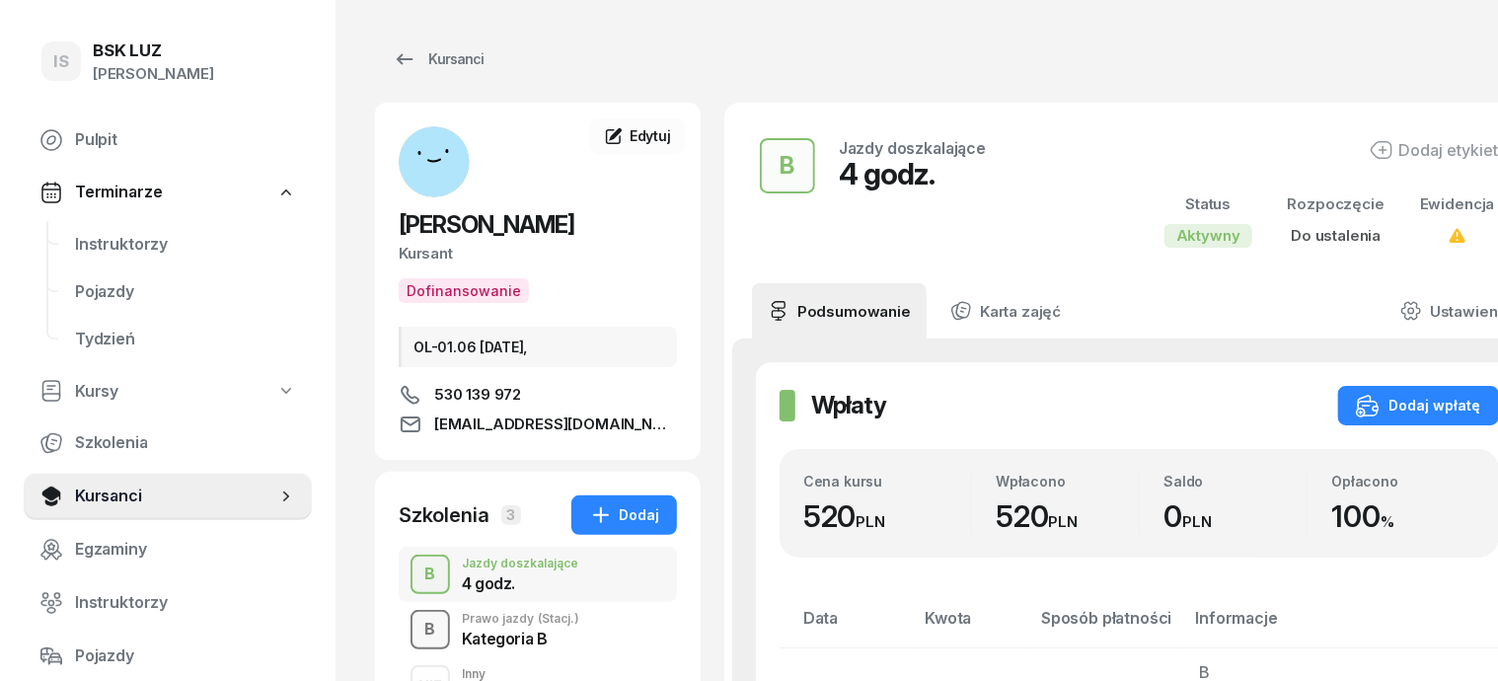
click at [417, 630] on div "B" at bounding box center [430, 630] width 27 height 34
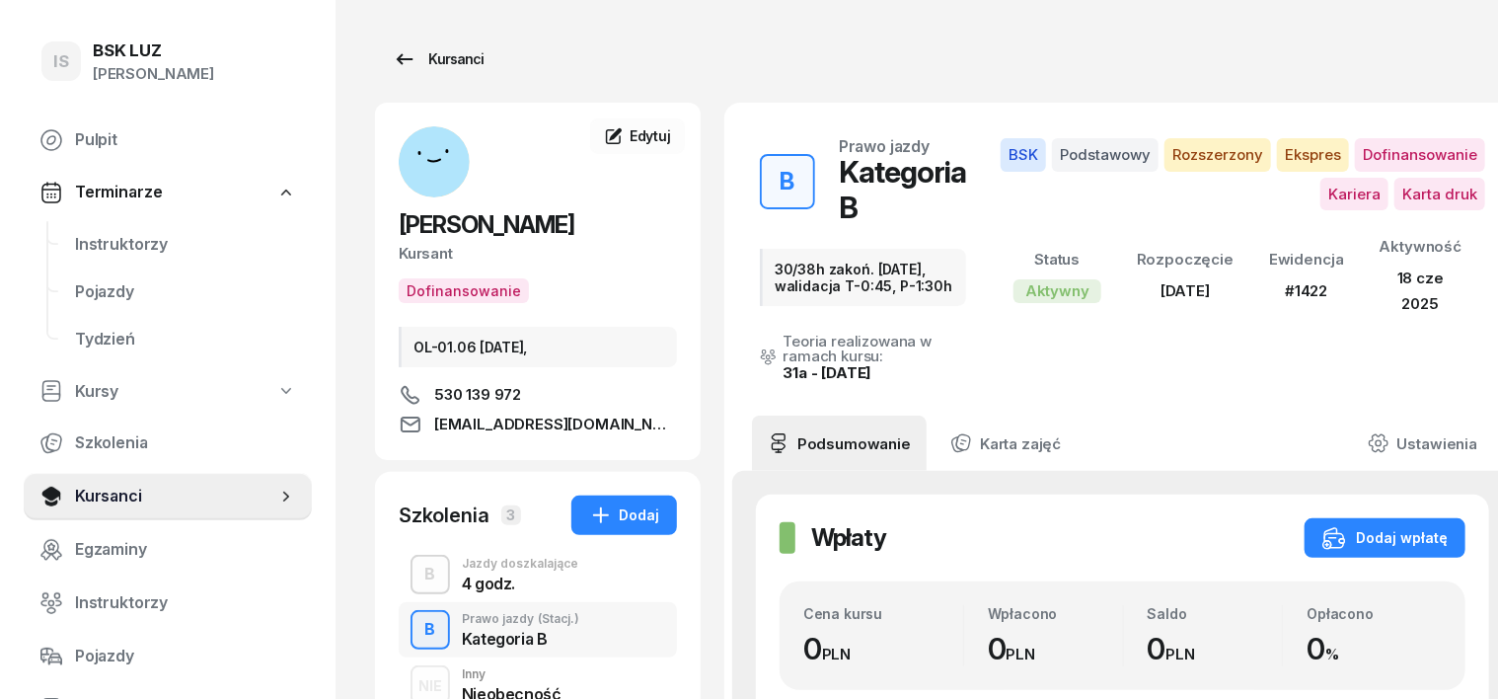
click at [422, 57] on div "Kursanci" at bounding box center [438, 59] width 91 height 24
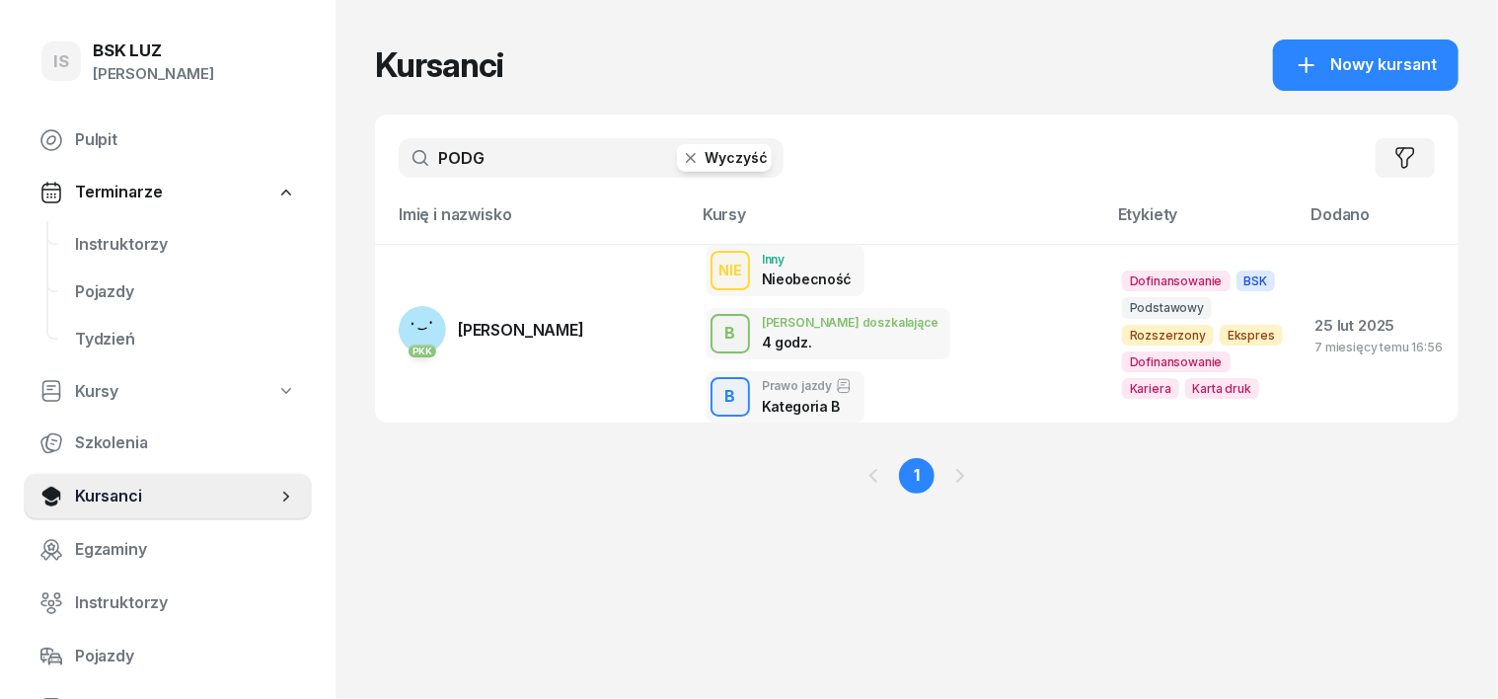
click at [686, 155] on icon "button" at bounding box center [691, 158] width 10 height 10
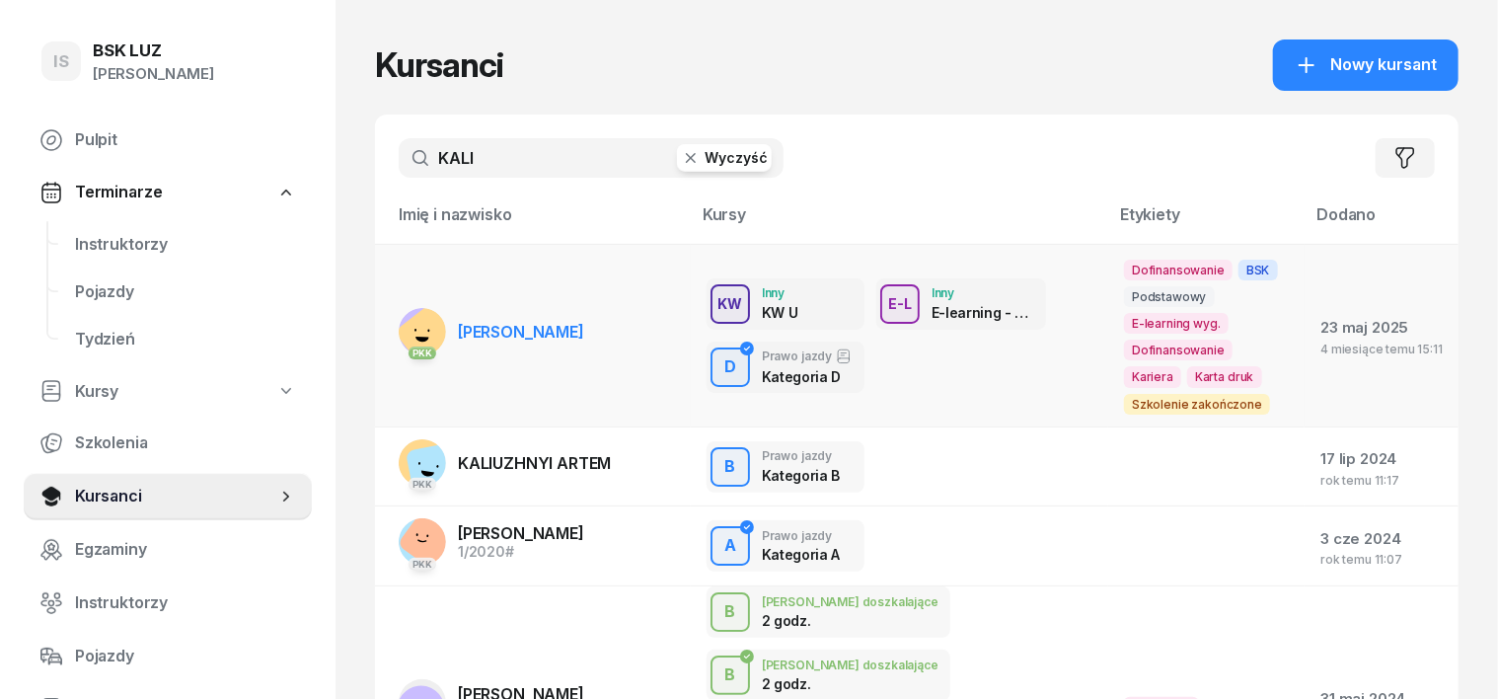
type input "KALI"
click at [394, 336] on rect at bounding box center [430, 335] width 73 height 73
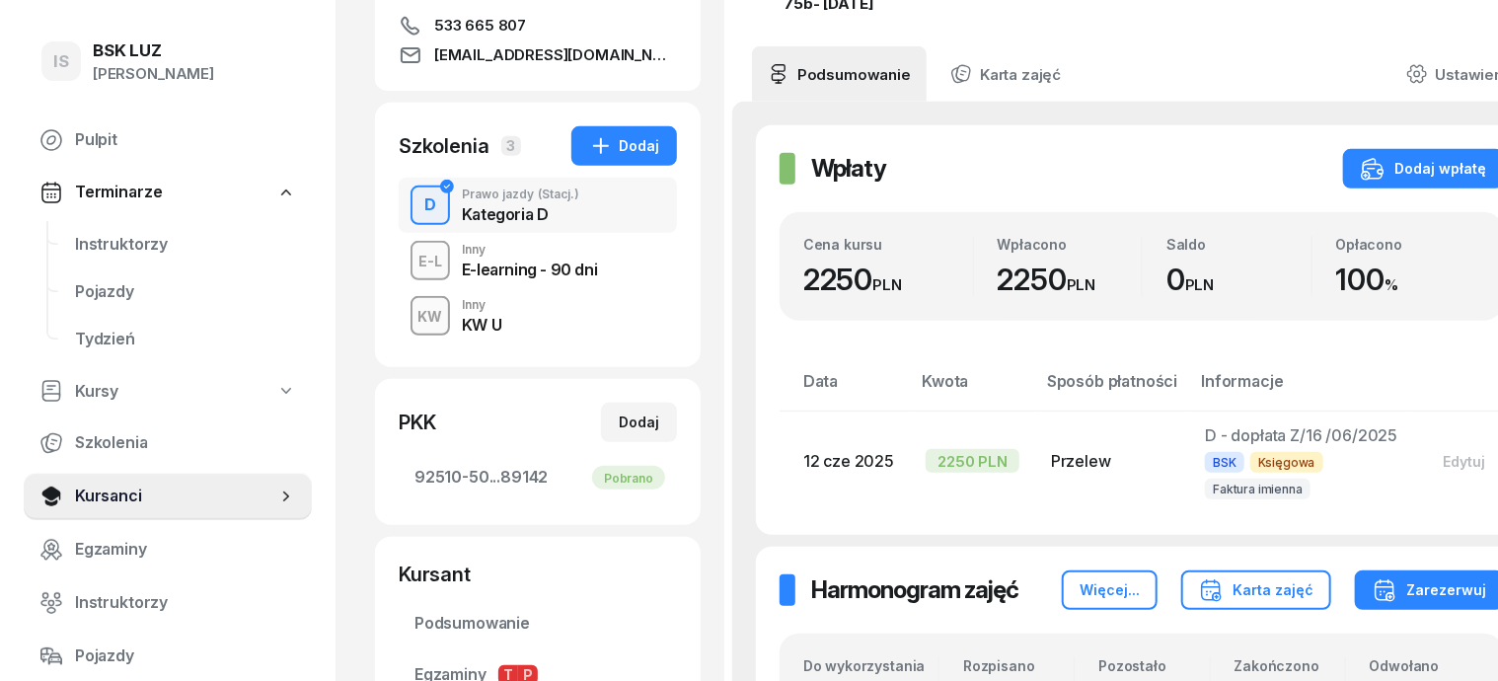
scroll to position [370, 0]
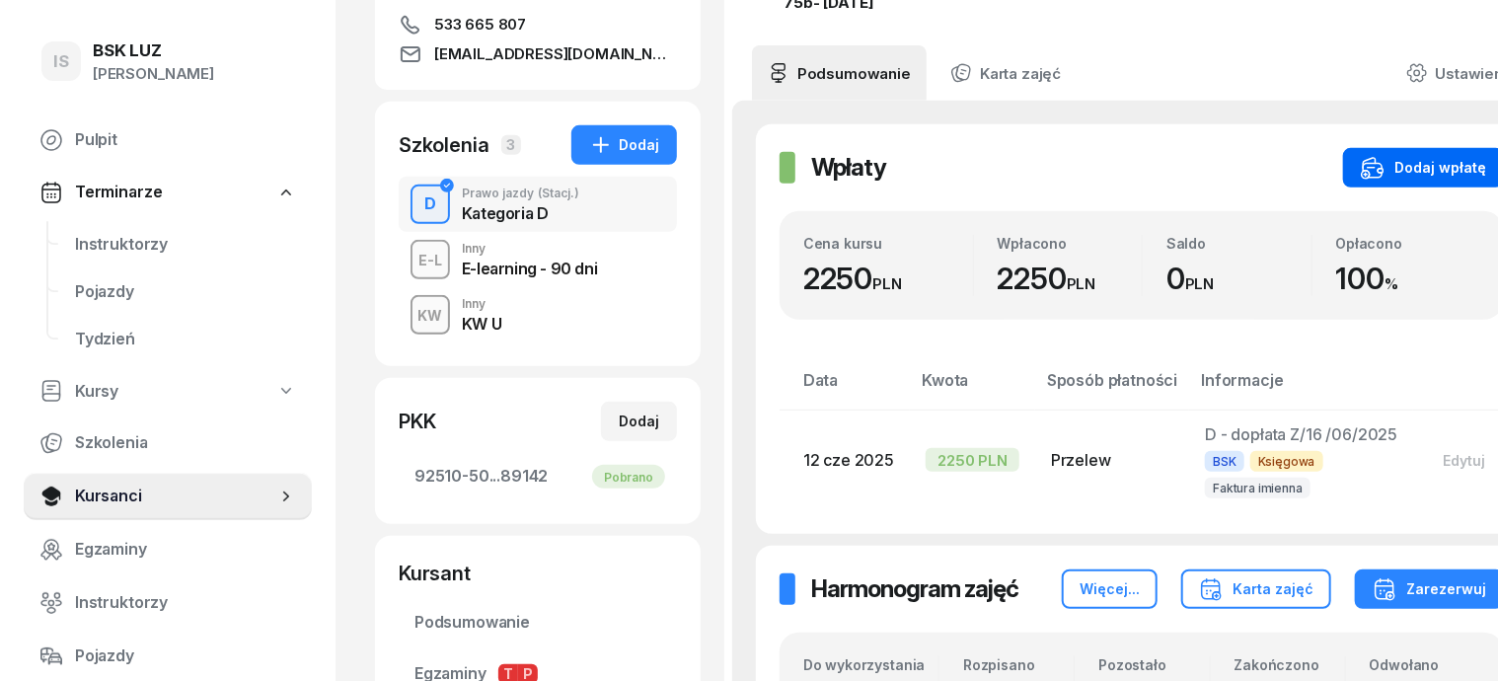
click at [1456, 156] on div "Dodaj wpłatę" at bounding box center [1423, 168] width 125 height 24
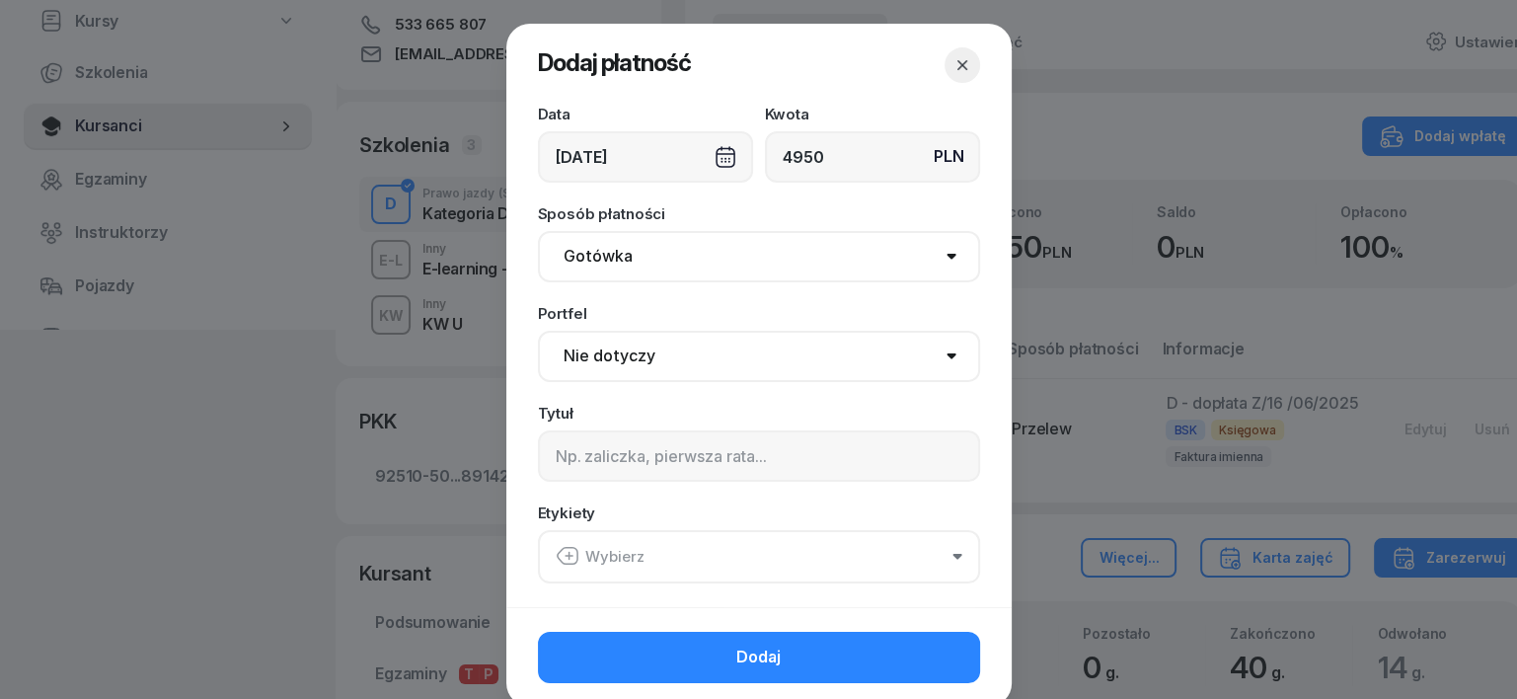
type input "4950"
click at [581, 262] on select "Gotówka Karta Przelew Płatności online BLIK" at bounding box center [759, 256] width 442 height 51
select select "transfer"
click at [538, 231] on select "Gotówka Karta Przelew Płatności online BLIK" at bounding box center [759, 256] width 442 height 51
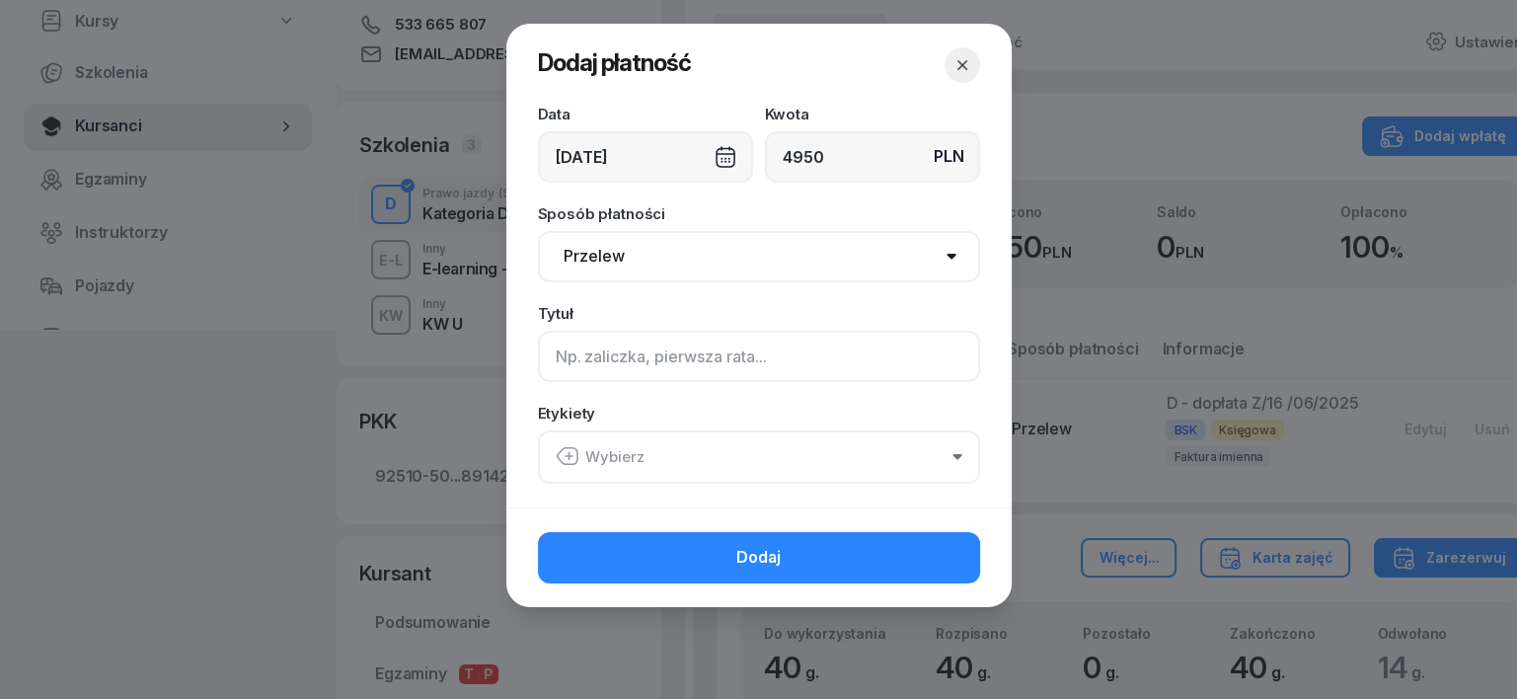
click at [561, 365] on input at bounding box center [759, 356] width 442 height 51
type input "D - PLUXEE - F/16/09/2025 S"
click at [564, 459] on icon "button" at bounding box center [568, 456] width 24 height 24
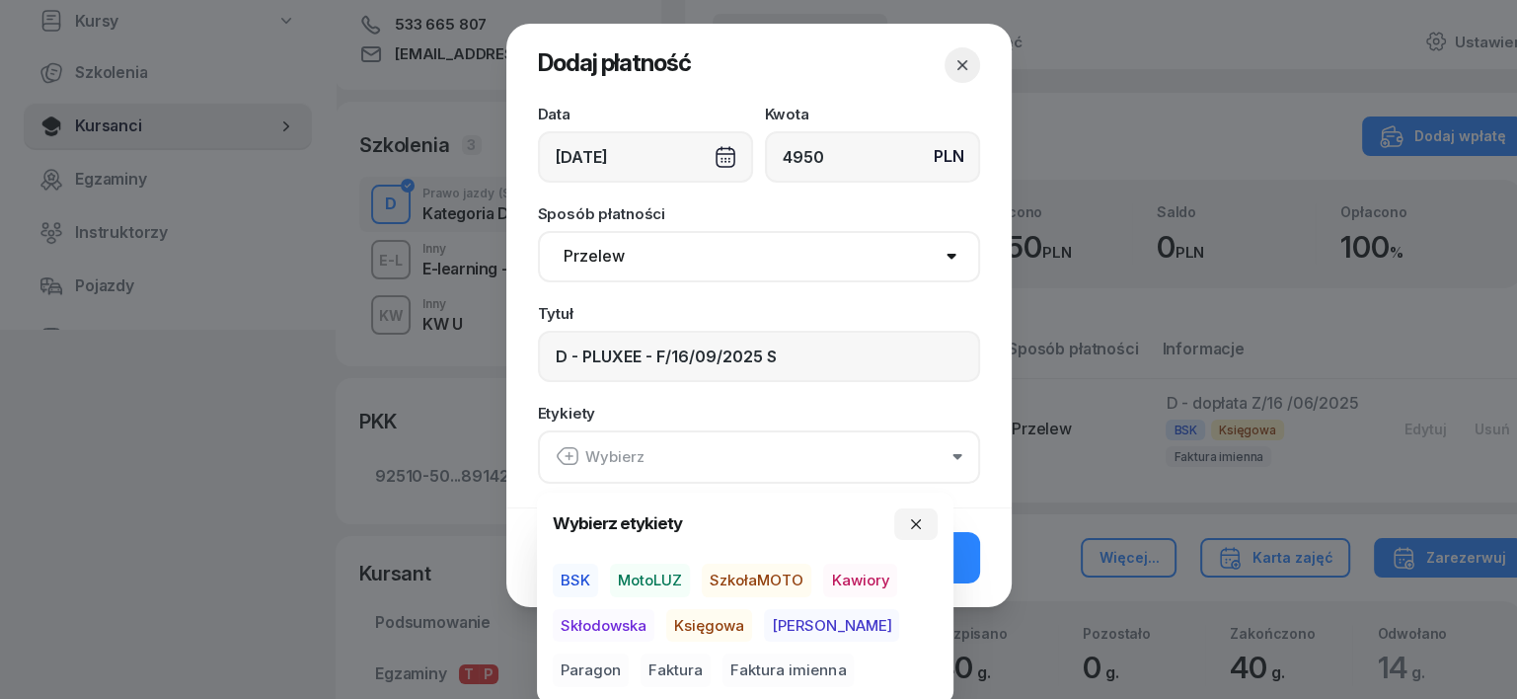
click at [578, 577] on span "BSK" at bounding box center [575, 580] width 45 height 34
click at [729, 621] on span "Księgowa" at bounding box center [709, 625] width 86 height 34
click at [640, 662] on span "Faktura" at bounding box center [675, 670] width 70 height 34
click at [910, 520] on icon "button" at bounding box center [916, 523] width 16 height 16
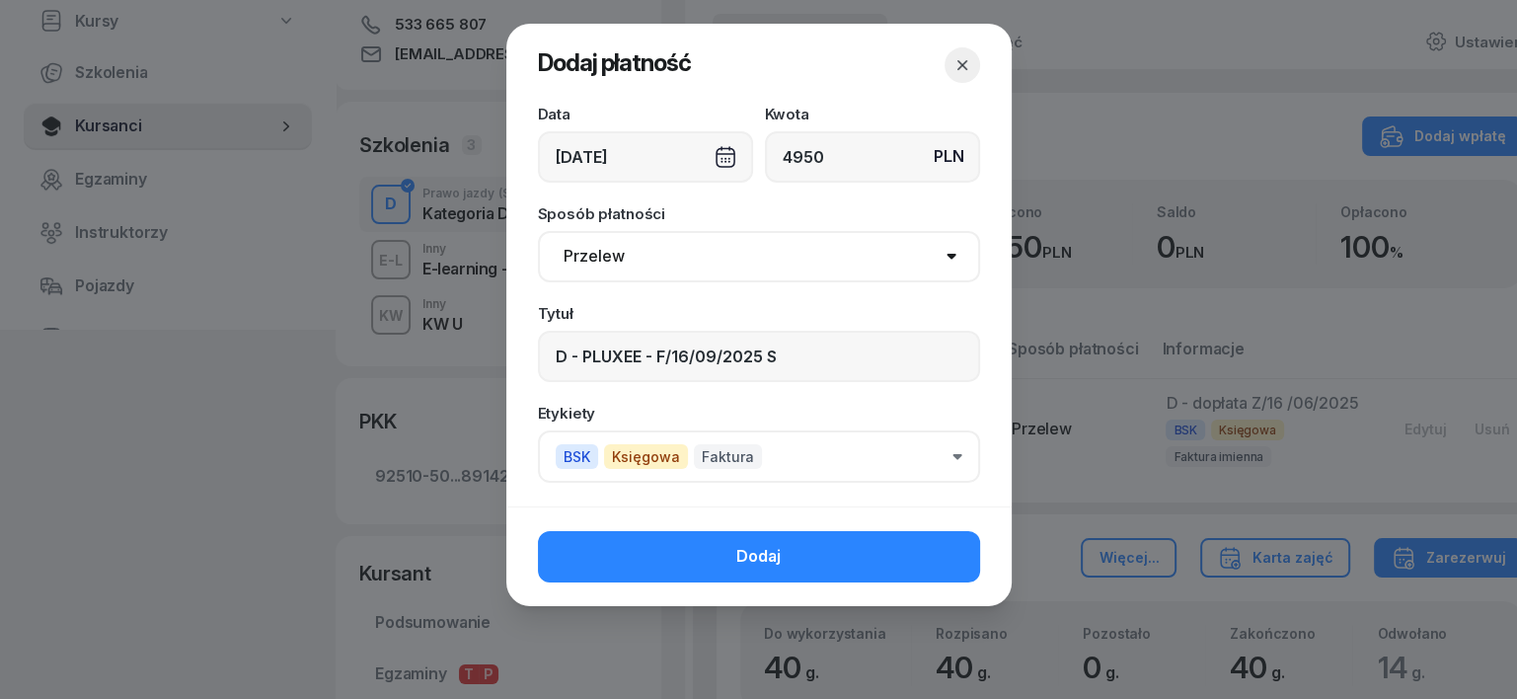
click at [921, 563] on button "Dodaj" at bounding box center [759, 556] width 442 height 51
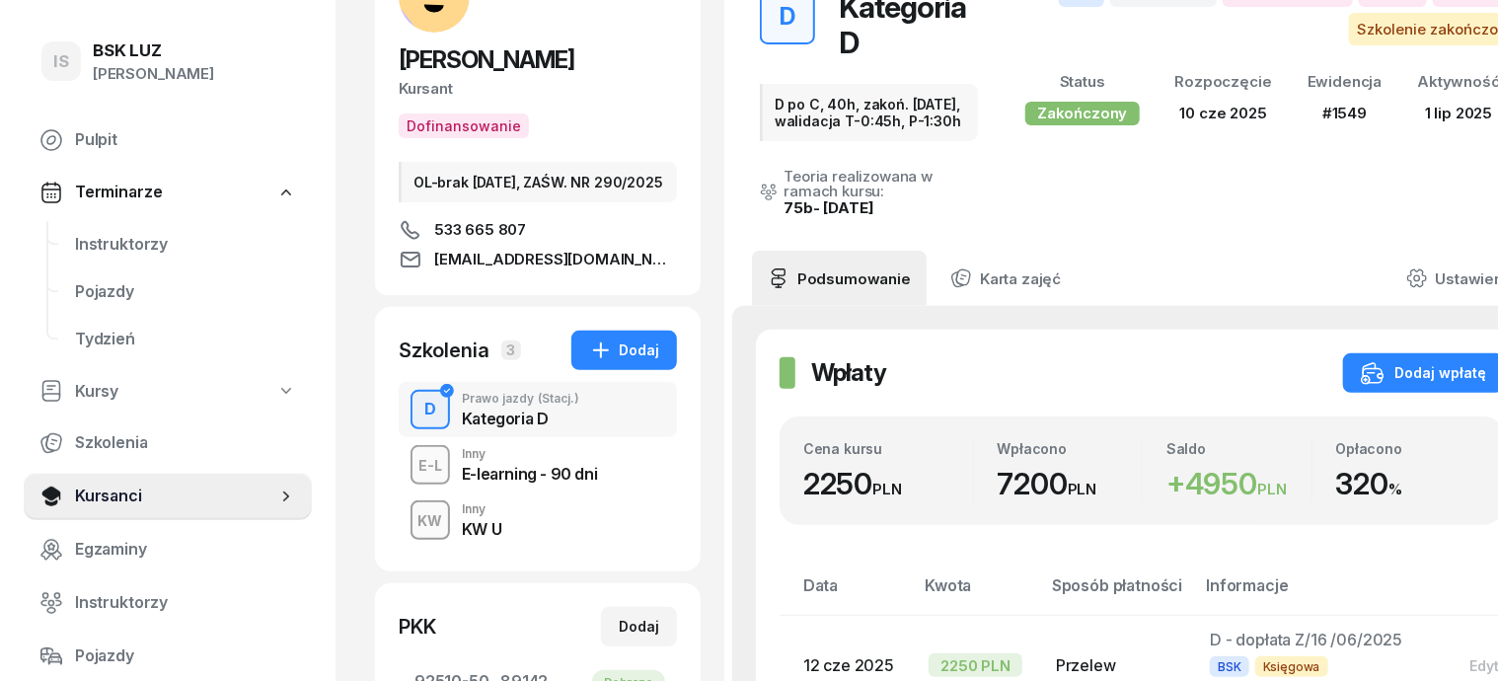
scroll to position [0, 0]
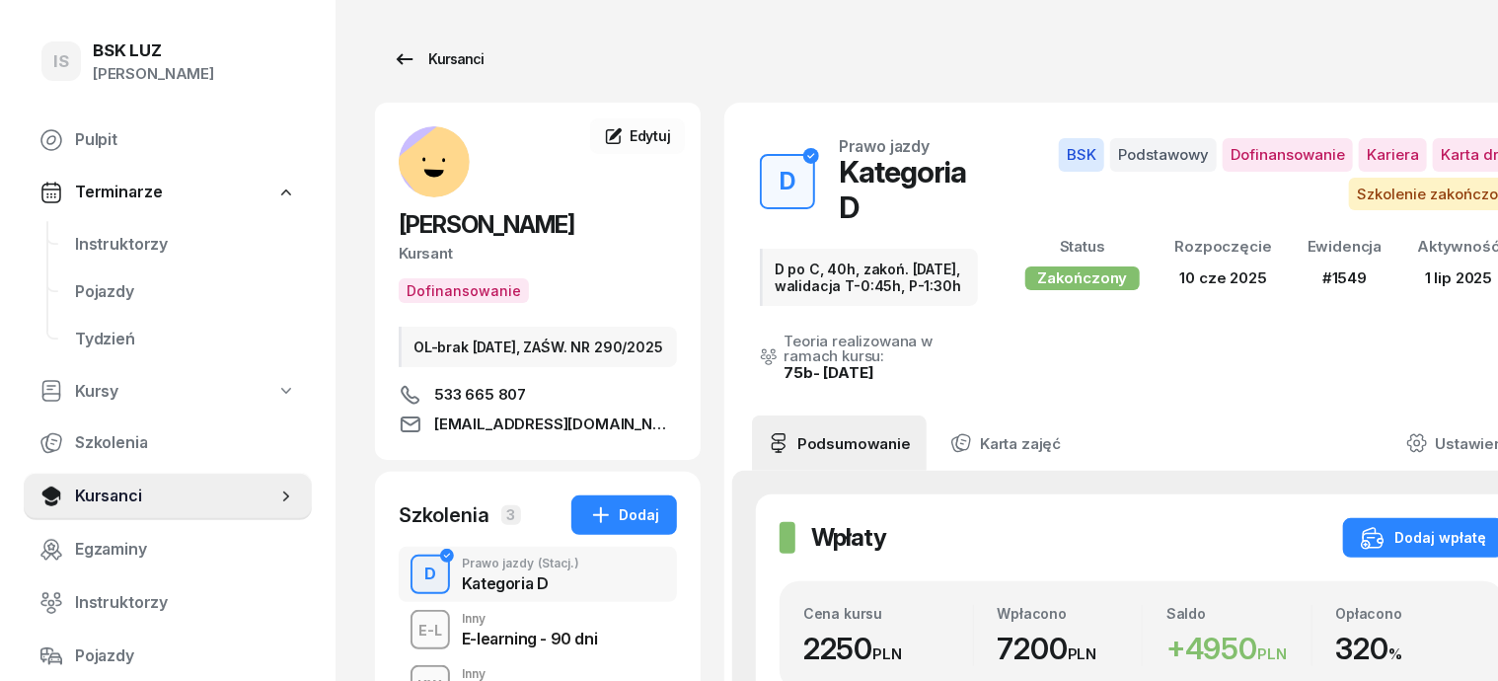
click at [427, 66] on div "Kursanci" at bounding box center [438, 59] width 91 height 24
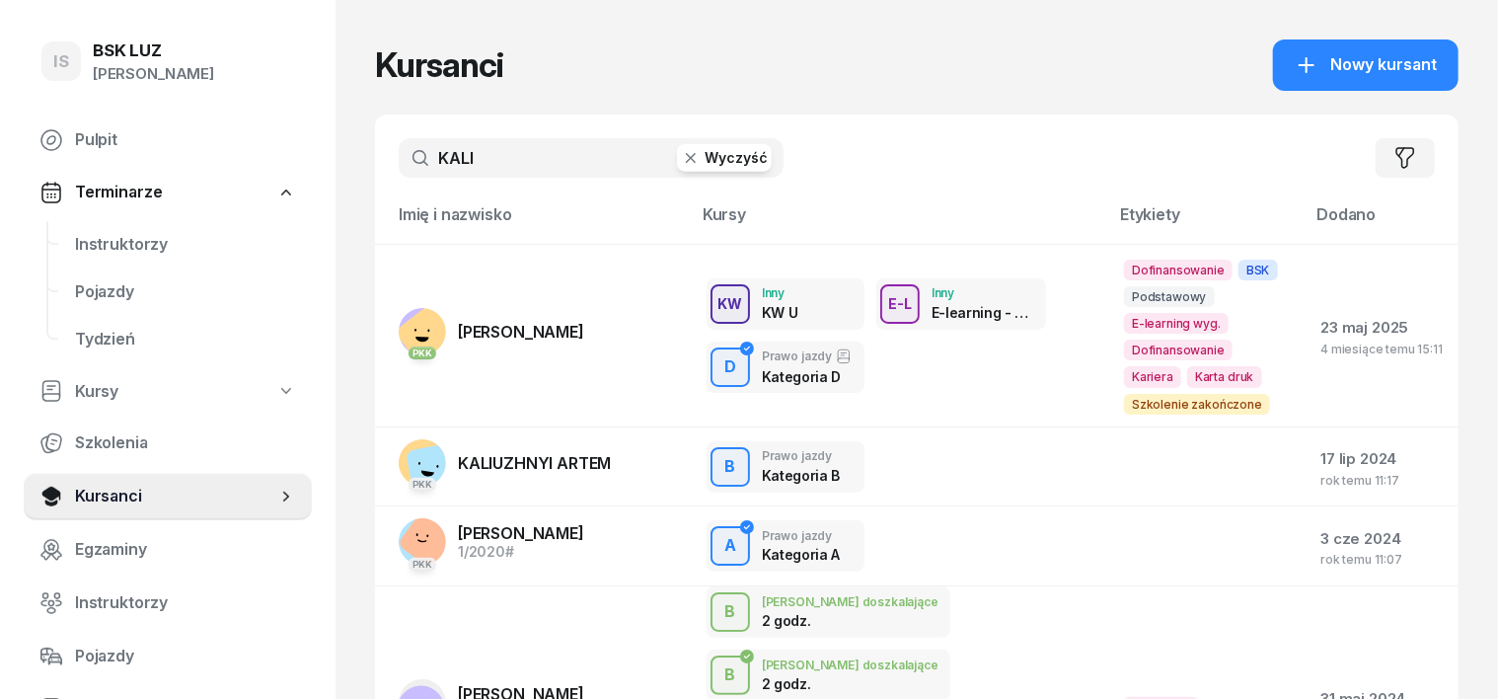
click at [686, 154] on icon "button" at bounding box center [691, 158] width 10 height 10
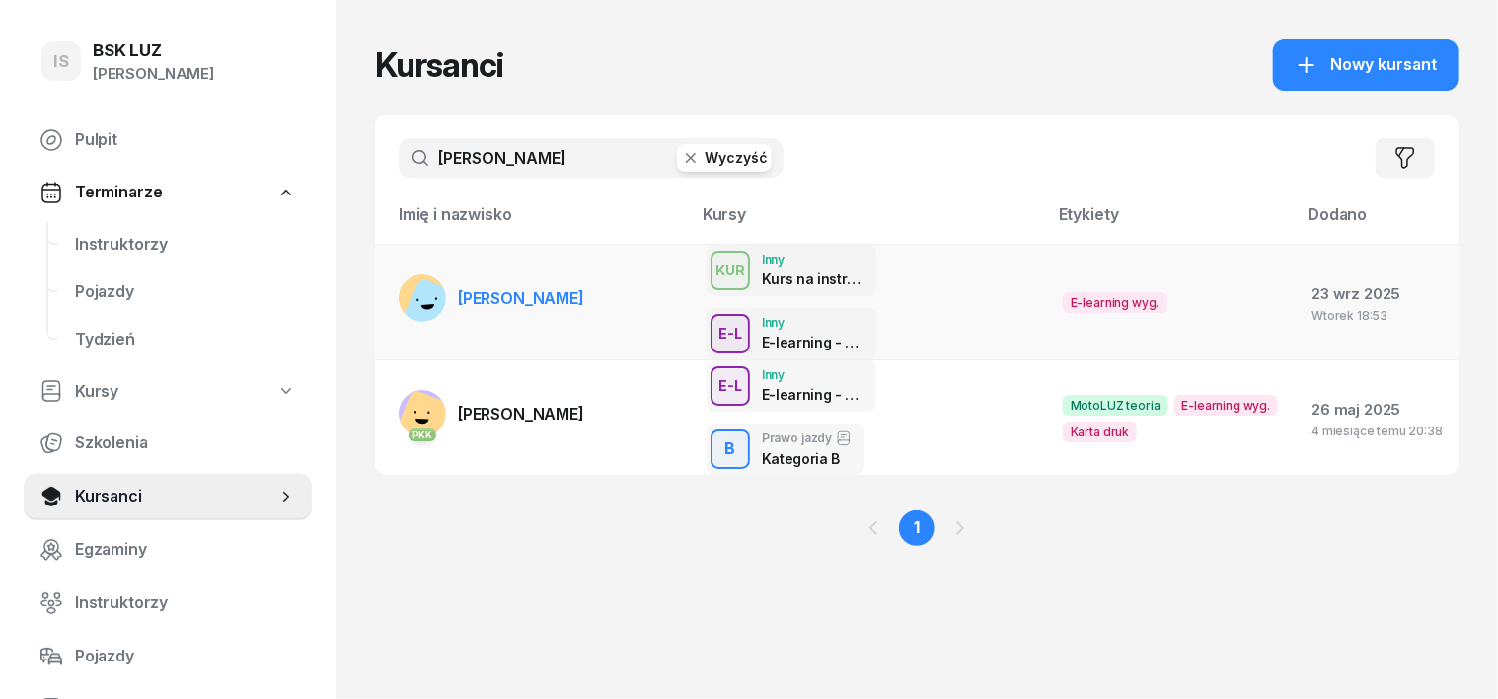
type input "[PERSON_NAME]"
click at [402, 277] on rect at bounding box center [433, 308] width 62 height 62
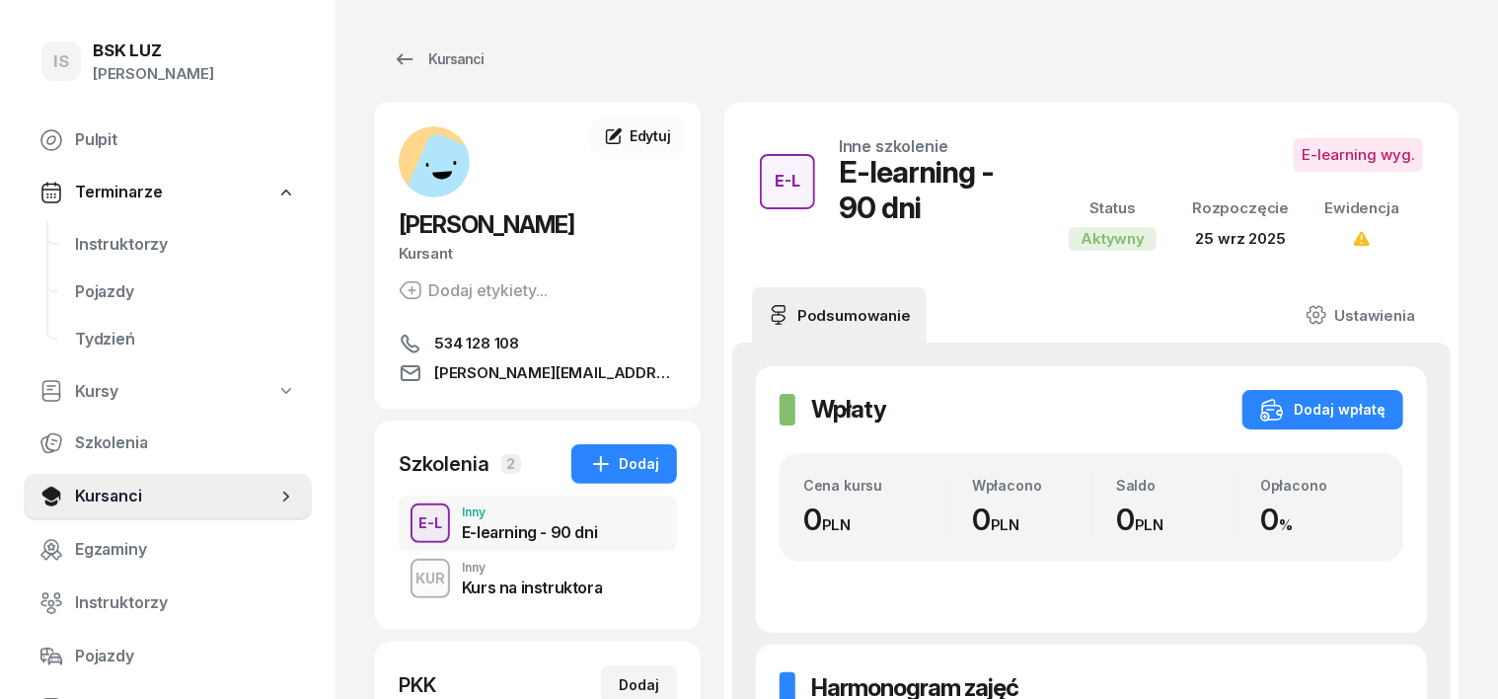
click at [408, 585] on div "KUR" at bounding box center [430, 577] width 45 height 25
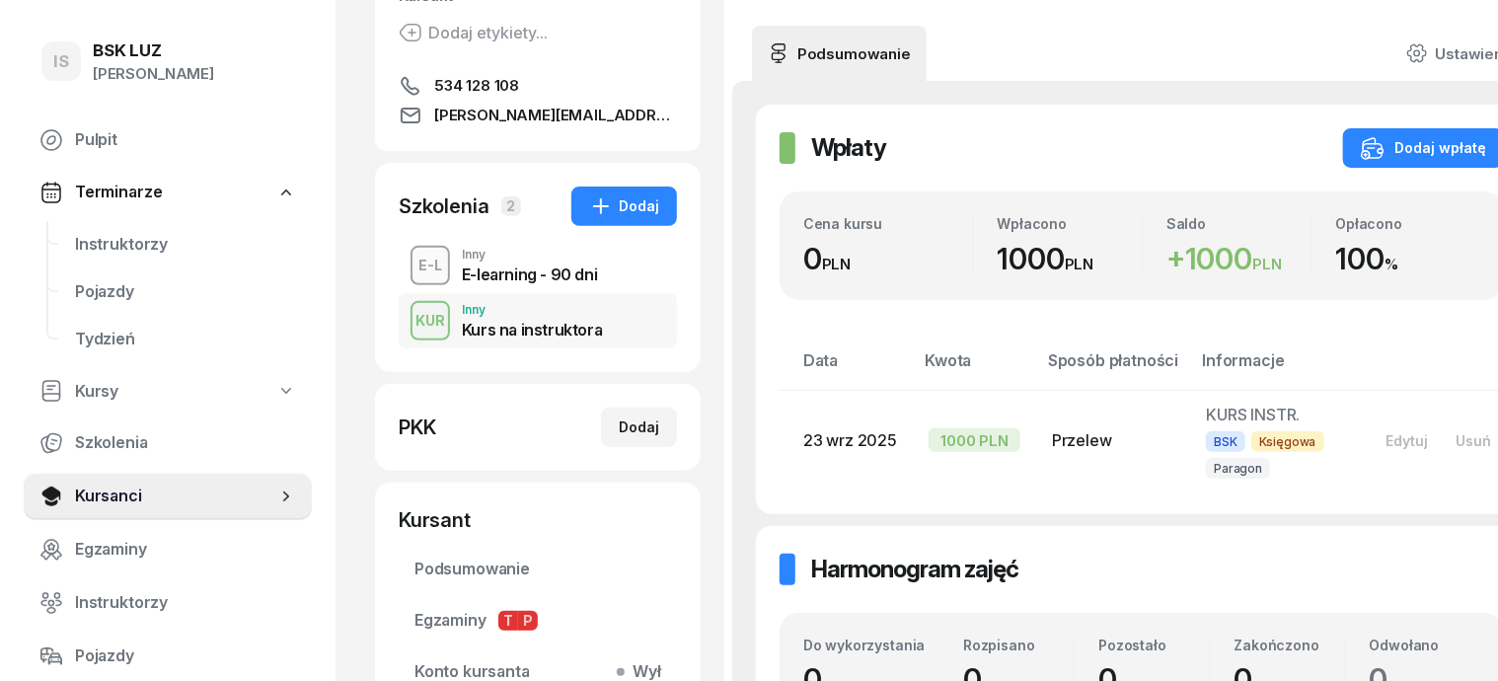
scroll to position [370, 0]
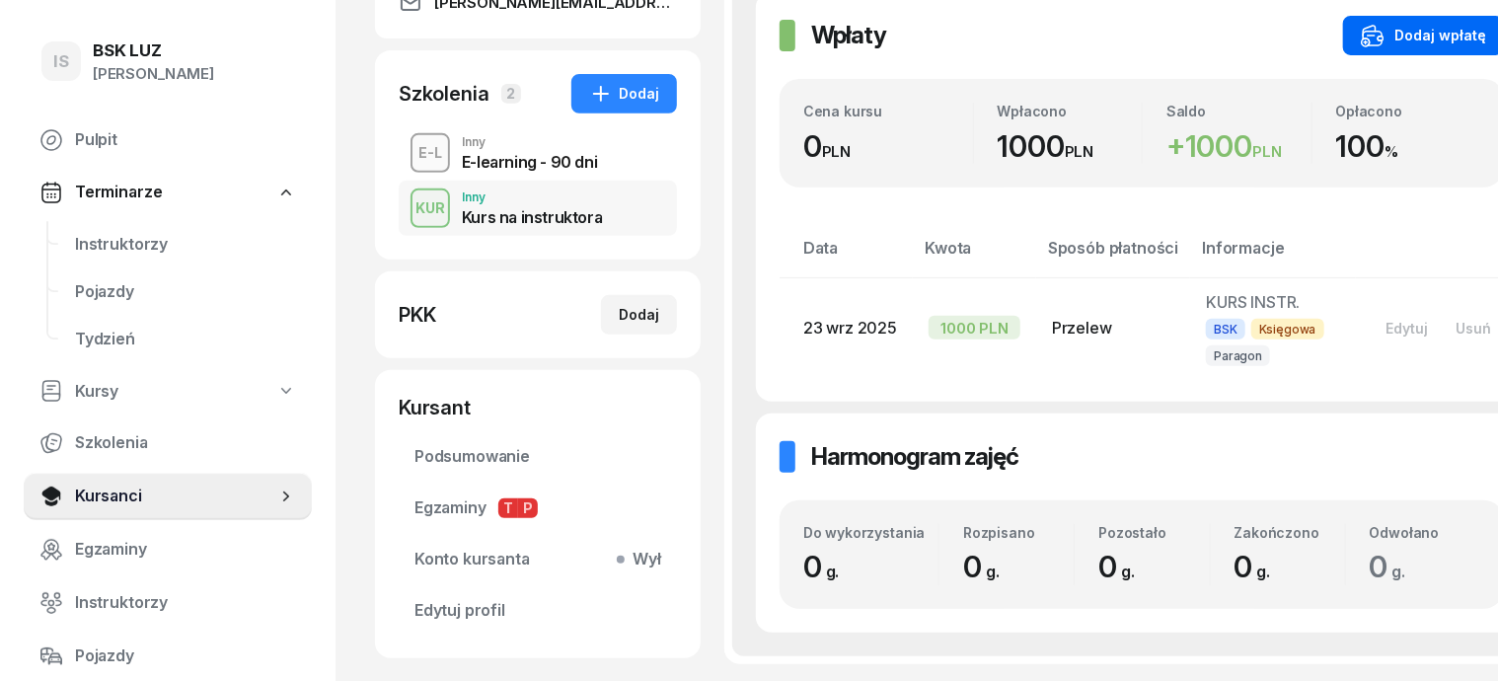
click at [1370, 25] on div "Dodaj wpłatę" at bounding box center [1423, 36] width 125 height 24
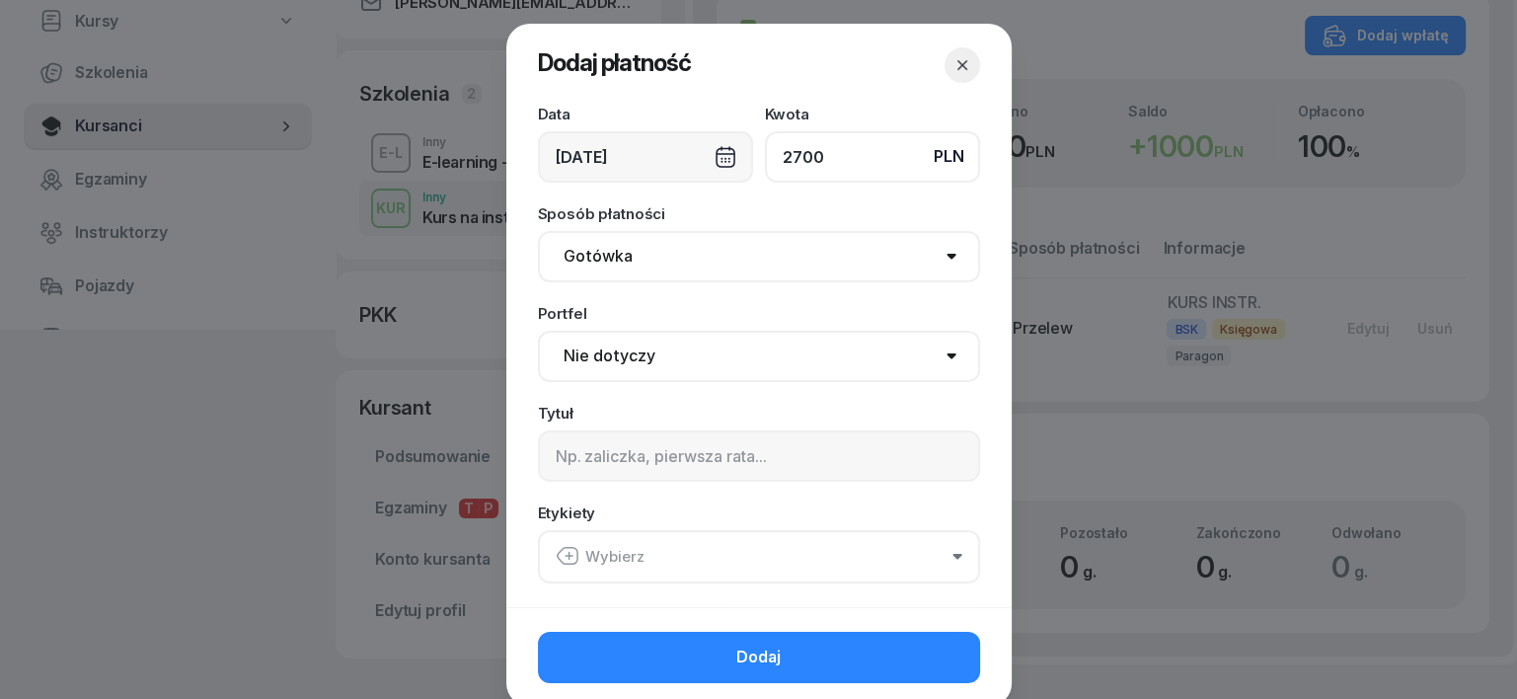
type input "2700"
click at [595, 258] on select "Gotówka Karta Przelew Płatności online BLIK" at bounding box center [759, 256] width 442 height 51
select select "transfer"
click at [538, 231] on select "Gotówka Karta Przelew Płatności online BLIK" at bounding box center [759, 256] width 442 height 51
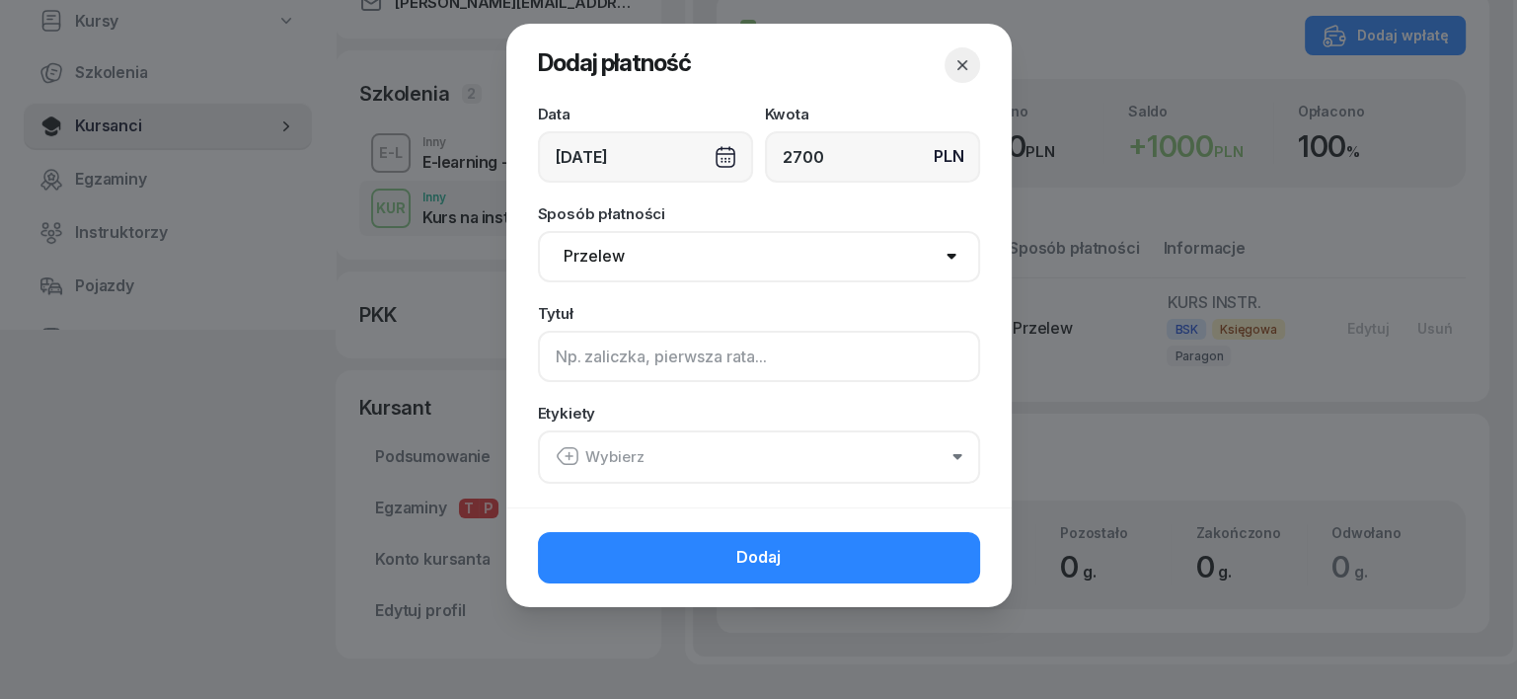
click at [573, 367] on input at bounding box center [759, 356] width 442 height 51
type input "KURS INSTR."
click at [565, 457] on icon "button" at bounding box center [568, 456] width 24 height 24
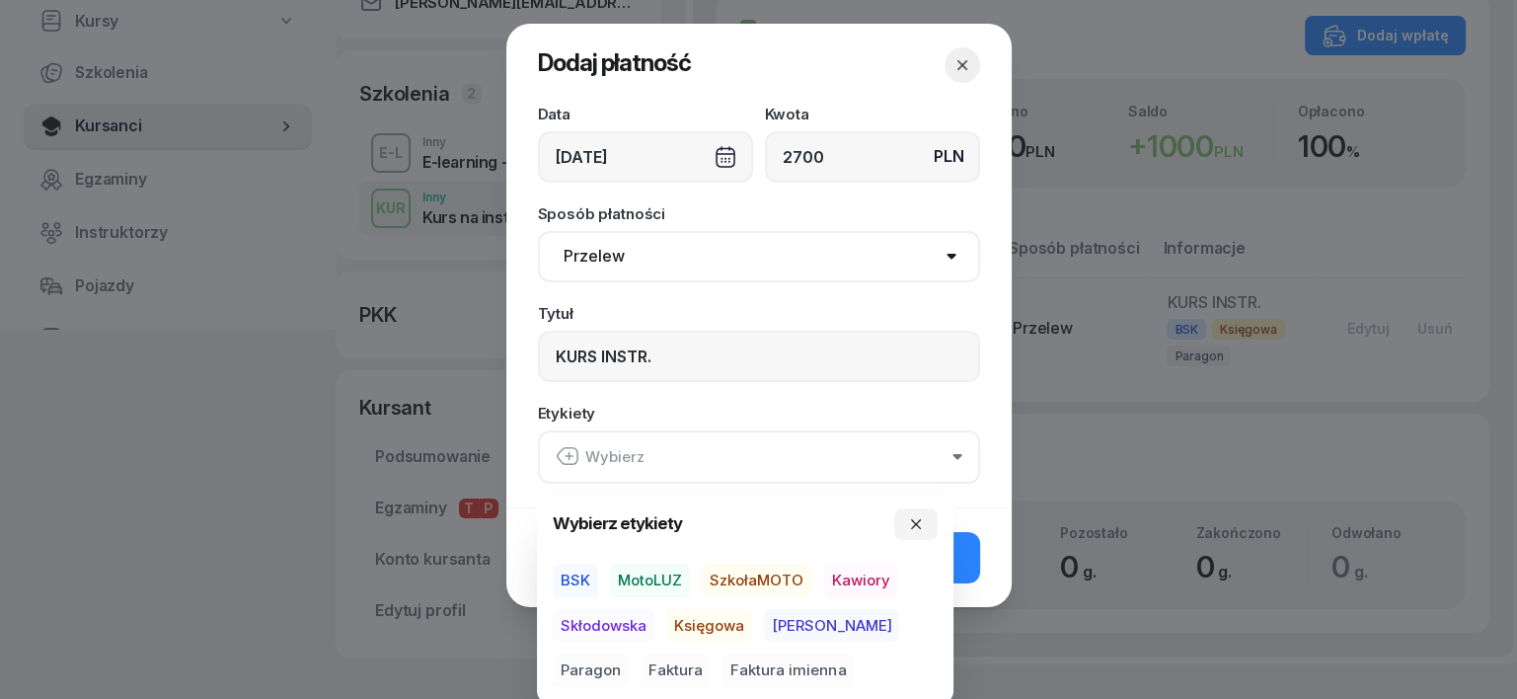
click at [575, 583] on span "BSK" at bounding box center [575, 580] width 45 height 34
drag, startPoint x: 707, startPoint y: 619, endPoint x: 745, endPoint y: 640, distance: 44.2
click at [707, 619] on span "Księgowa" at bounding box center [709, 625] width 86 height 34
click at [629, 653] on span "Paragon" at bounding box center [591, 670] width 76 height 34
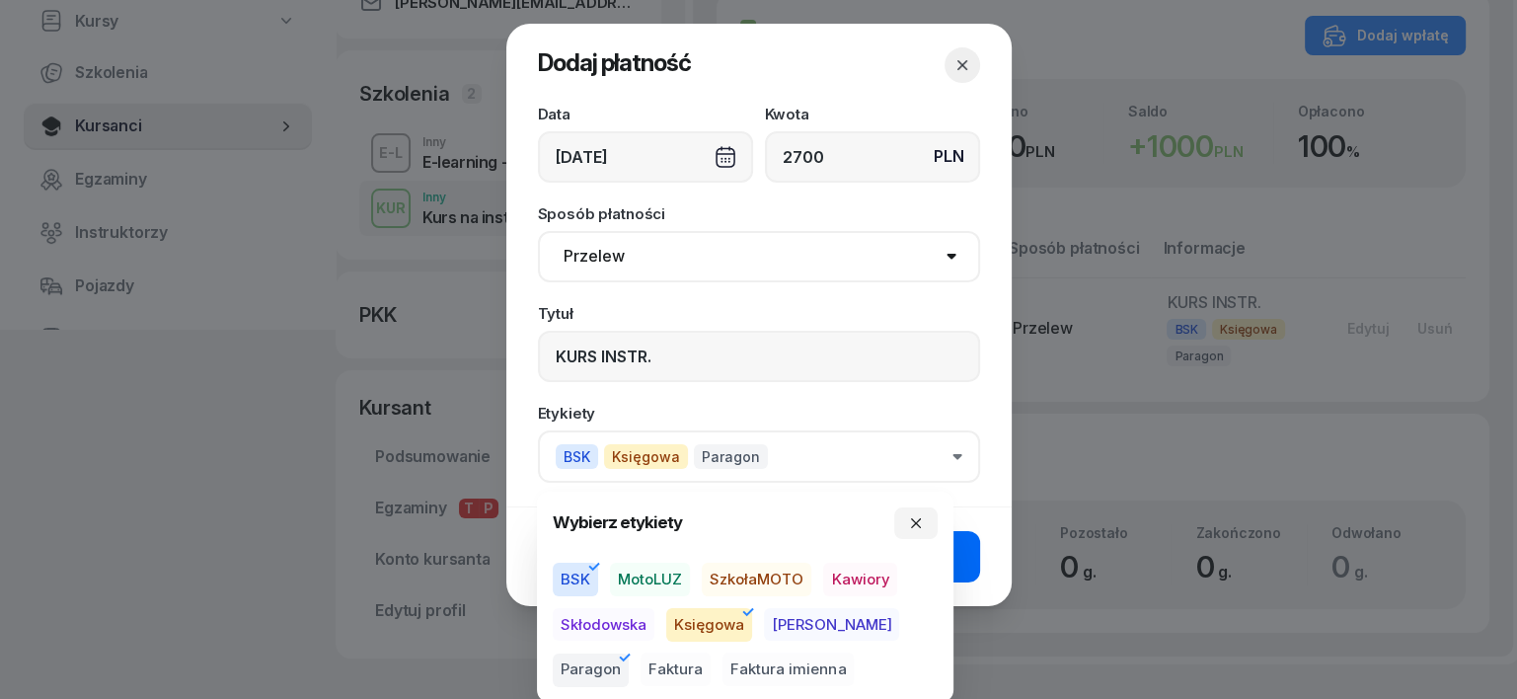
drag, startPoint x: 911, startPoint y: 515, endPoint x: 916, endPoint y: 534, distance: 19.4
click at [911, 516] on icon "button" at bounding box center [916, 523] width 16 height 16
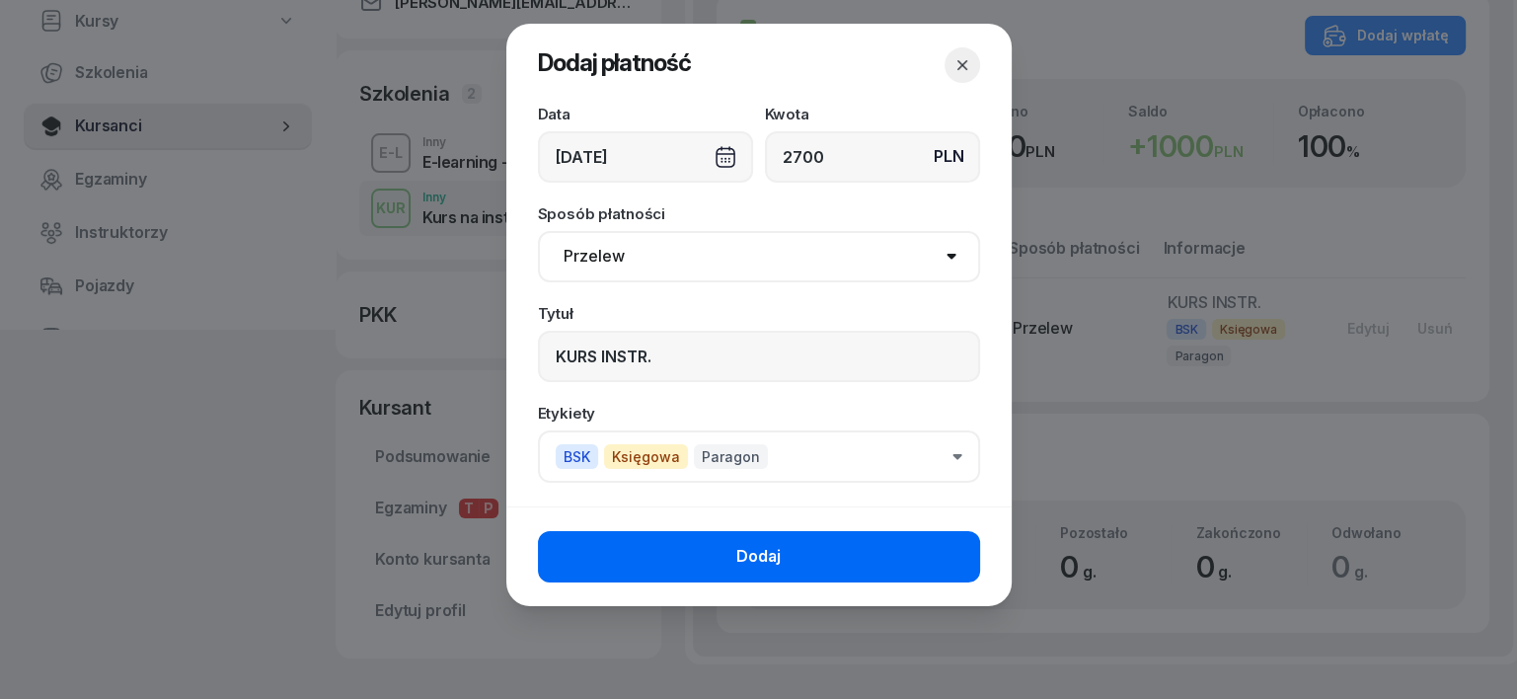
click at [934, 553] on button "Dodaj" at bounding box center [759, 556] width 442 height 51
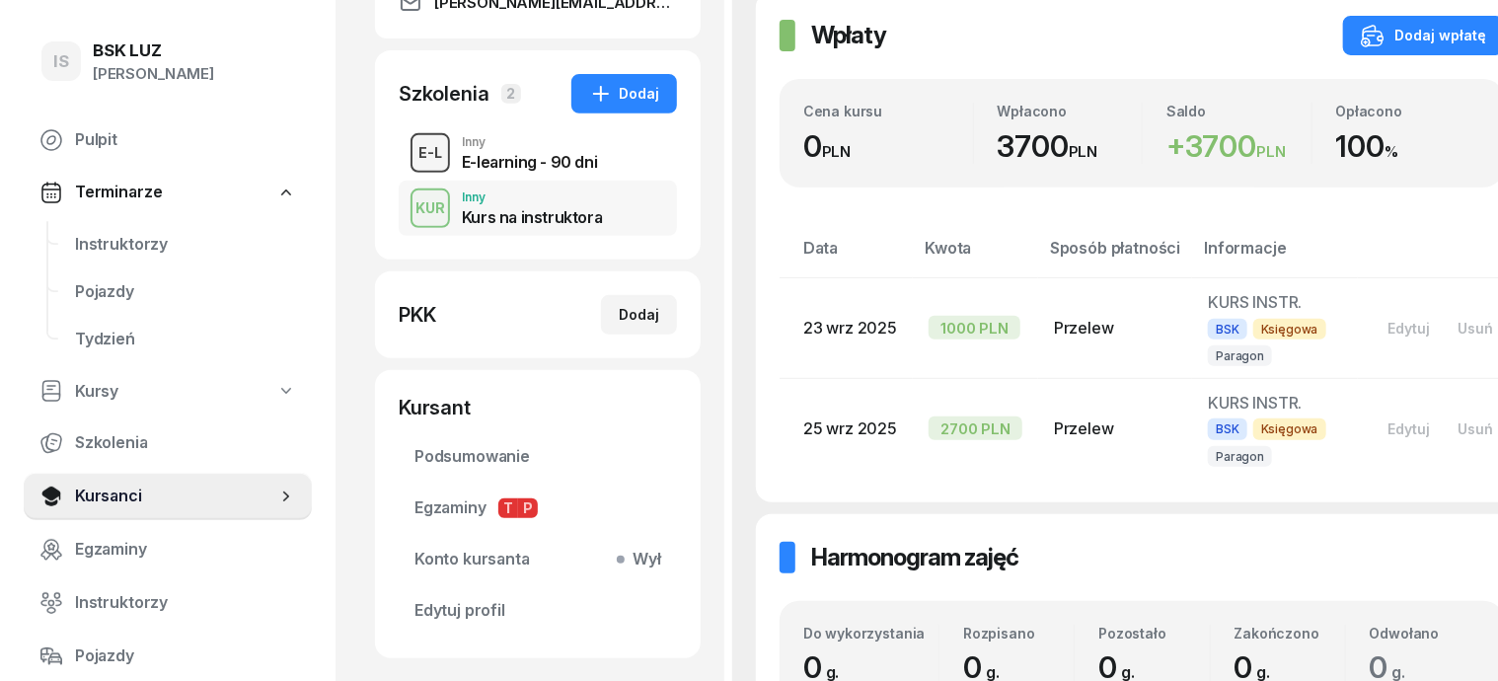
click at [411, 160] on div "E-L" at bounding box center [430, 152] width 39 height 25
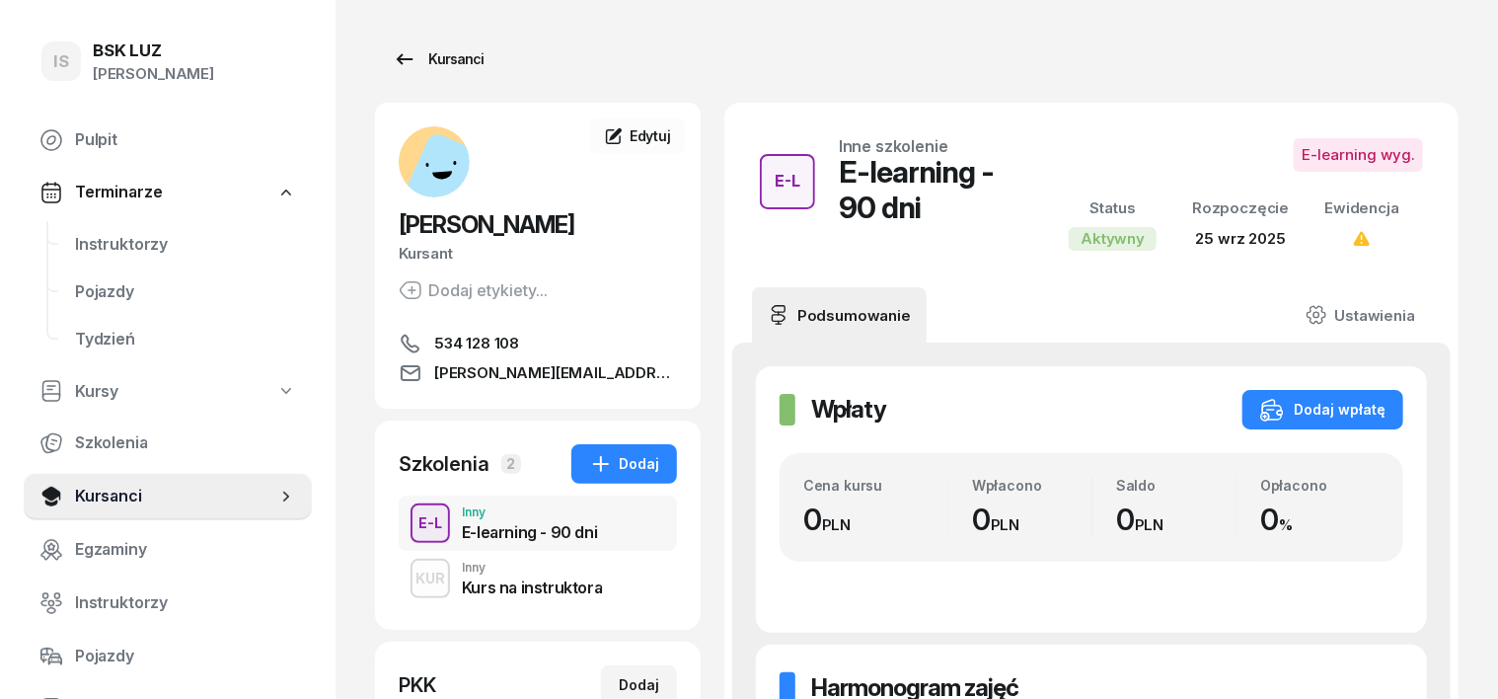
click at [412, 65] on div "Kursanci" at bounding box center [438, 59] width 91 height 24
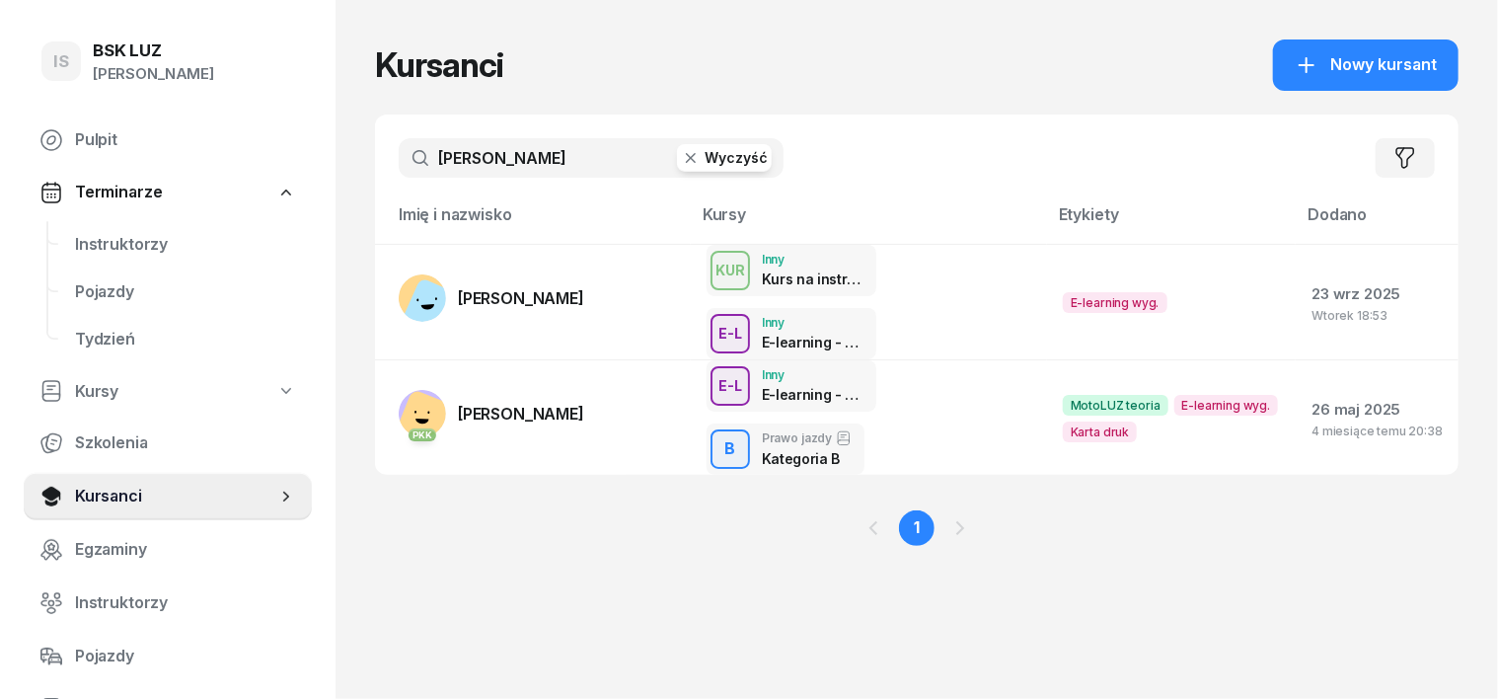
click at [681, 156] on icon "button" at bounding box center [691, 158] width 20 height 20
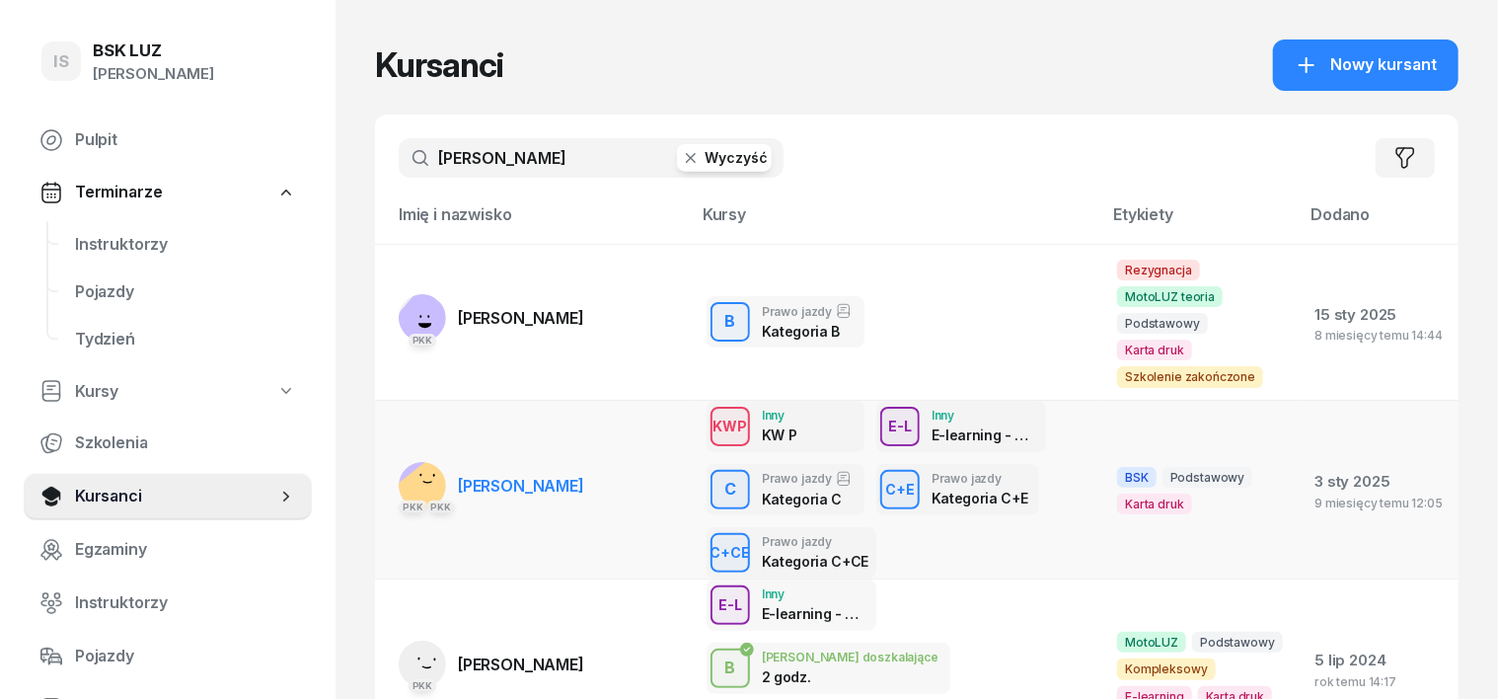
type input "[PERSON_NAME]"
click at [394, 455] on rect at bounding box center [430, 491] width 73 height 73
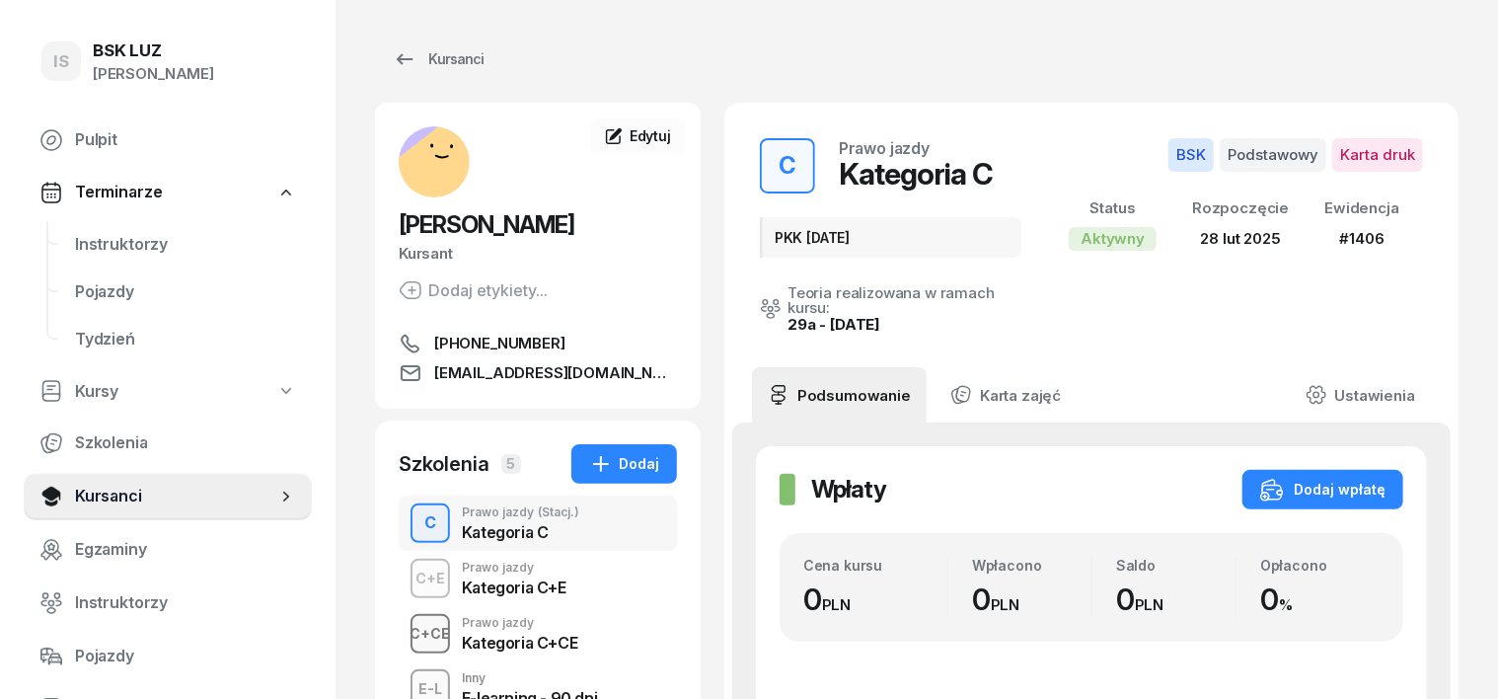
click at [403, 625] on div "C+CE" at bounding box center [431, 633] width 56 height 25
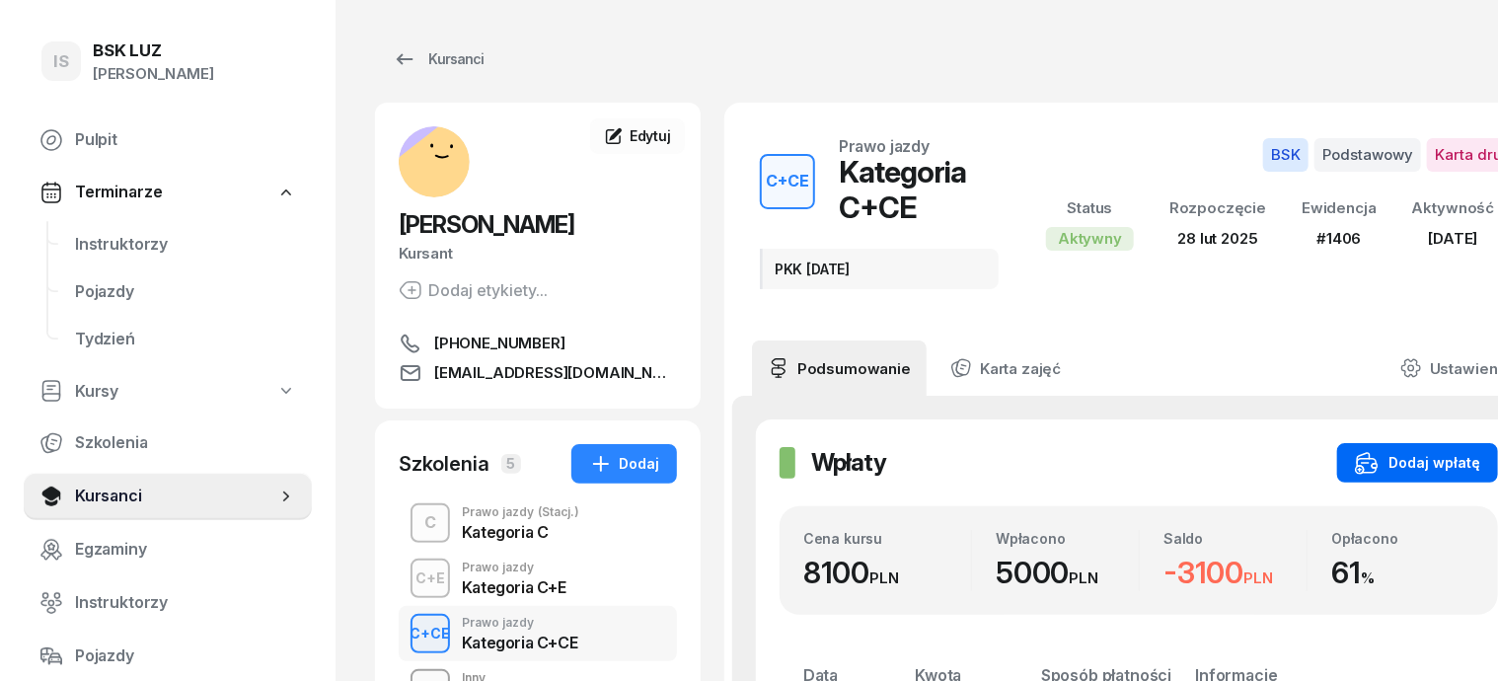
click at [1436, 450] on button "Dodaj wpłatę" at bounding box center [1417, 462] width 161 height 39
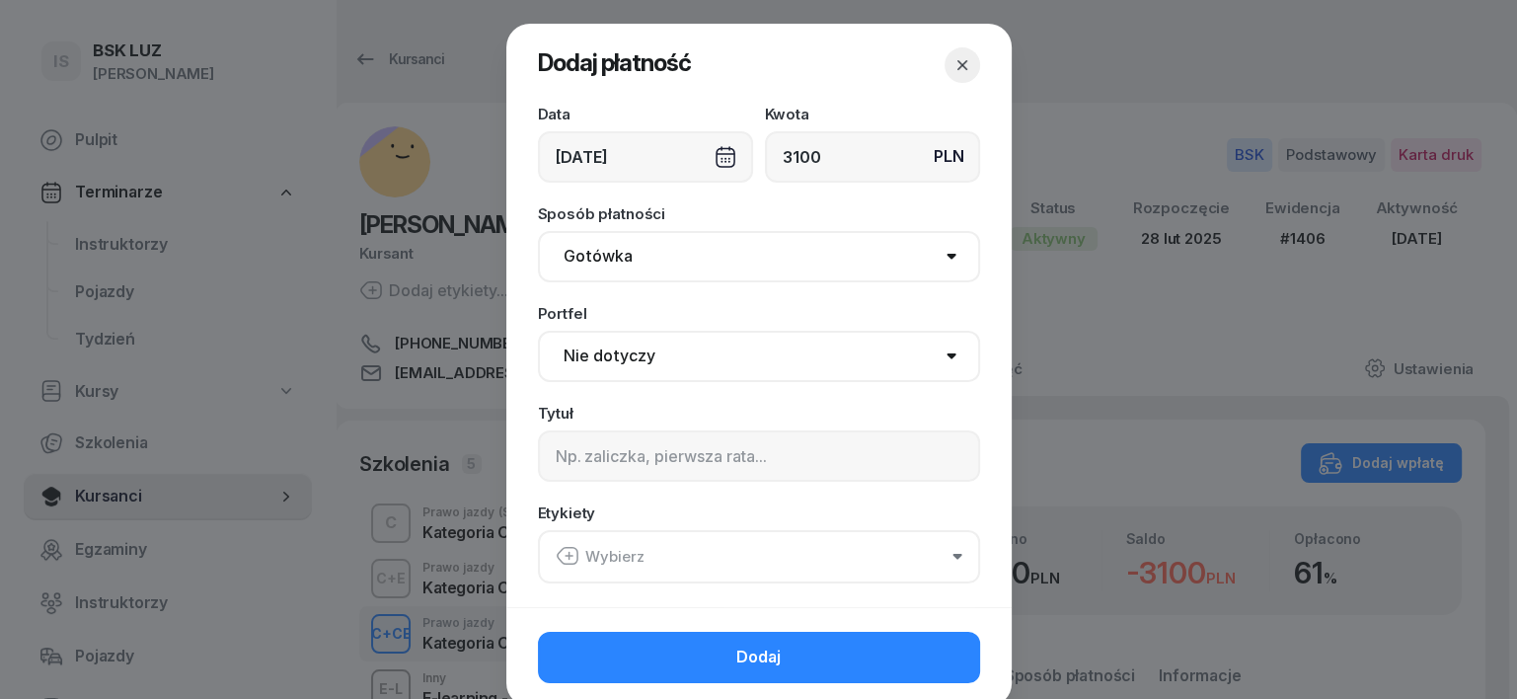
type input "3100"
drag, startPoint x: 608, startPoint y: 253, endPoint x: 600, endPoint y: 264, distance: 14.2
click at [604, 257] on select "Gotówka Karta Przelew Płatności online BLIK" at bounding box center [759, 256] width 442 height 51
select select "transfer"
click at [538, 231] on select "Gotówka Karta Przelew Płatności online BLIK" at bounding box center [759, 256] width 442 height 51
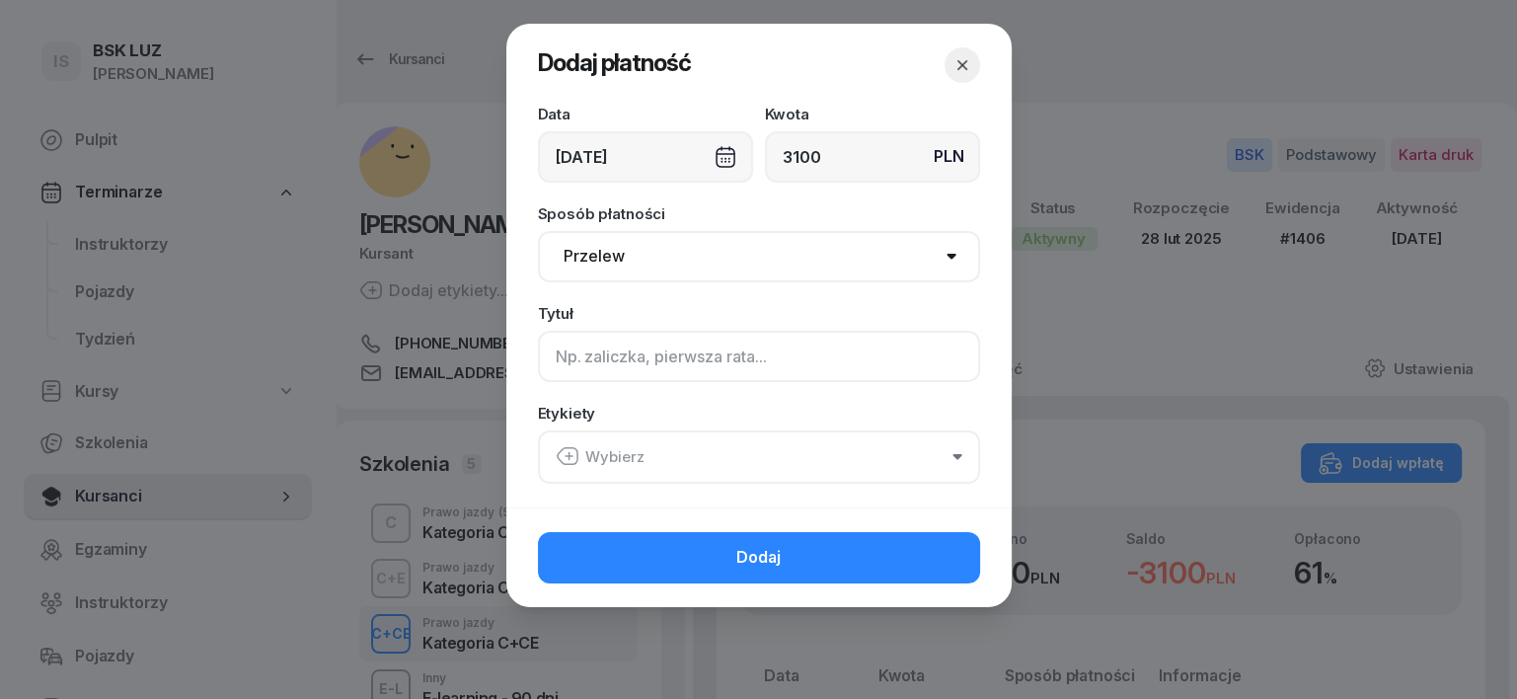
click at [567, 356] on input at bounding box center [759, 356] width 442 height 51
type input "CCE"
click at [563, 450] on icon "button" at bounding box center [568, 456] width 24 height 24
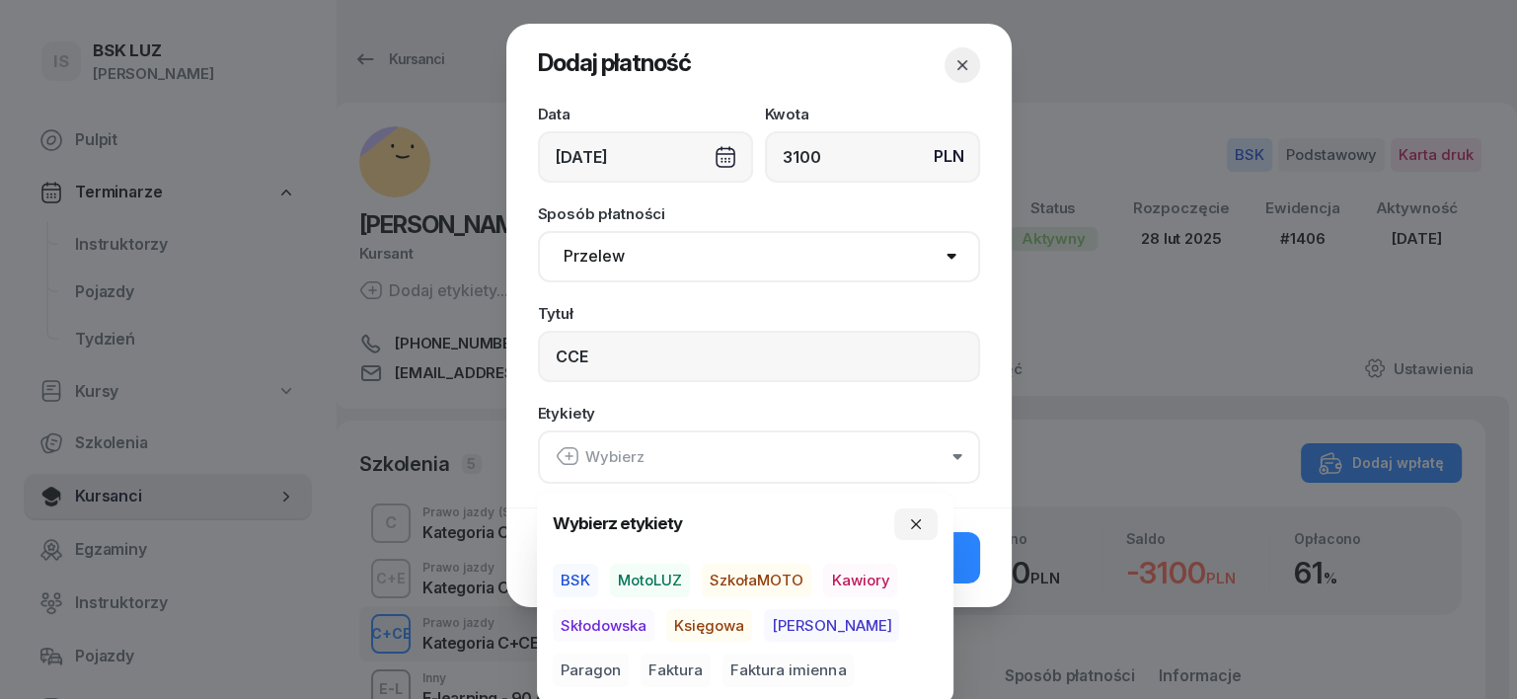
drag, startPoint x: 576, startPoint y: 578, endPoint x: 614, endPoint y: 606, distance: 46.6
click at [585, 584] on span "BSK" at bounding box center [575, 580] width 45 height 34
drag, startPoint x: 682, startPoint y: 617, endPoint x: 715, endPoint y: 634, distance: 37.5
click at [694, 624] on span "Księgowa" at bounding box center [709, 625] width 86 height 34
click at [629, 653] on span "Paragon" at bounding box center [591, 670] width 76 height 34
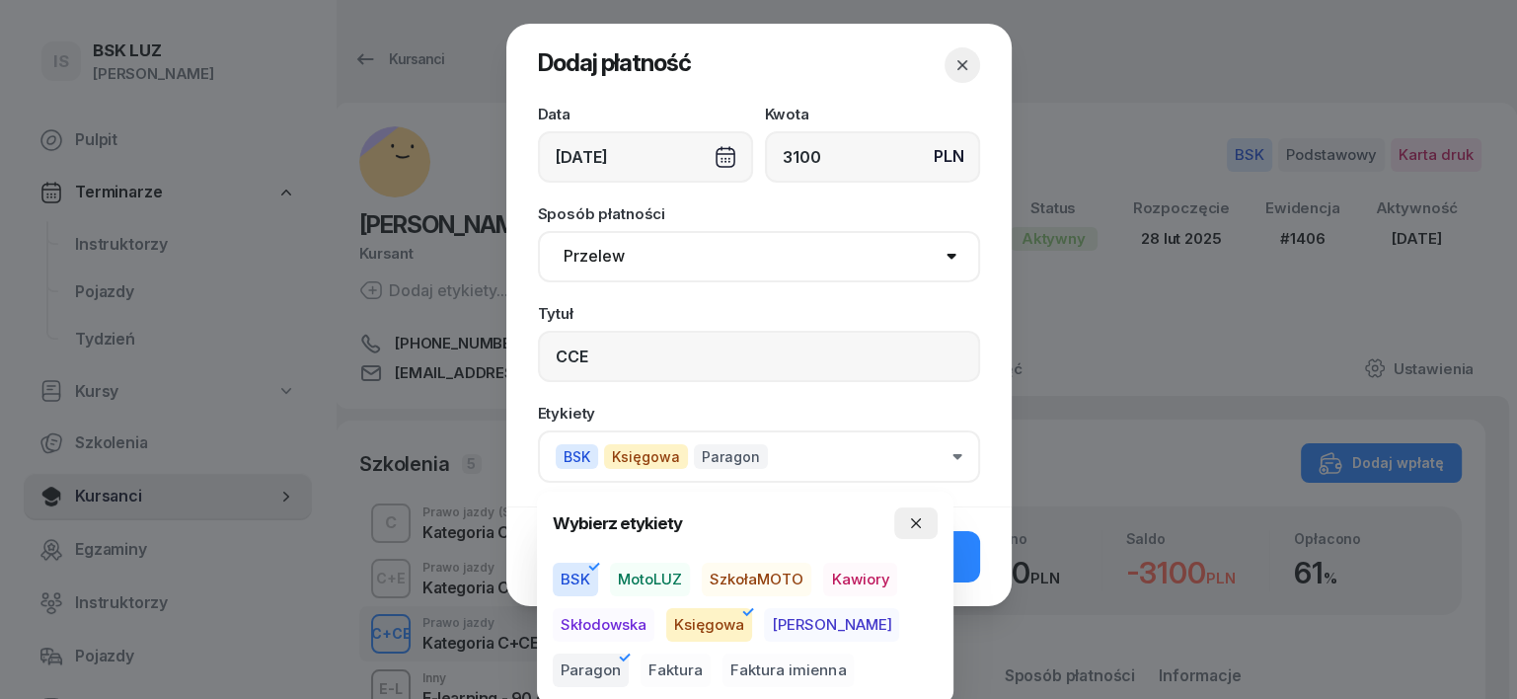
click at [898, 518] on button "button" at bounding box center [915, 523] width 43 height 32
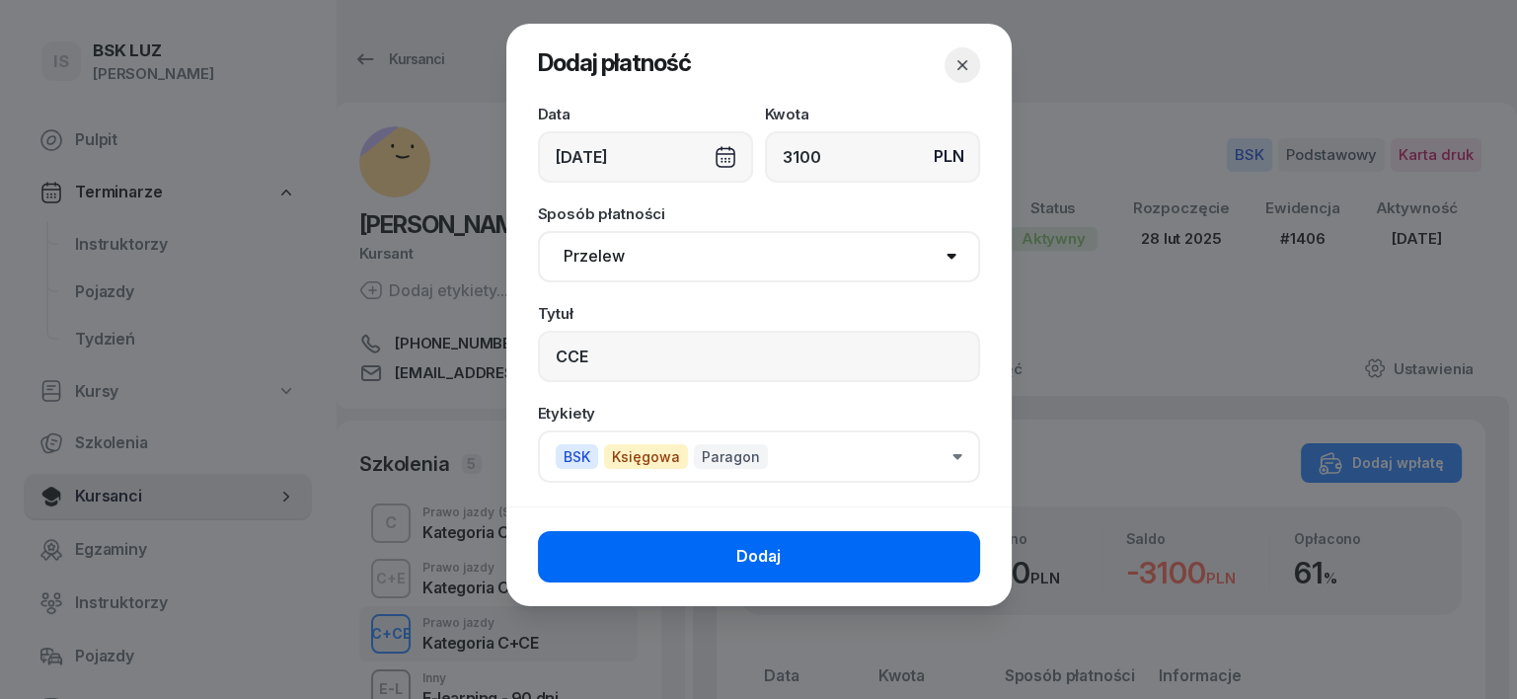
click at [925, 553] on button "Dodaj" at bounding box center [759, 556] width 442 height 51
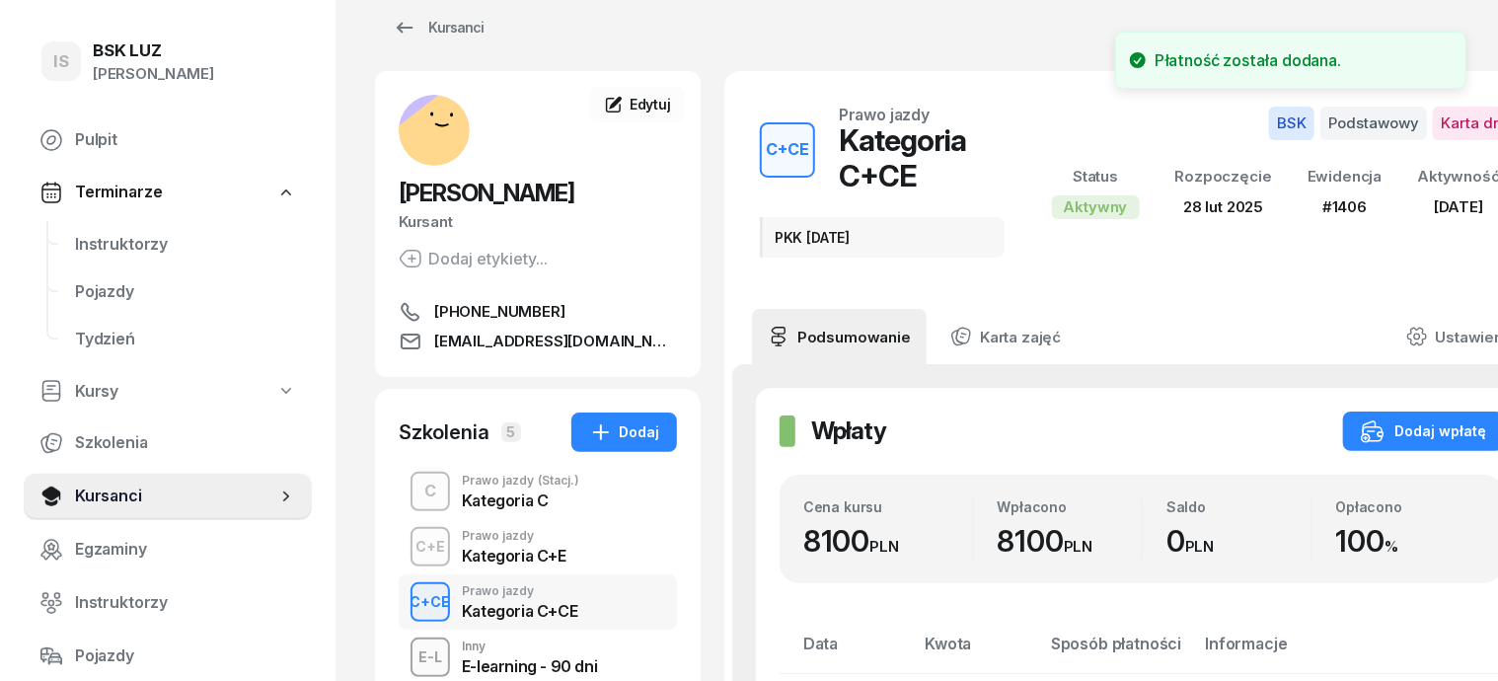
scroll to position [122, 0]
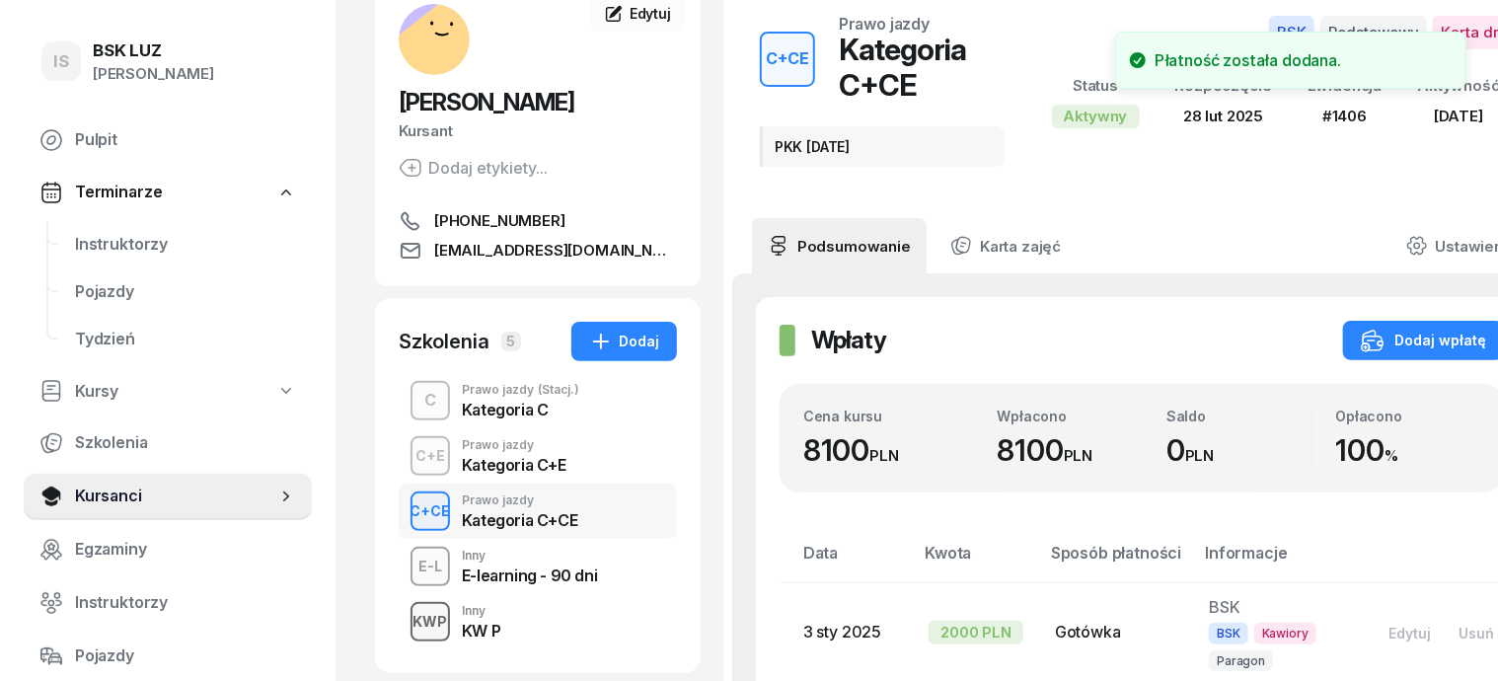
click at [406, 621] on div "KWP" at bounding box center [431, 621] width 50 height 25
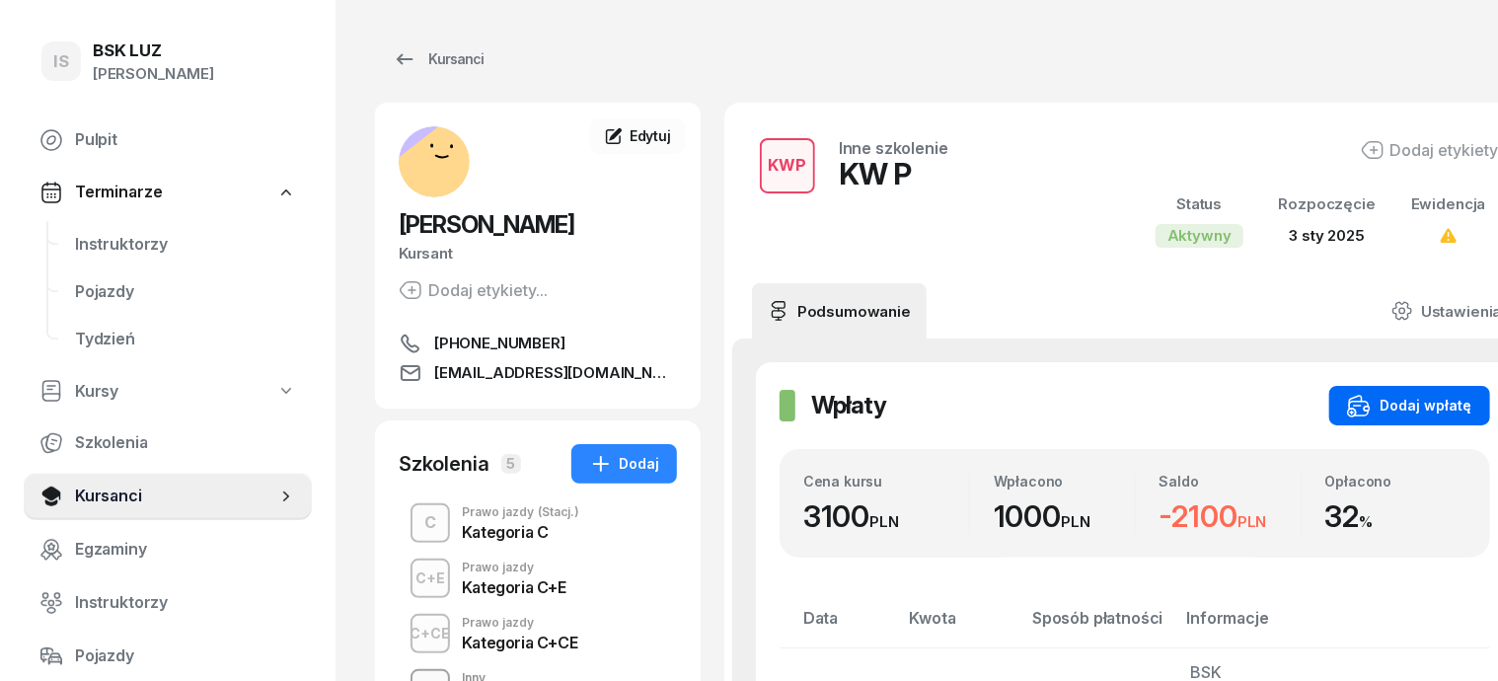
click at [1388, 403] on div "Dodaj wpłatę" at bounding box center [1409, 406] width 125 height 24
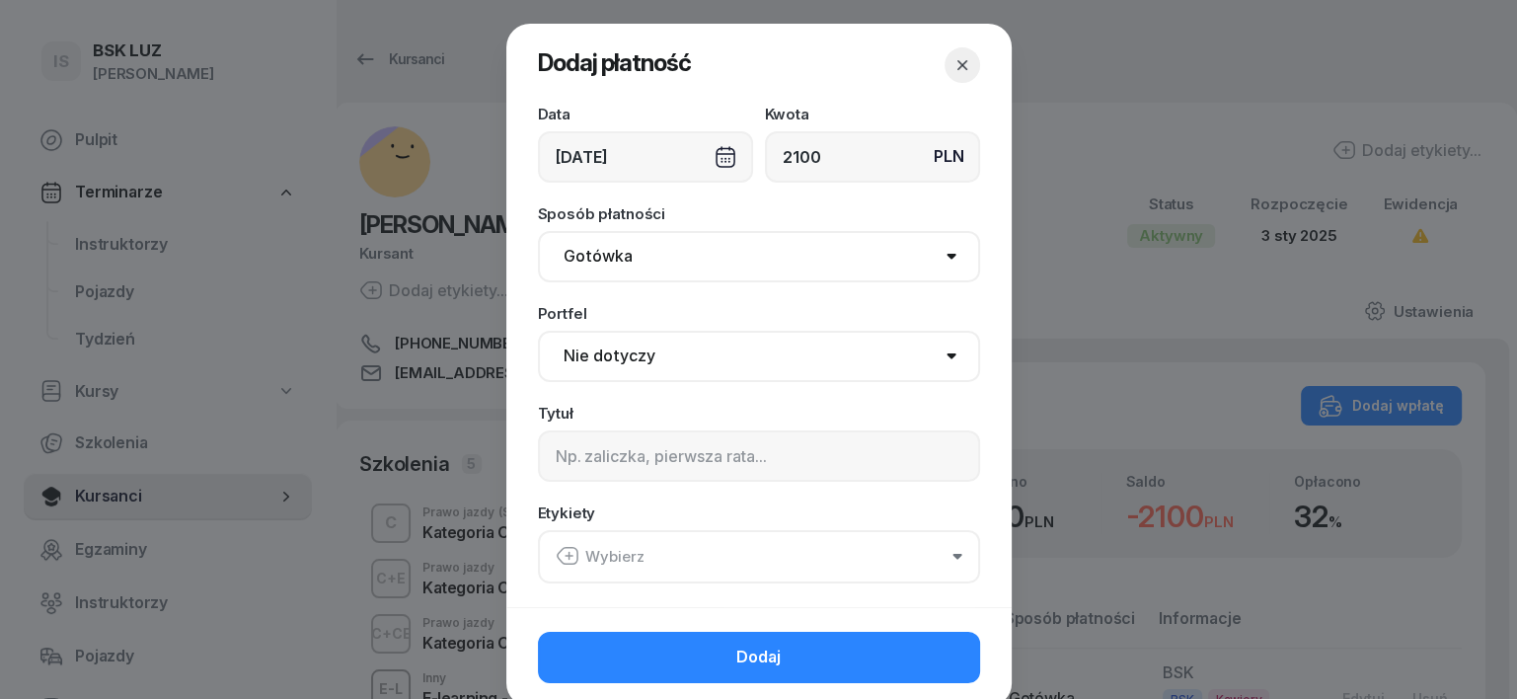
type input "2100"
click at [589, 261] on select "Gotówka Karta Przelew Płatności online BLIK" at bounding box center [759, 256] width 442 height 51
select select "transfer"
click at [538, 231] on select "Gotówka Karta Przelew Płatności online BLIK" at bounding box center [759, 256] width 442 height 51
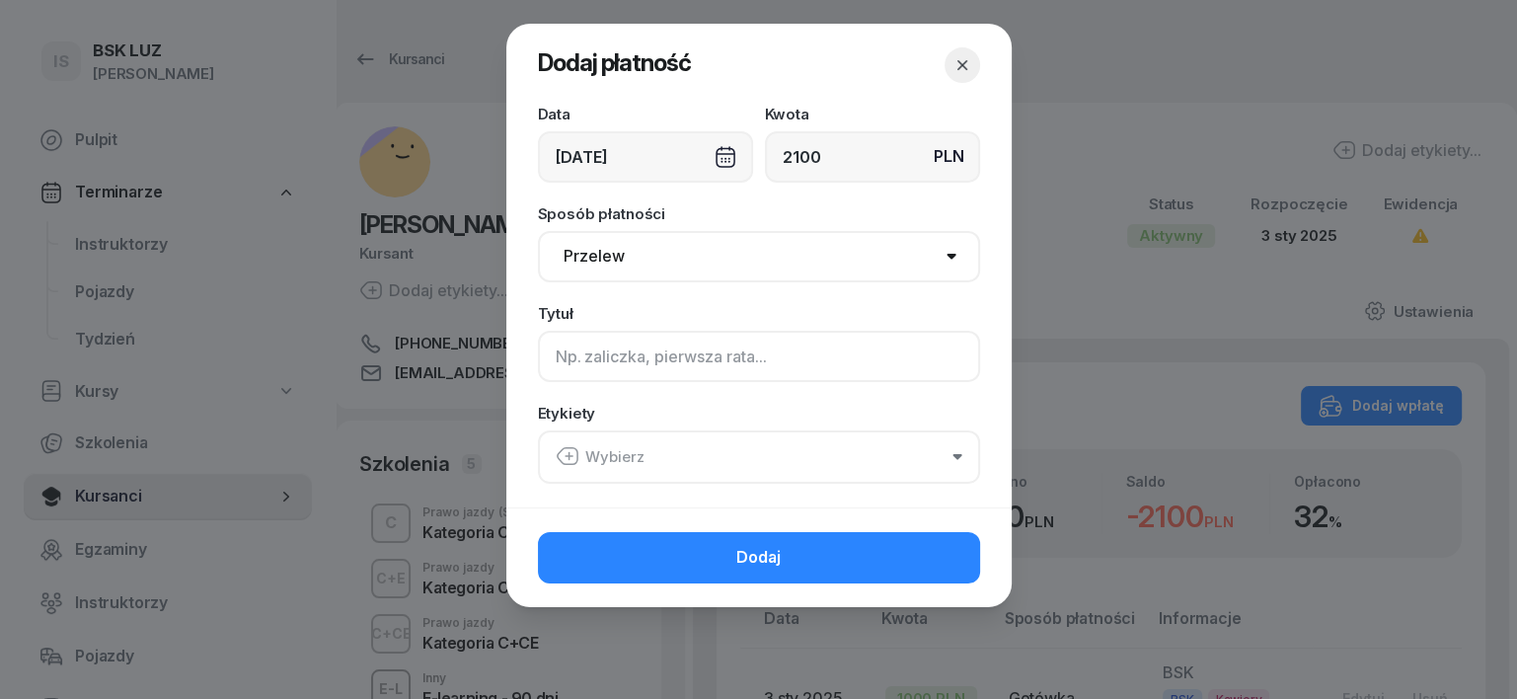
drag, startPoint x: 562, startPoint y: 348, endPoint x: 580, endPoint y: 347, distance: 17.8
click at [572, 350] on input at bounding box center [759, 356] width 442 height 51
type input "KW P"
drag, startPoint x: 563, startPoint y: 453, endPoint x: 559, endPoint y: 468, distance: 15.6
click at [563, 457] on icon "button" at bounding box center [568, 456] width 24 height 24
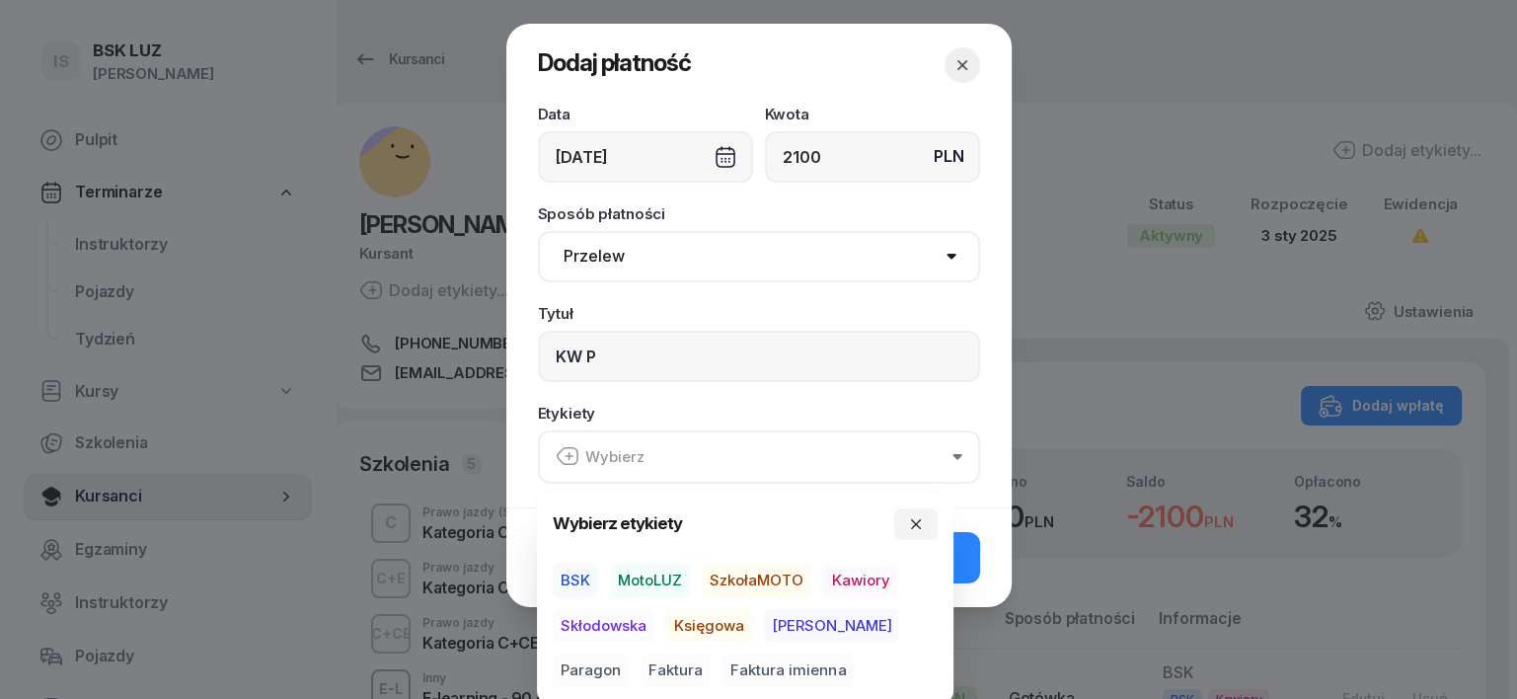
click at [580, 575] on span "BSK" at bounding box center [575, 580] width 45 height 34
drag, startPoint x: 702, startPoint y: 612, endPoint x: 718, endPoint y: 625, distance: 21.1
click at [702, 616] on span "Księgowa" at bounding box center [709, 625] width 86 height 34
click at [629, 653] on span "Paragon" at bounding box center [591, 670] width 76 height 34
click at [920, 518] on icon "button" at bounding box center [916, 523] width 16 height 16
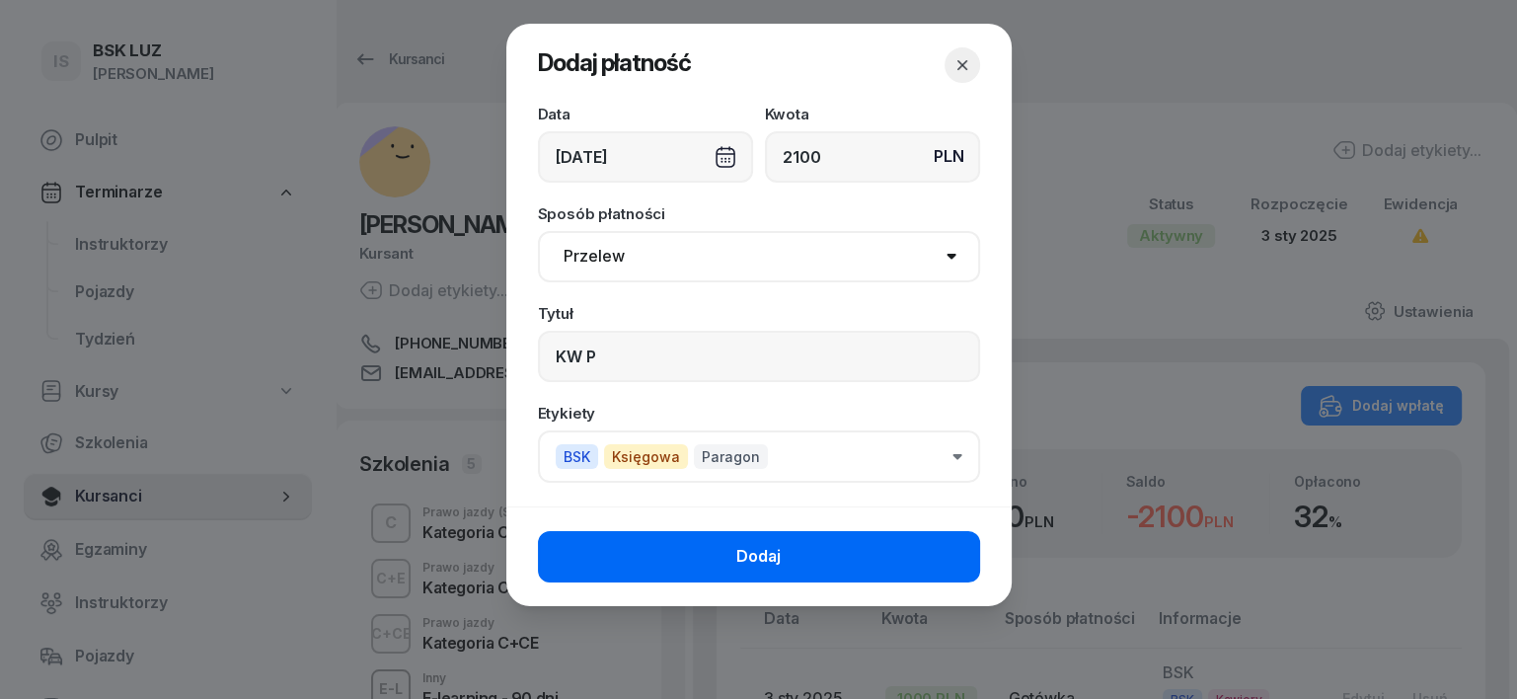
drag, startPoint x: 883, startPoint y: 560, endPoint x: 873, endPoint y: 557, distance: 10.3
click at [873, 557] on button "Dodaj" at bounding box center [759, 556] width 442 height 51
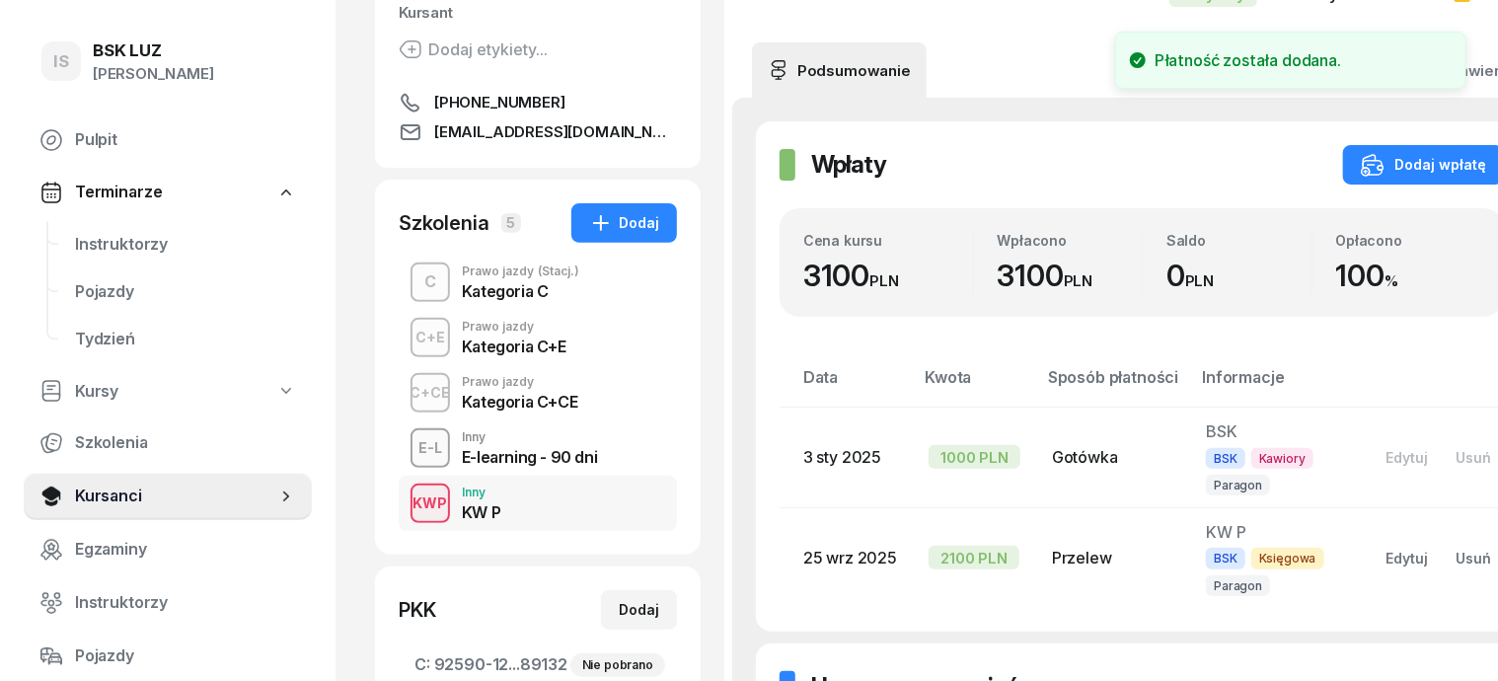
scroll to position [247, 0]
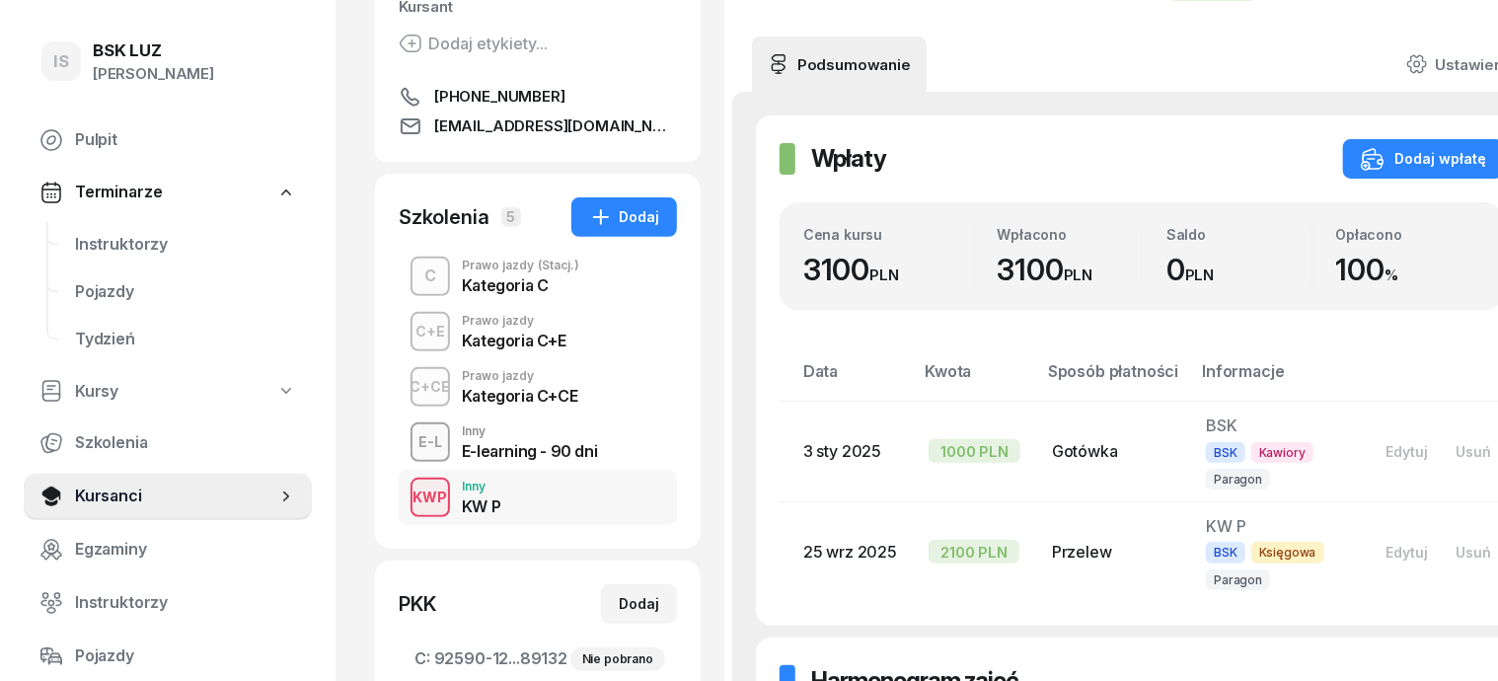
click at [404, 387] on div "C+CE" at bounding box center [431, 386] width 56 height 25
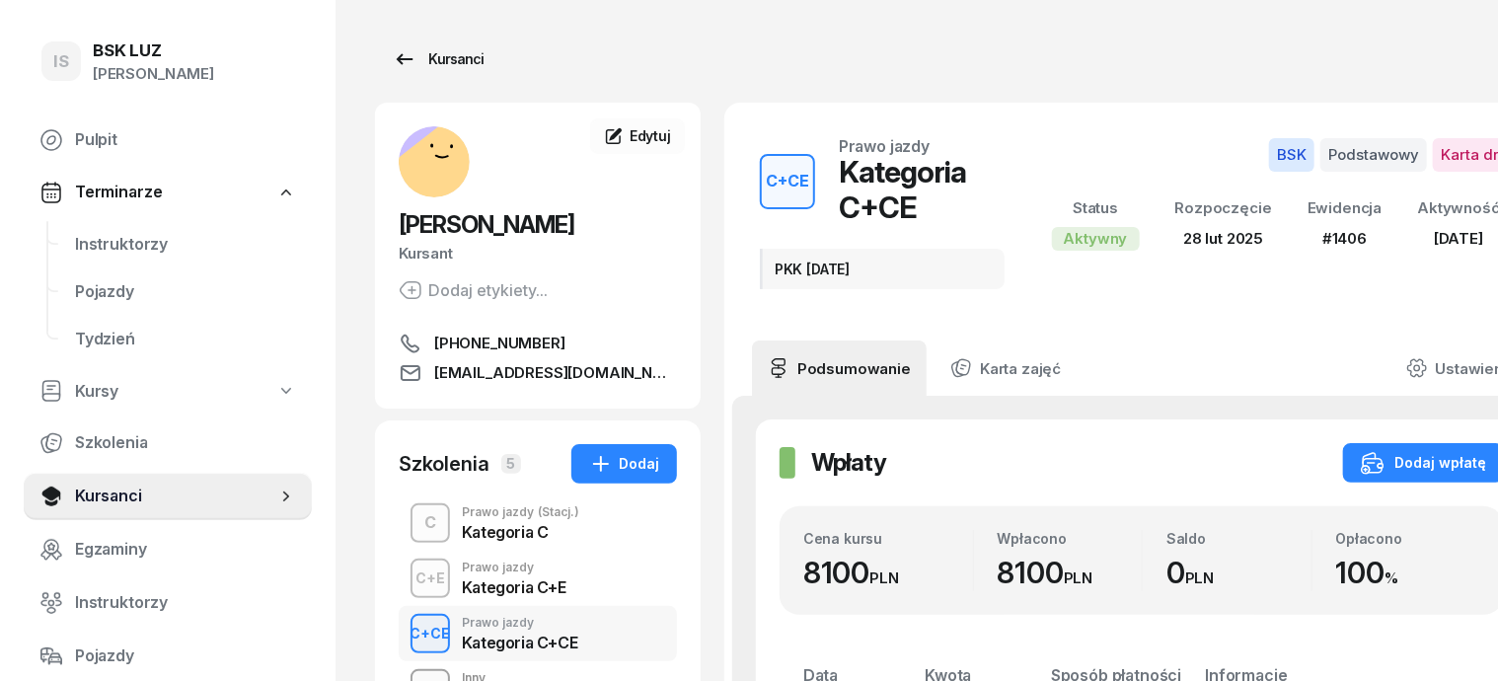
click at [426, 54] on div "Kursanci" at bounding box center [438, 59] width 91 height 24
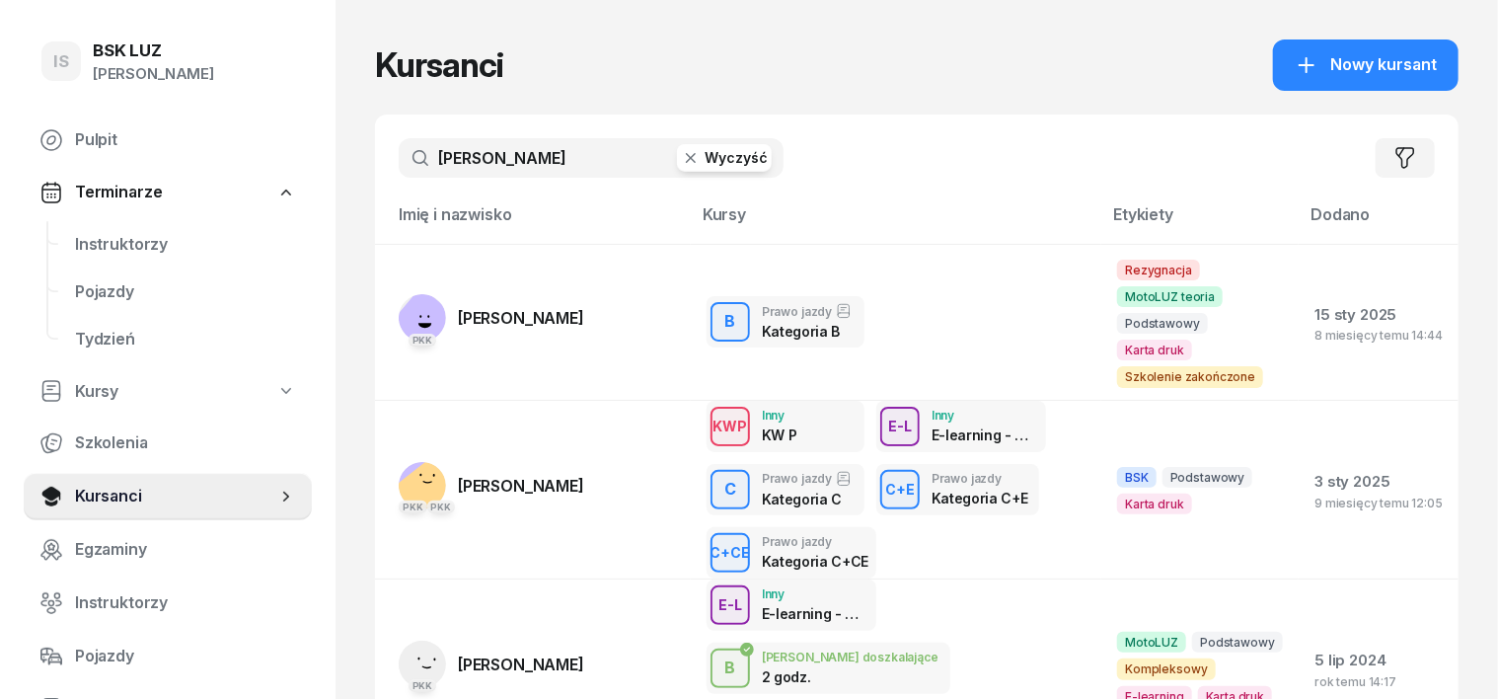
drag, startPoint x: 659, startPoint y: 145, endPoint x: 623, endPoint y: 126, distance: 41.0
click at [677, 146] on button "Wyczyść" at bounding box center [724, 158] width 95 height 28
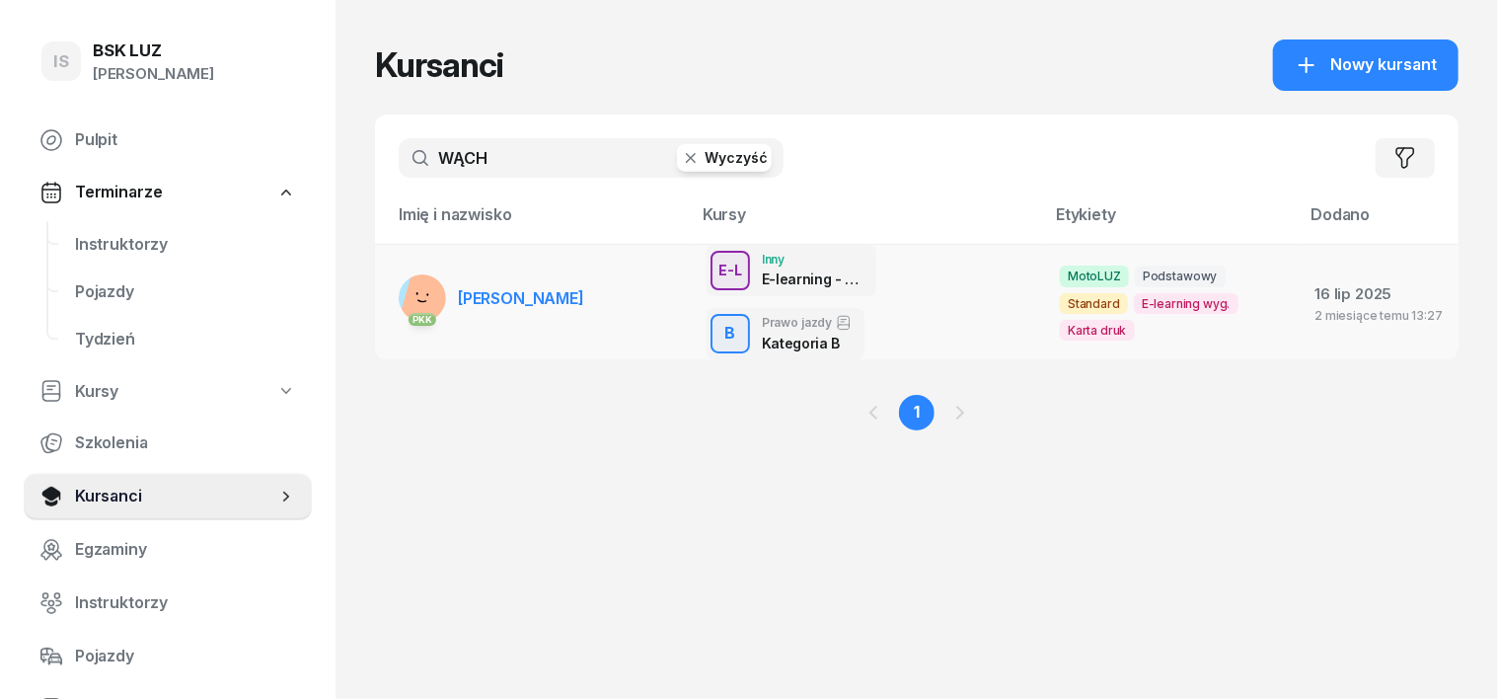
type input "WĄCH"
click at [400, 273] on rect at bounding box center [432, 297] width 64 height 64
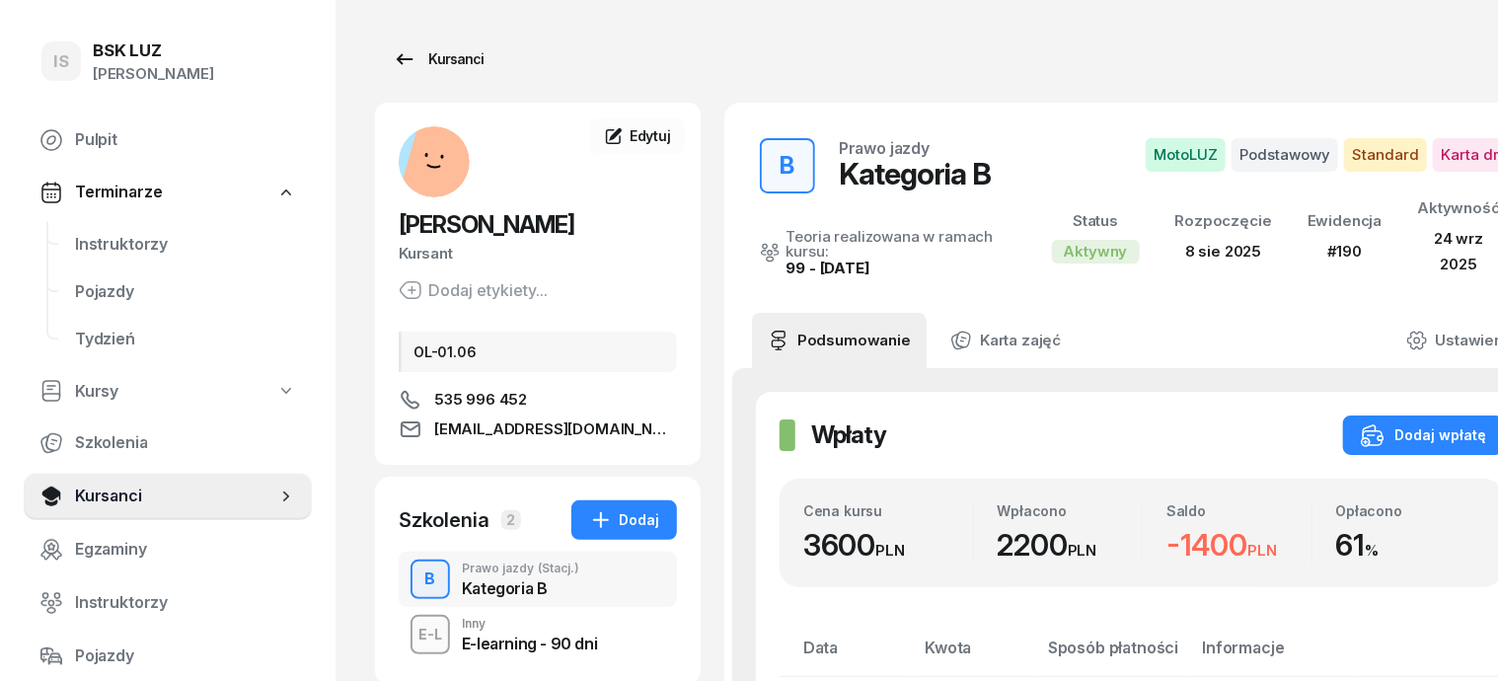
click at [425, 55] on div "Kursanci" at bounding box center [438, 59] width 91 height 24
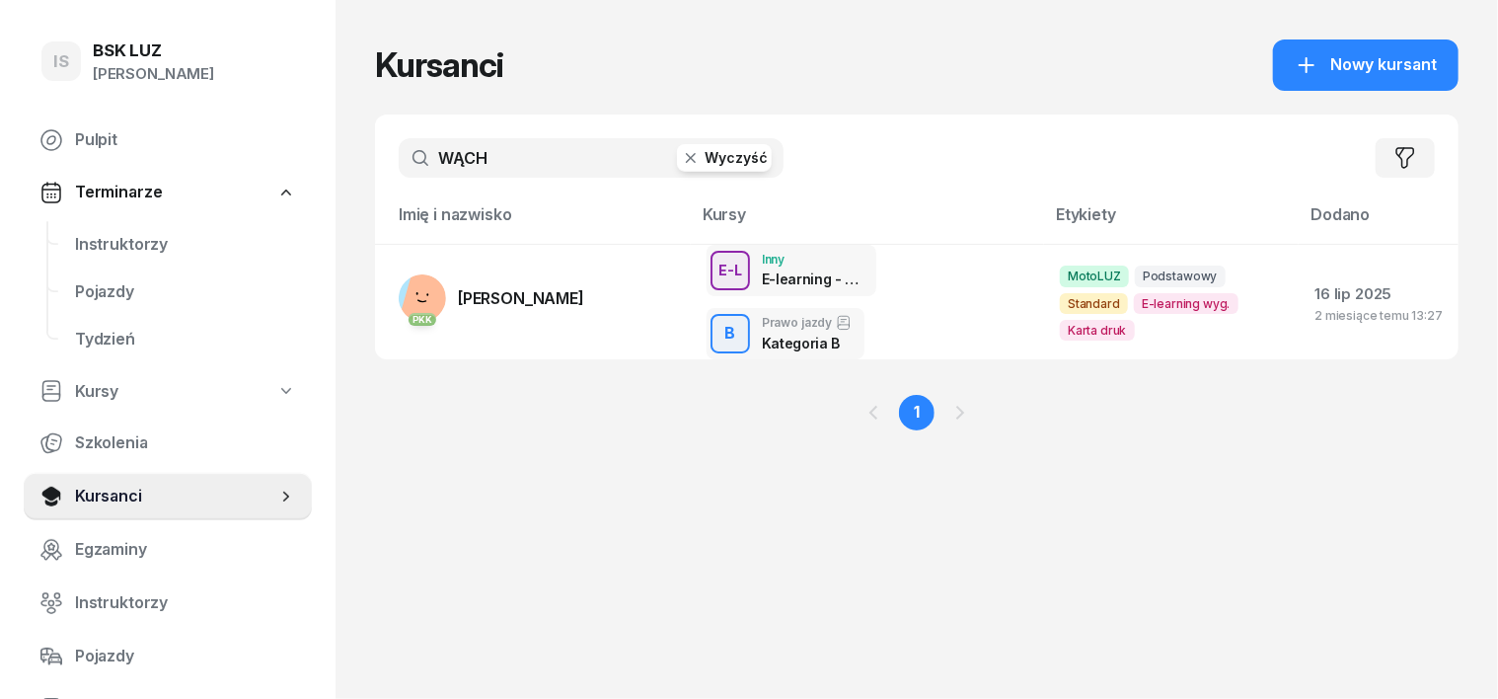
click at [681, 153] on icon "button" at bounding box center [691, 158] width 20 height 20
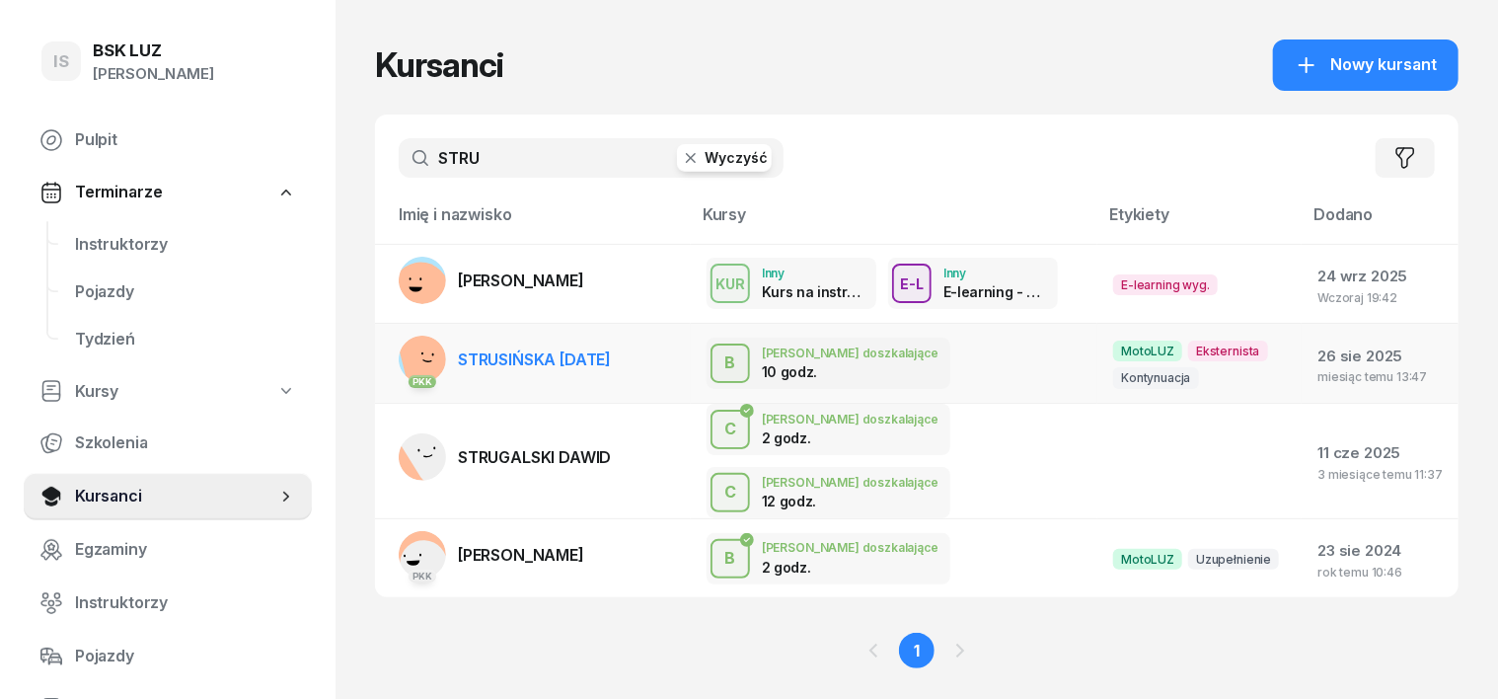
type input "STRU"
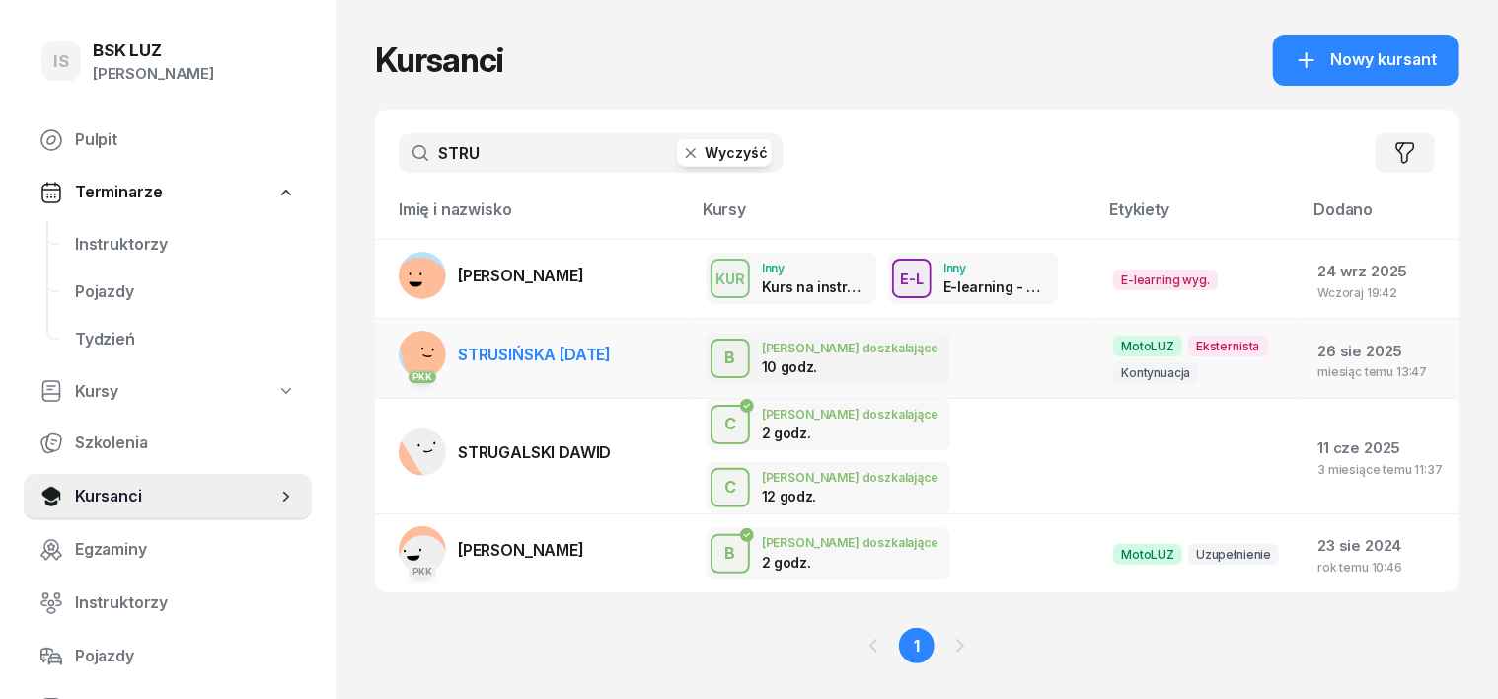
scroll to position [7, 0]
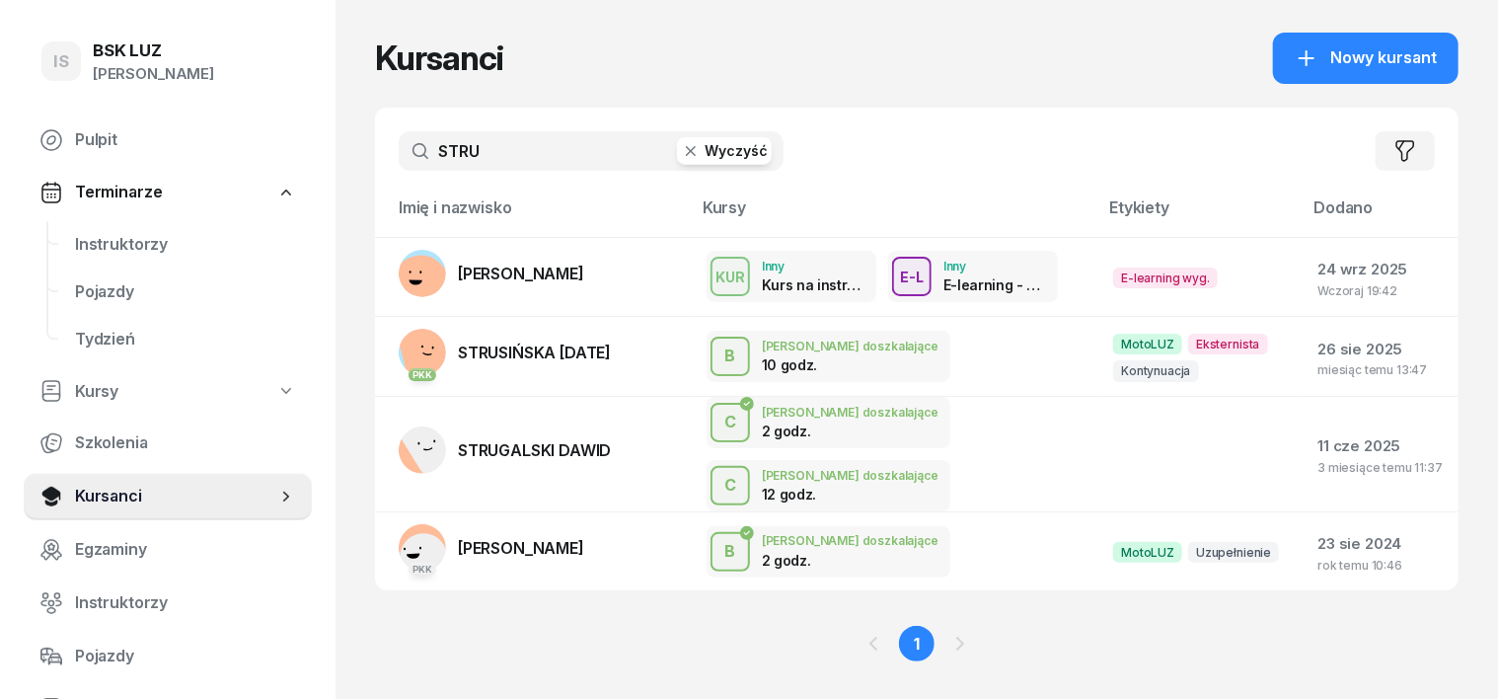
click at [397, 353] on rect at bounding box center [428, 352] width 63 height 63
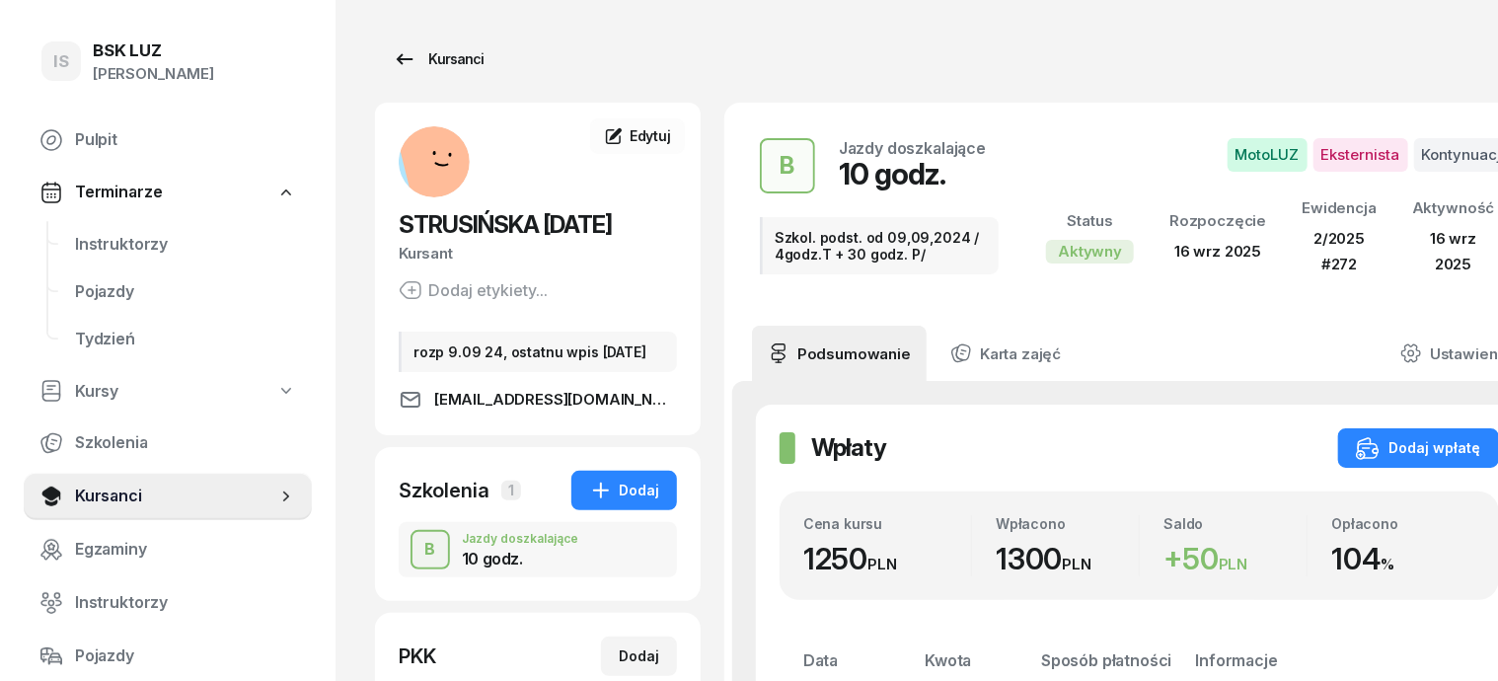
click at [393, 52] on div "Kursanci" at bounding box center [438, 59] width 91 height 24
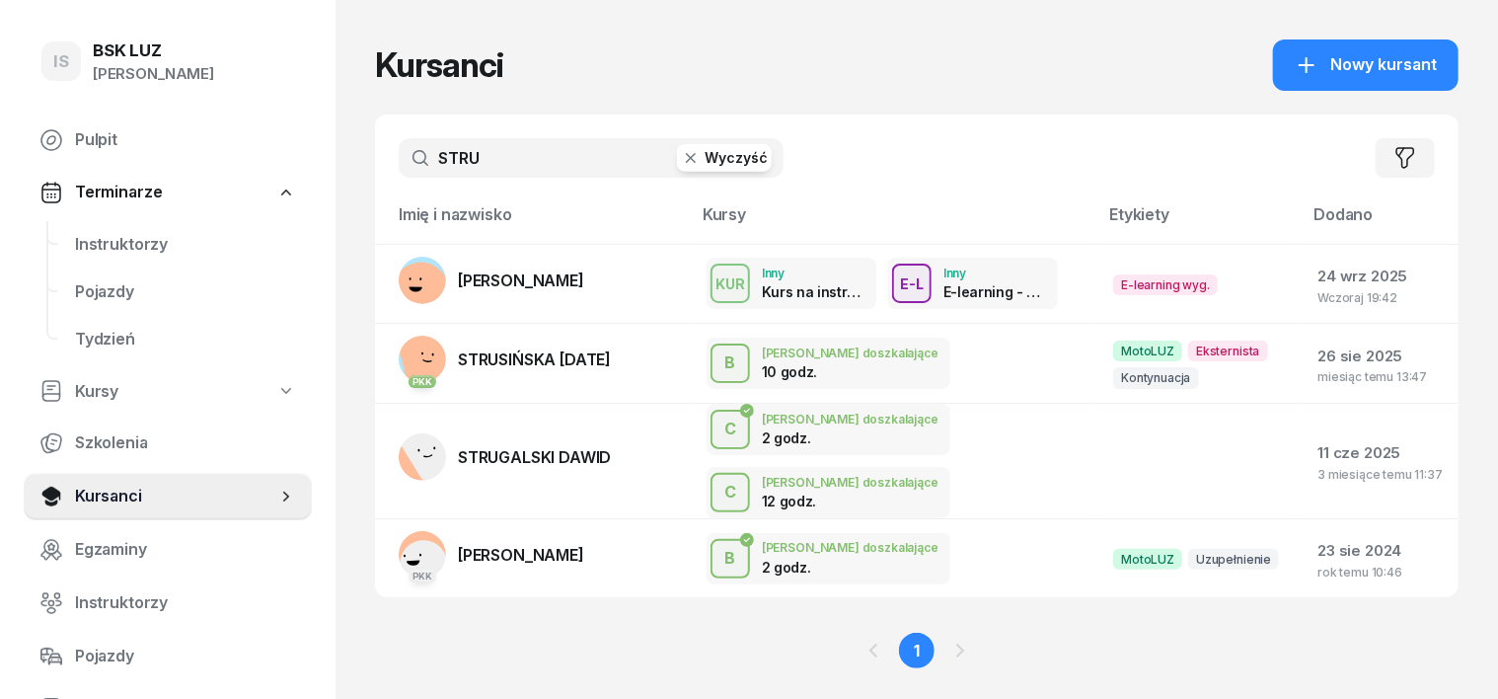
click at [681, 163] on icon "button" at bounding box center [691, 158] width 20 height 20
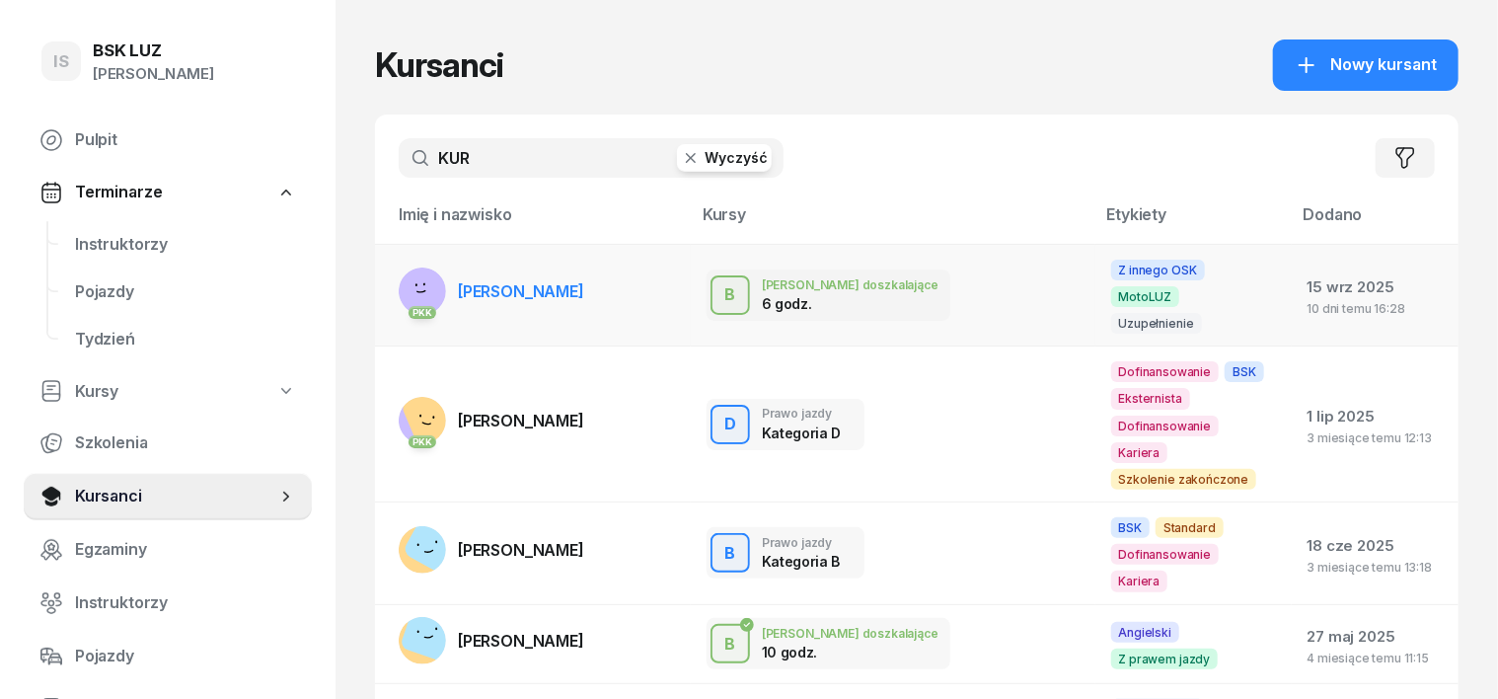
type input "KUR"
click at [388, 266] on rect at bounding box center [422, 293] width 69 height 69
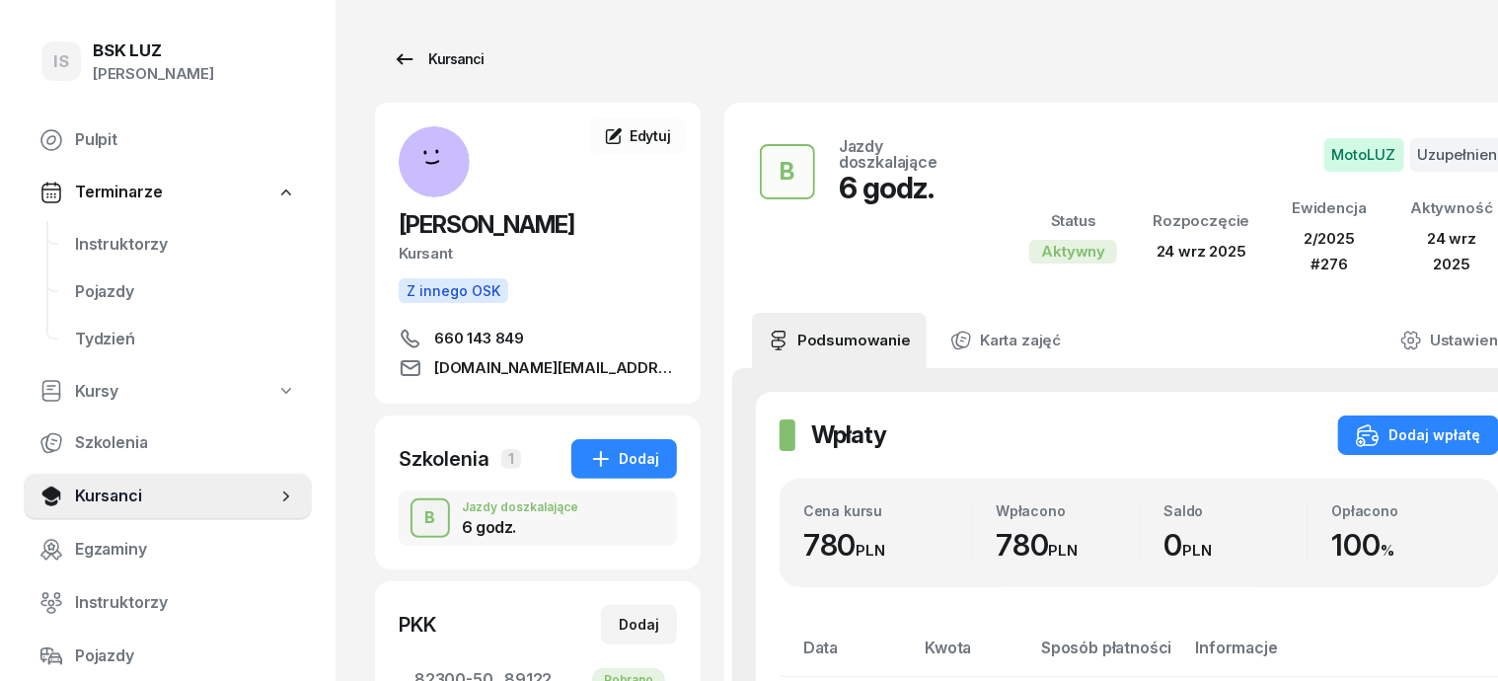
click at [409, 65] on div "Kursanci" at bounding box center [438, 59] width 91 height 24
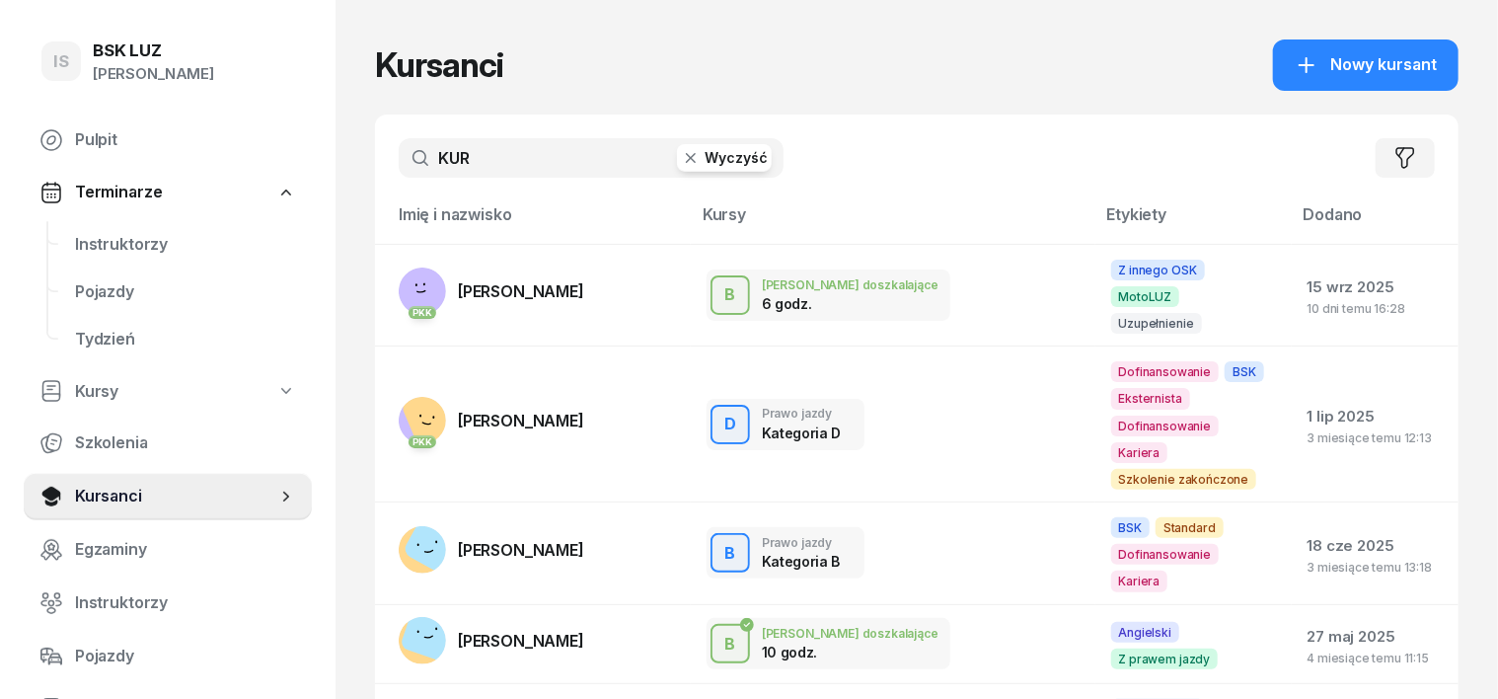
click at [681, 151] on icon "button" at bounding box center [691, 158] width 20 height 20
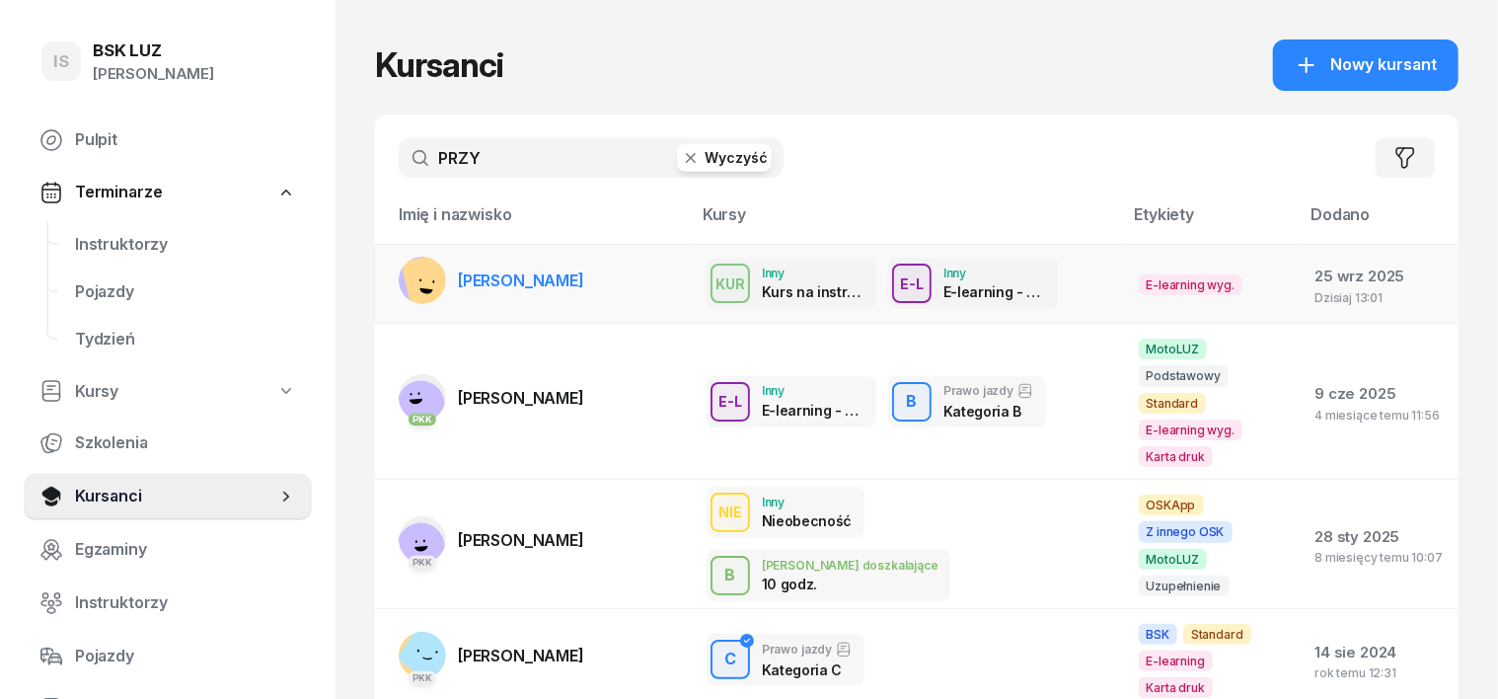
type input "PRZY"
click at [401, 283] on rect at bounding box center [435, 284] width 68 height 68
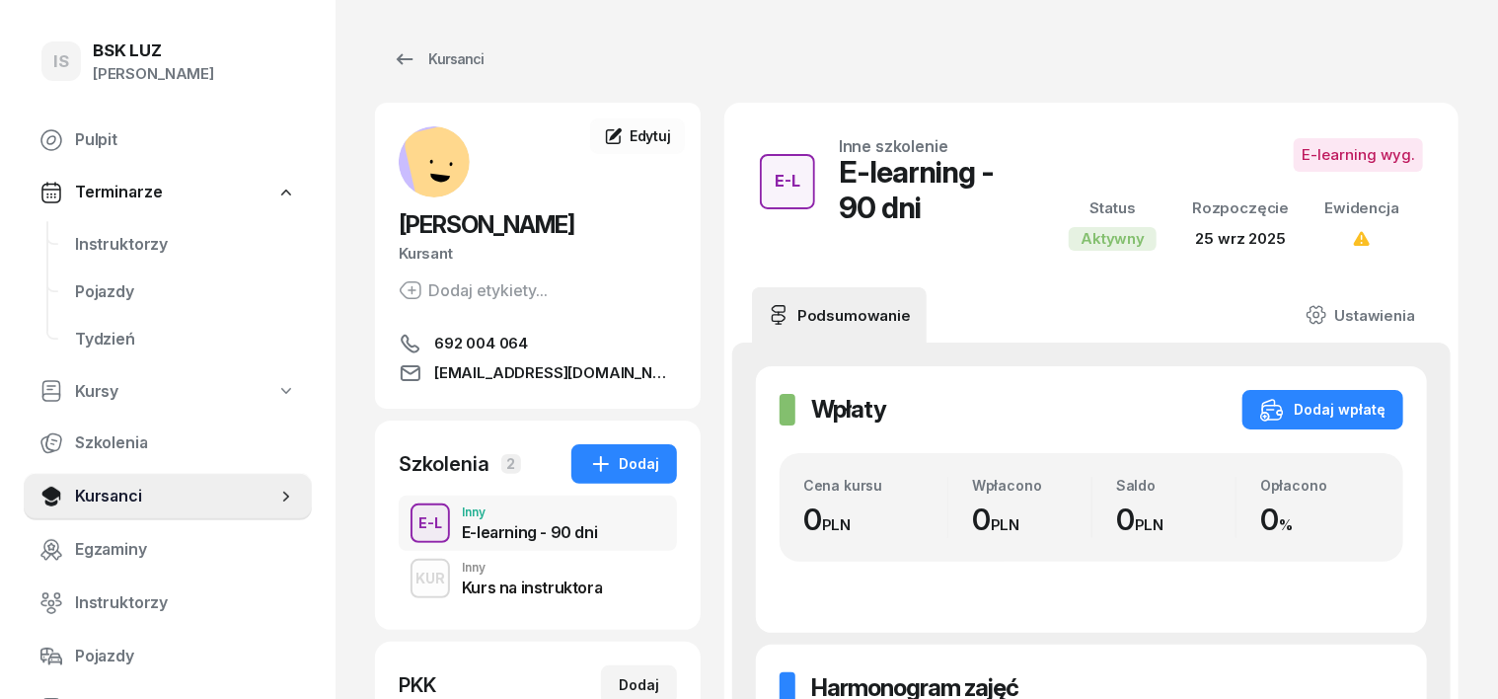
click at [399, 600] on div "KUR Inny Kurs na instruktora" at bounding box center [538, 578] width 278 height 55
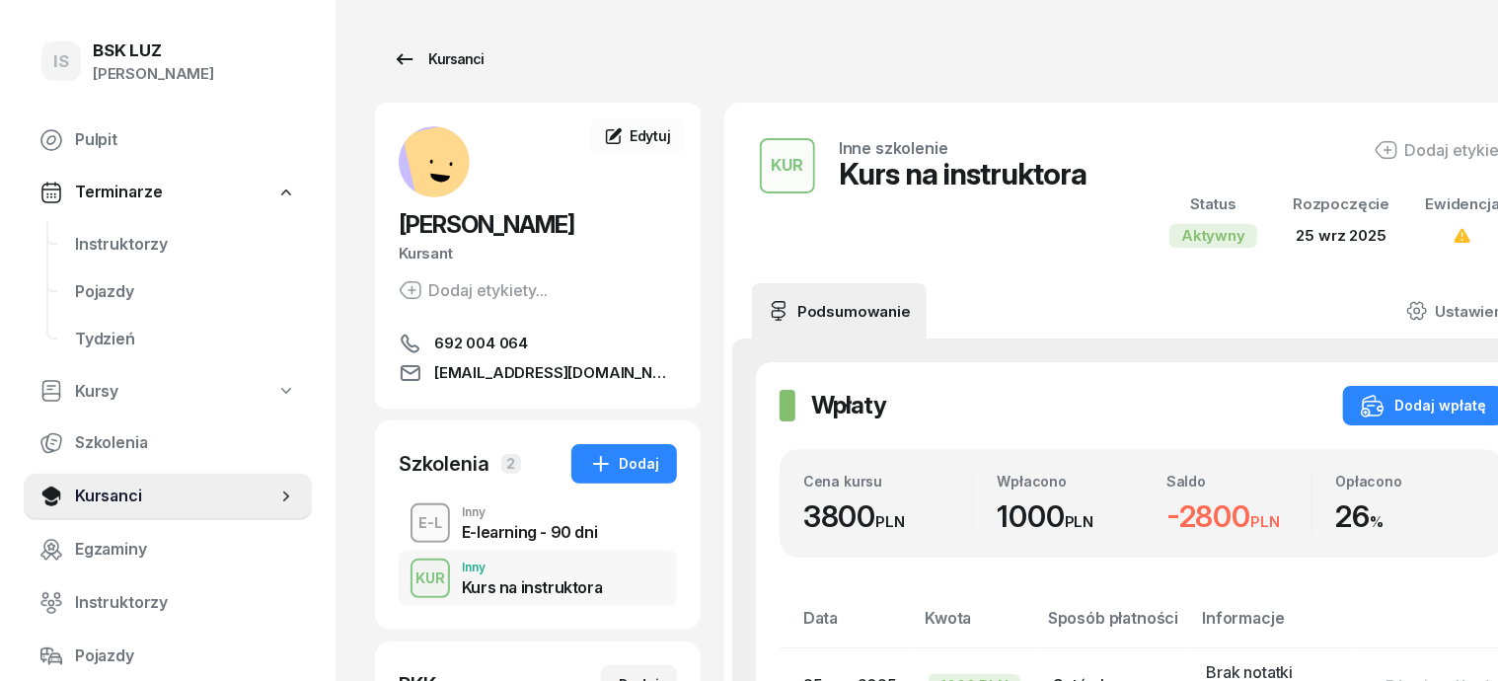
click at [442, 63] on link "Kursanci" at bounding box center [438, 58] width 126 height 39
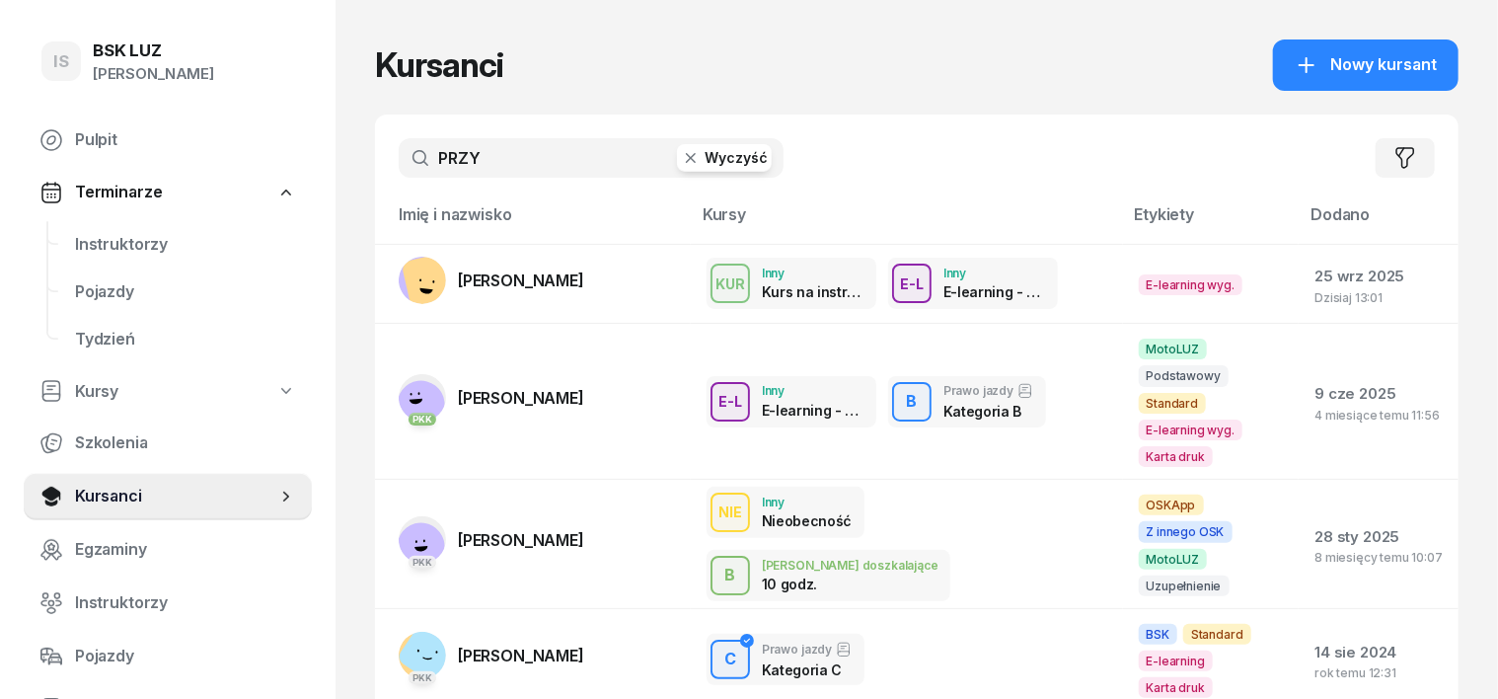
click at [681, 152] on icon "button" at bounding box center [691, 158] width 20 height 20
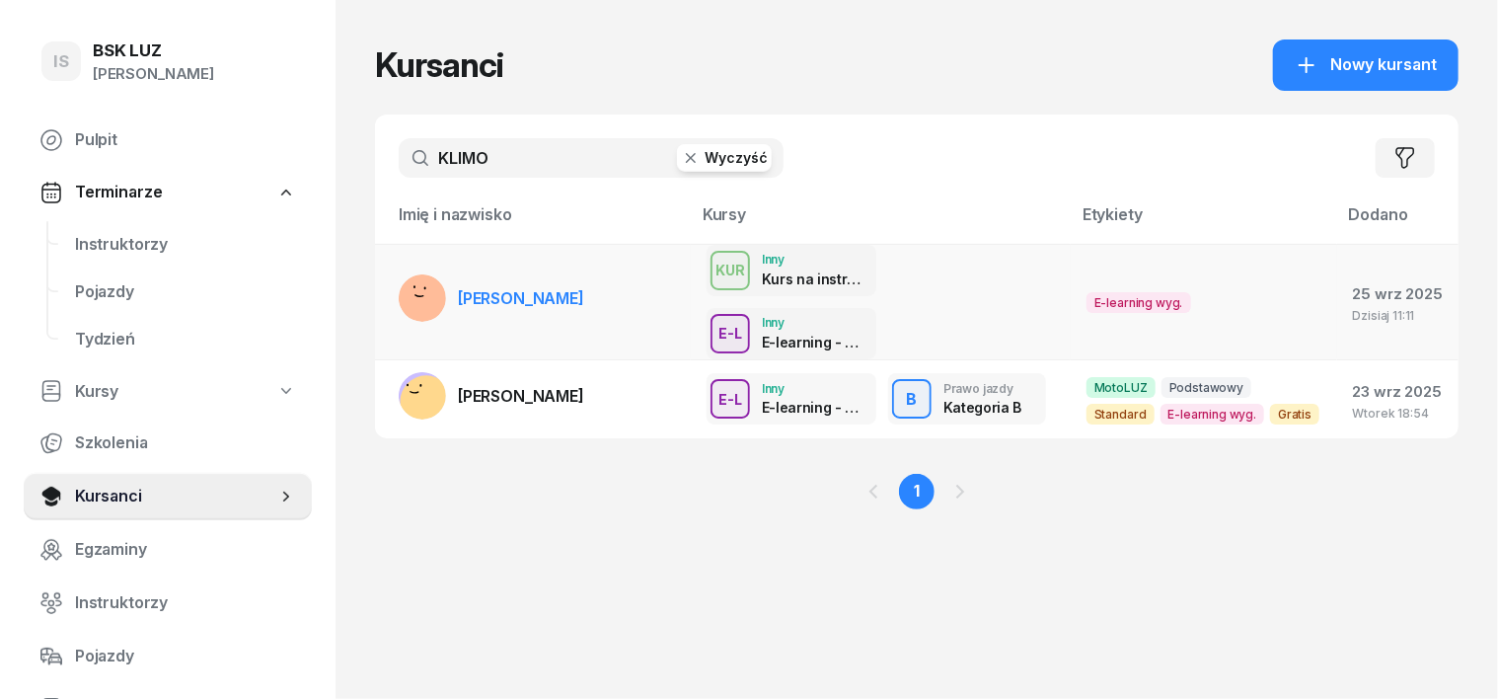
type input "KLIMO"
click at [384, 278] on rect at bounding box center [422, 301] width 76 height 76
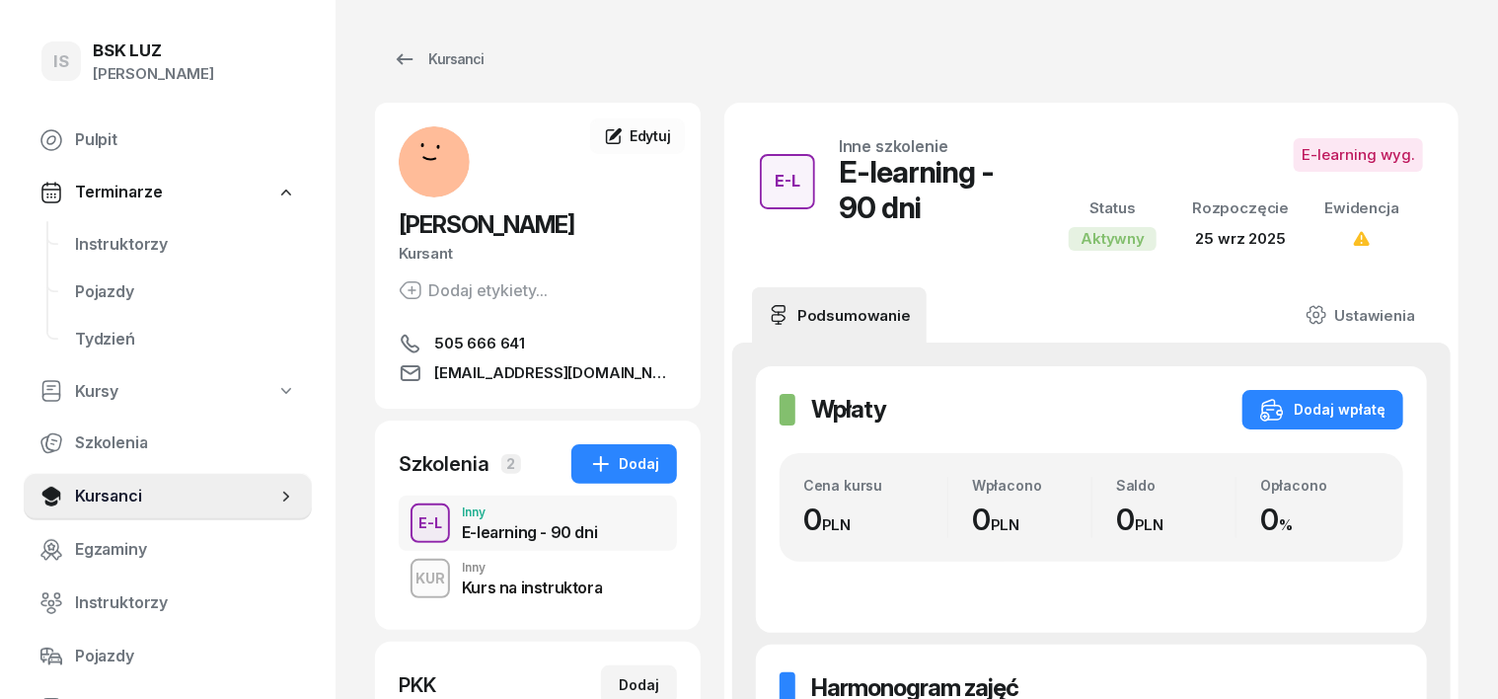
click at [408, 581] on div "KUR" at bounding box center [430, 577] width 45 height 25
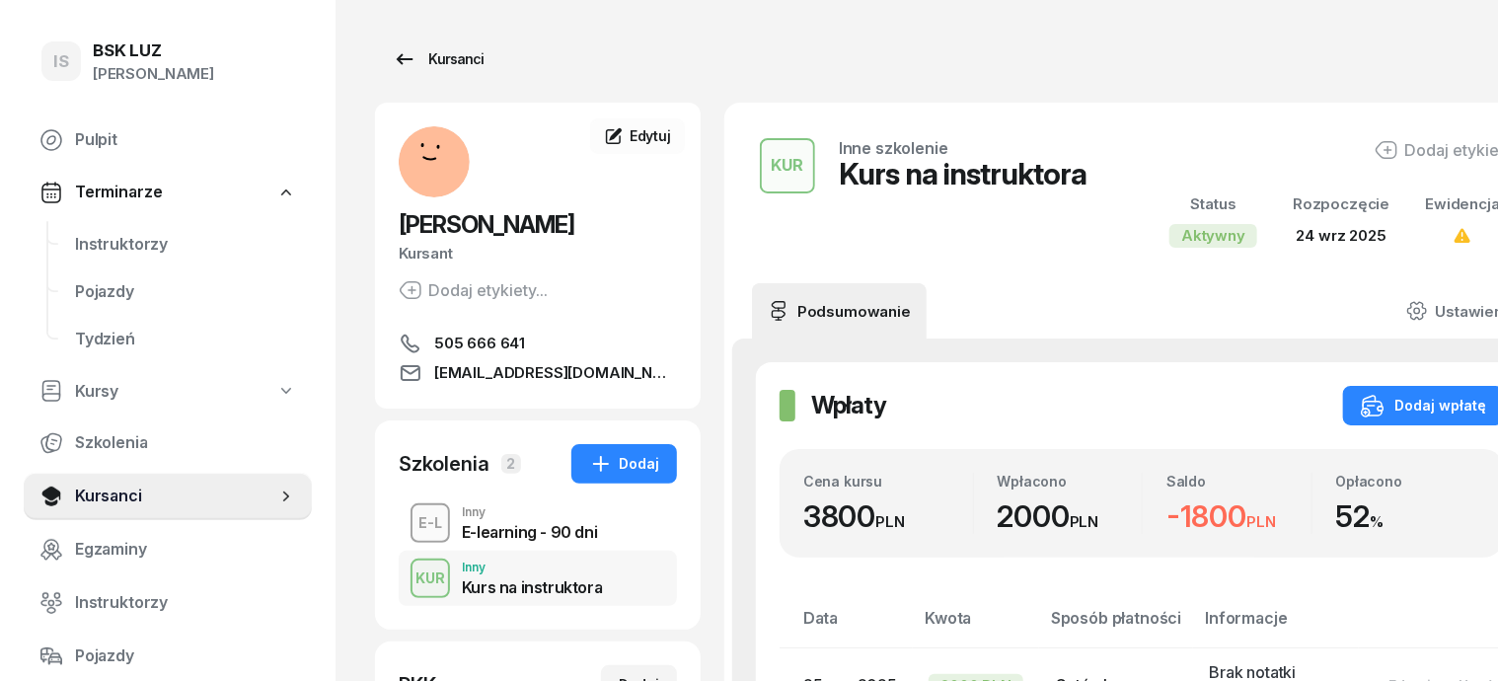
click at [414, 47] on div "Kursanci" at bounding box center [438, 59] width 91 height 24
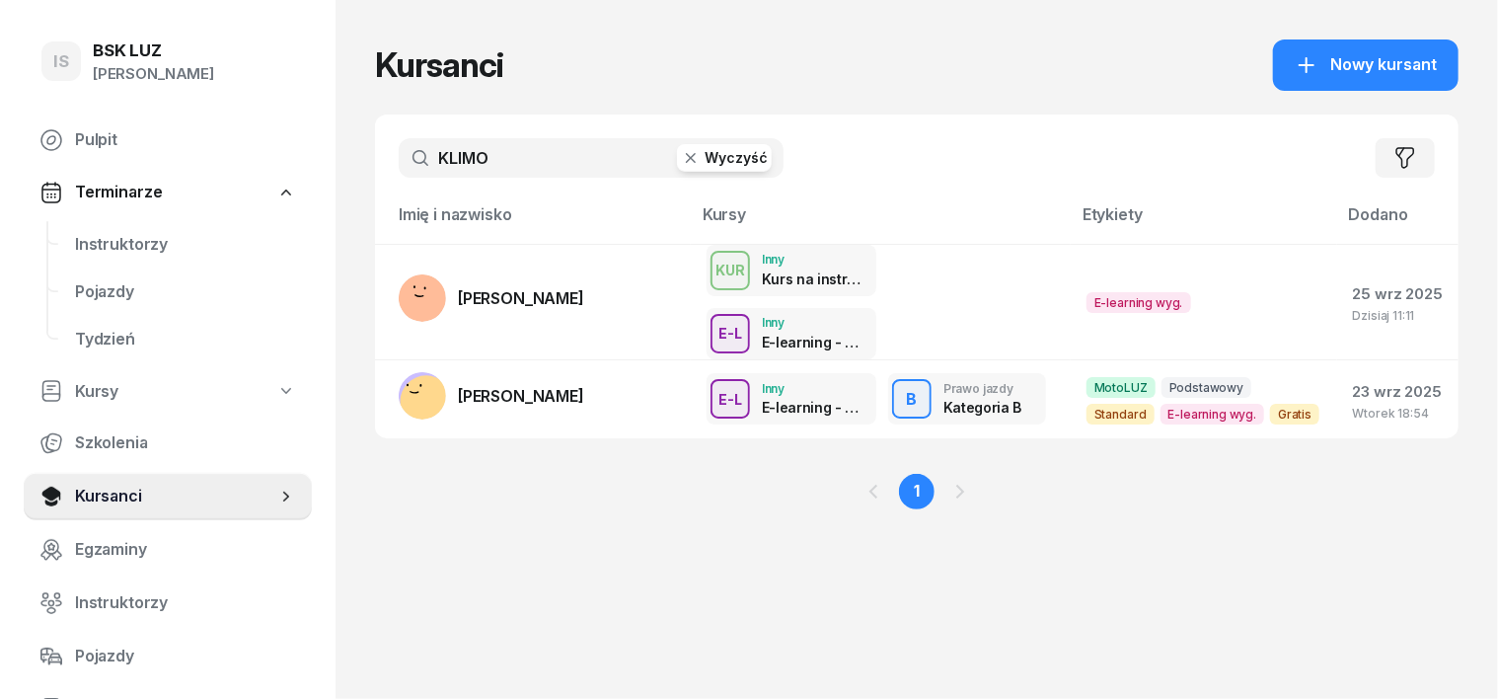
click at [393, 367] on rect at bounding box center [427, 401] width 68 height 68
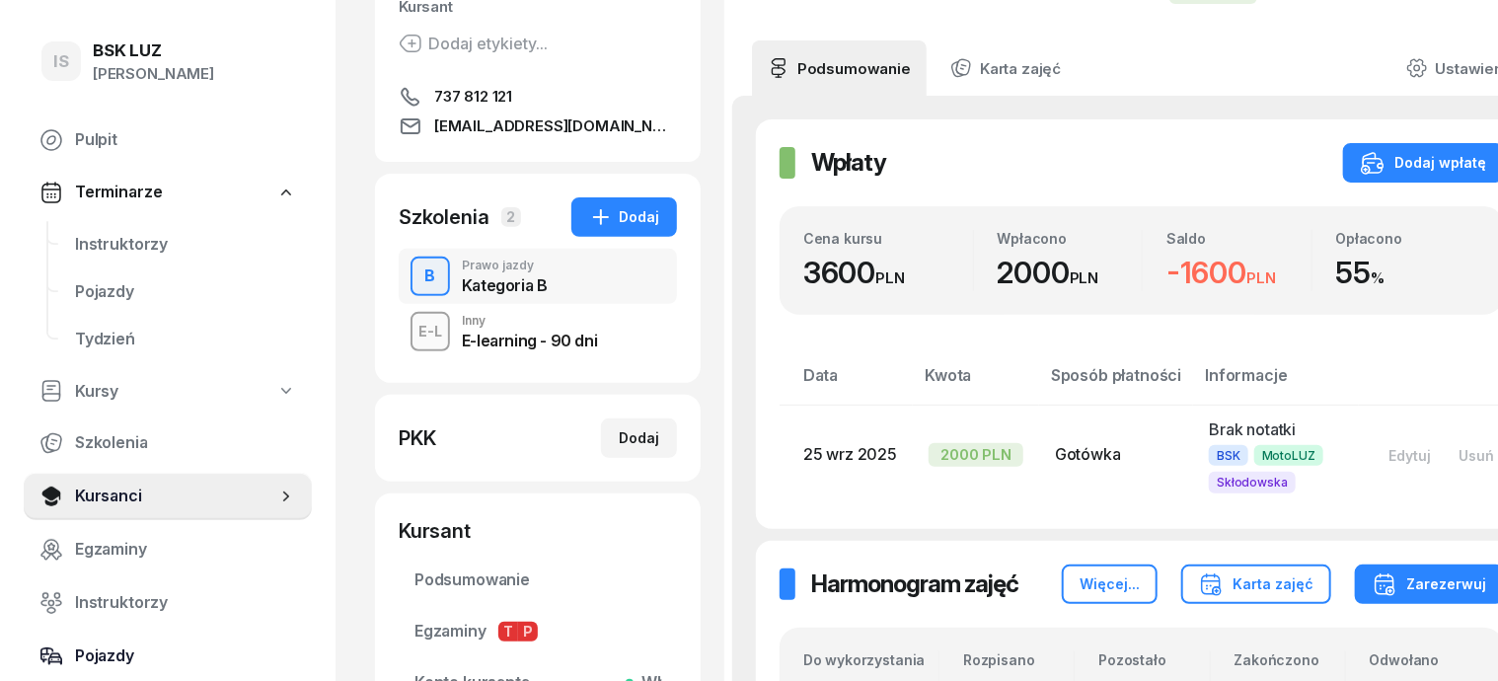
scroll to position [122, 0]
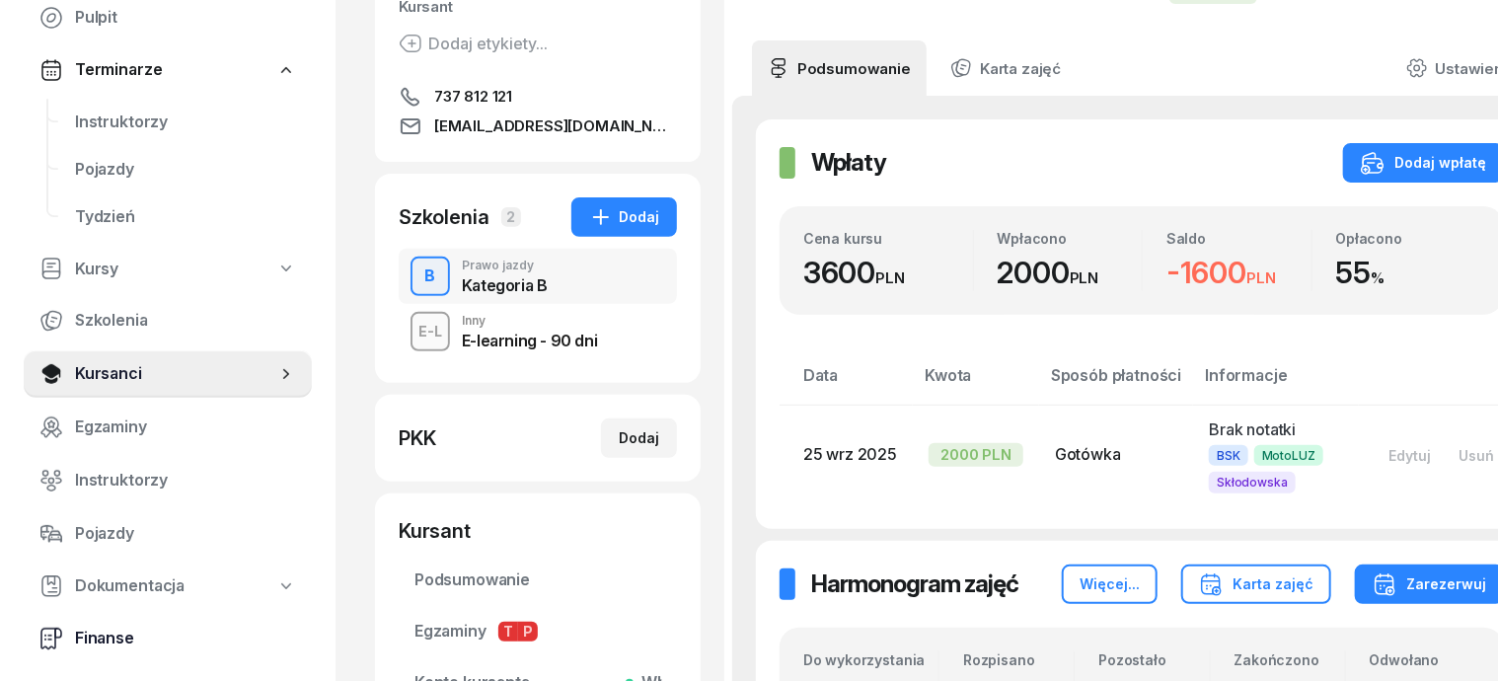
click at [108, 640] on span "Finanse" at bounding box center [185, 639] width 221 height 26
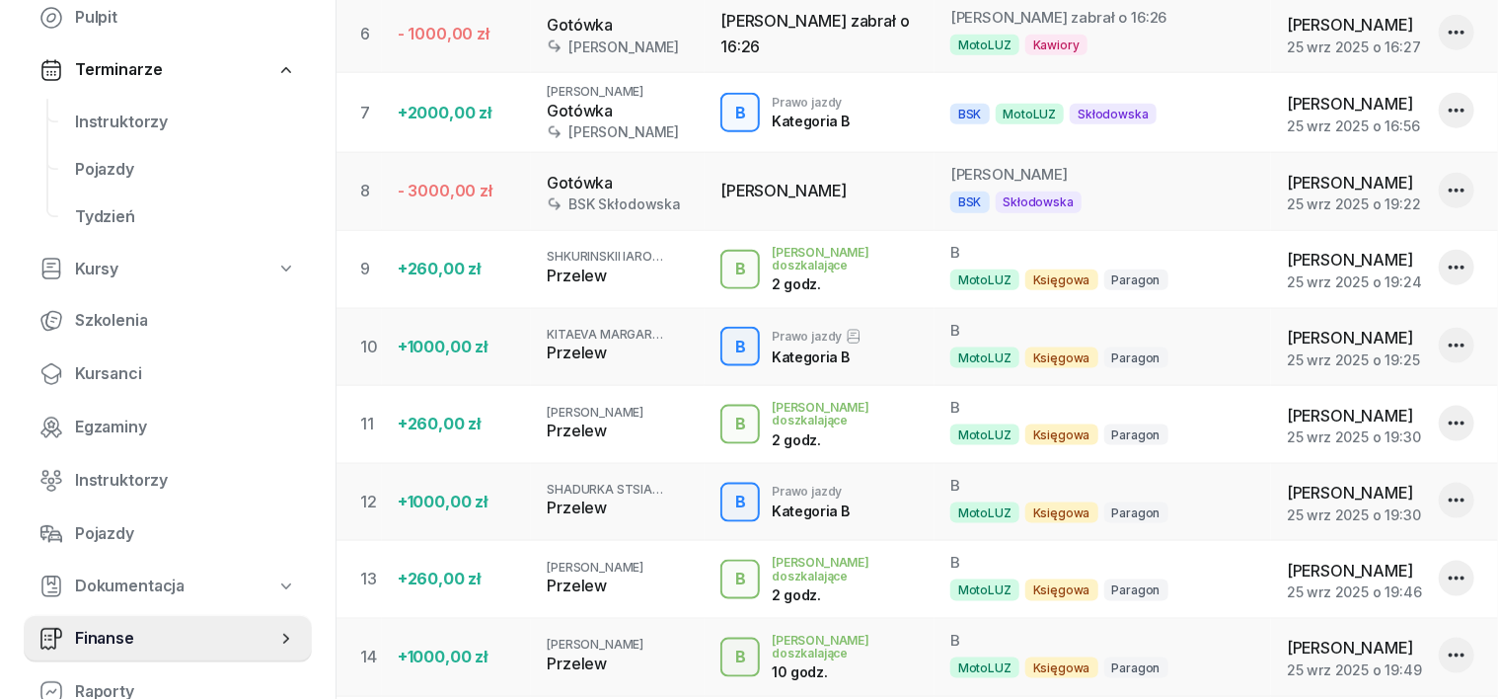
scroll to position [937, 0]
